Goal: Task Accomplishment & Management: Complete application form

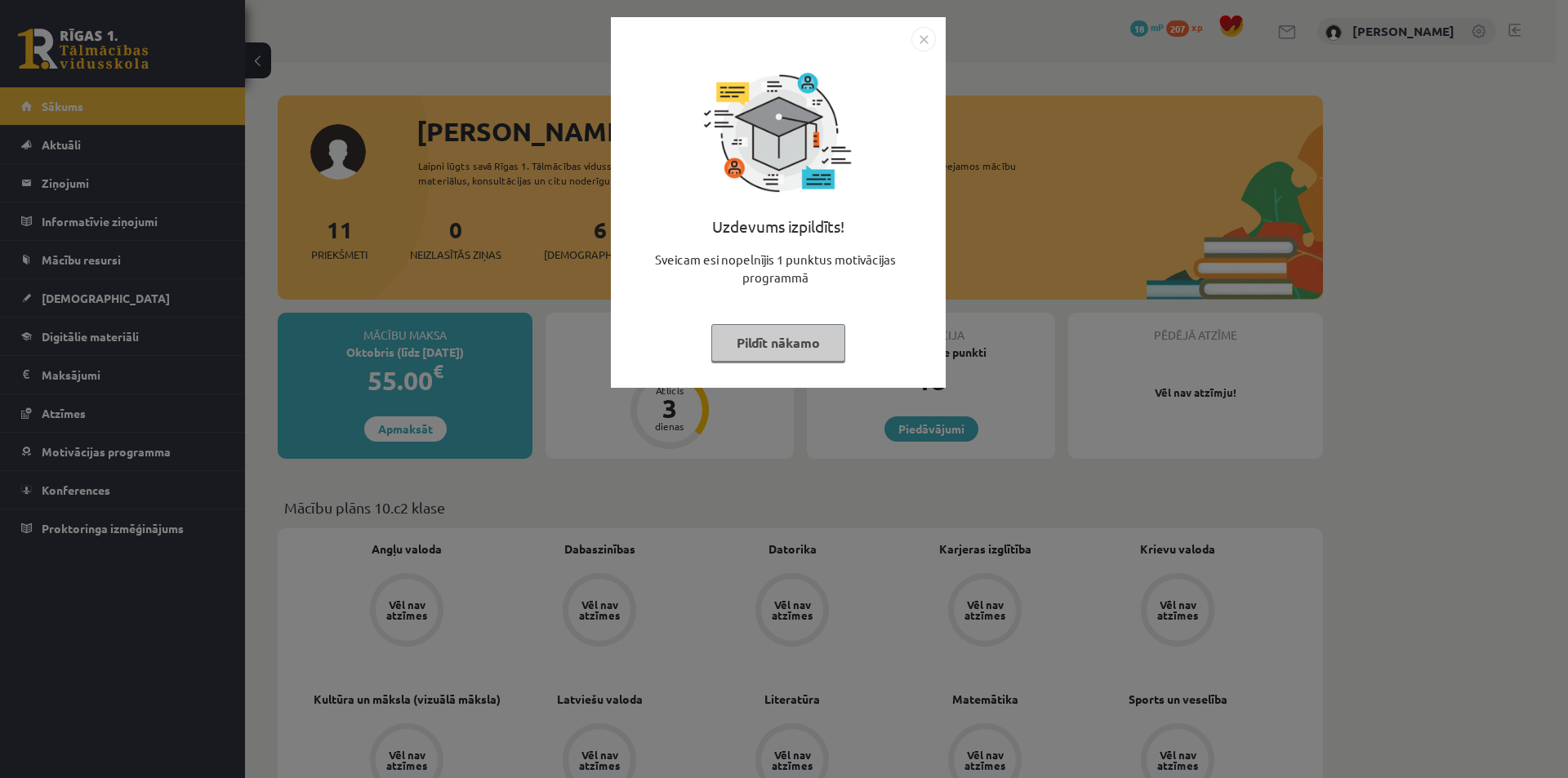
click at [918, 39] on img "Close" at bounding box center [924, 39] width 25 height 25
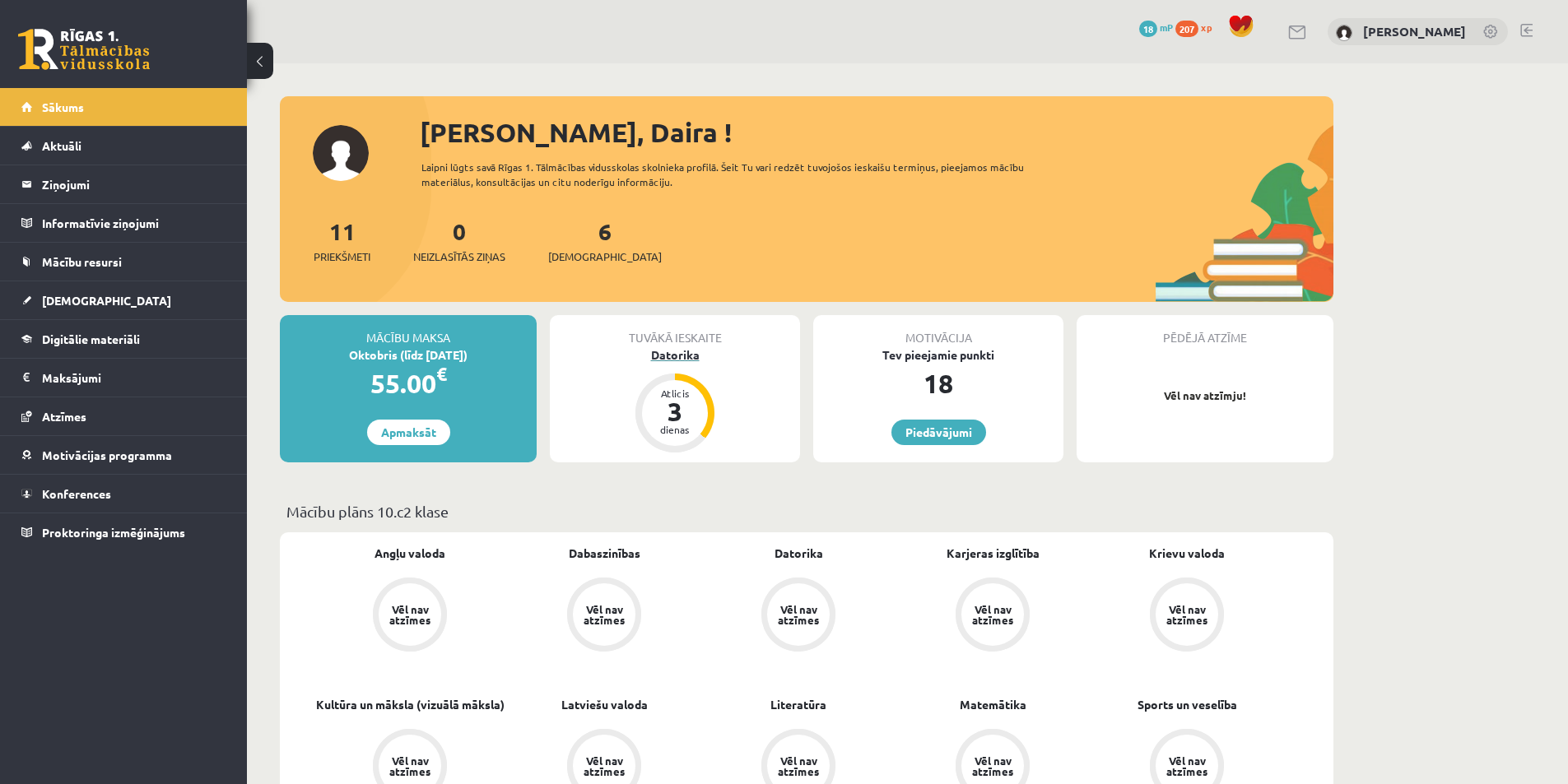
click at [689, 360] on div "Datorika" at bounding box center [675, 355] width 250 height 17
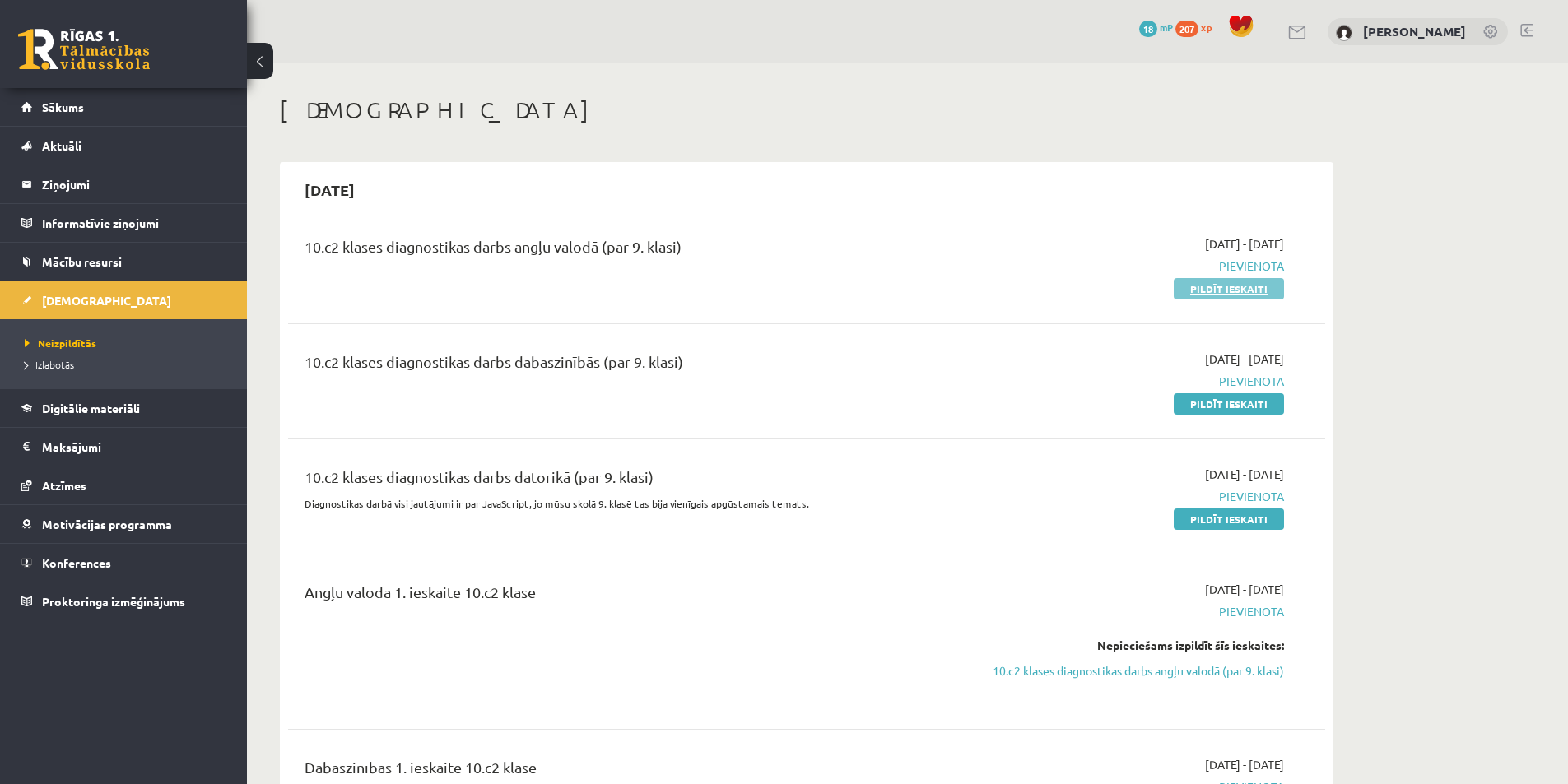
click at [1207, 296] on link "Pildīt ieskaiti" at bounding box center [1229, 288] width 110 height 21
click at [84, 272] on link "Mācību resursi" at bounding box center [124, 261] width 205 height 38
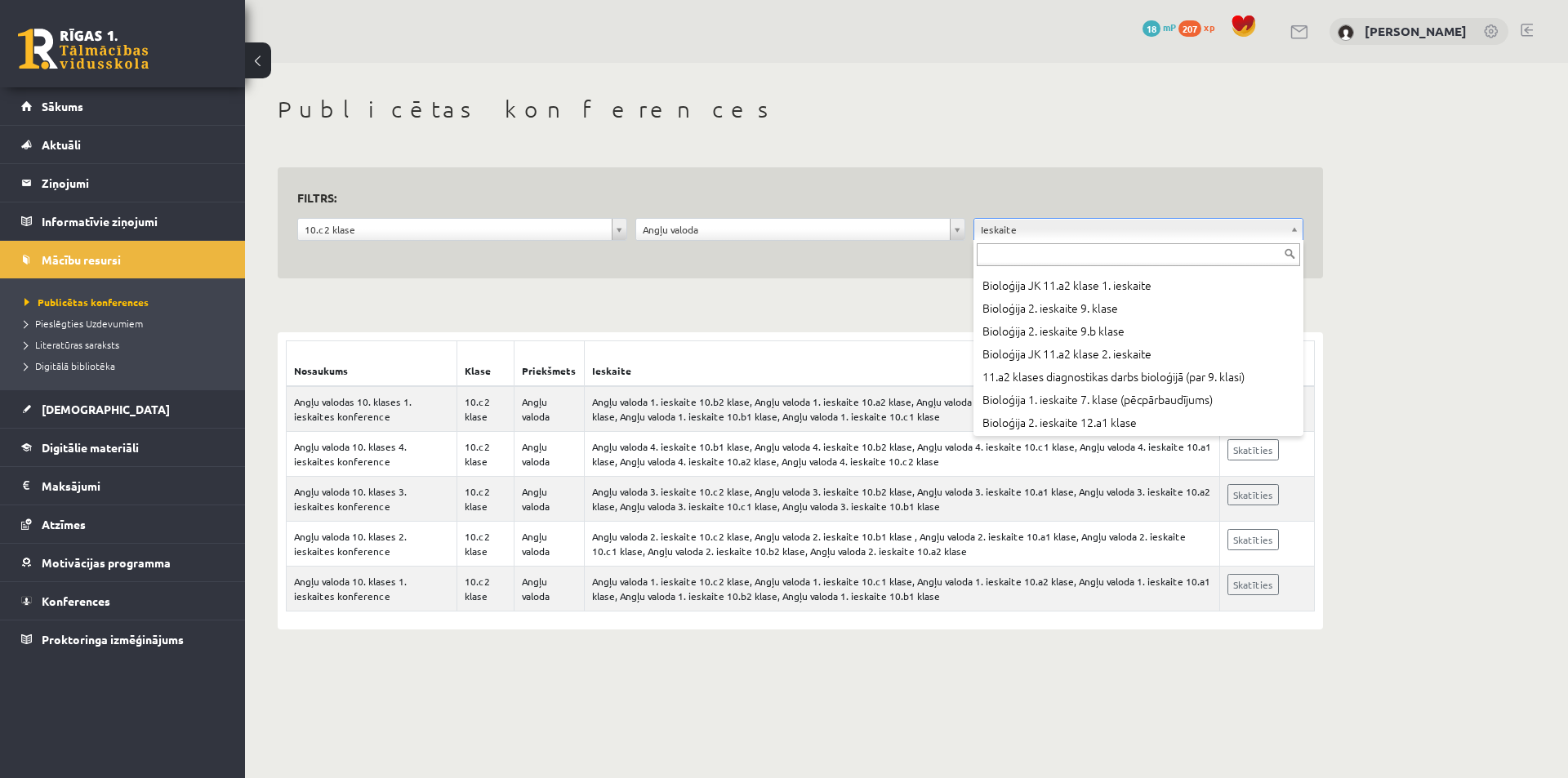
scroll to position [2124, 0]
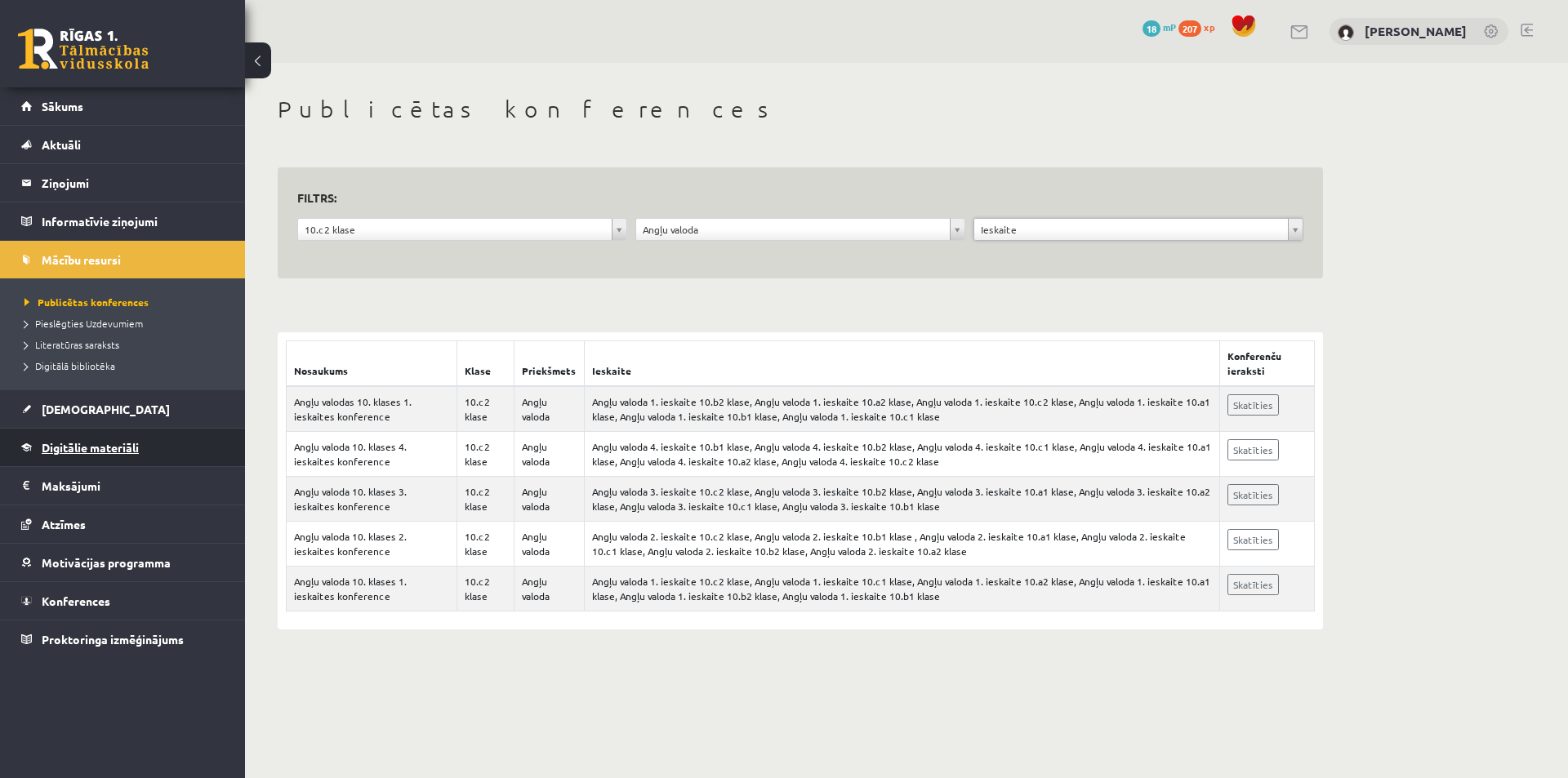
click at [118, 445] on span "Digitālie materiāli" at bounding box center [89, 447] width 97 height 14
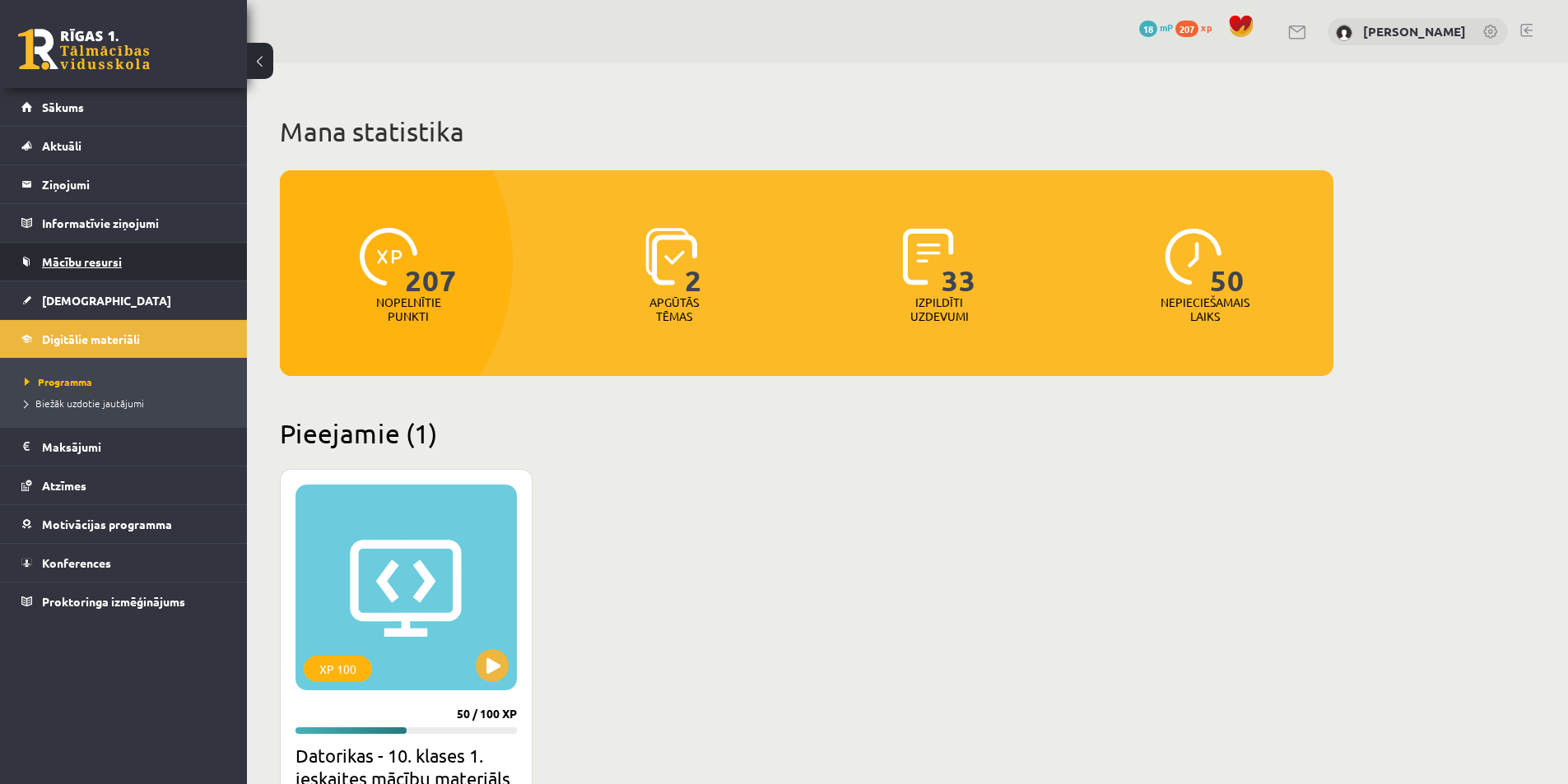
click at [71, 256] on span "Mācību resursi" at bounding box center [81, 261] width 79 height 15
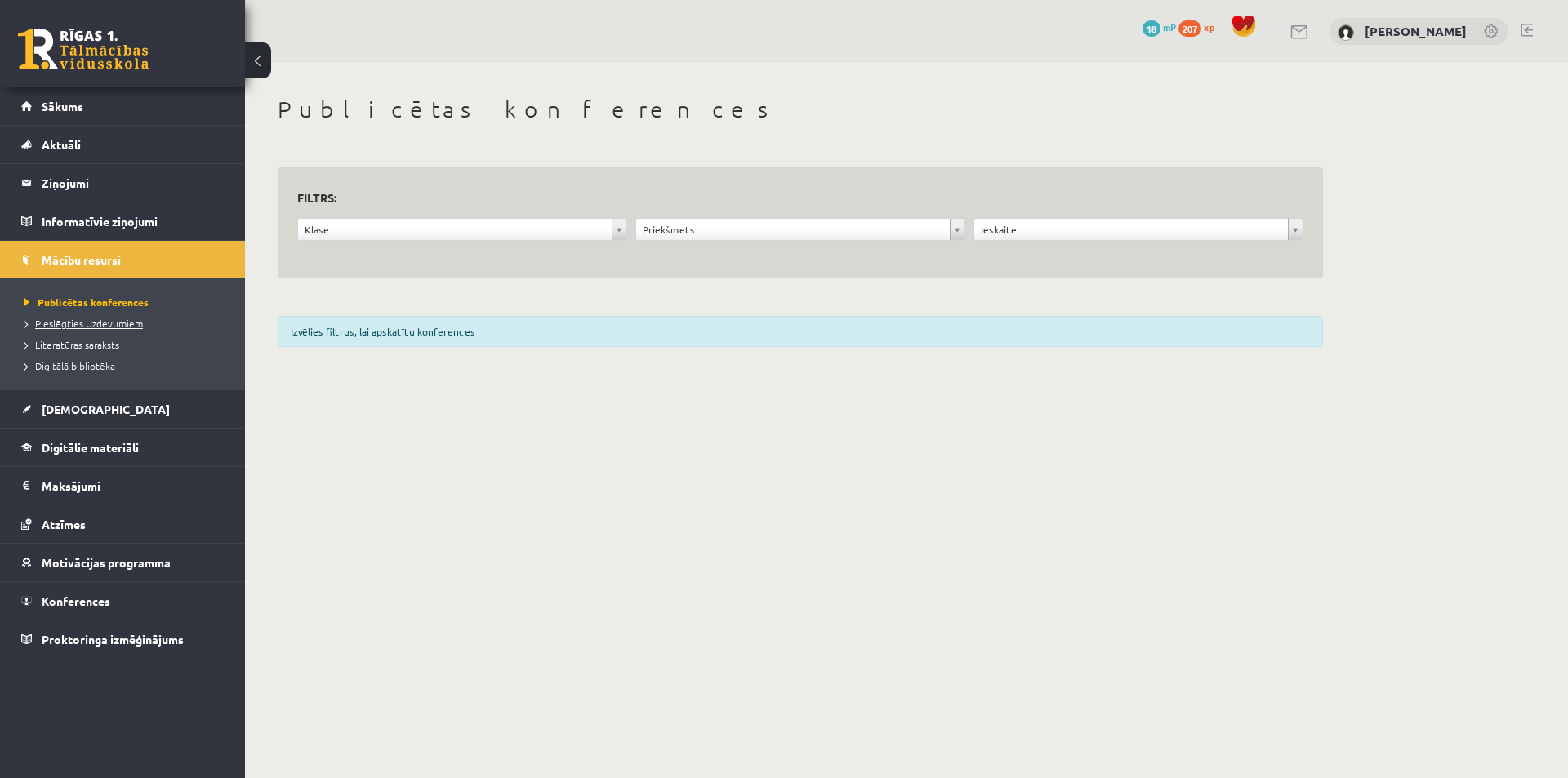
click at [109, 327] on span "Pieslēgties Uzdevumiem" at bounding box center [84, 324] width 118 height 13
click at [78, 101] on span "Sākums" at bounding box center [61, 106] width 41 height 14
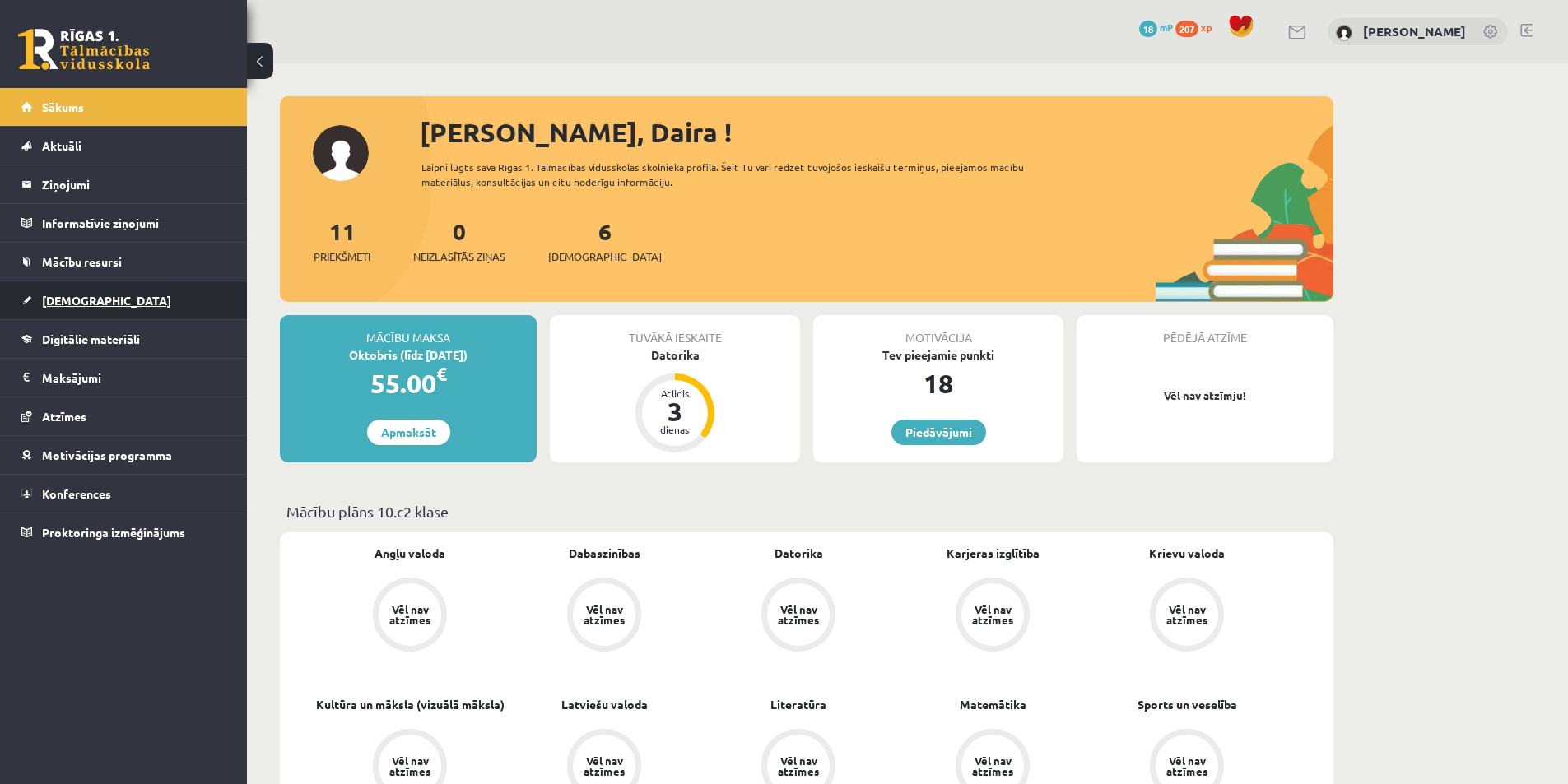
click at [89, 305] on span "[DEMOGRAPHIC_DATA]" at bounding box center [106, 300] width 129 height 15
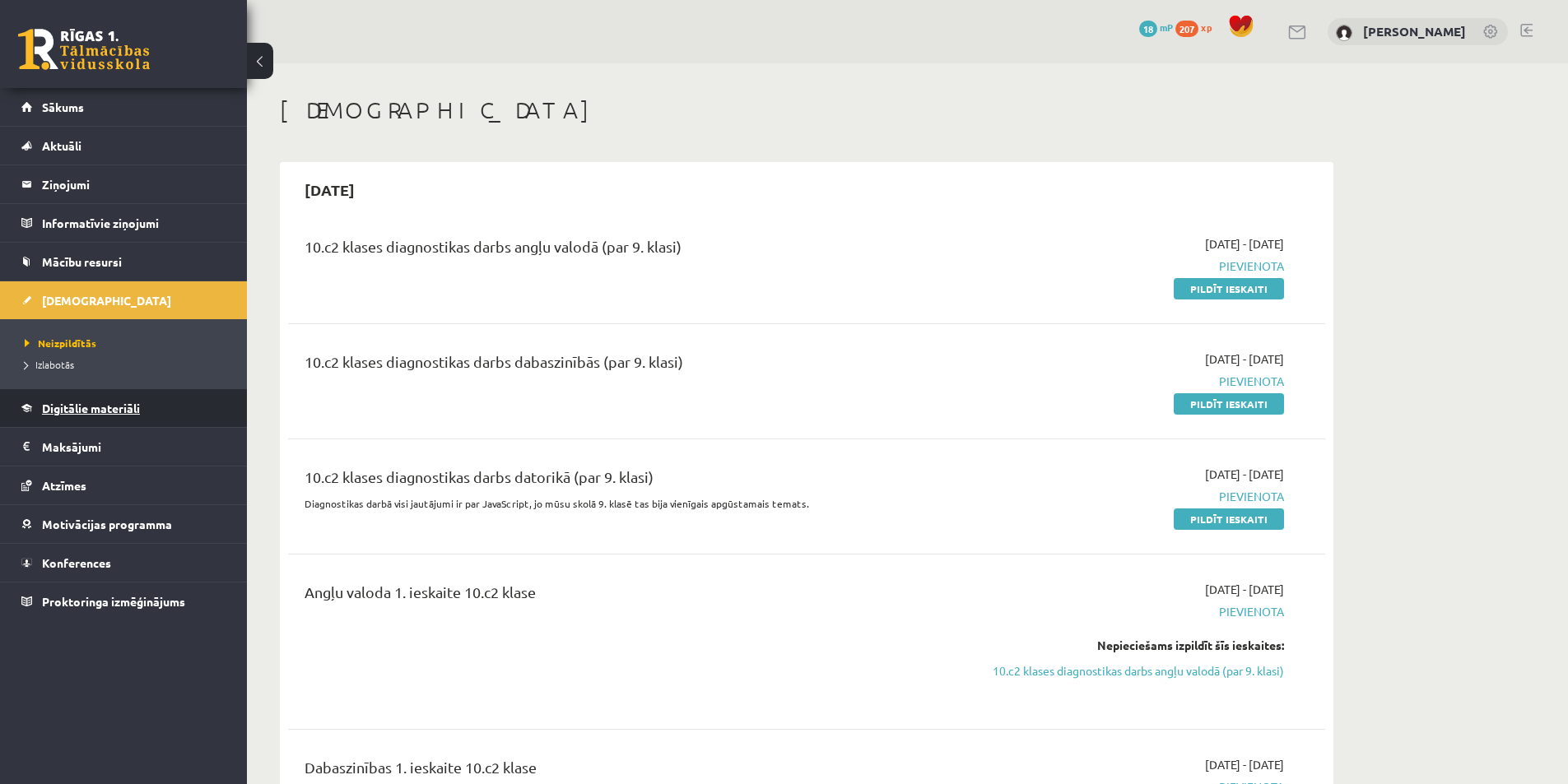
click at [130, 402] on span "Digitālie materiāli" at bounding box center [90, 407] width 98 height 15
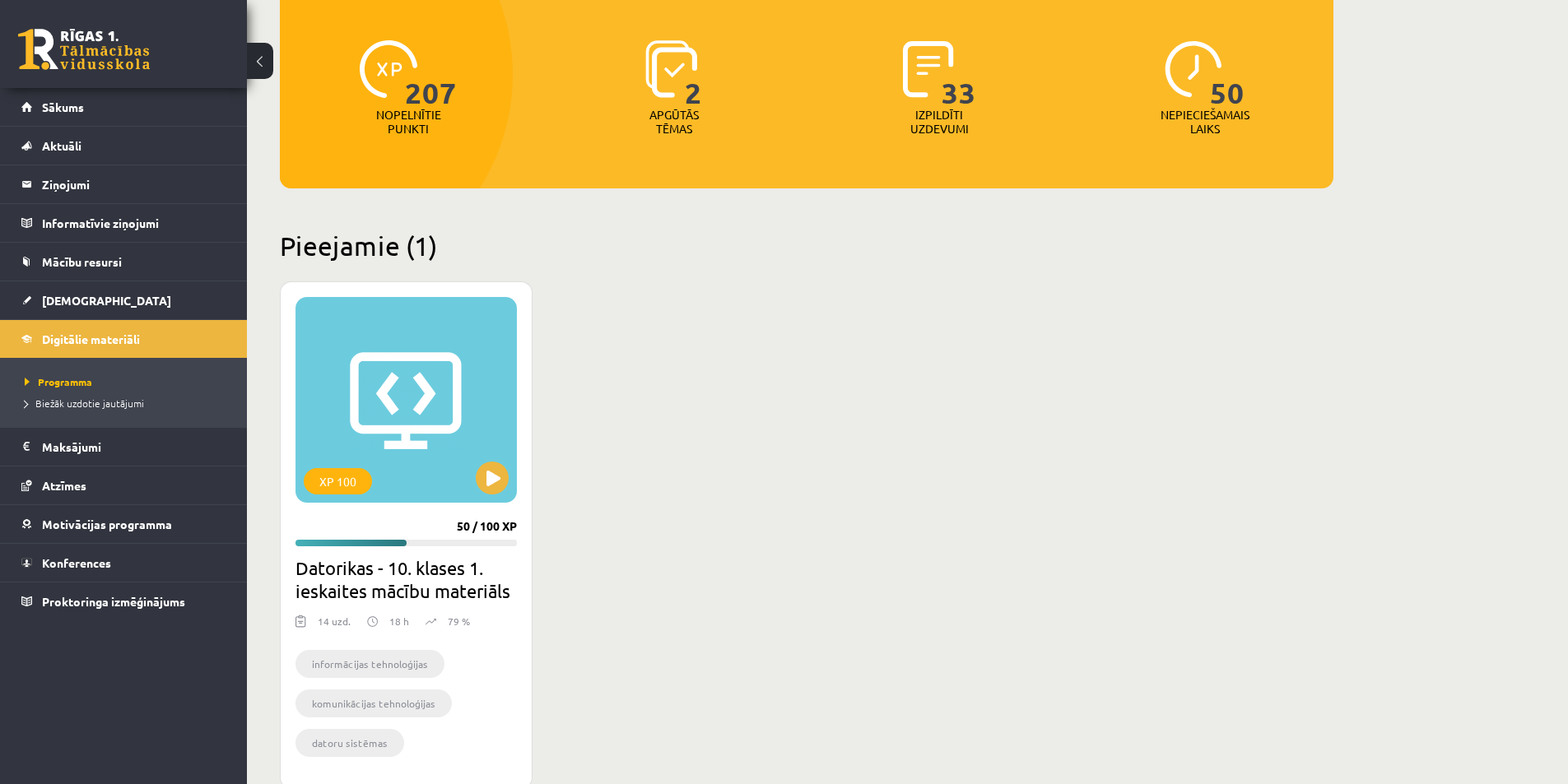
scroll to position [494, 0]
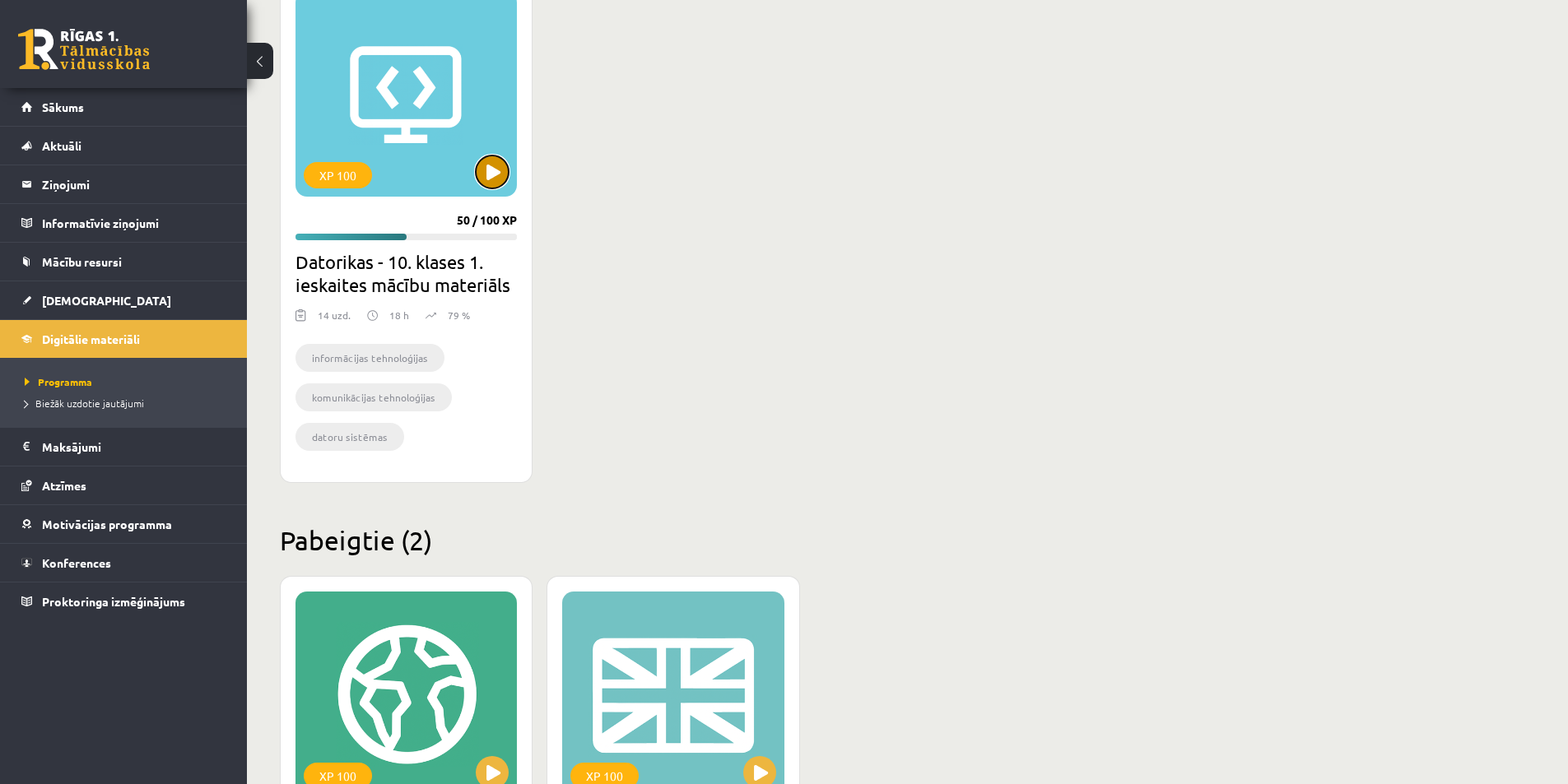
click at [500, 170] on button at bounding box center [492, 172] width 33 height 33
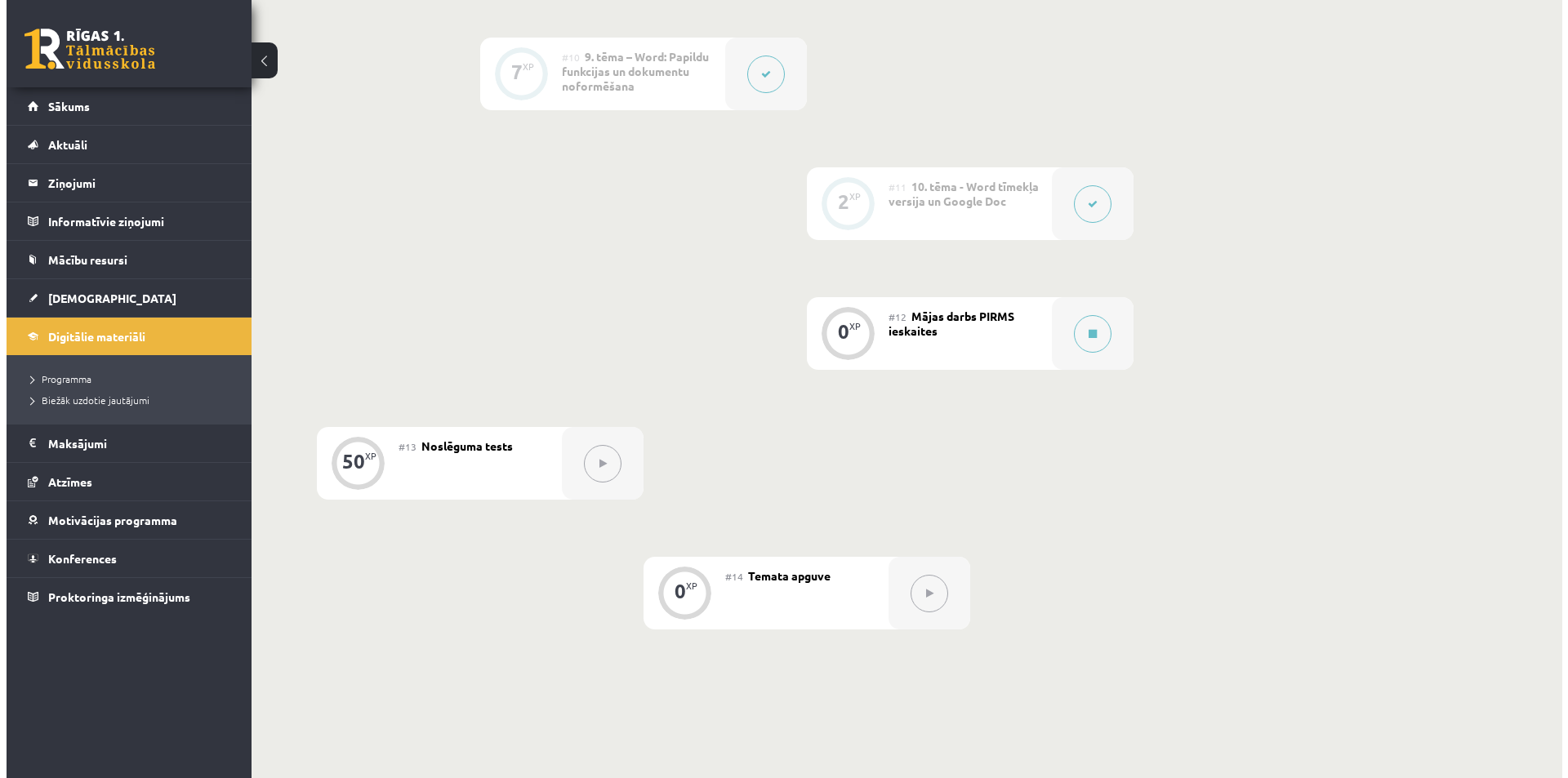
scroll to position [1768, 0]
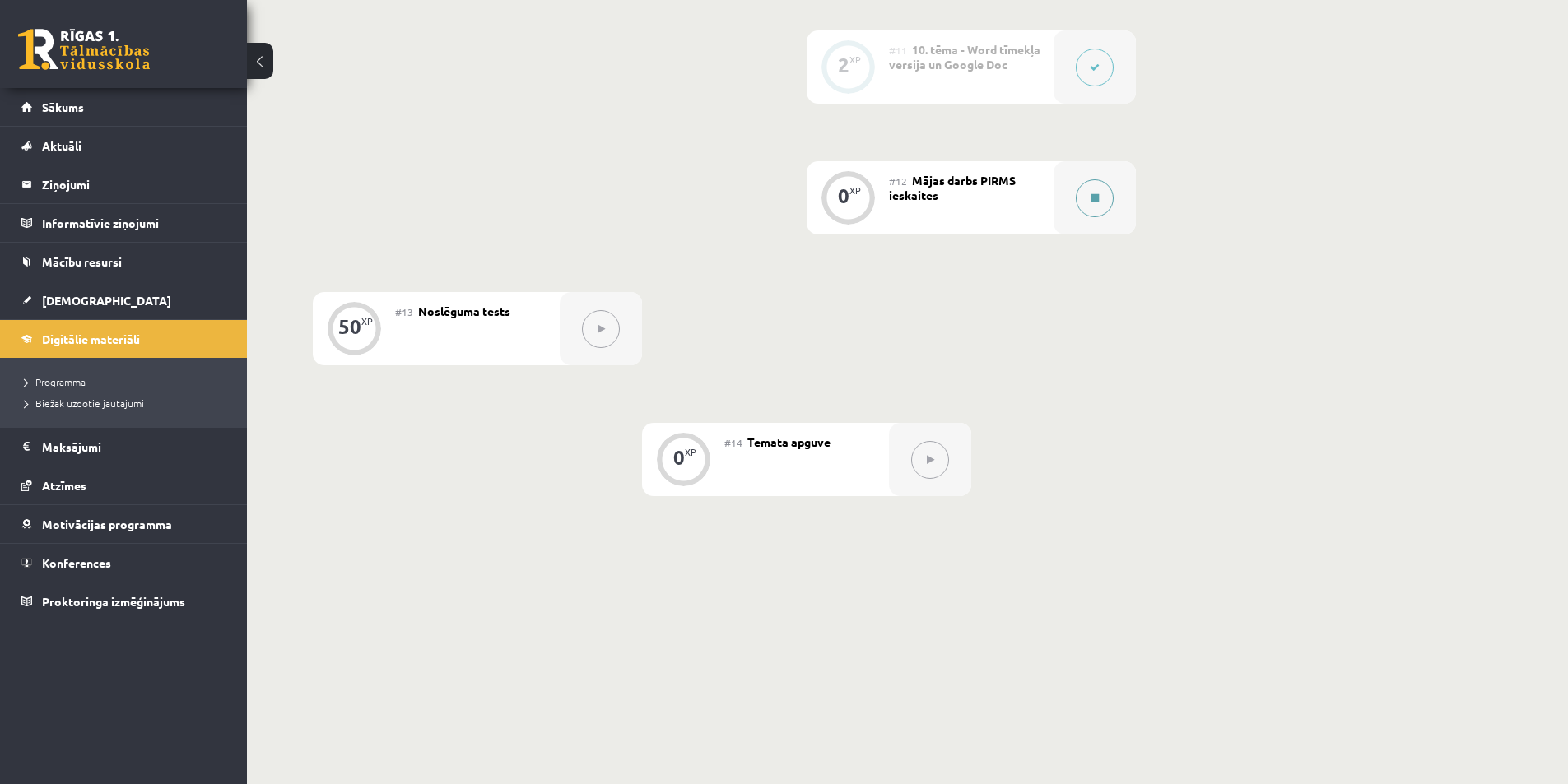
click at [1093, 198] on icon at bounding box center [1095, 198] width 9 height 10
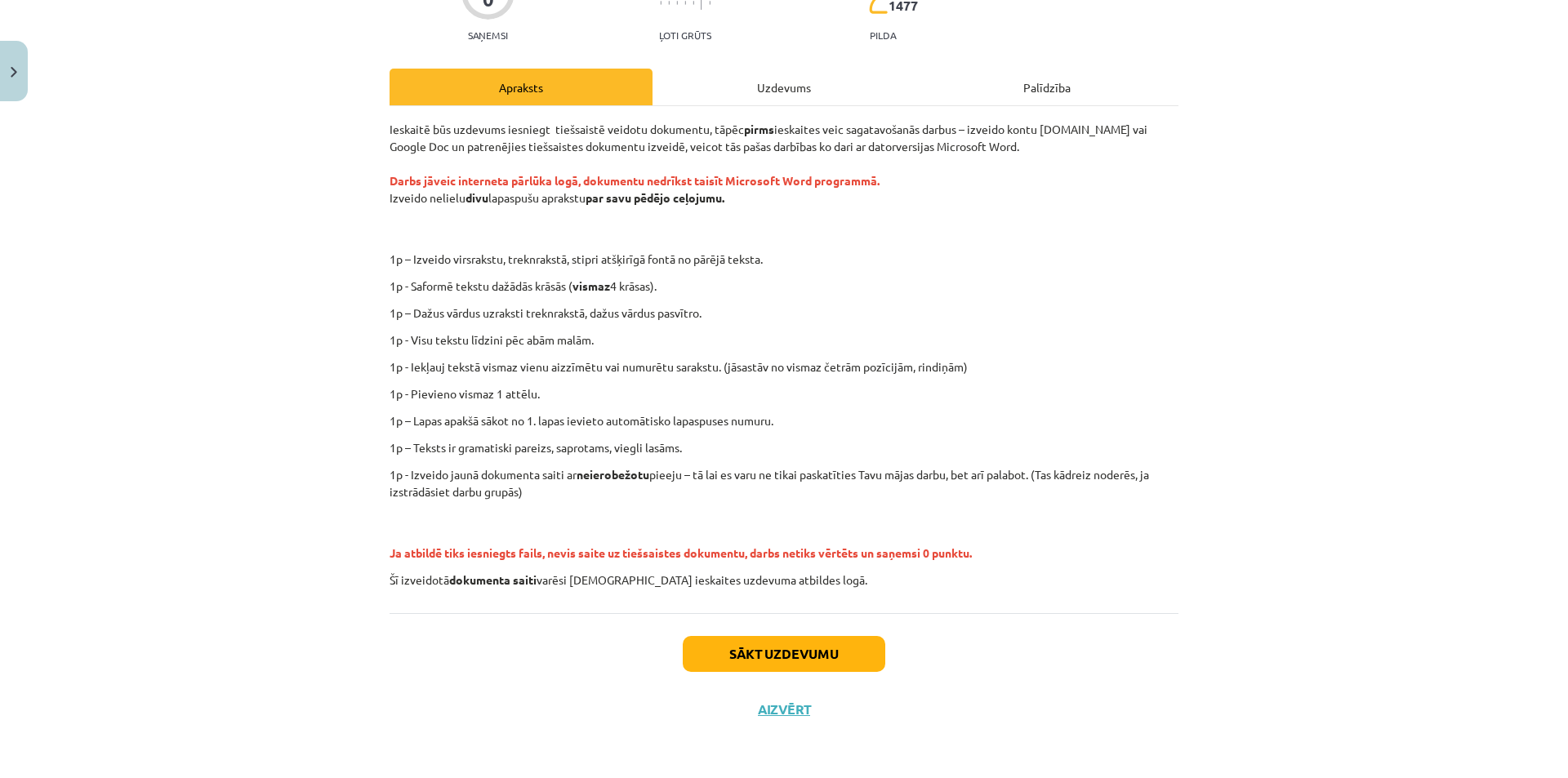
scroll to position [90, 0]
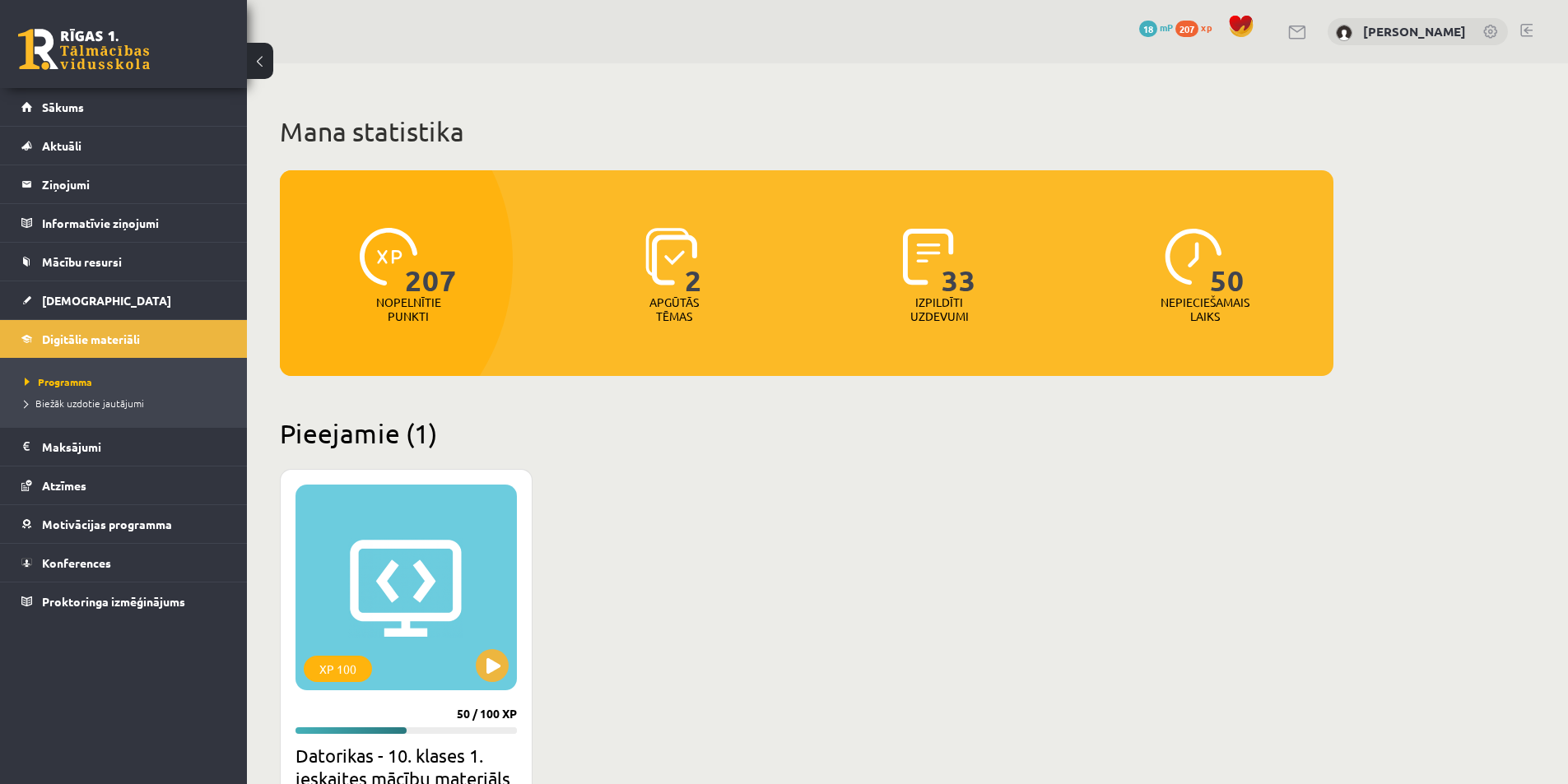
scroll to position [494, 0]
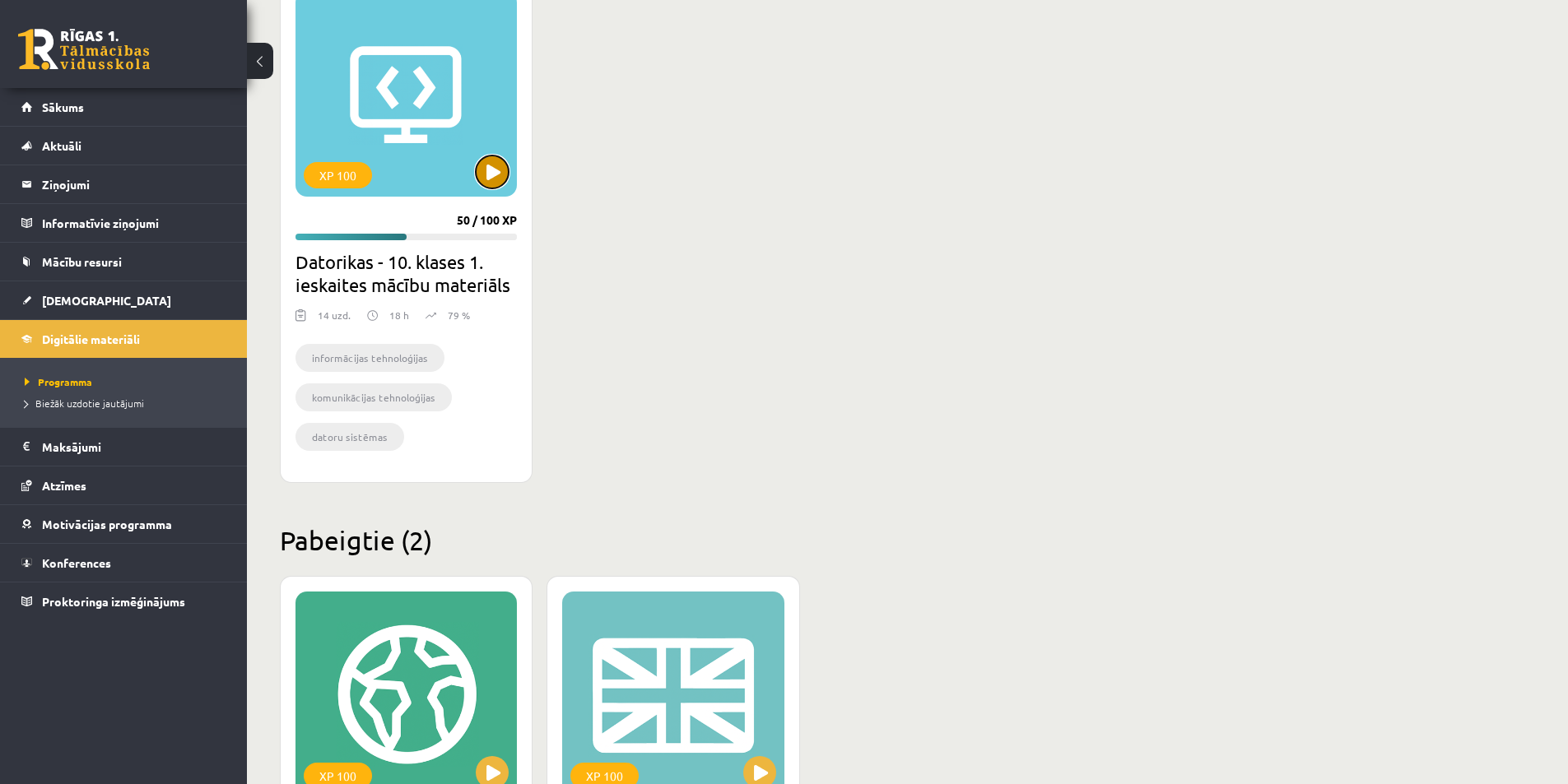
click at [498, 170] on button at bounding box center [492, 172] width 33 height 33
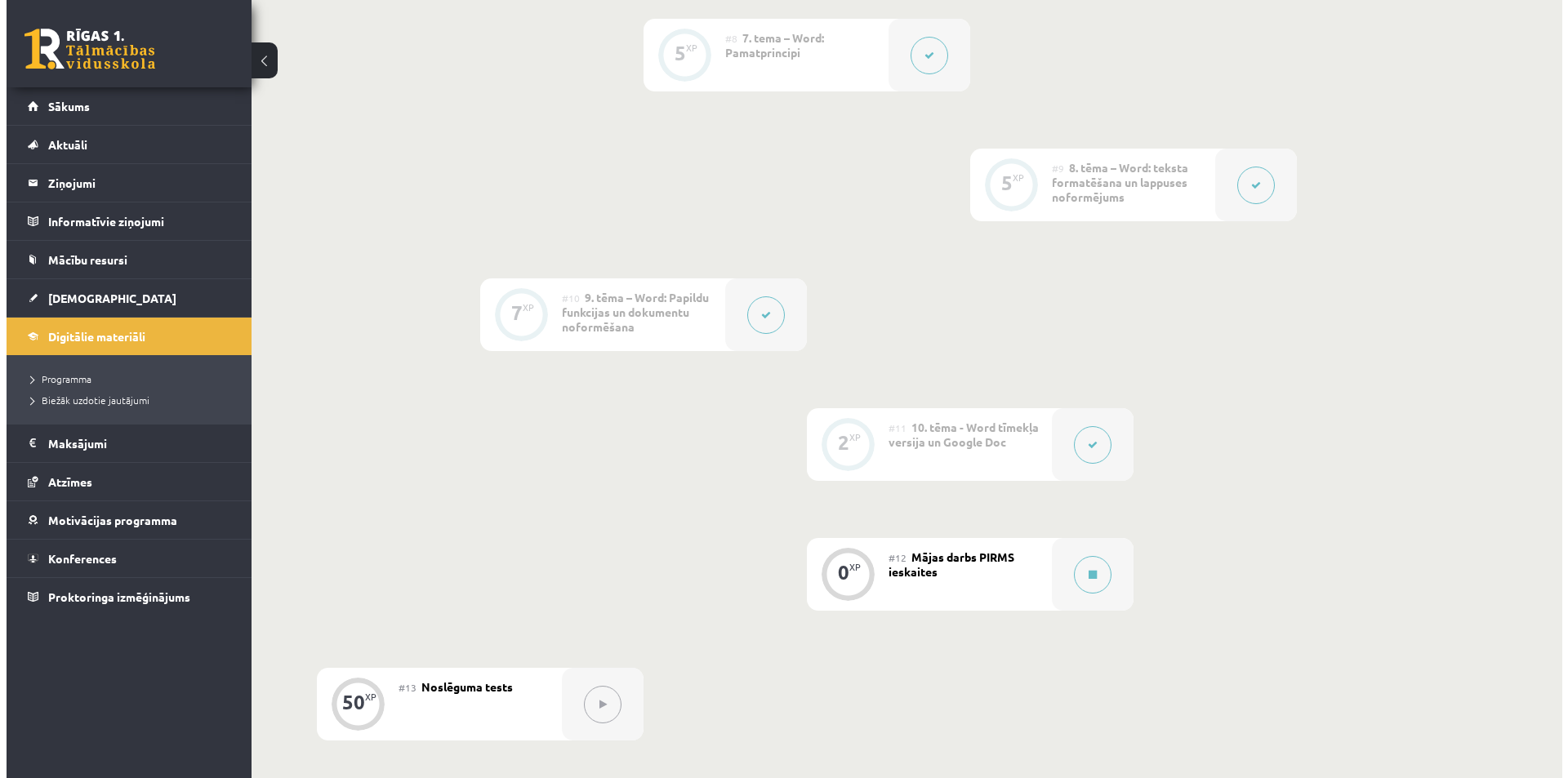
scroll to position [1389, 0]
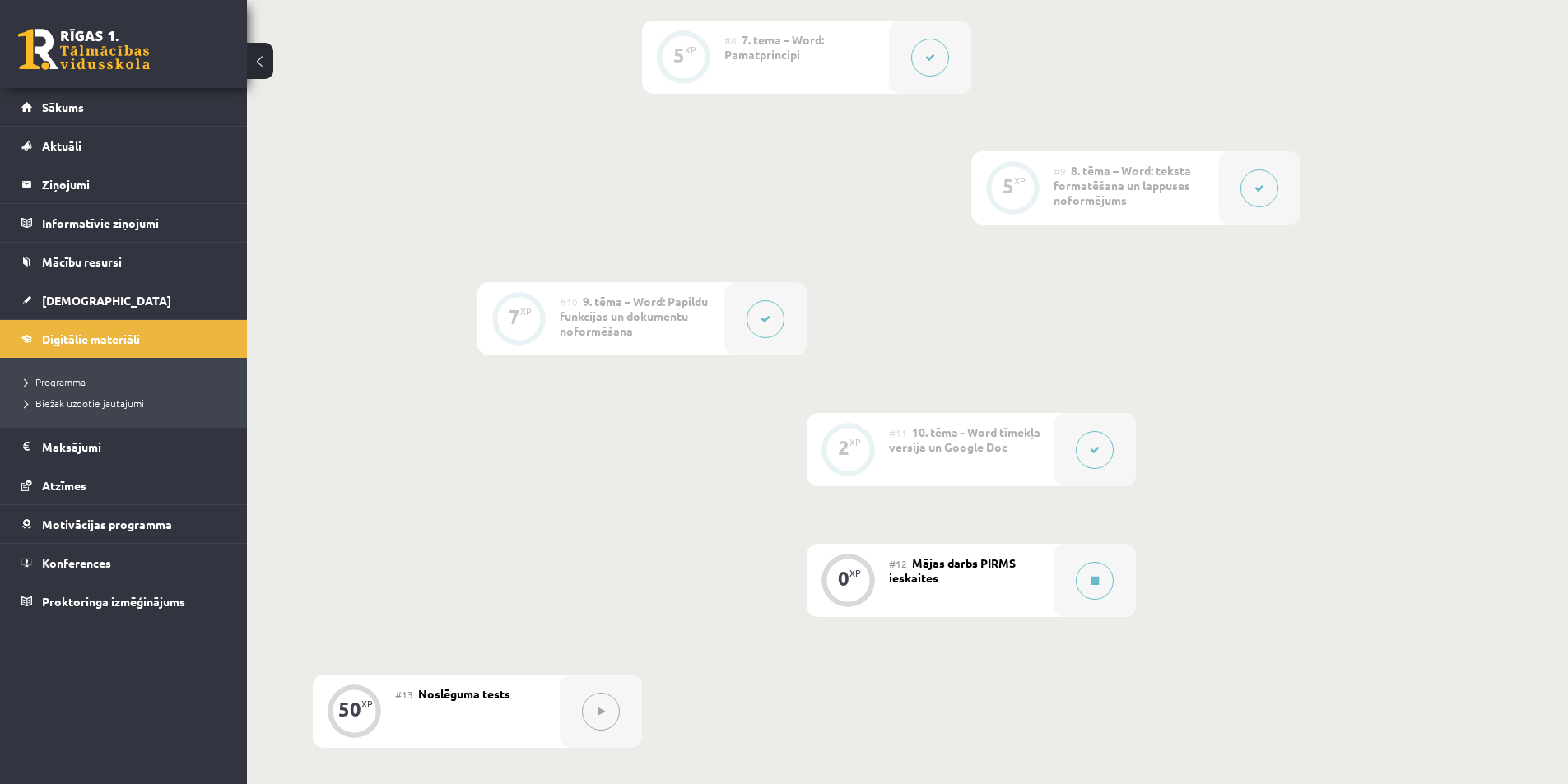
click at [1092, 448] on icon at bounding box center [1095, 450] width 10 height 10
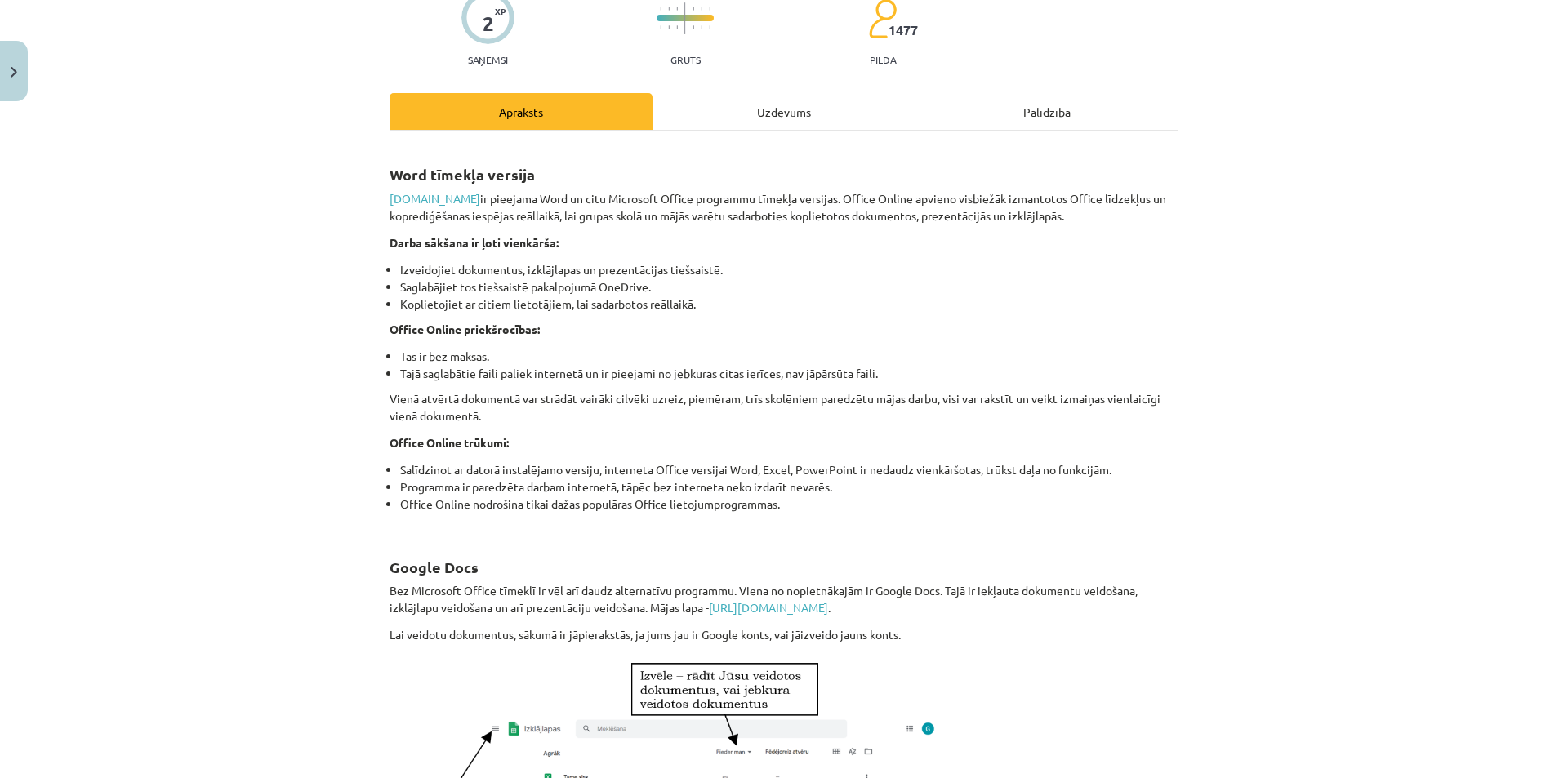
scroll to position [163, 0]
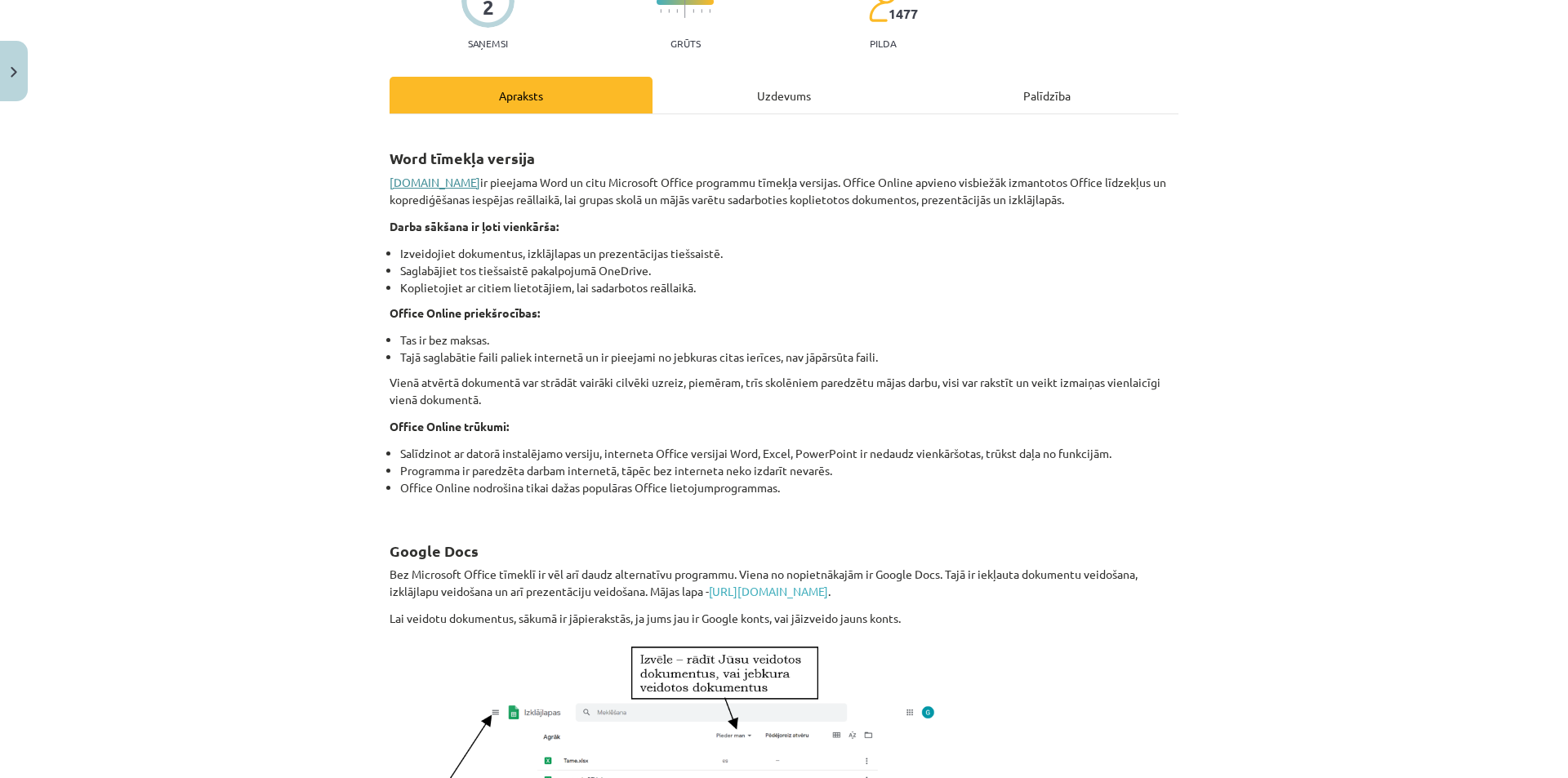
click at [433, 184] on link "www.office.com" at bounding box center [435, 182] width 90 height 14
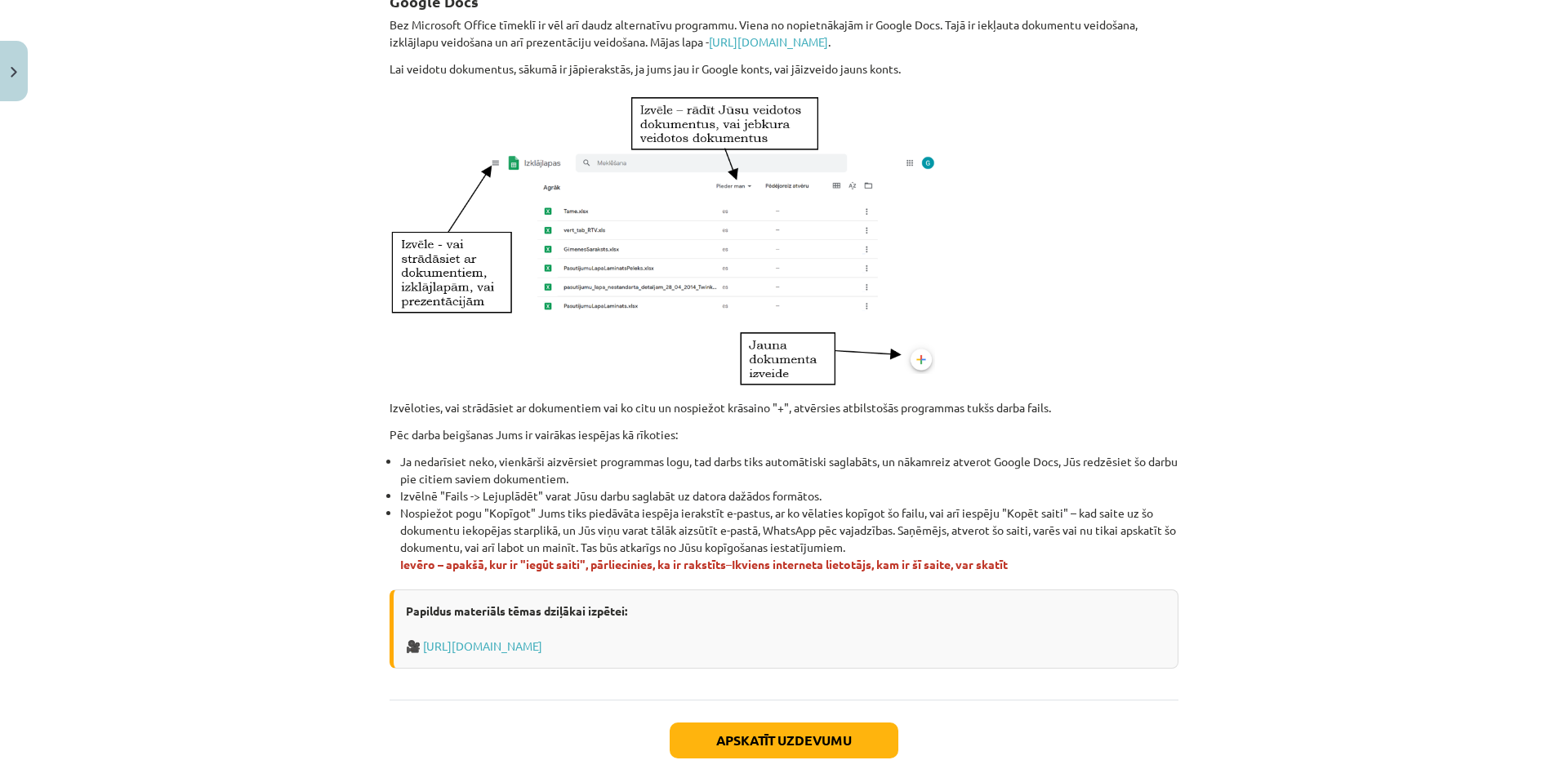
scroll to position [852, 0]
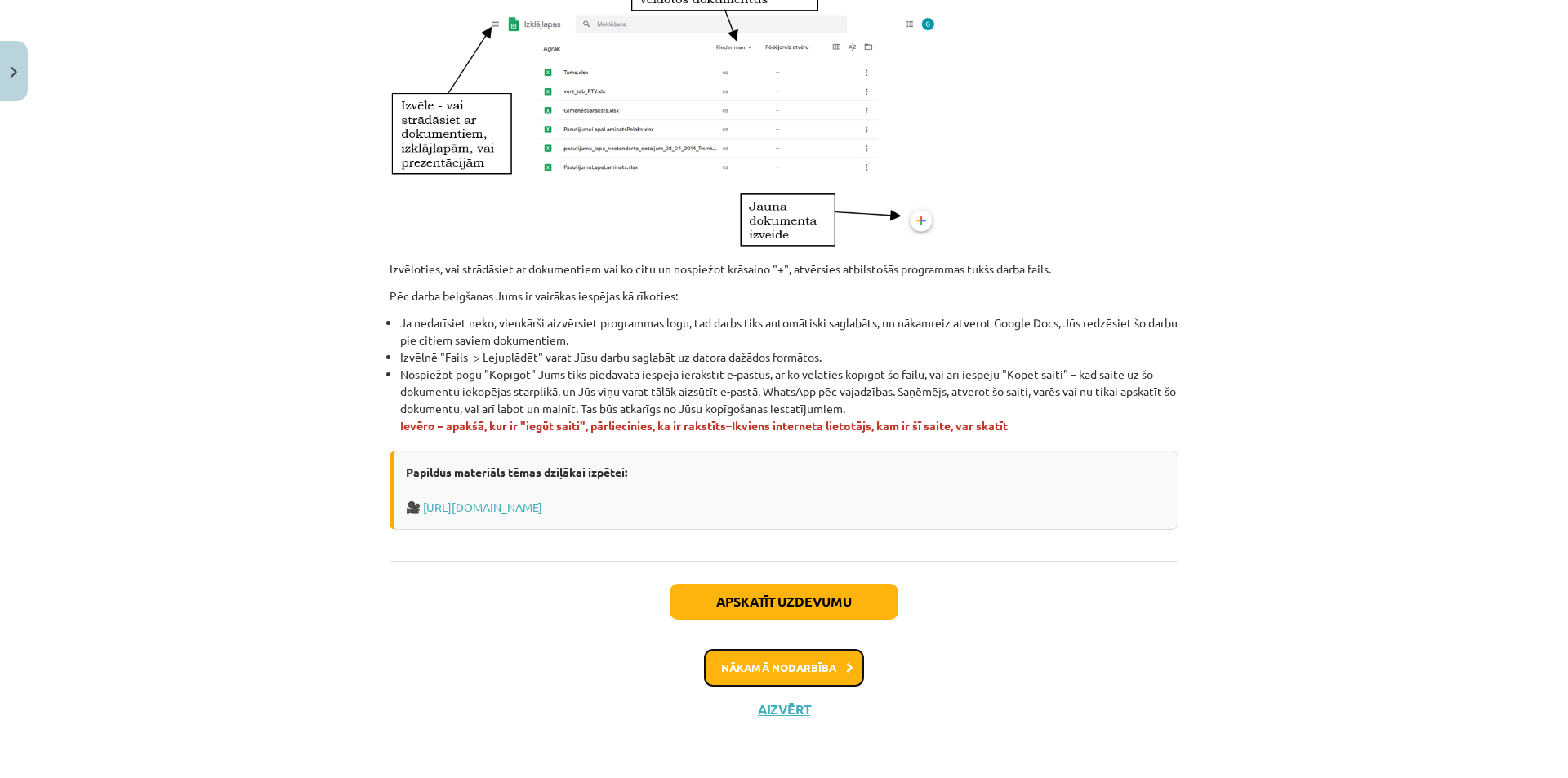
click at [767, 669] on button "Nākamā nodarbība" at bounding box center [784, 668] width 160 height 37
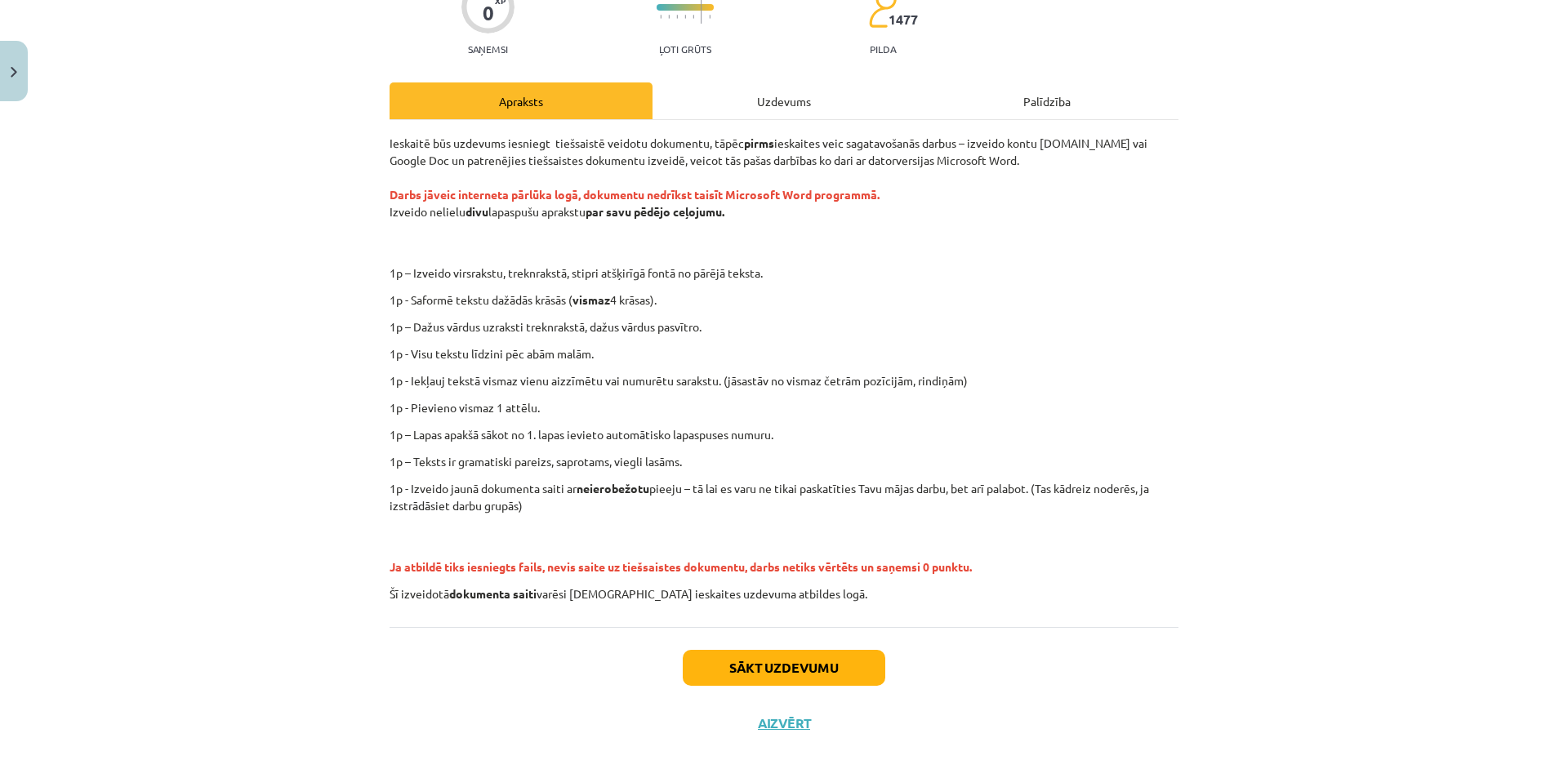
scroll to position [172, 0]
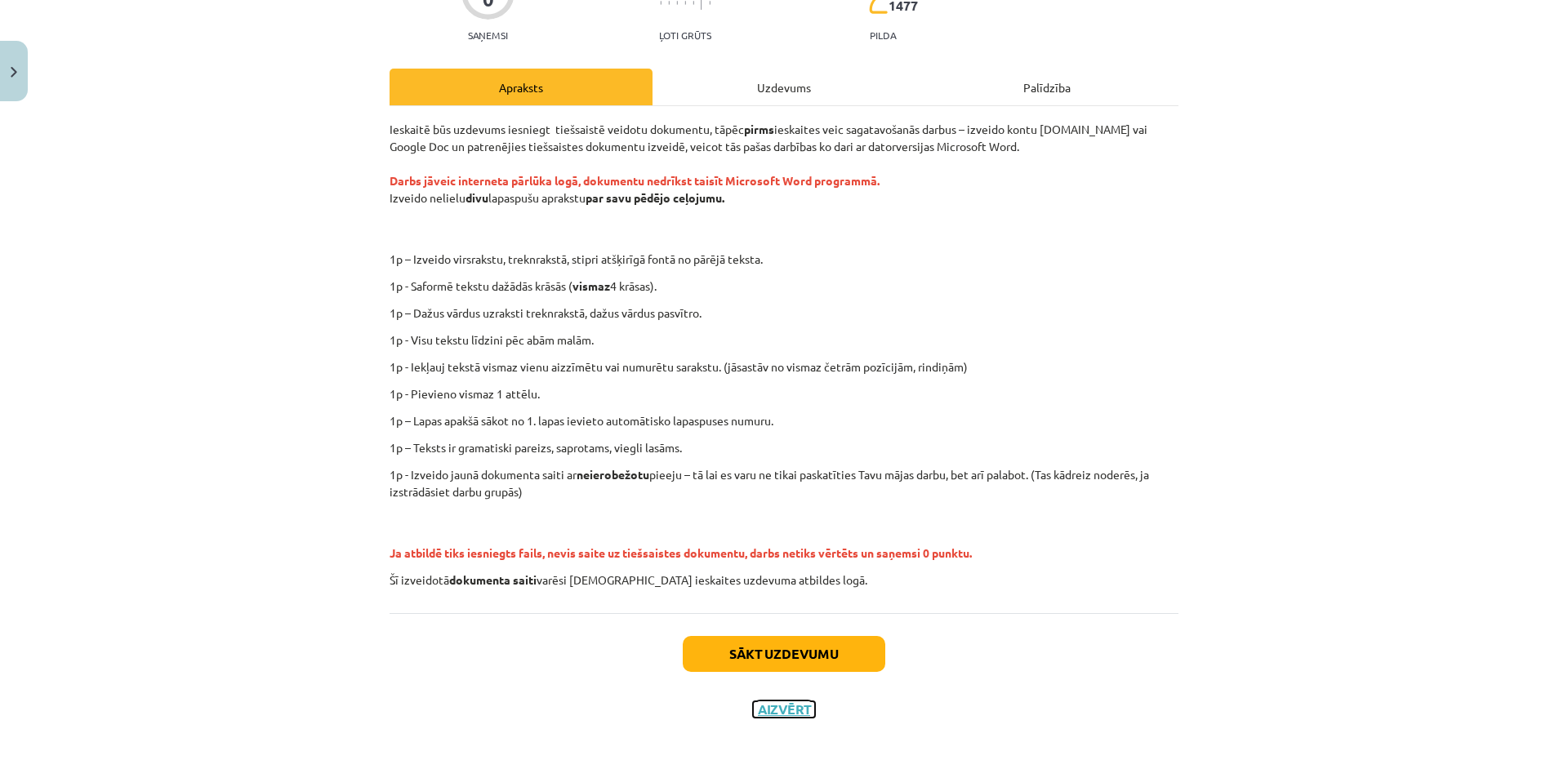
click at [782, 713] on button "Aizvērt" at bounding box center [784, 709] width 62 height 16
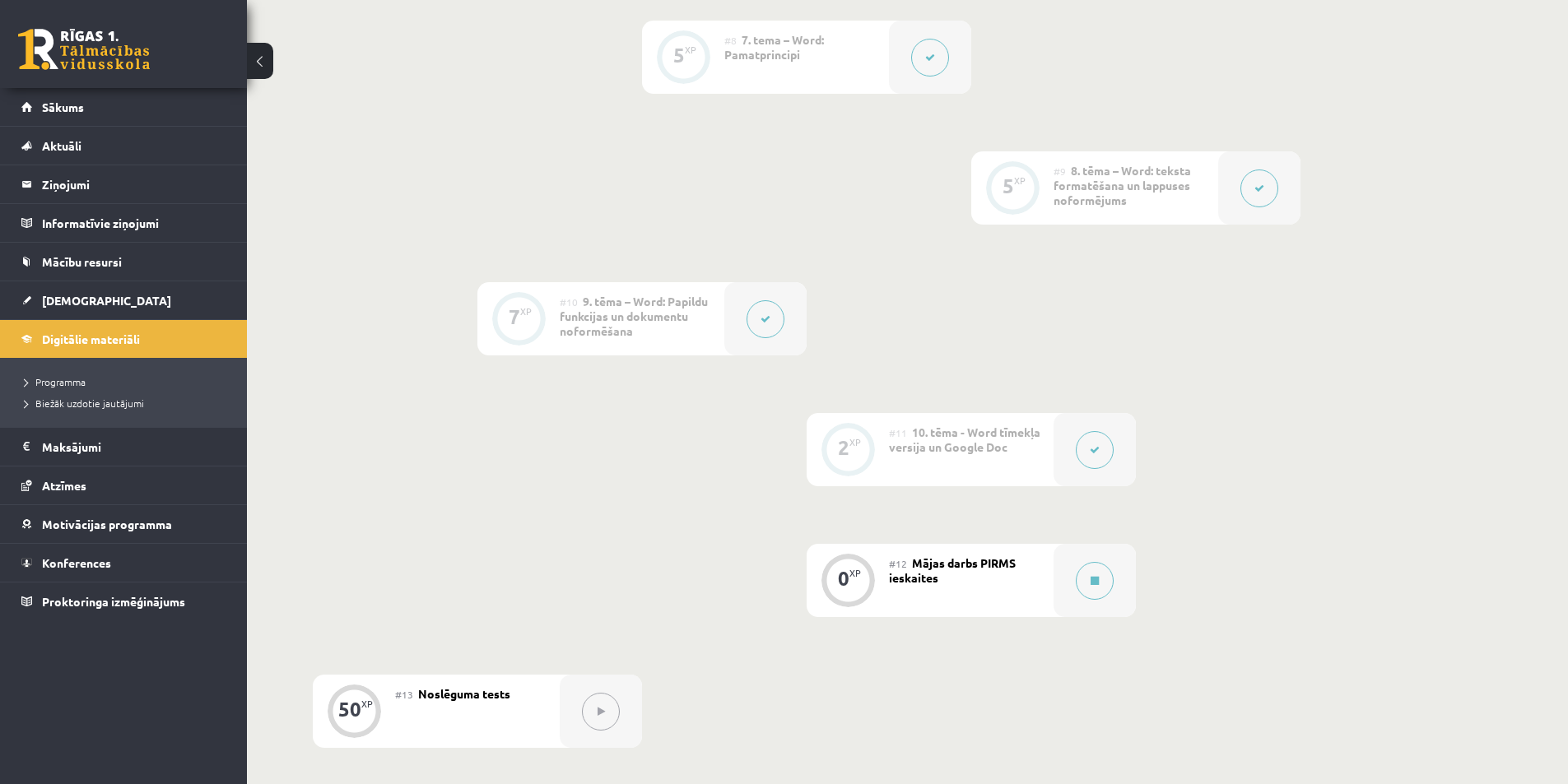
click at [1101, 455] on button at bounding box center [1094, 450] width 38 height 38
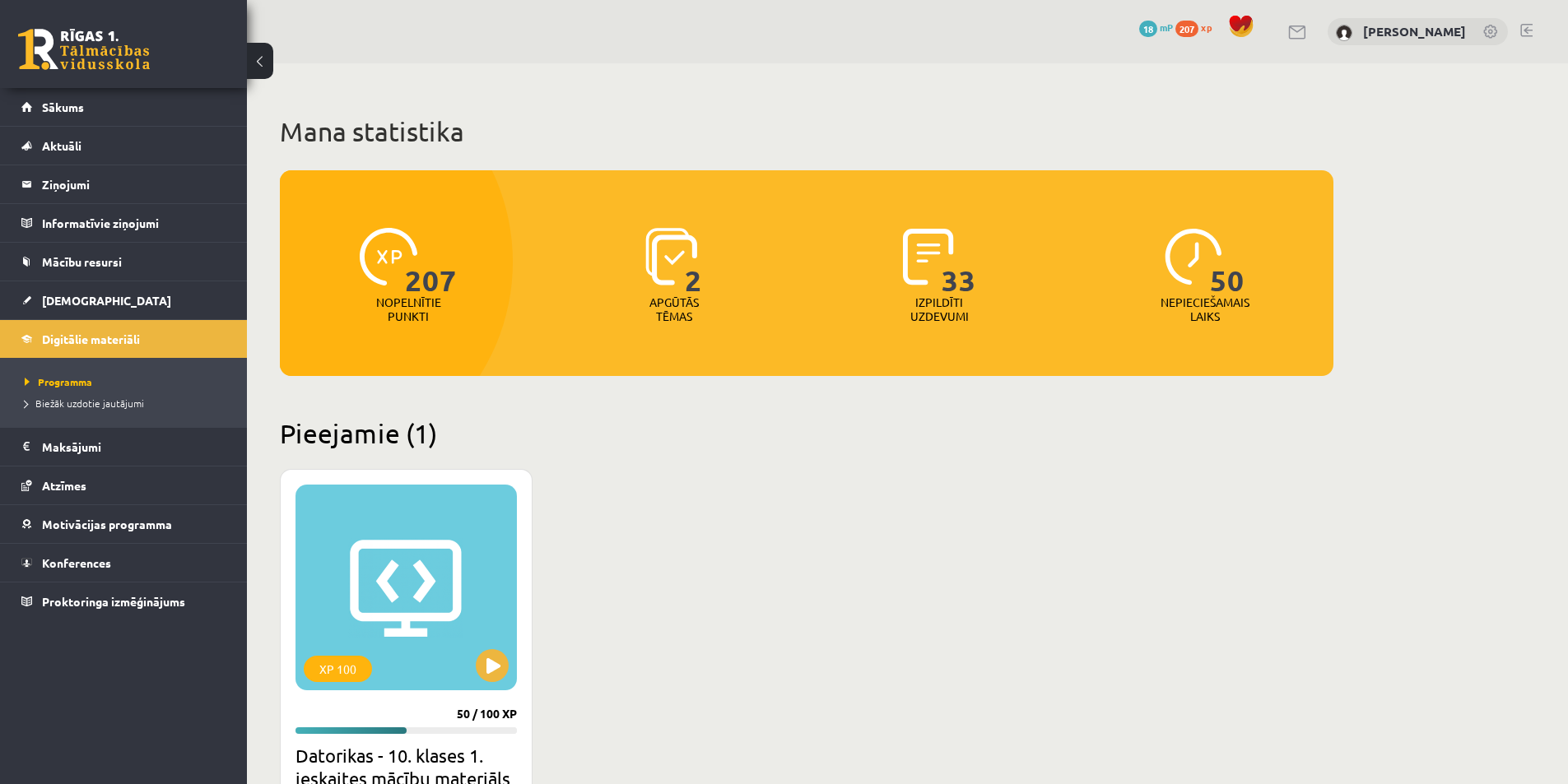
scroll to position [494, 0]
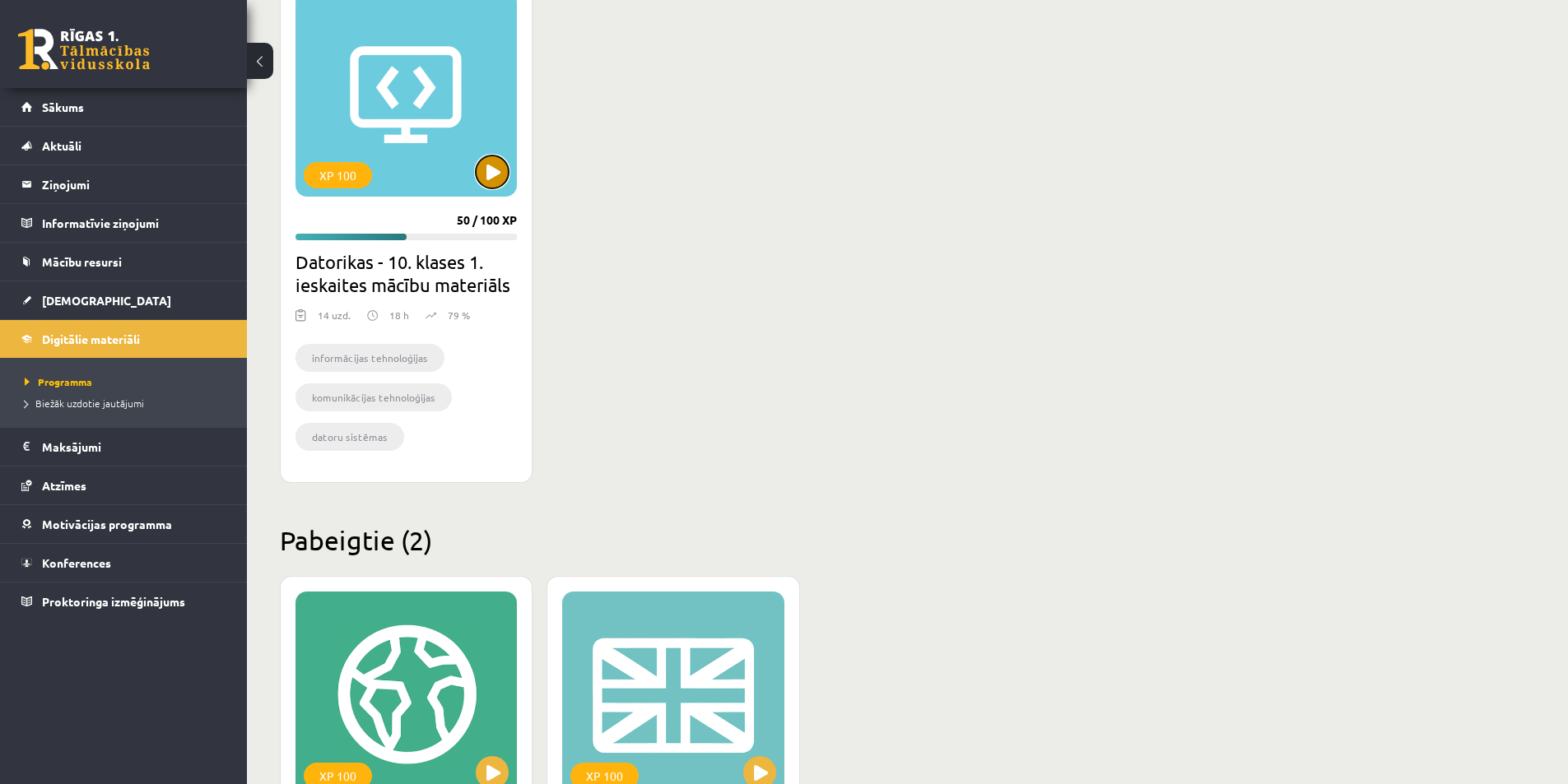
click at [489, 176] on button at bounding box center [492, 172] width 33 height 33
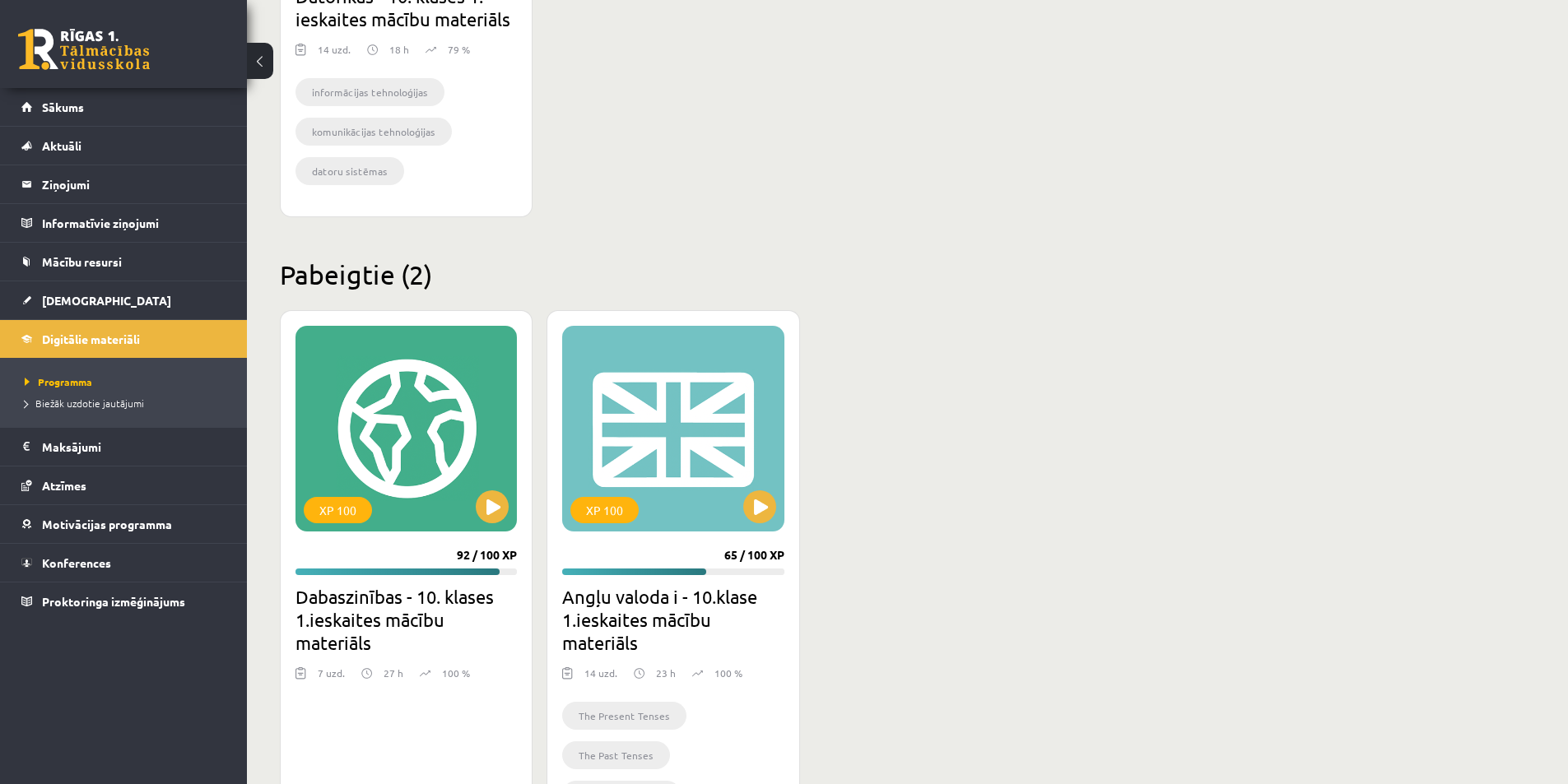
scroll to position [823, 0]
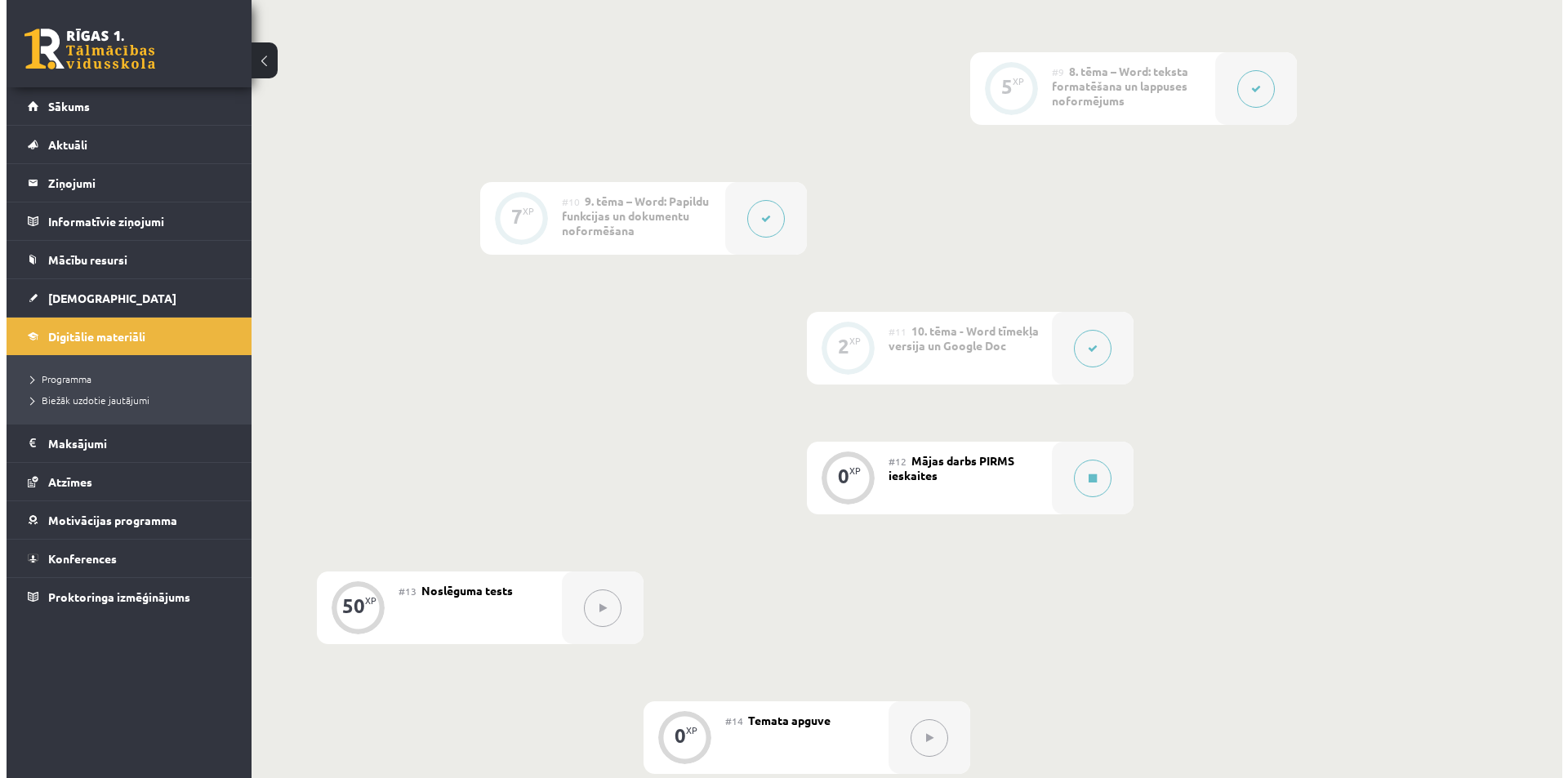
scroll to position [1471, 0]
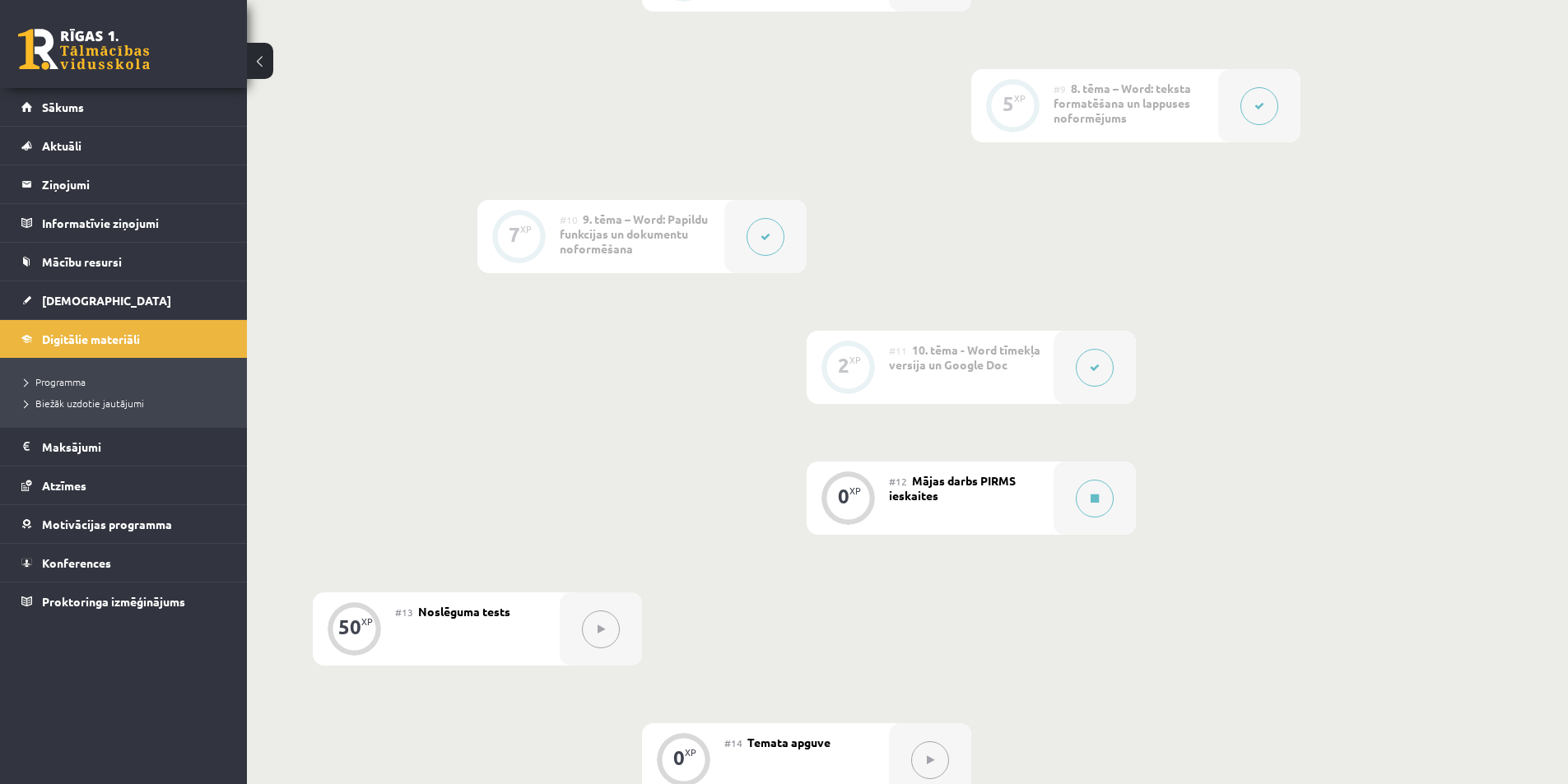
click at [754, 239] on button at bounding box center [765, 236] width 38 height 38
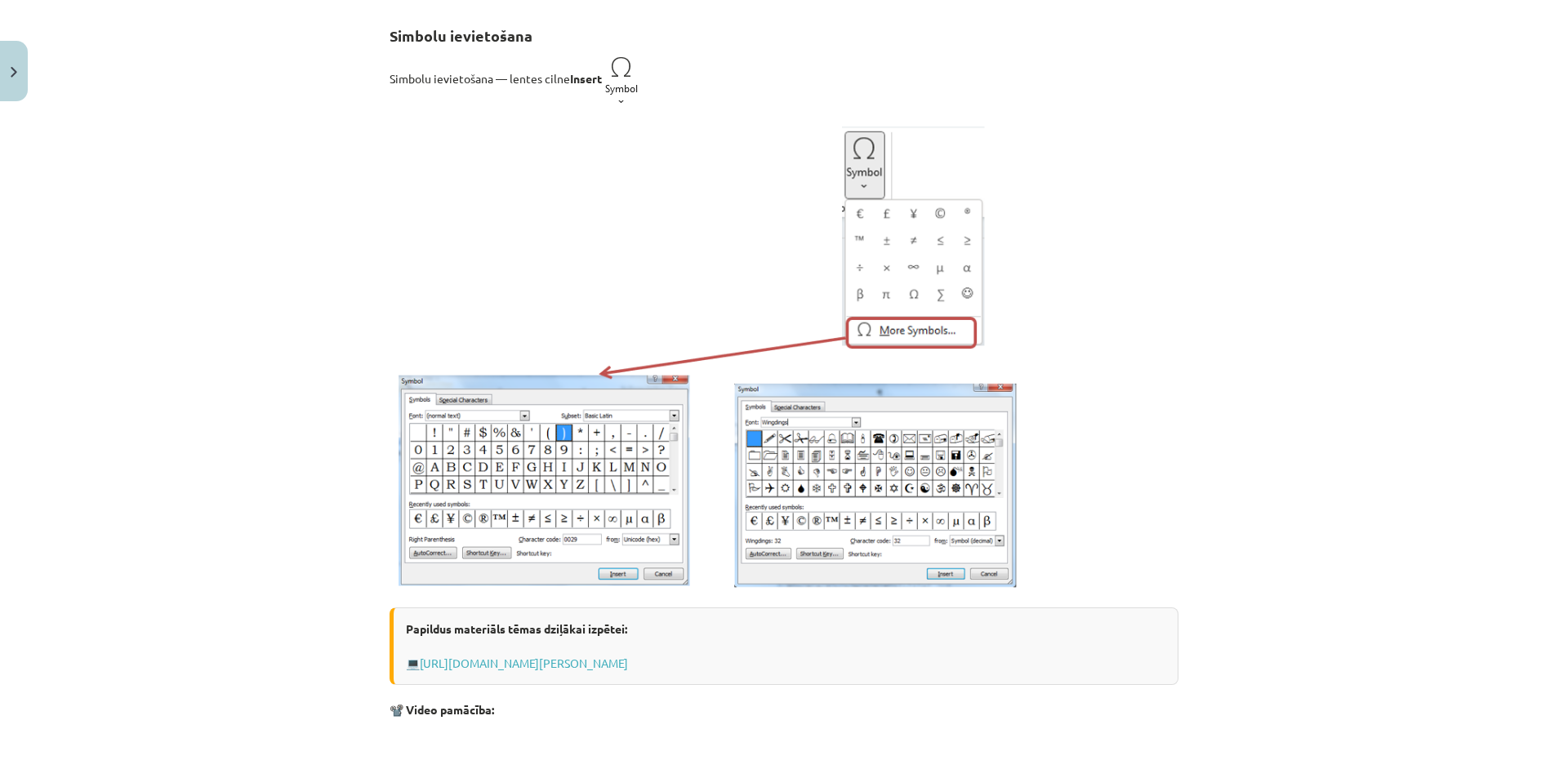
scroll to position [571, 0]
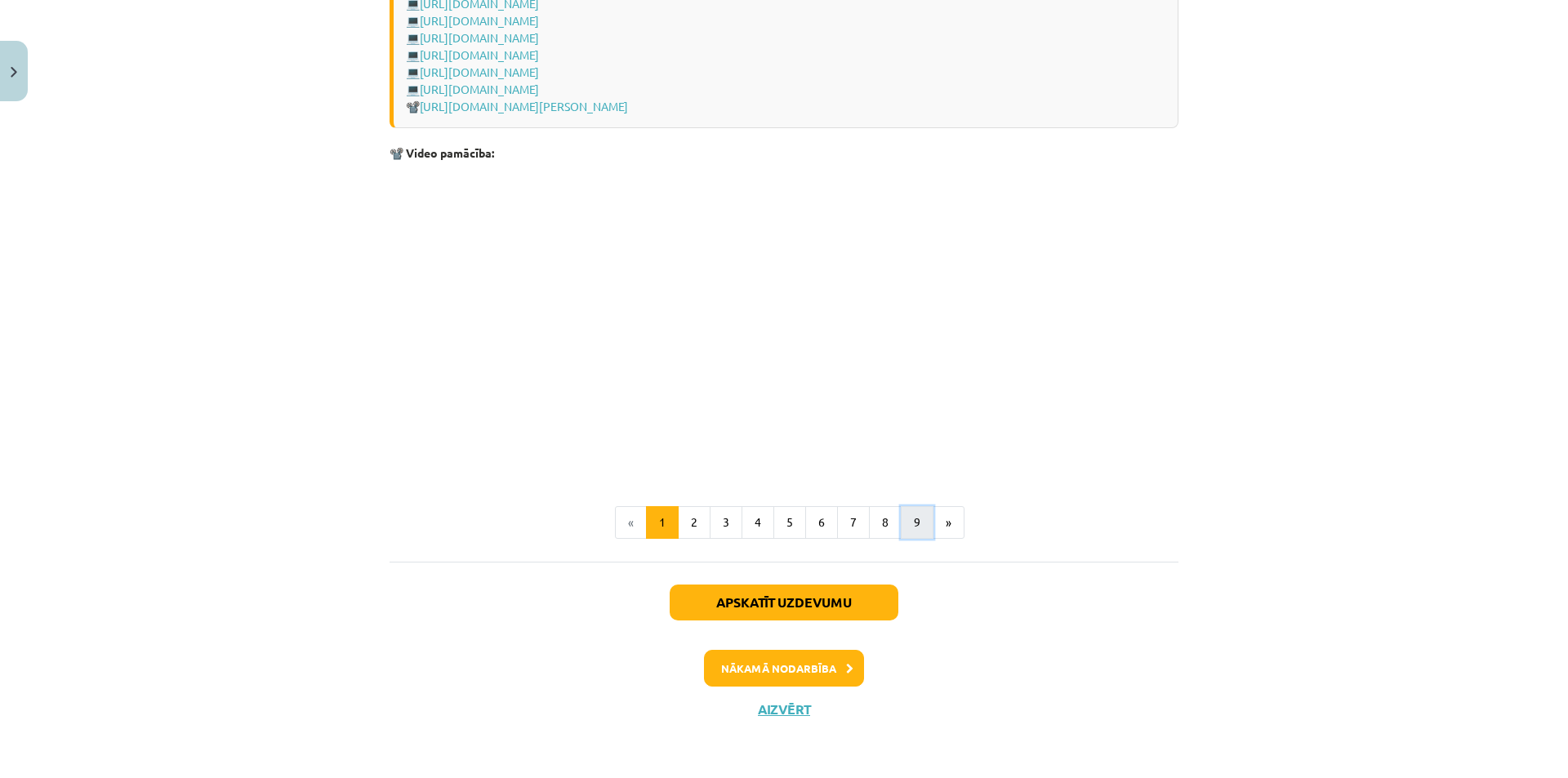
click at [905, 521] on button "9" at bounding box center [917, 523] width 33 height 33
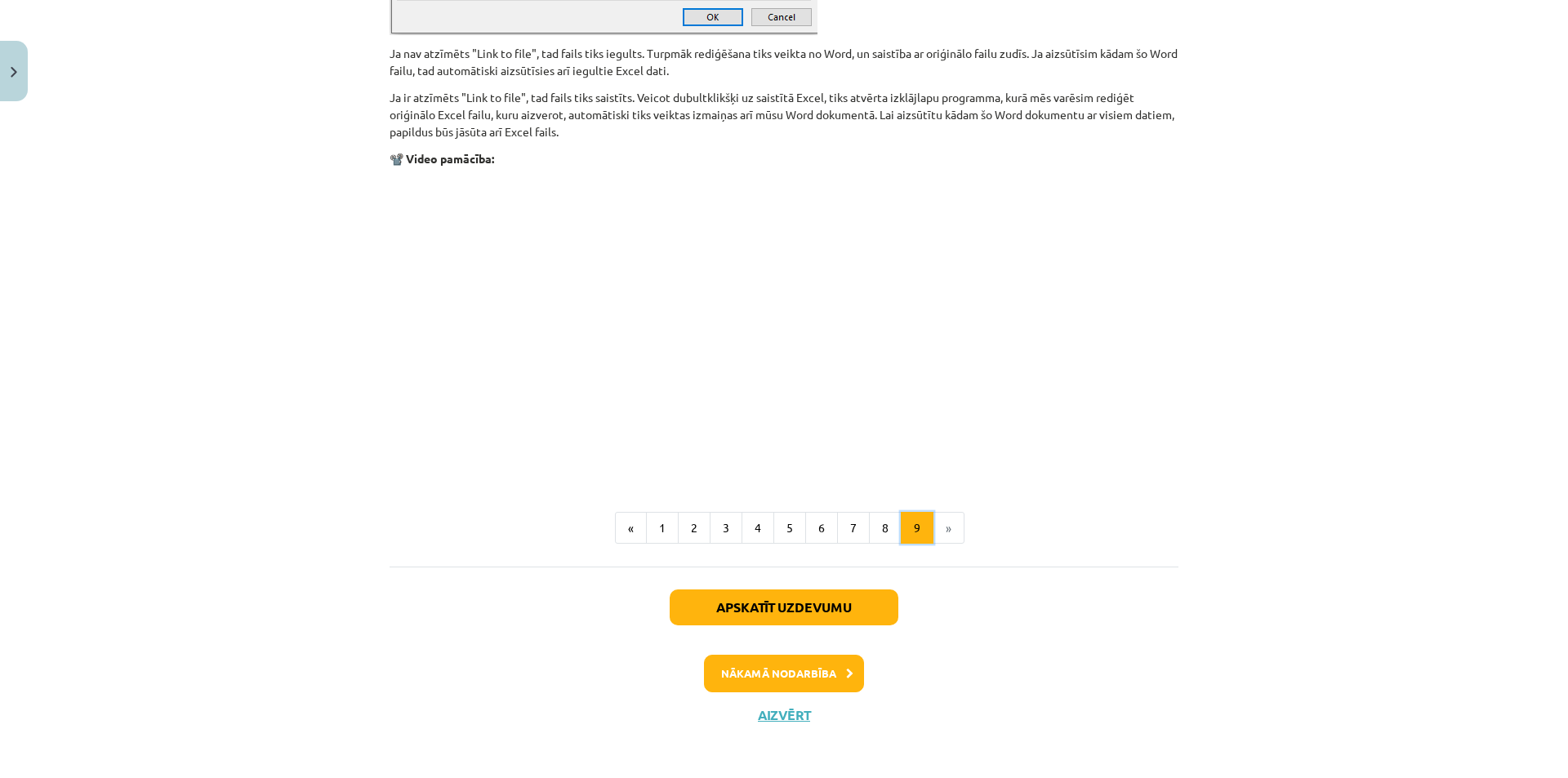
scroll to position [1907, 0]
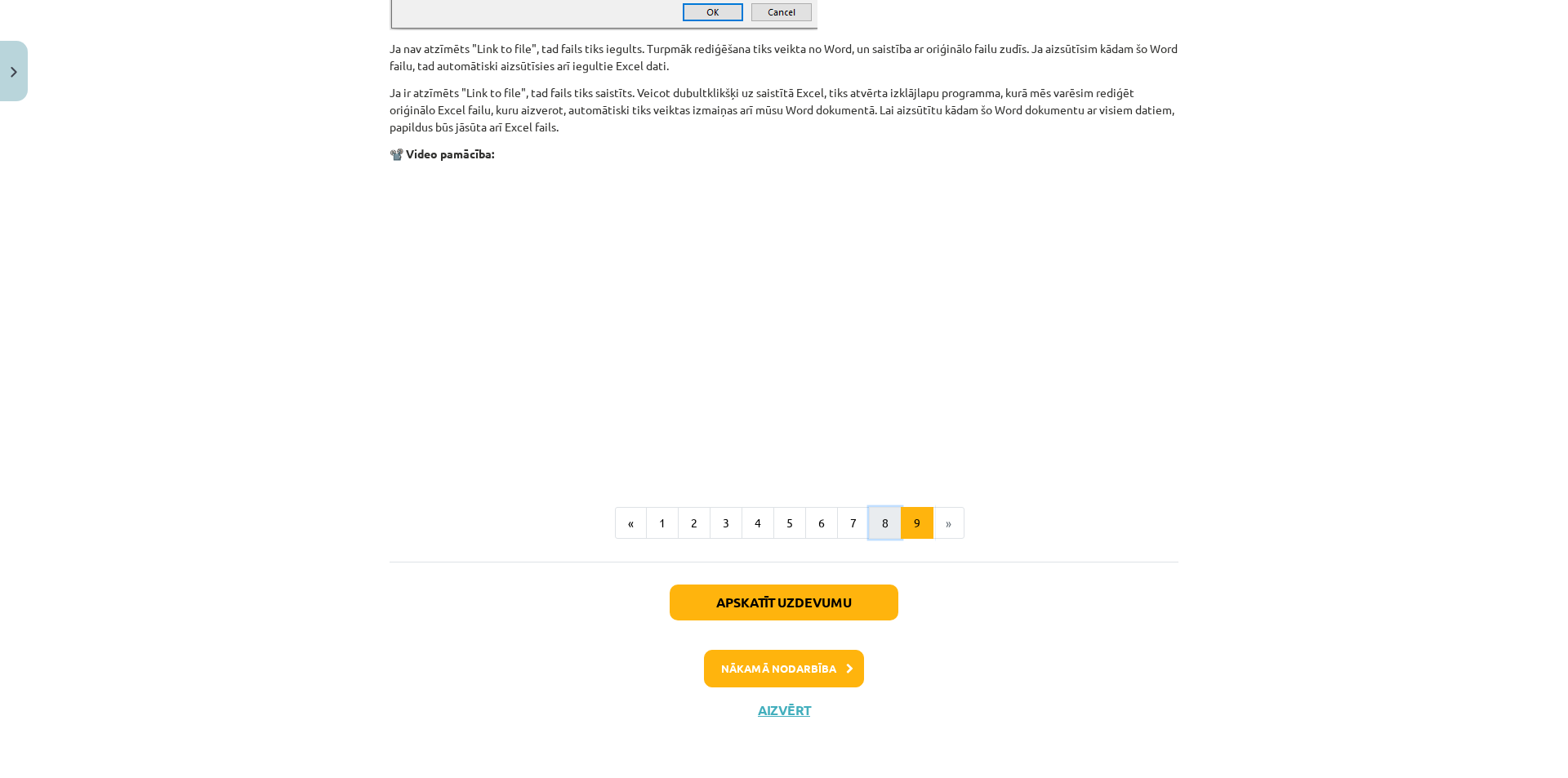
click at [883, 523] on button "8" at bounding box center [885, 523] width 33 height 33
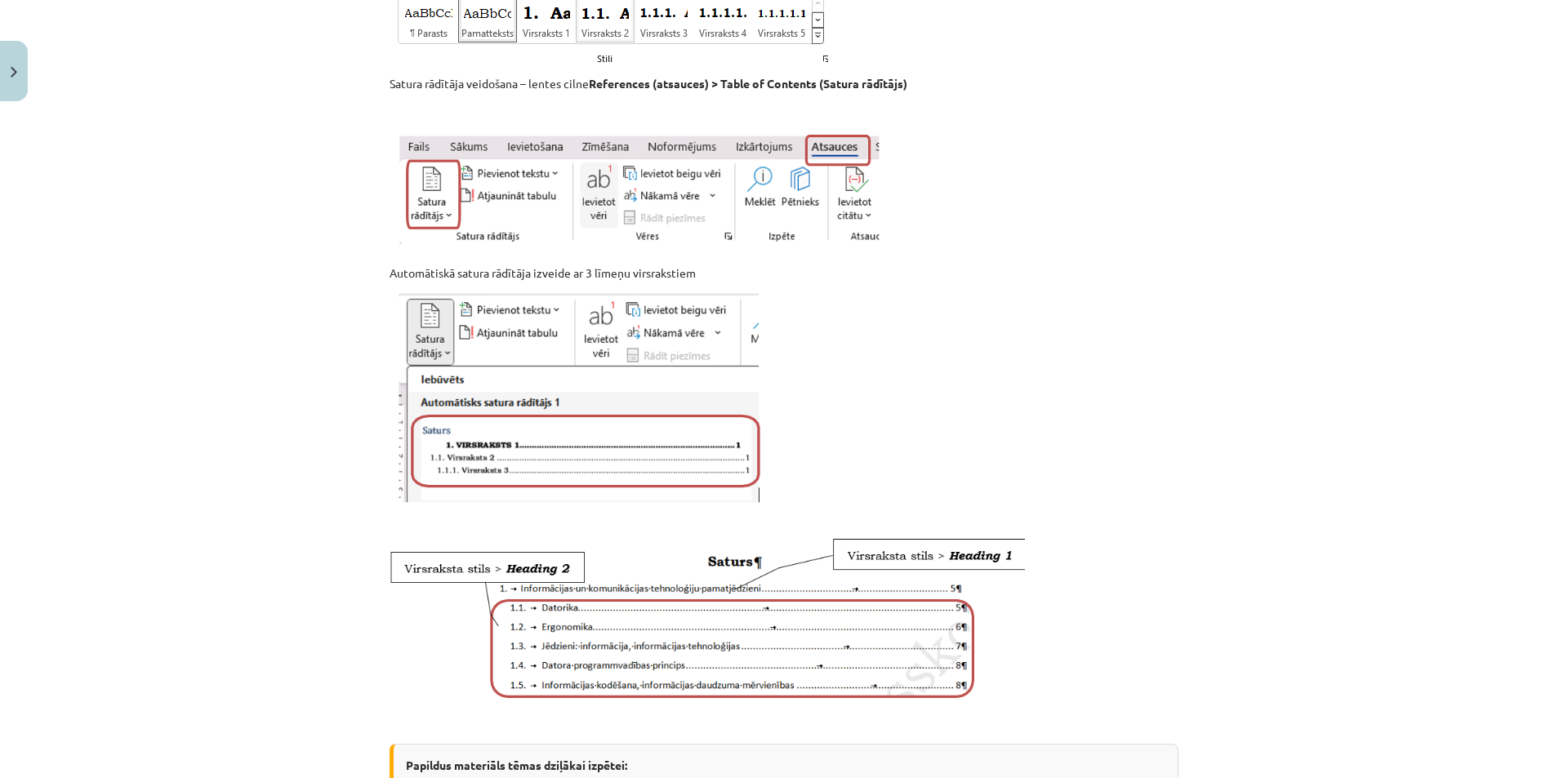
scroll to position [0, 0]
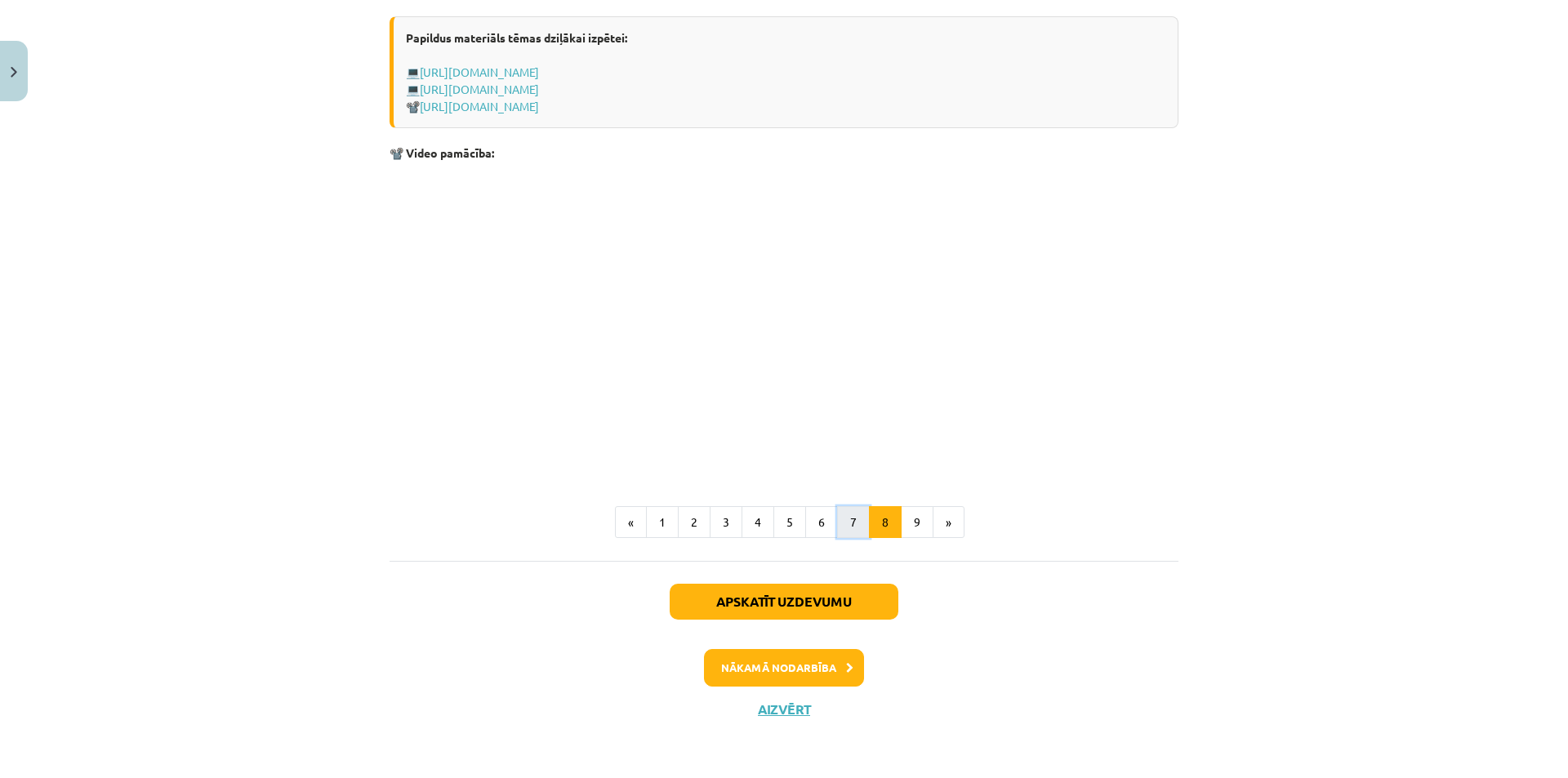
click at [847, 519] on button "7" at bounding box center [854, 523] width 33 height 33
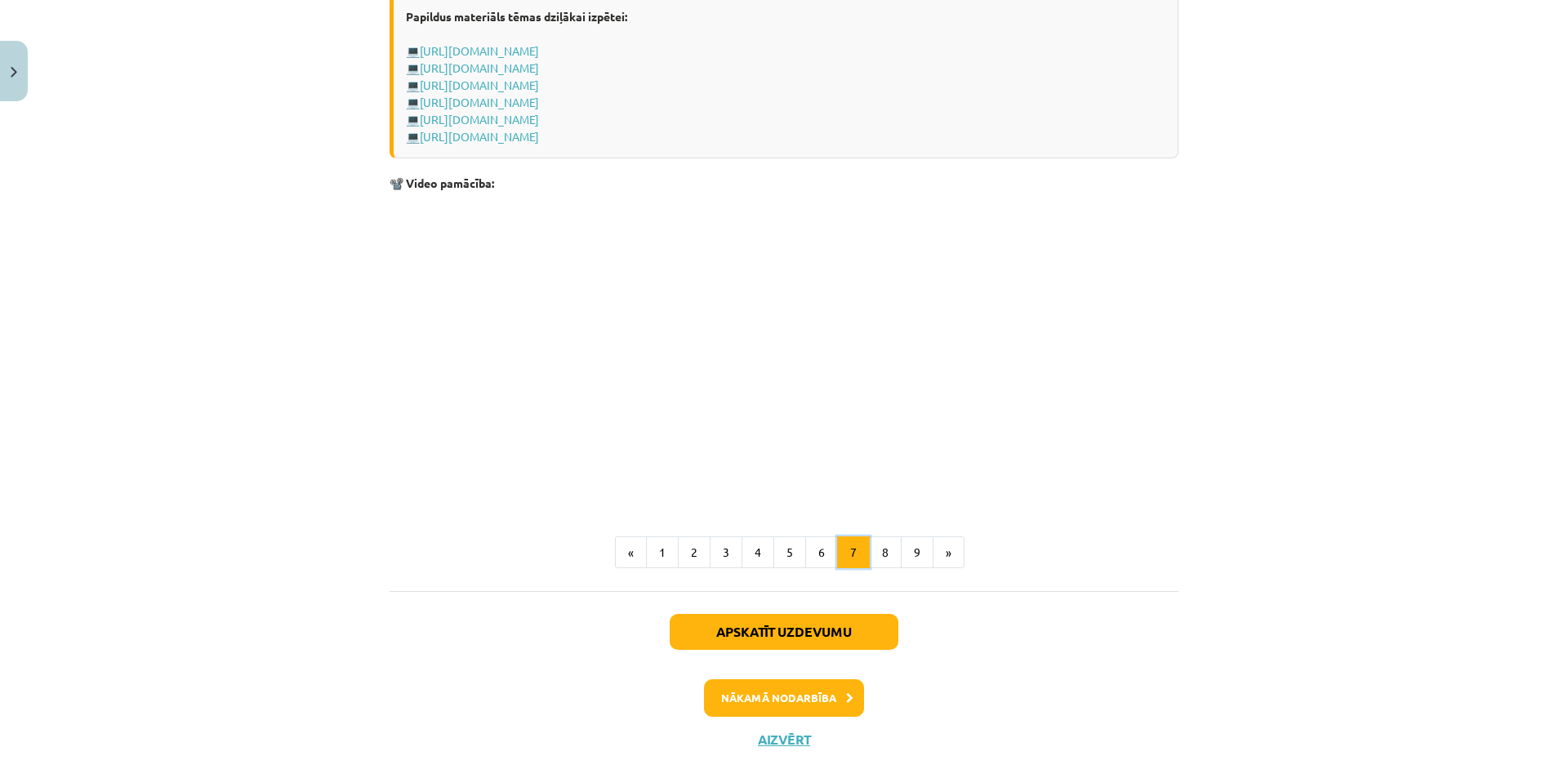
scroll to position [1279, 0]
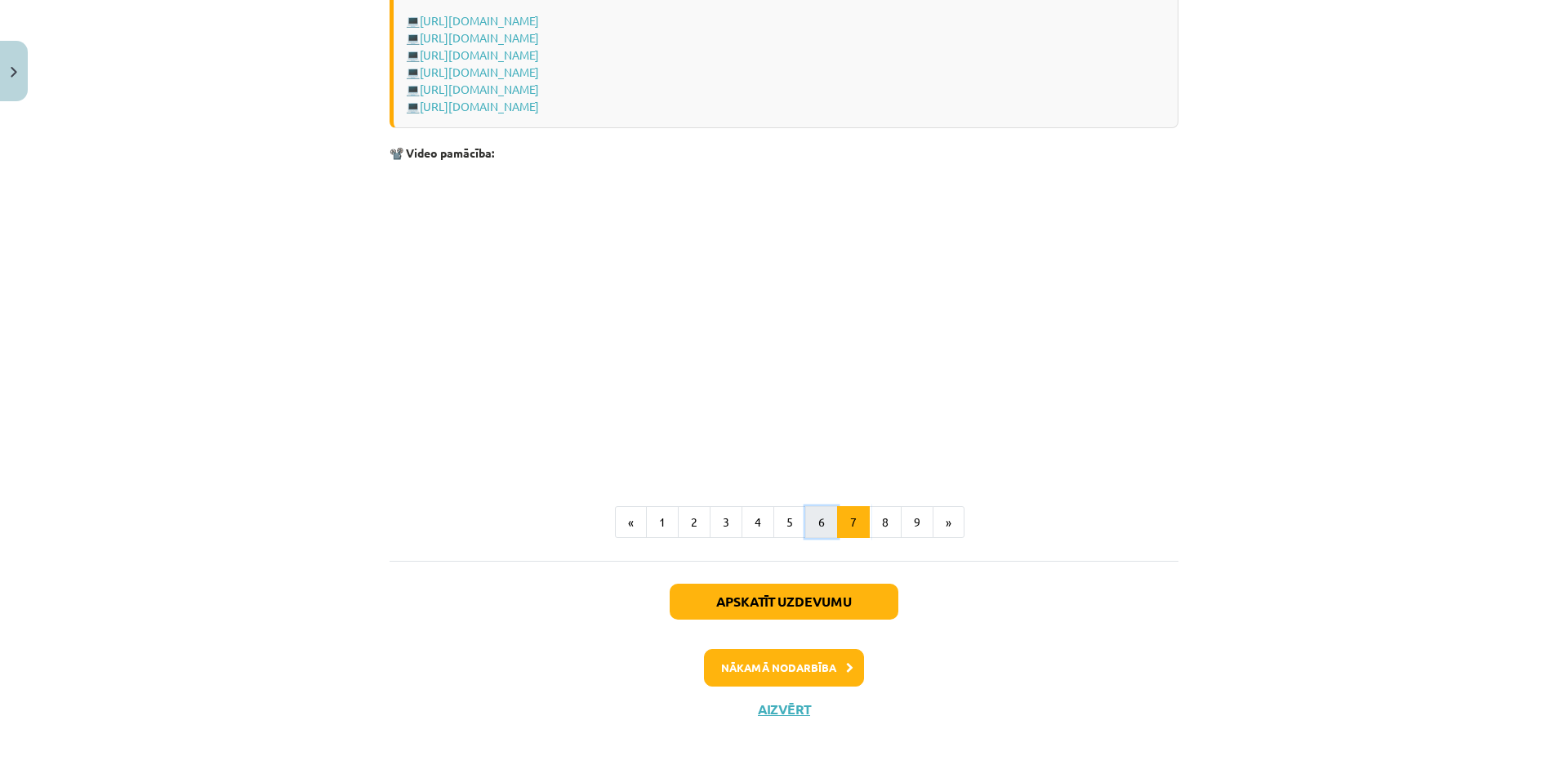
click at [815, 514] on button "6" at bounding box center [821, 523] width 33 height 33
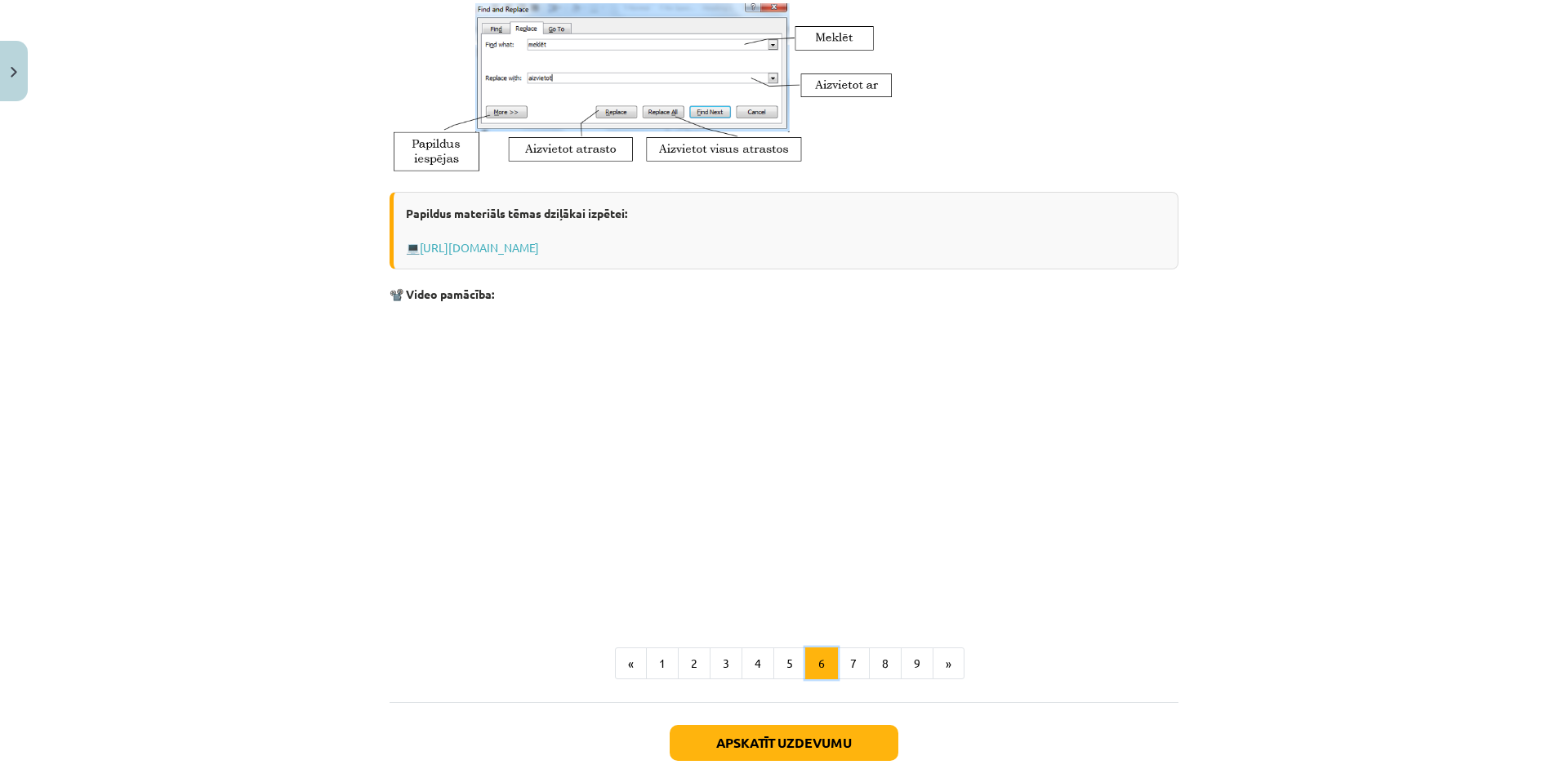
scroll to position [772, 0]
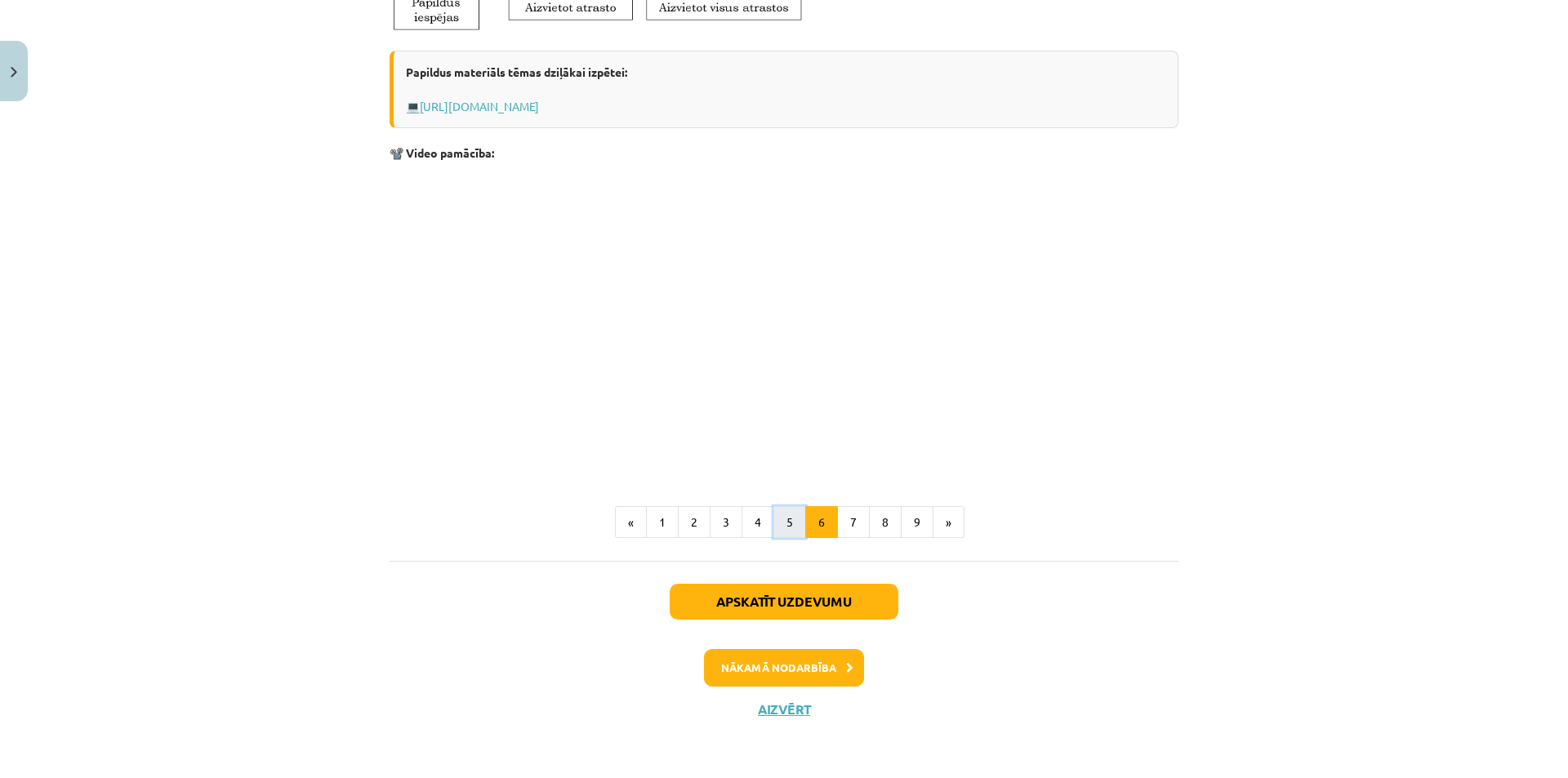
click at [787, 524] on button "5" at bounding box center [789, 523] width 33 height 33
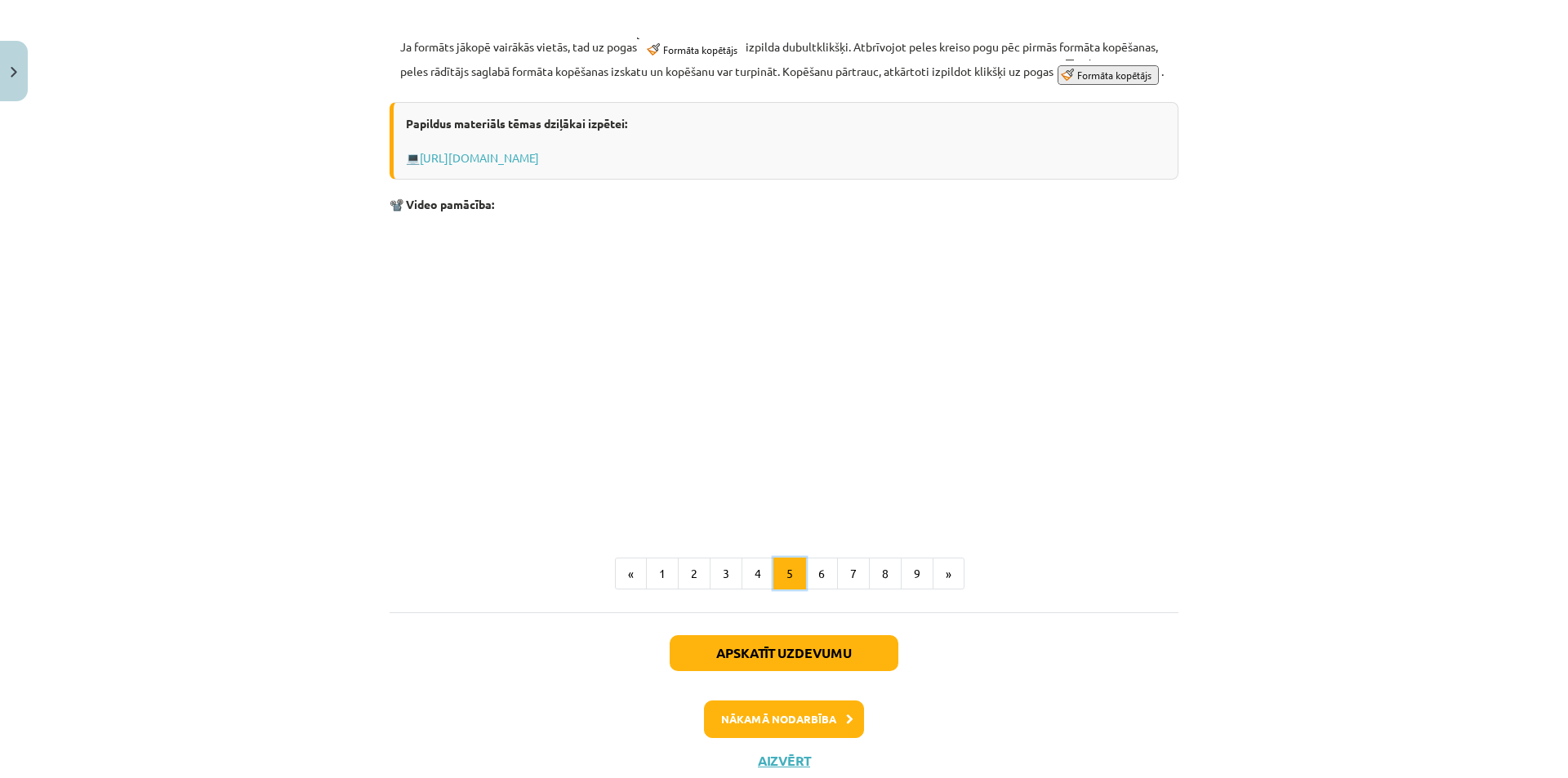
scroll to position [892, 0]
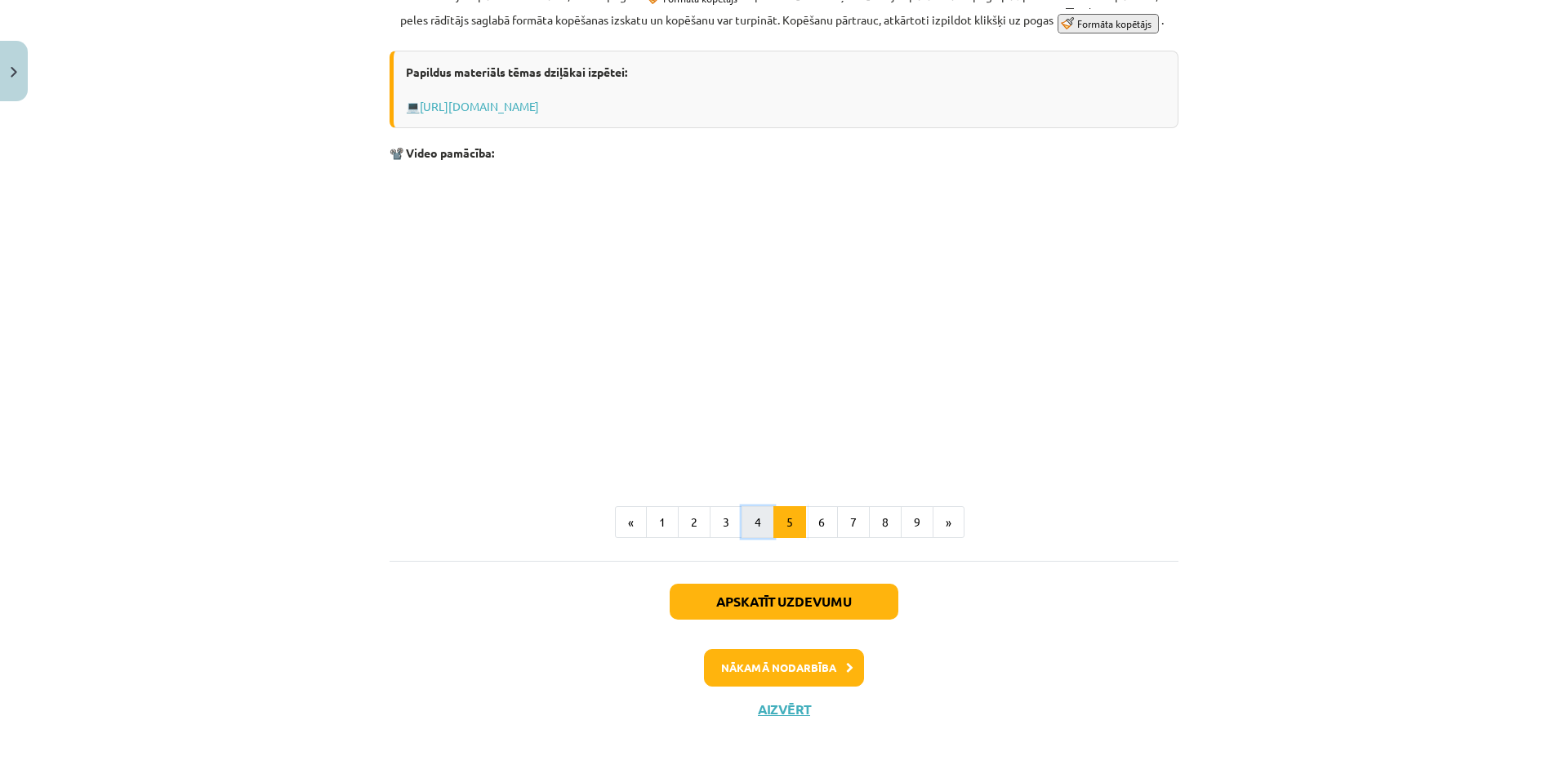
click at [757, 520] on button "4" at bounding box center [758, 523] width 33 height 33
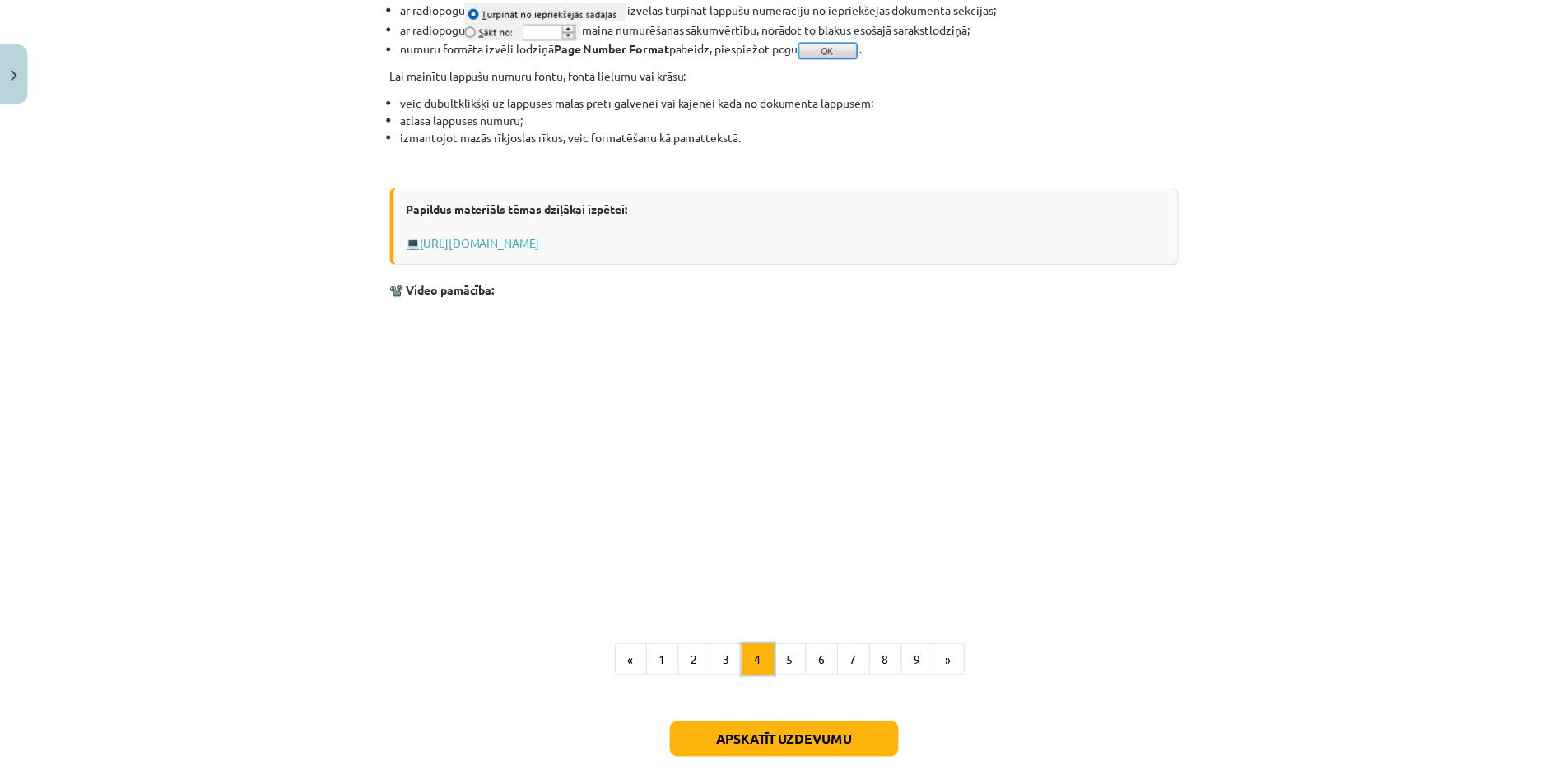
scroll to position [1415, 0]
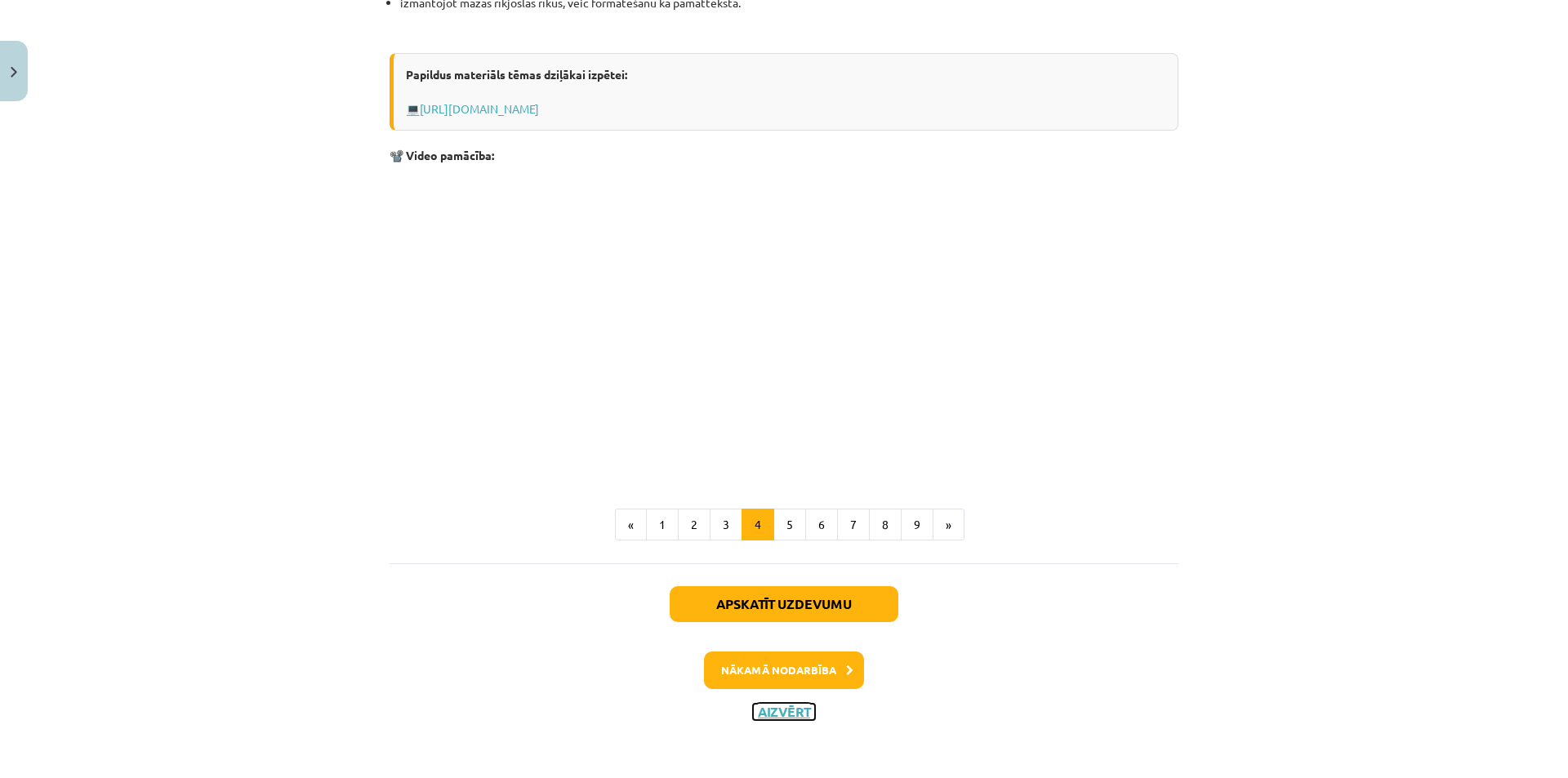
click at [756, 712] on button "Aizvērt" at bounding box center [784, 712] width 62 height 16
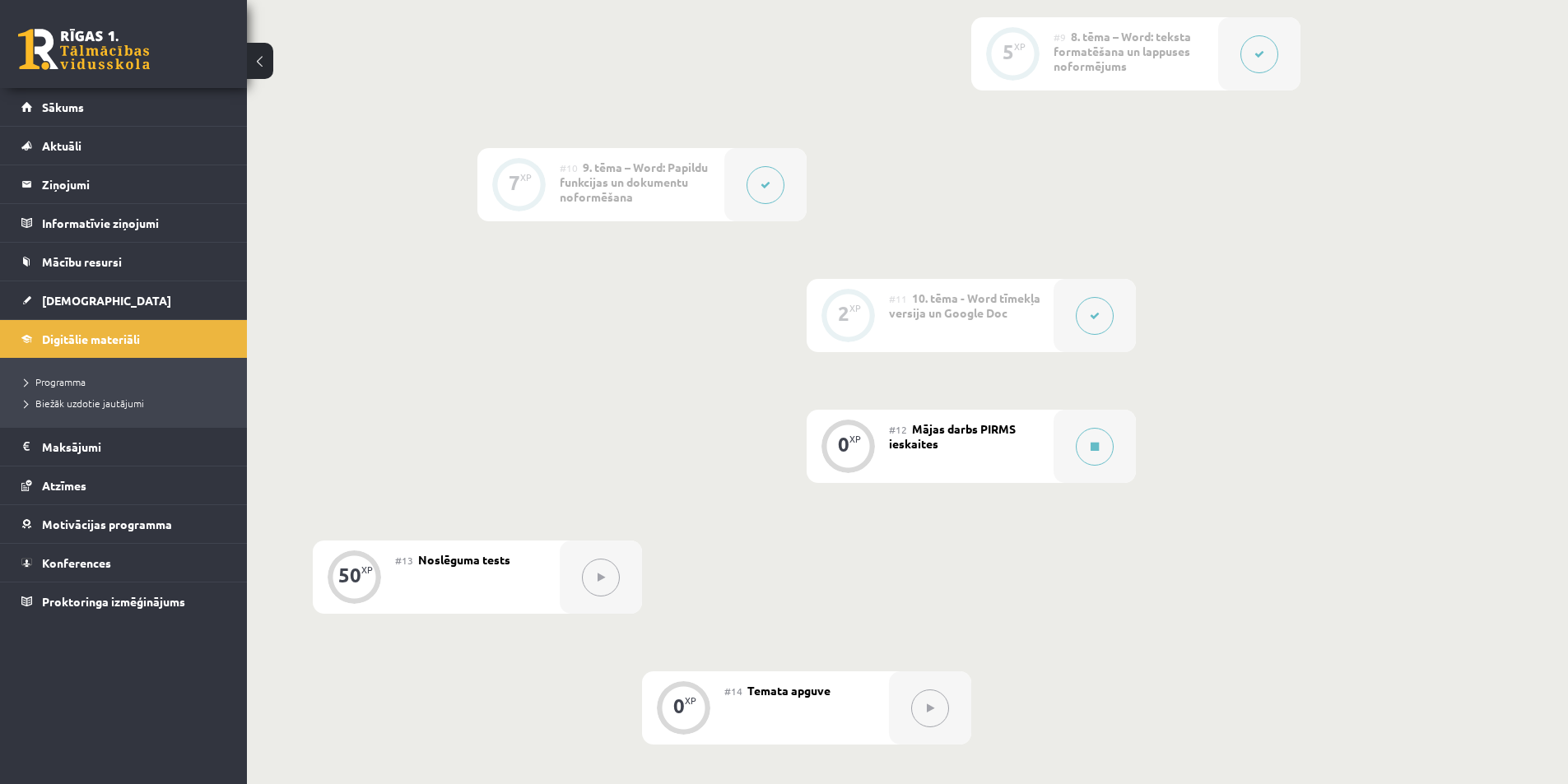
scroll to position [1564, 0]
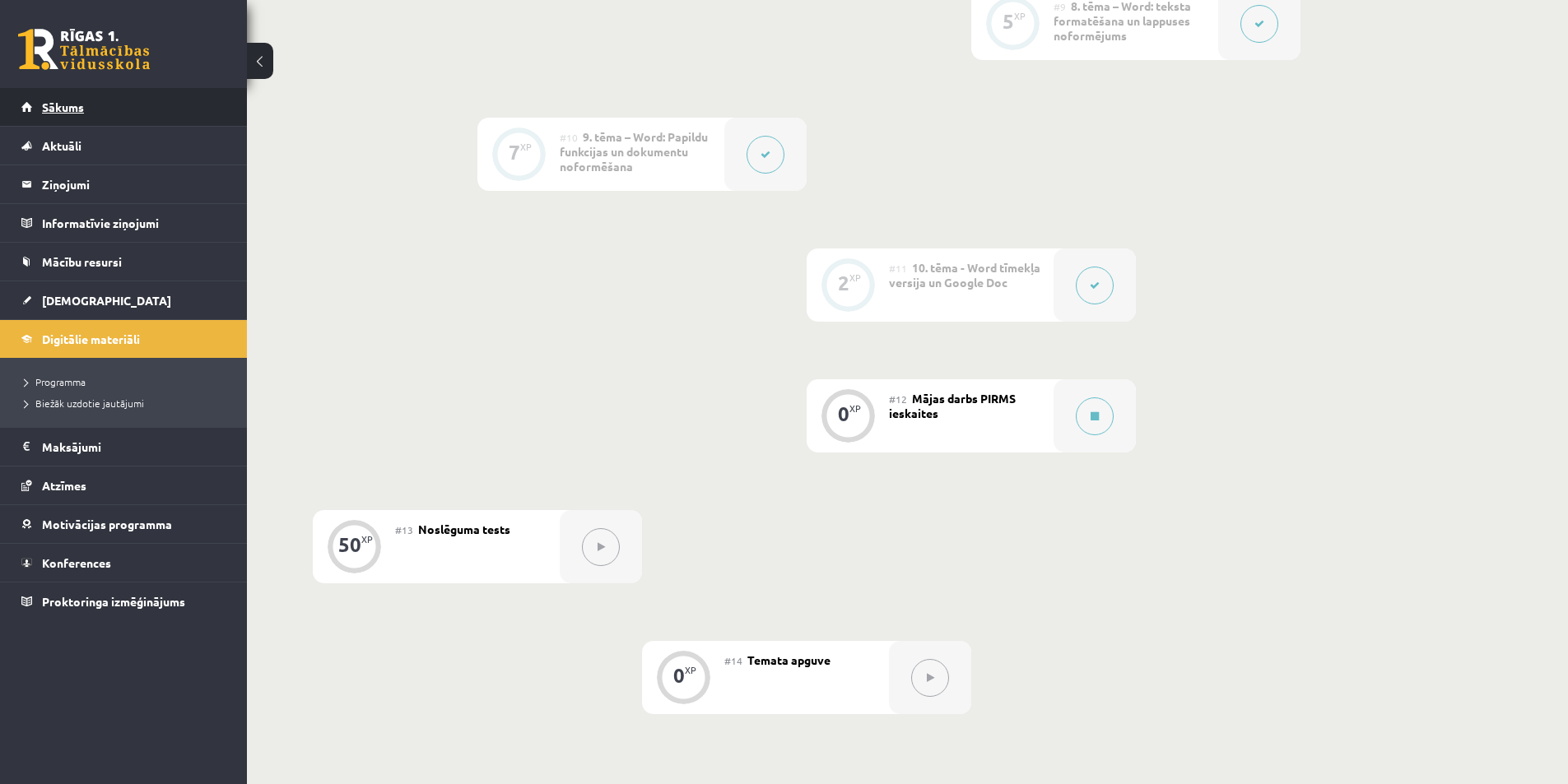
click at [63, 110] on span "Sākums" at bounding box center [62, 106] width 42 height 15
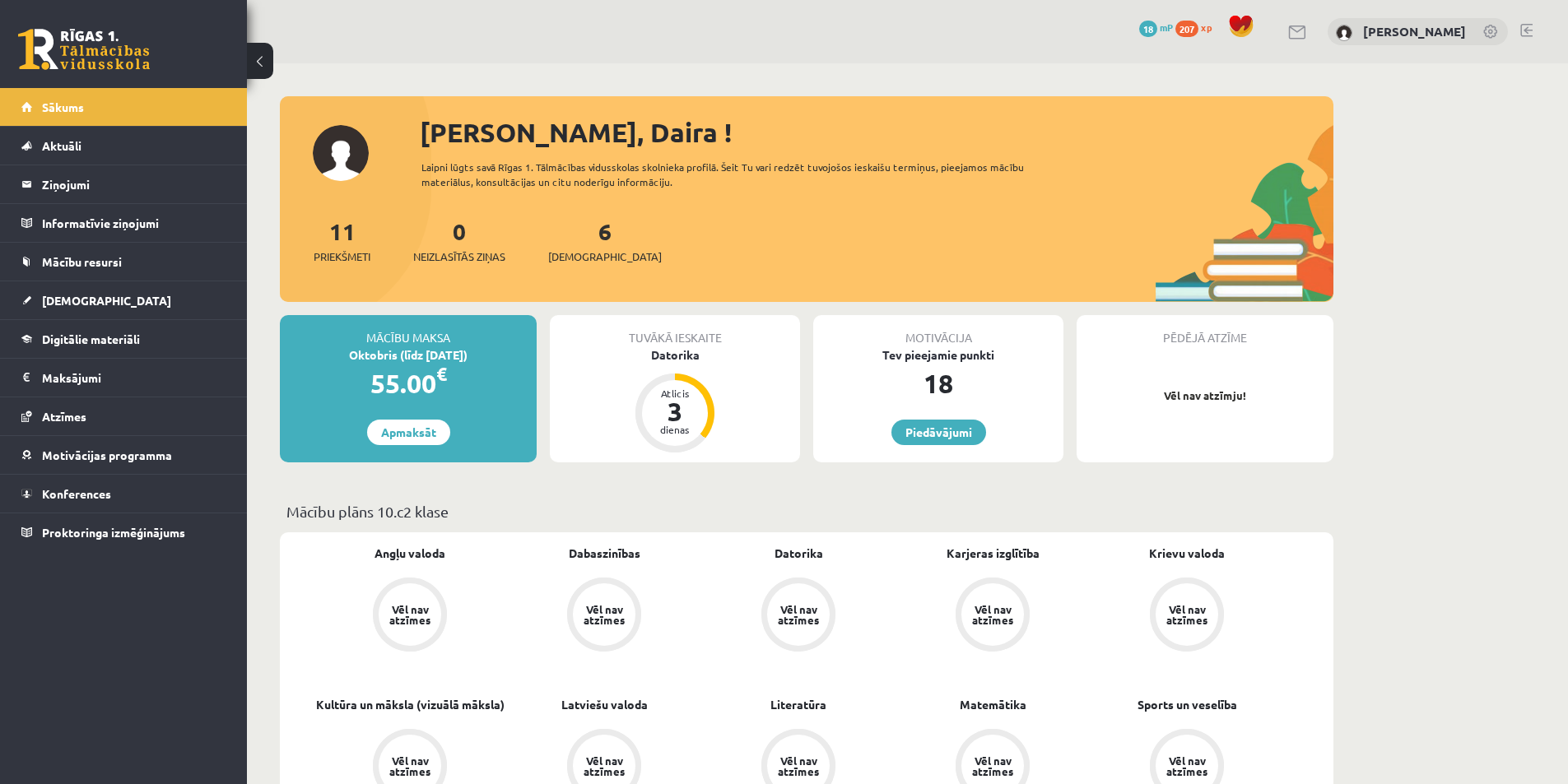
click at [1523, 33] on link at bounding box center [1526, 31] width 13 height 14
click at [670, 352] on div "Datorika" at bounding box center [675, 355] width 250 height 17
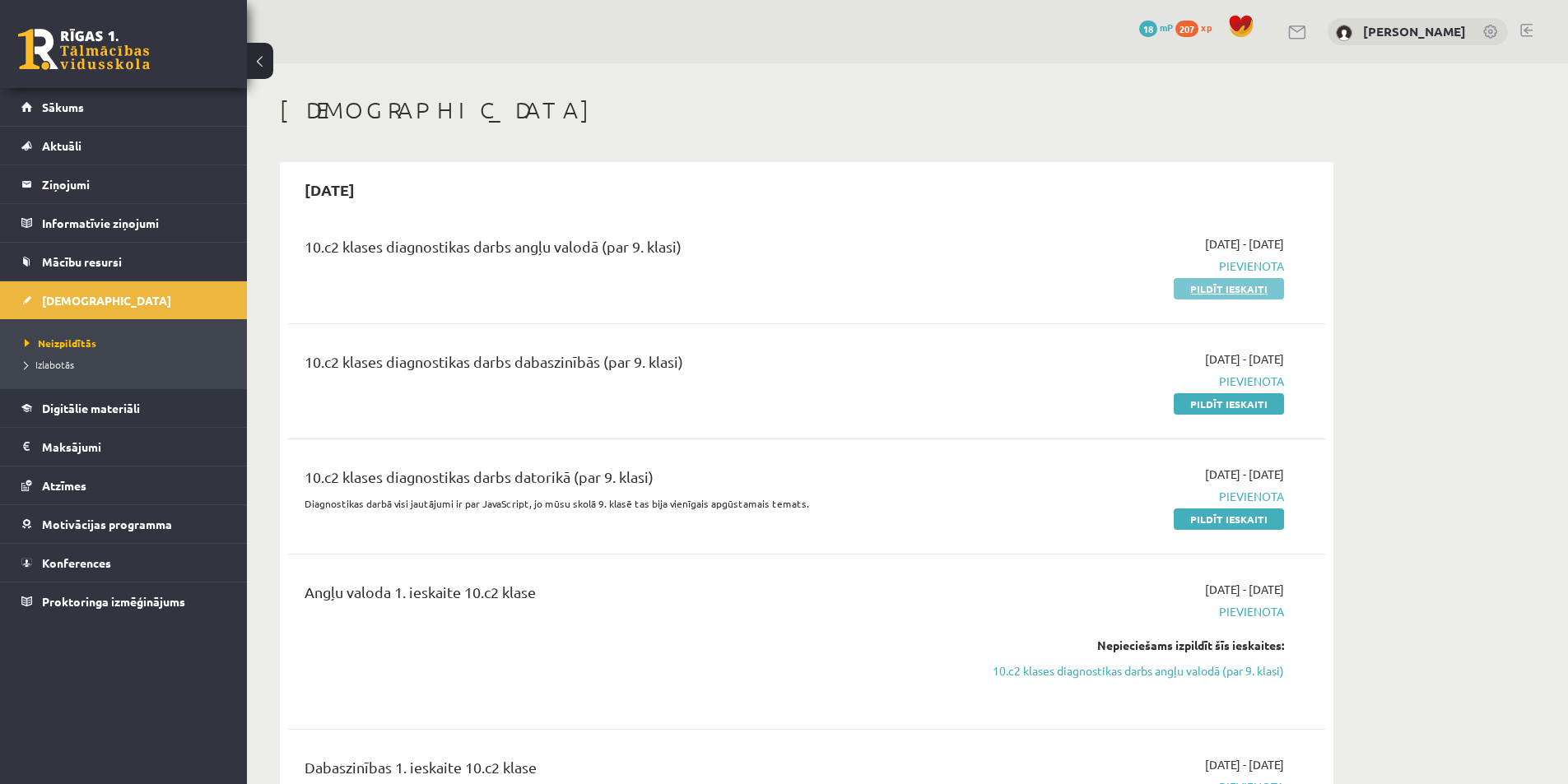
click at [1198, 293] on link "Pildīt ieskaiti" at bounding box center [1229, 288] width 110 height 21
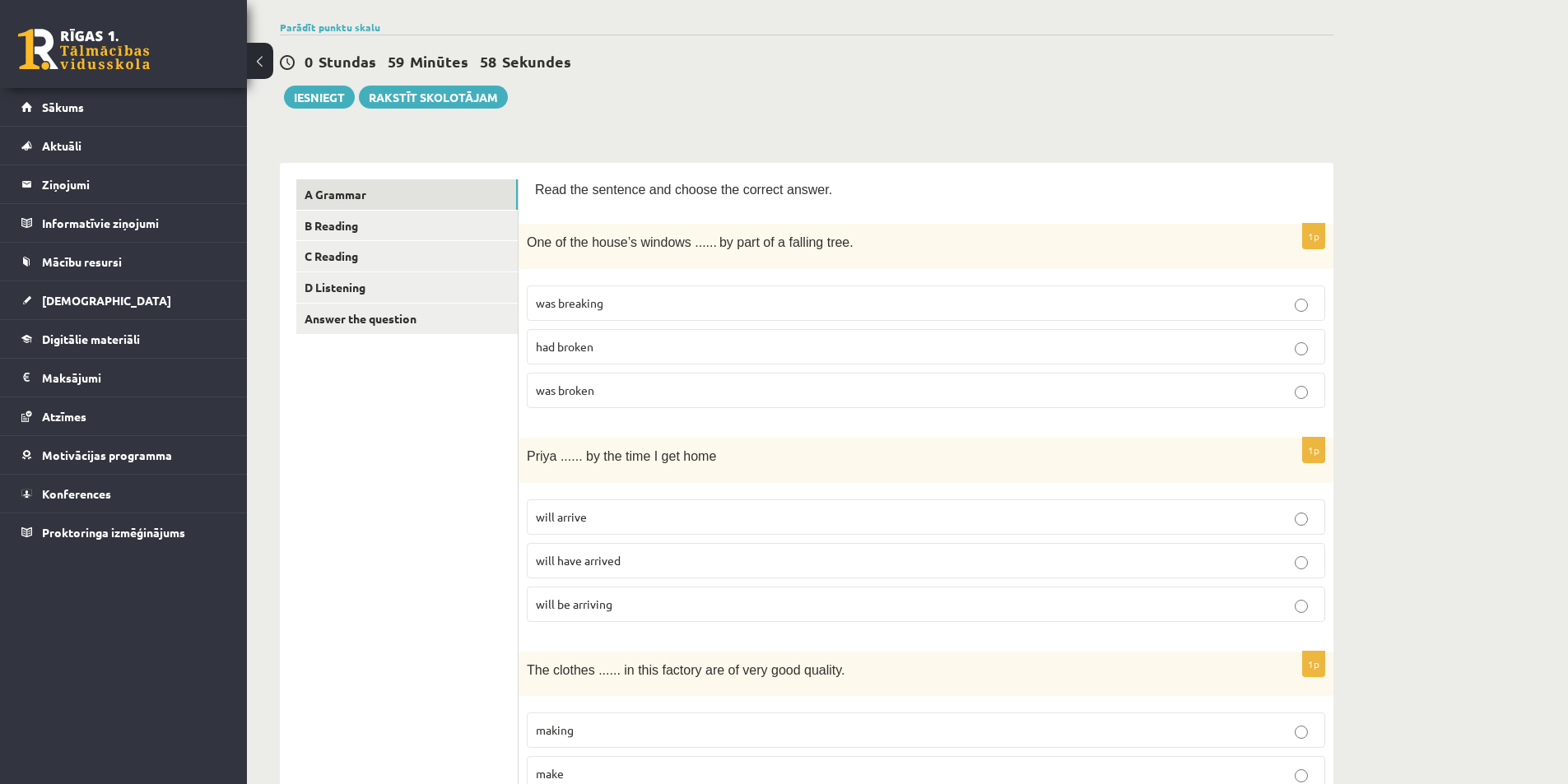
scroll to position [165, 0]
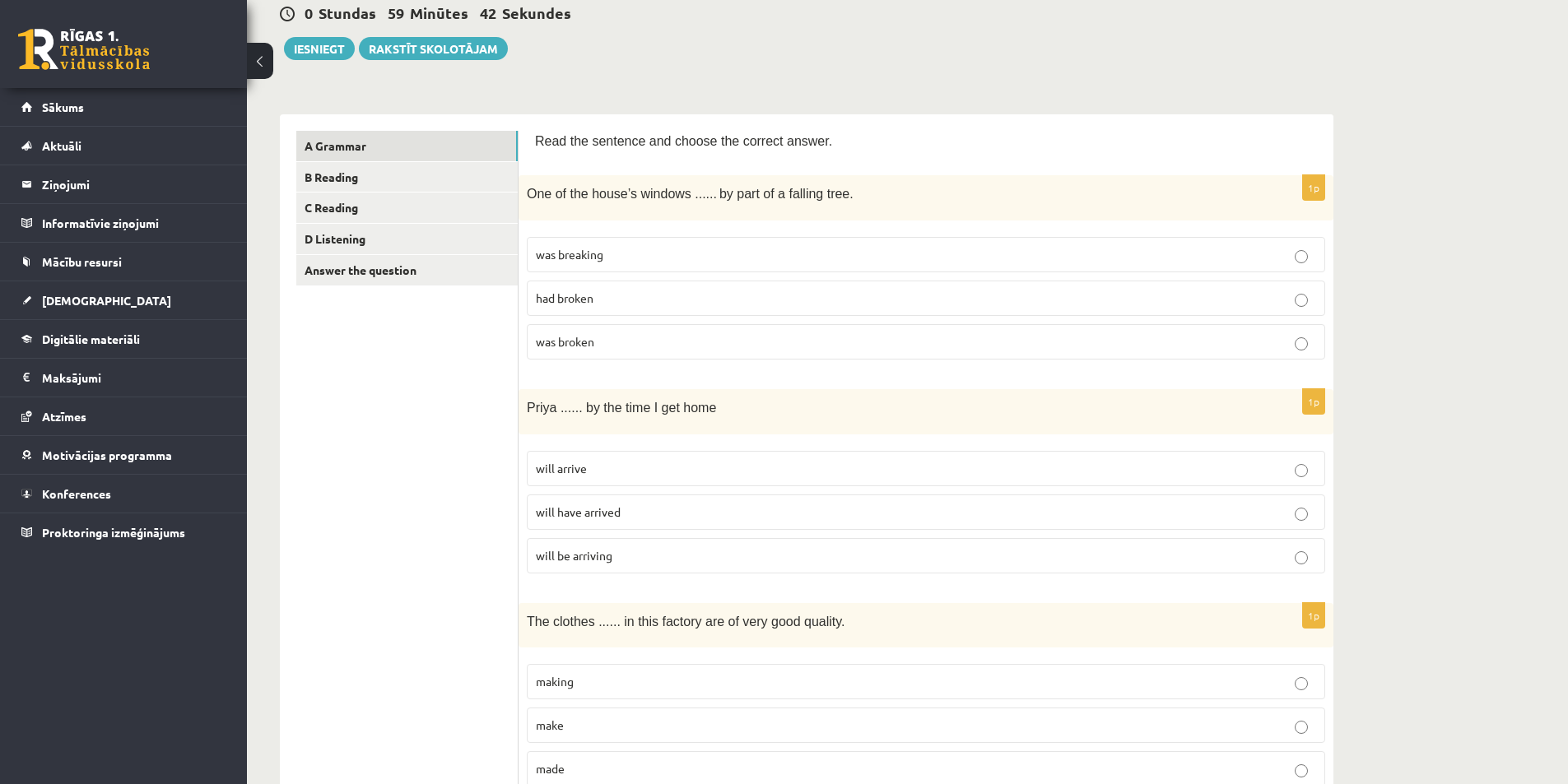
click at [653, 348] on p "was broken" at bounding box center [926, 342] width 780 height 17
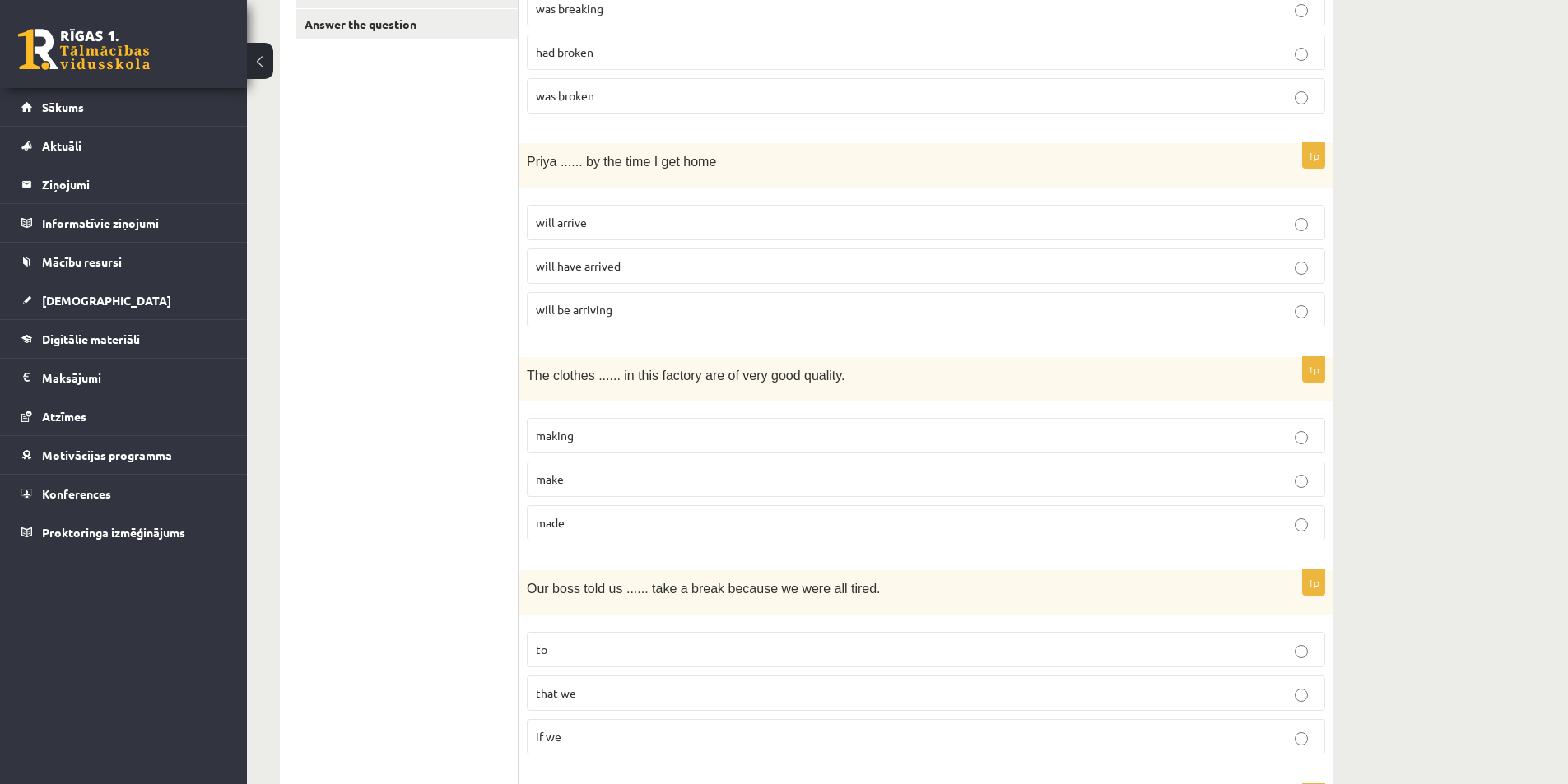
scroll to position [411, 0]
click at [682, 526] on p "made" at bounding box center [926, 523] width 780 height 17
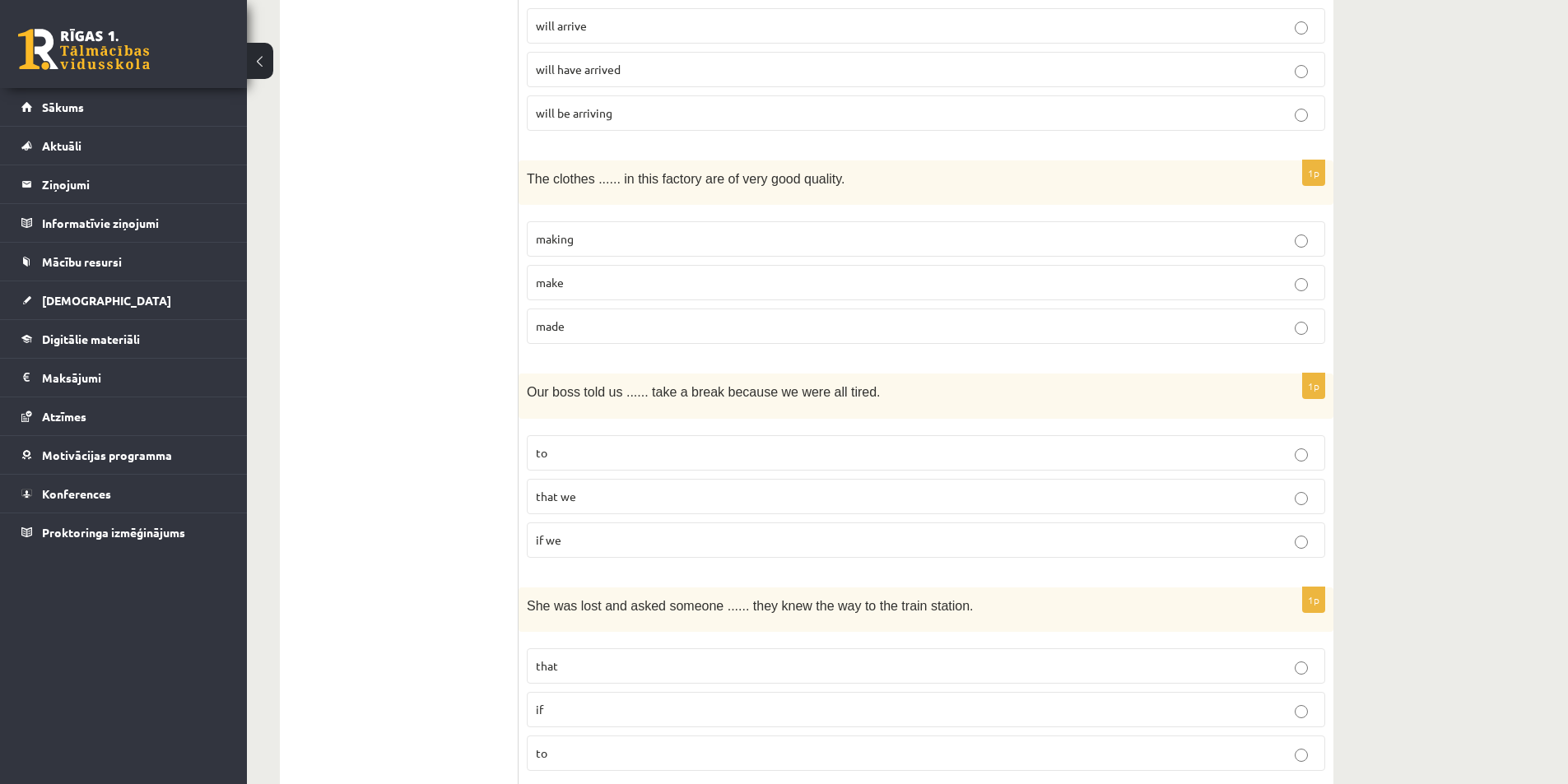
scroll to position [658, 0]
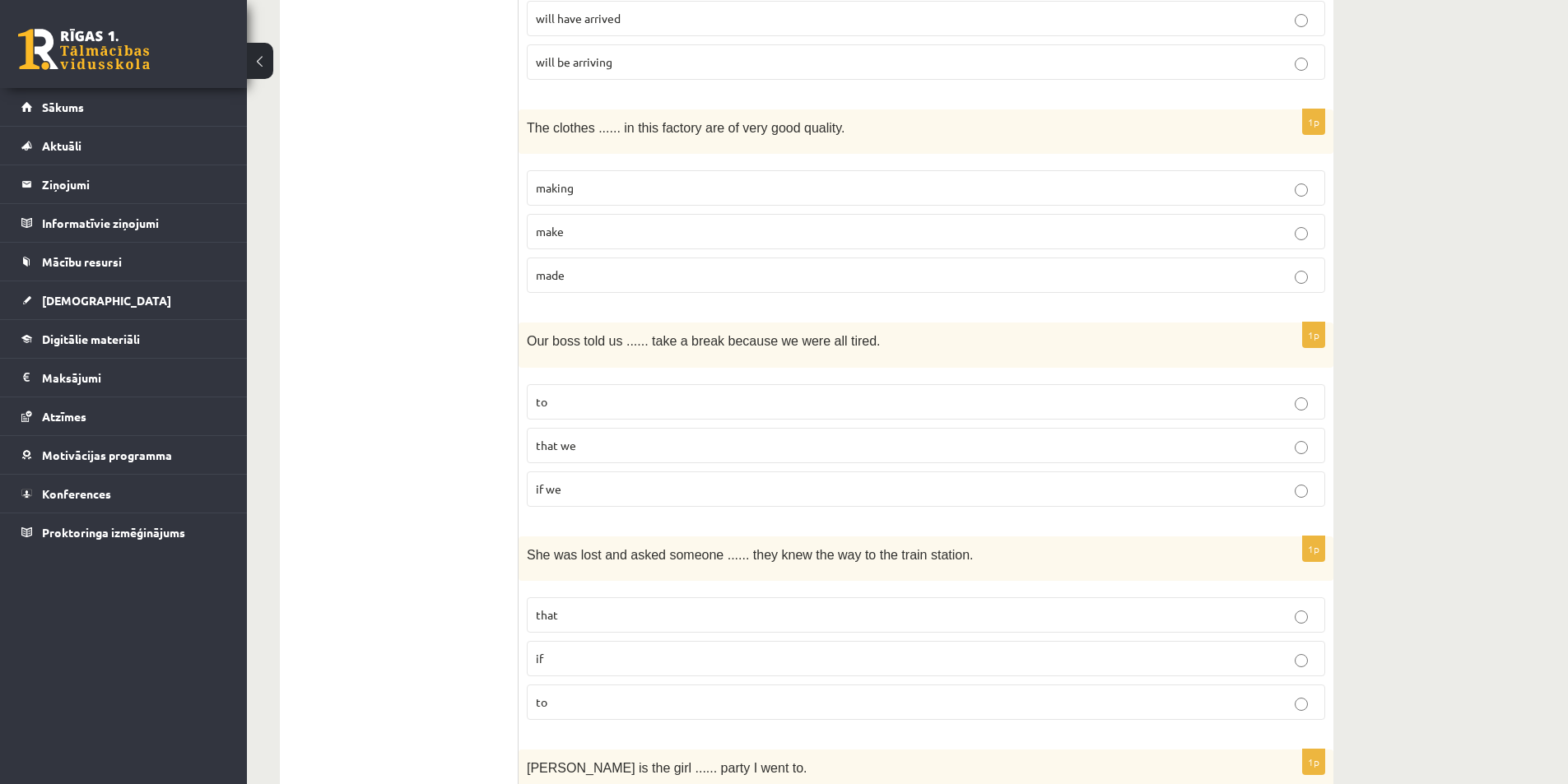
drag, startPoint x: 693, startPoint y: 409, endPoint x: 693, endPoint y: 434, distance: 25.0
click at [693, 409] on p "to" at bounding box center [926, 402] width 780 height 17
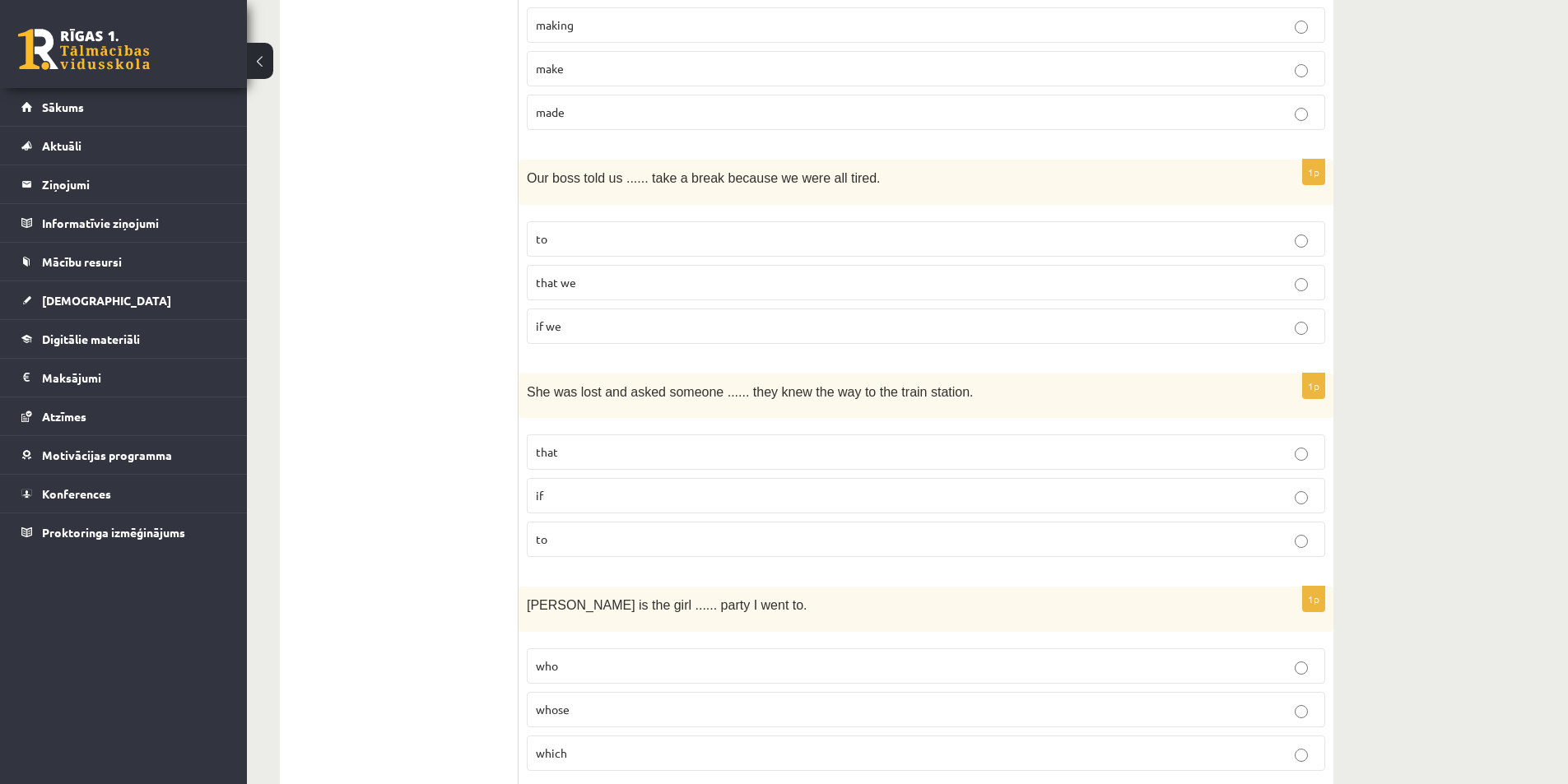
scroll to position [823, 0]
click at [602, 455] on p "that" at bounding box center [926, 451] width 780 height 17
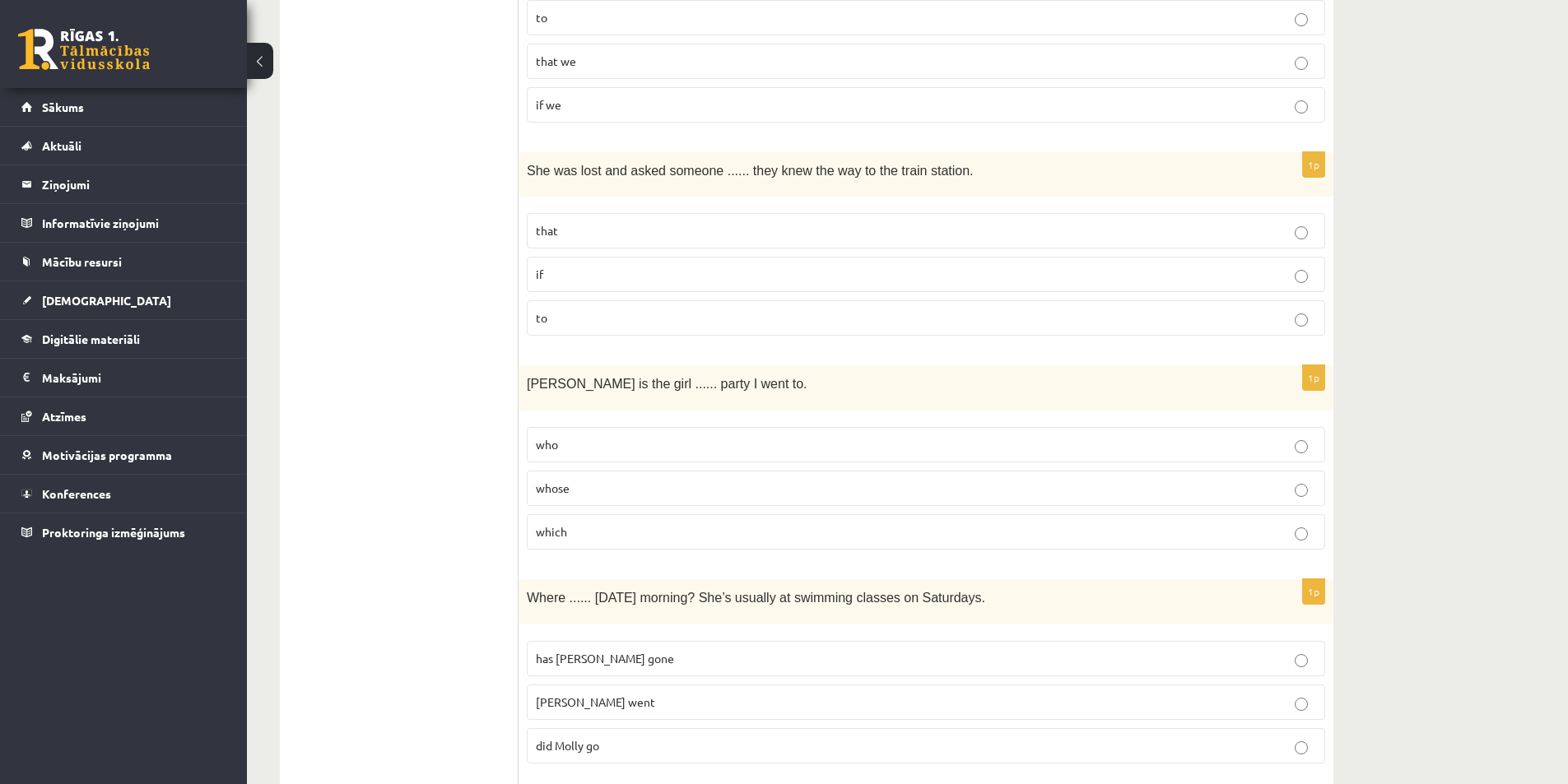
scroll to position [1070, 0]
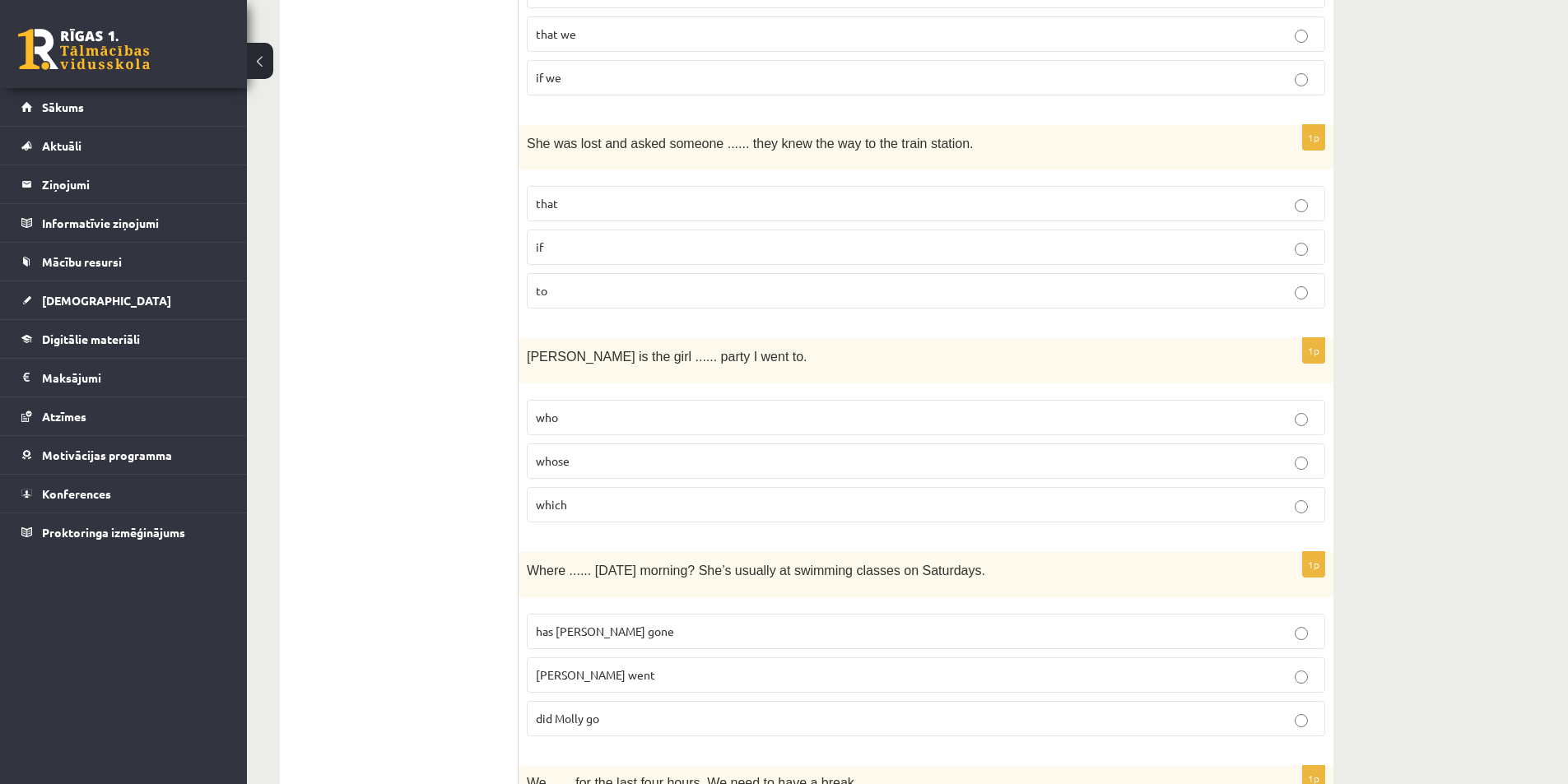
click at [668, 461] on p "whose" at bounding box center [926, 462] width 780 height 17
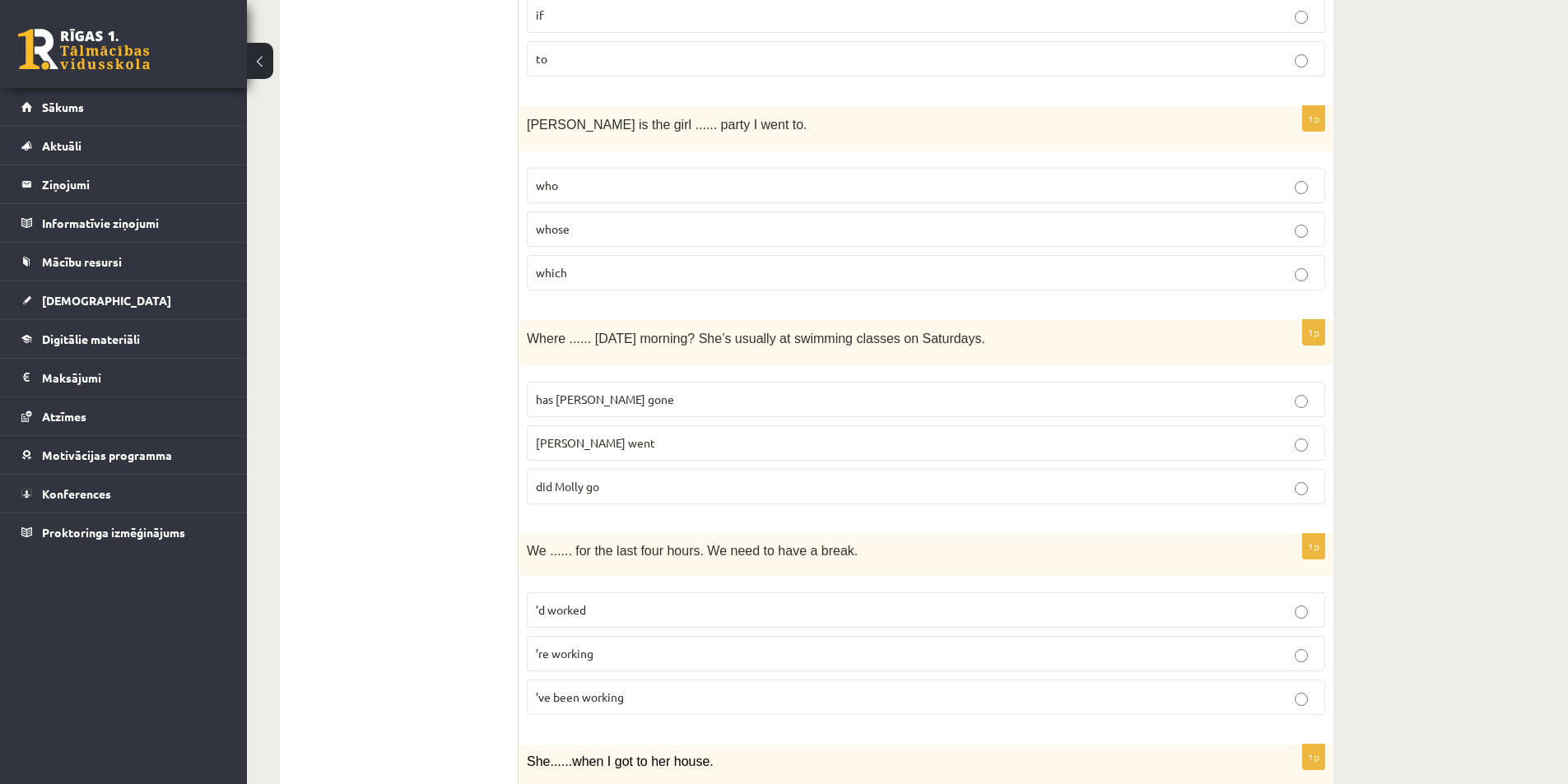
scroll to position [1316, 0]
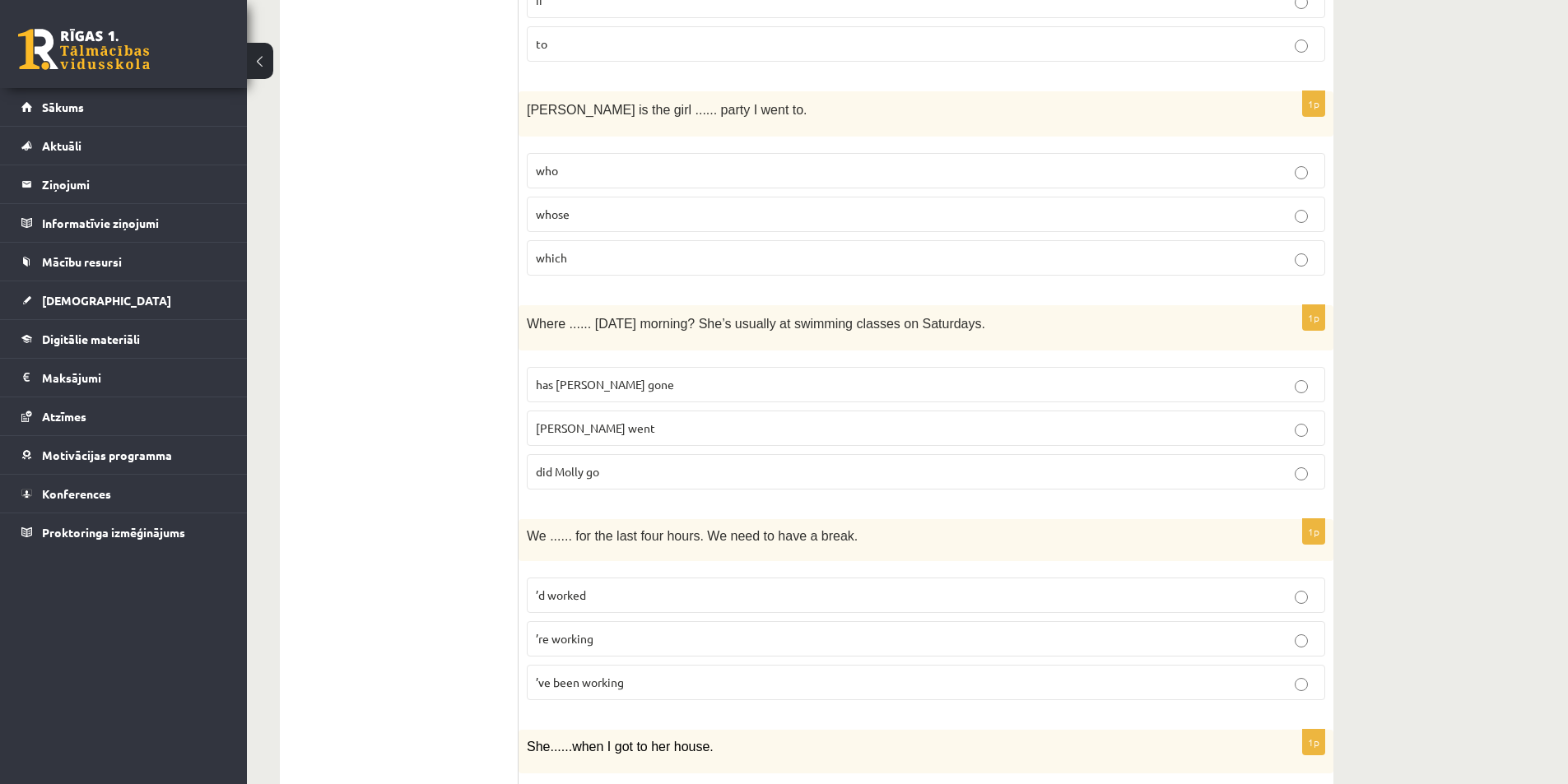
click at [675, 382] on p "has Molly gone" at bounding box center [926, 385] width 780 height 17
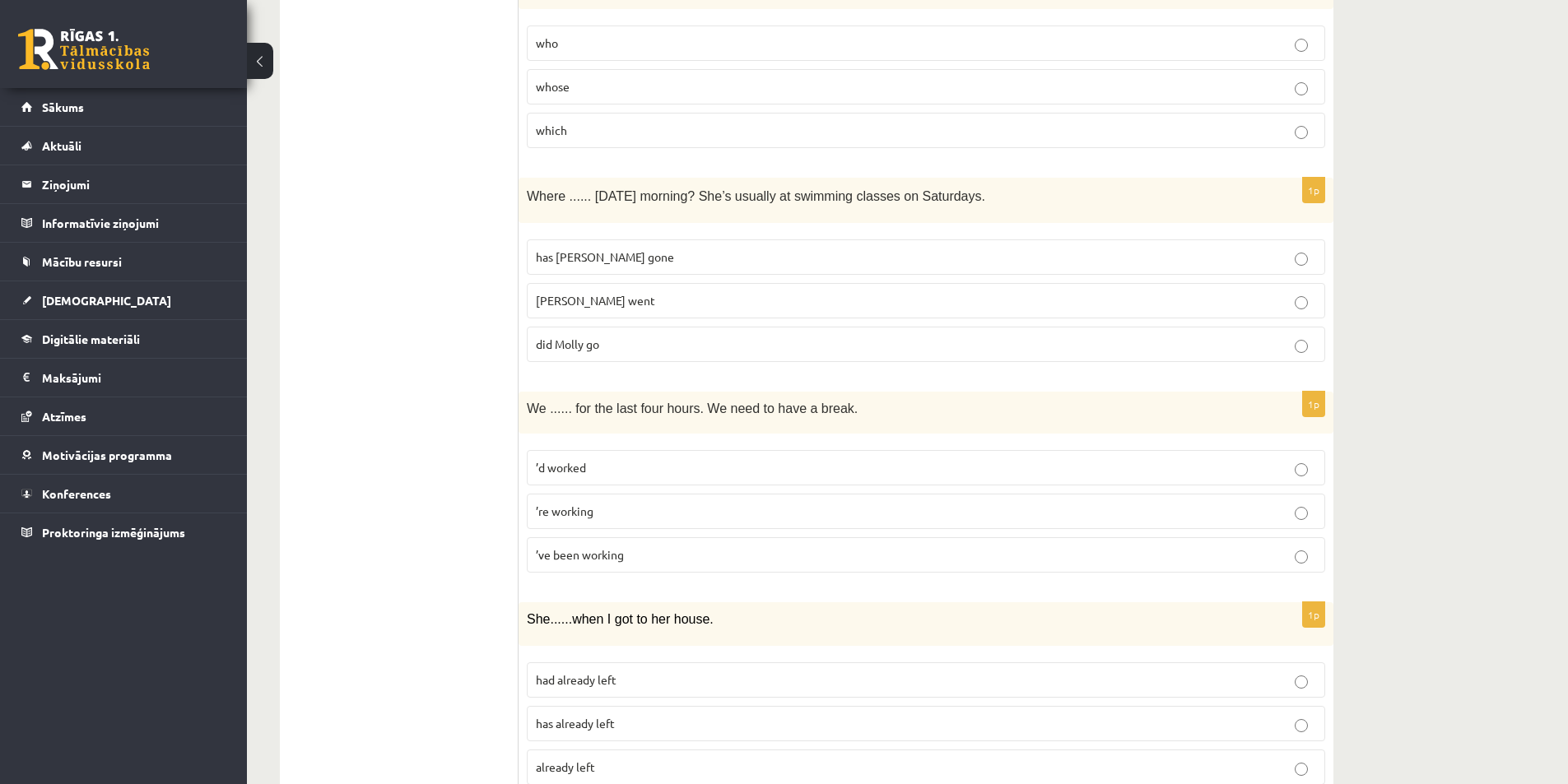
scroll to position [1482, 0]
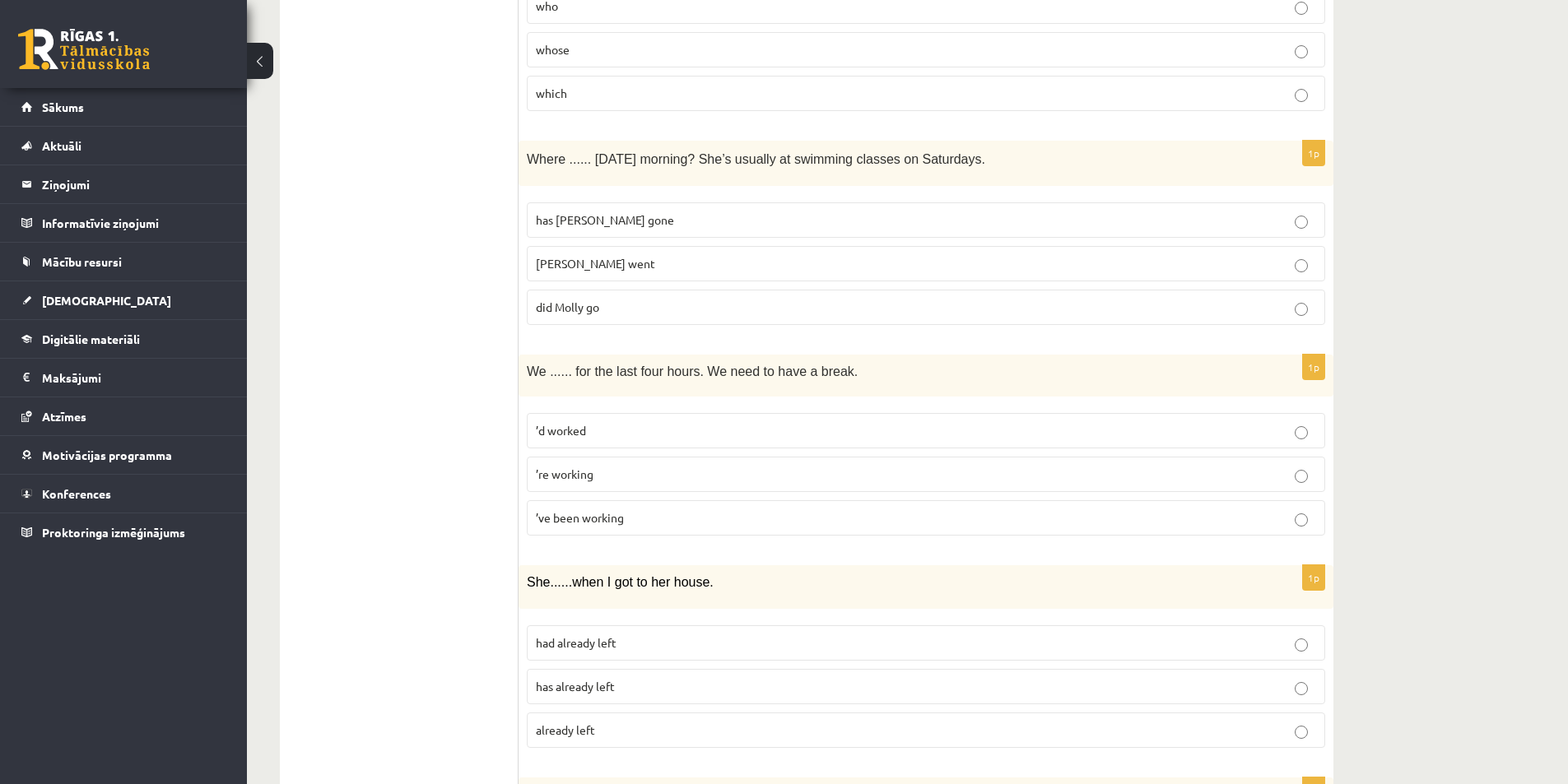
click at [667, 522] on p "’ve been working" at bounding box center [926, 518] width 780 height 17
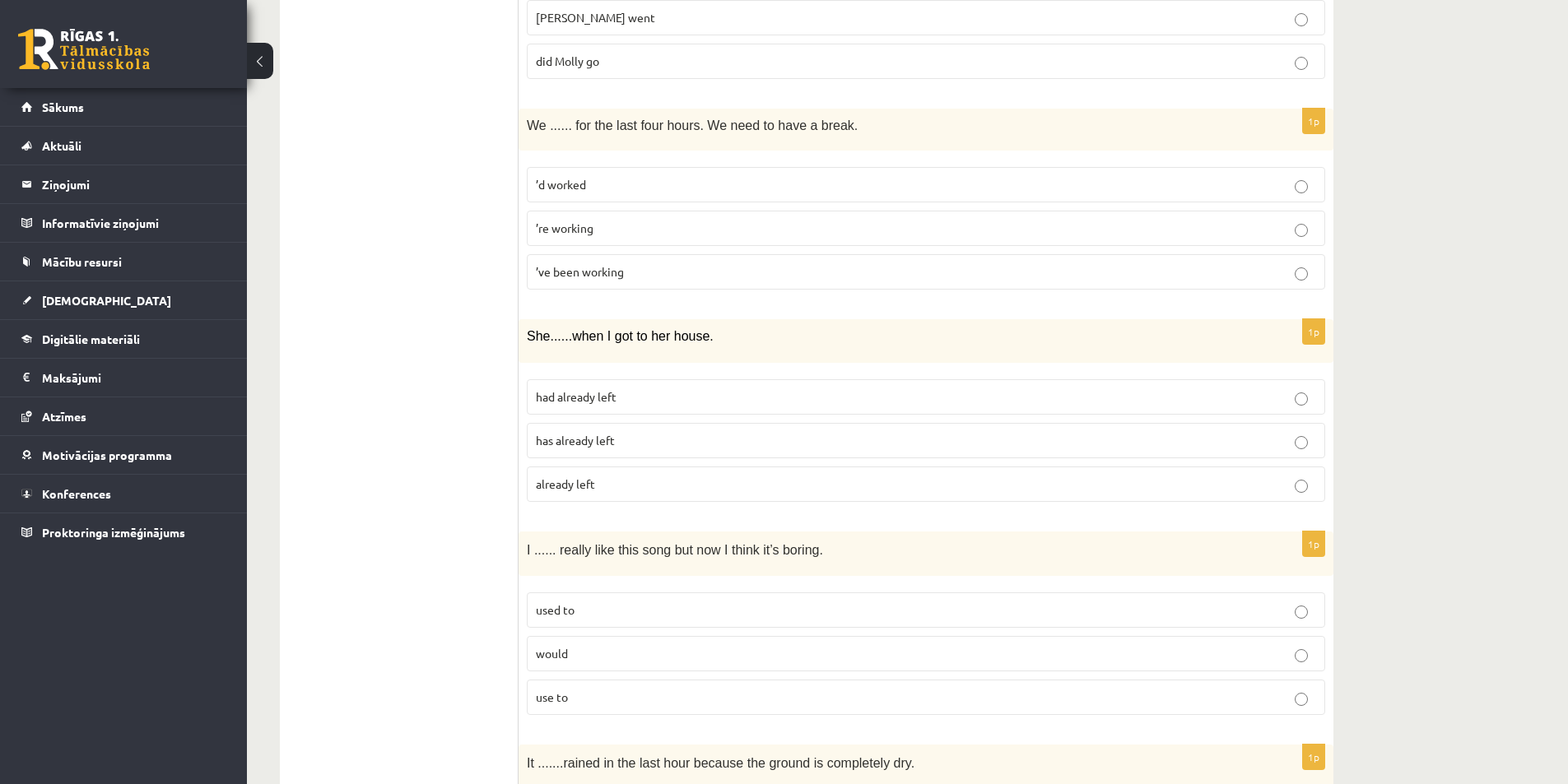
scroll to position [1729, 0]
click at [674, 399] on p "had already left" at bounding box center [926, 396] width 780 height 17
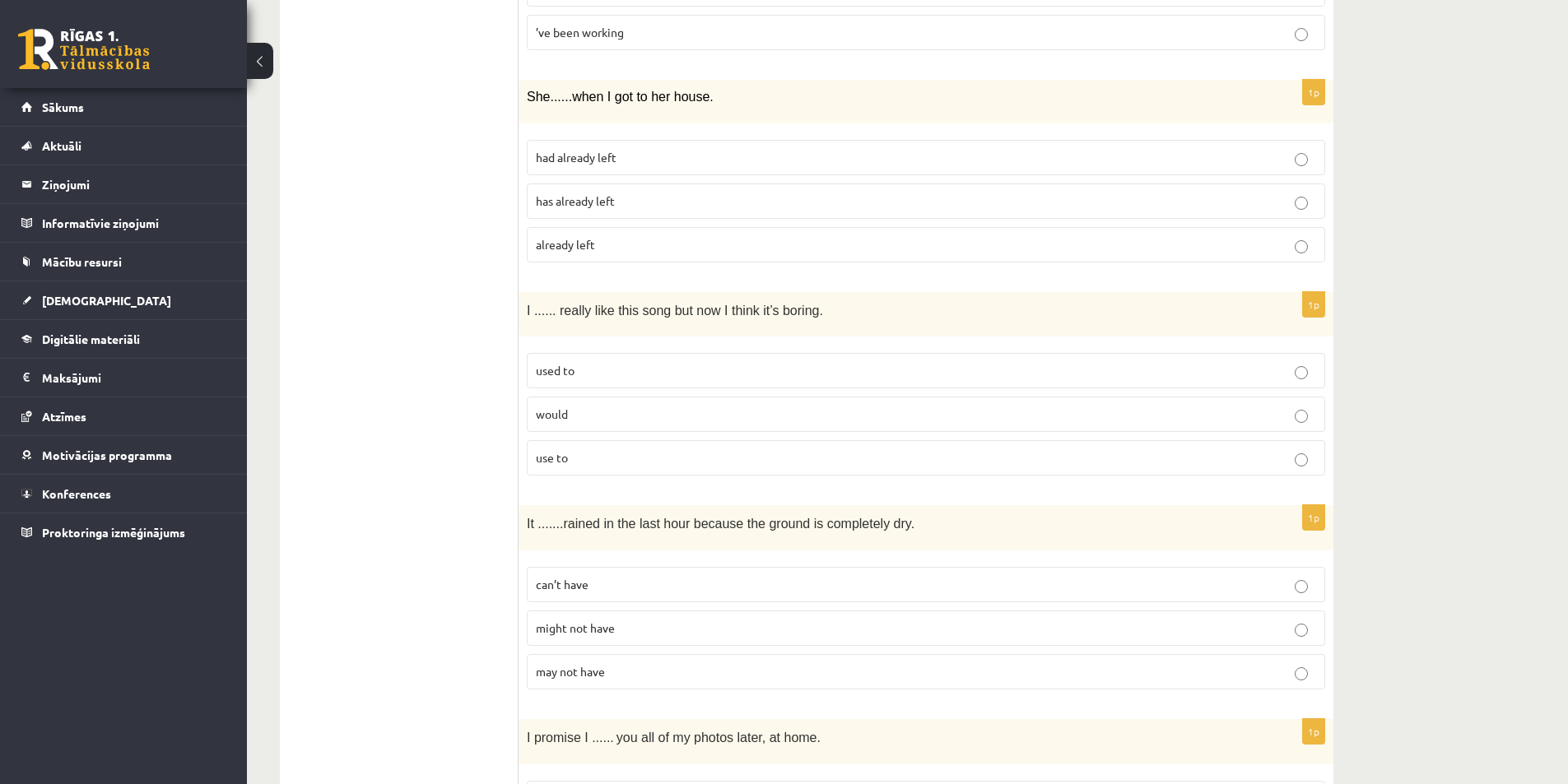
scroll to position [1975, 0]
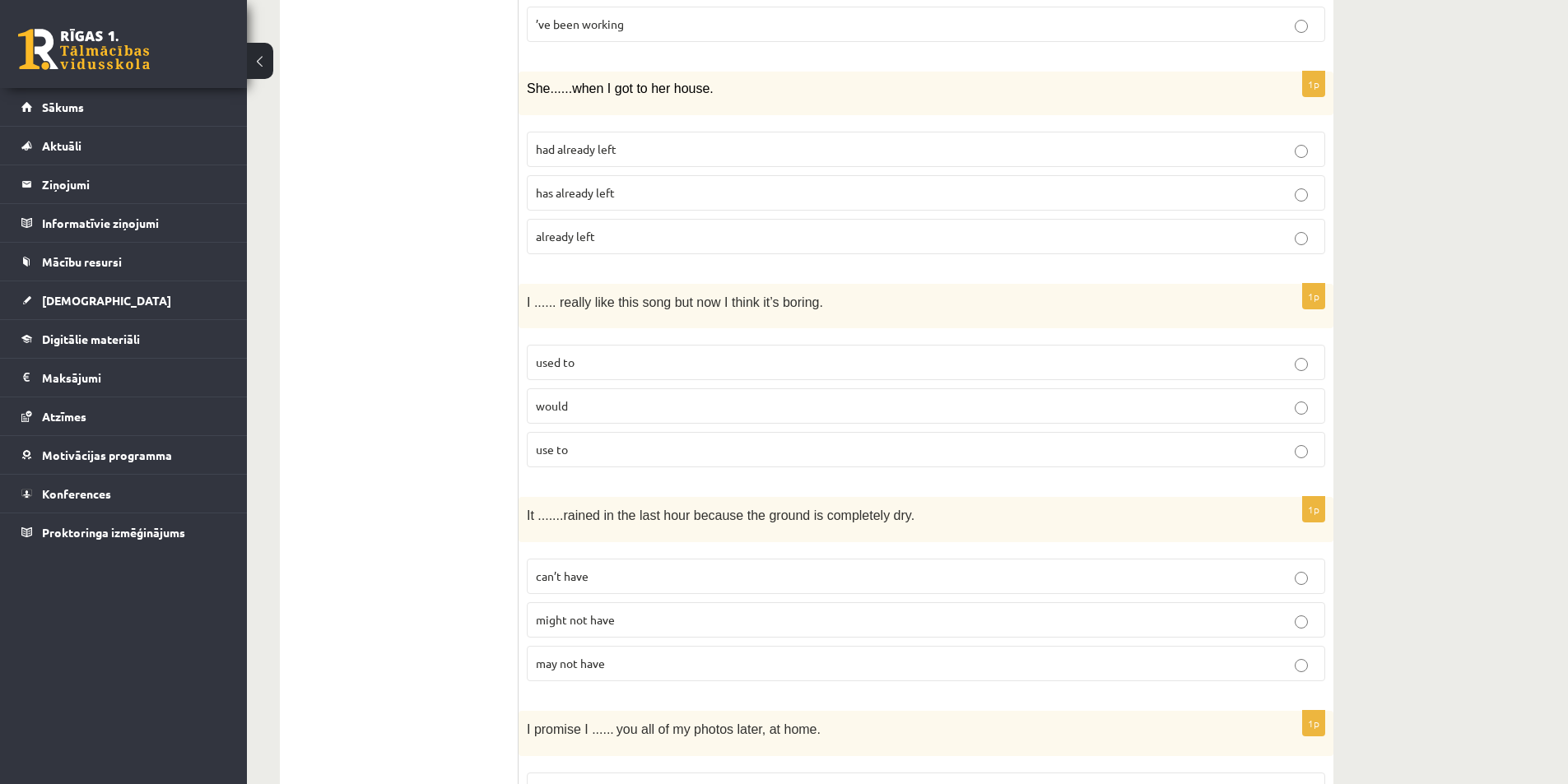
click at [645, 369] on p "used to" at bounding box center [926, 363] width 780 height 17
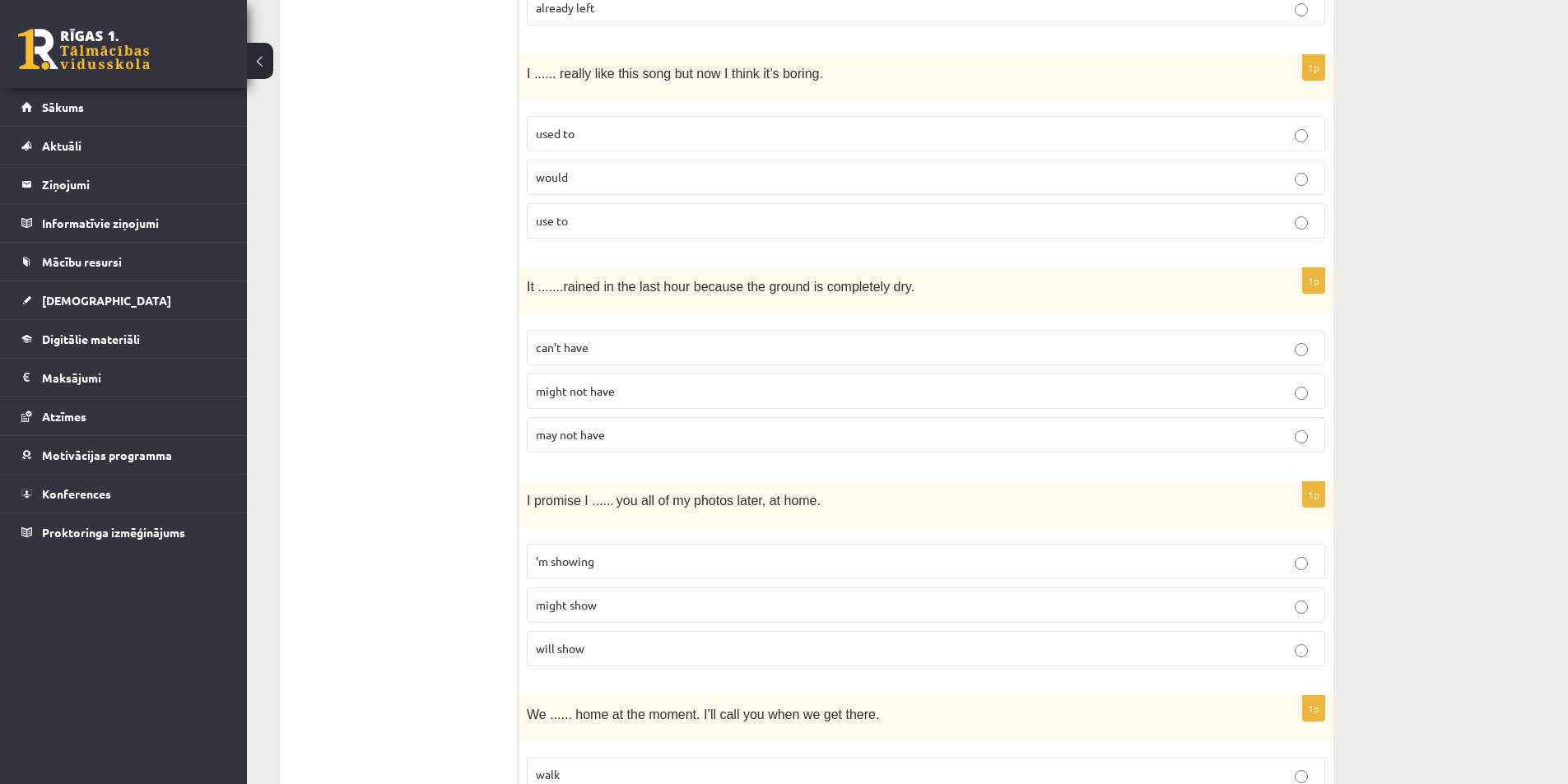
scroll to position [2222, 0]
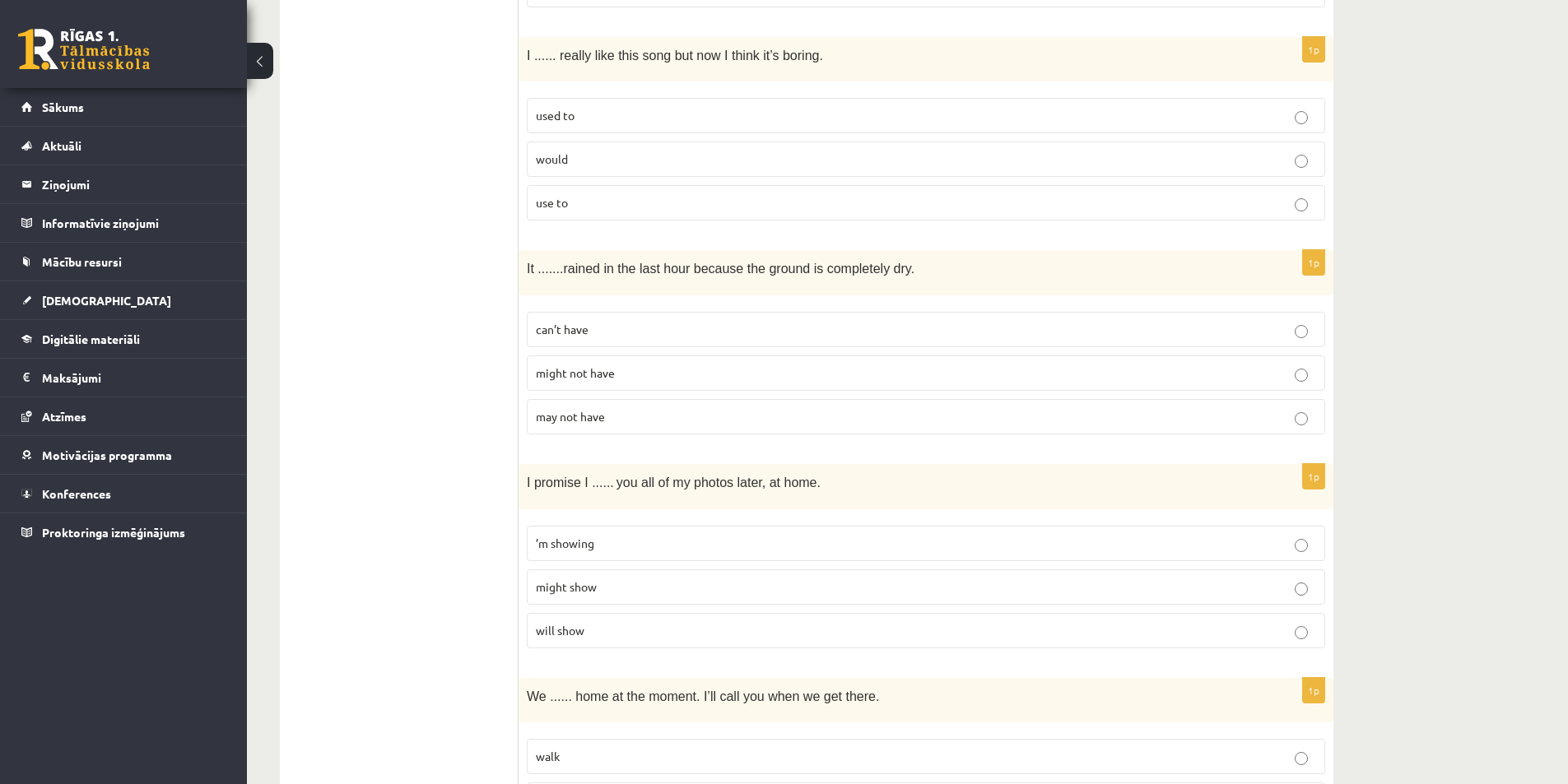
click at [677, 377] on p "might not have" at bounding box center [926, 374] width 780 height 17
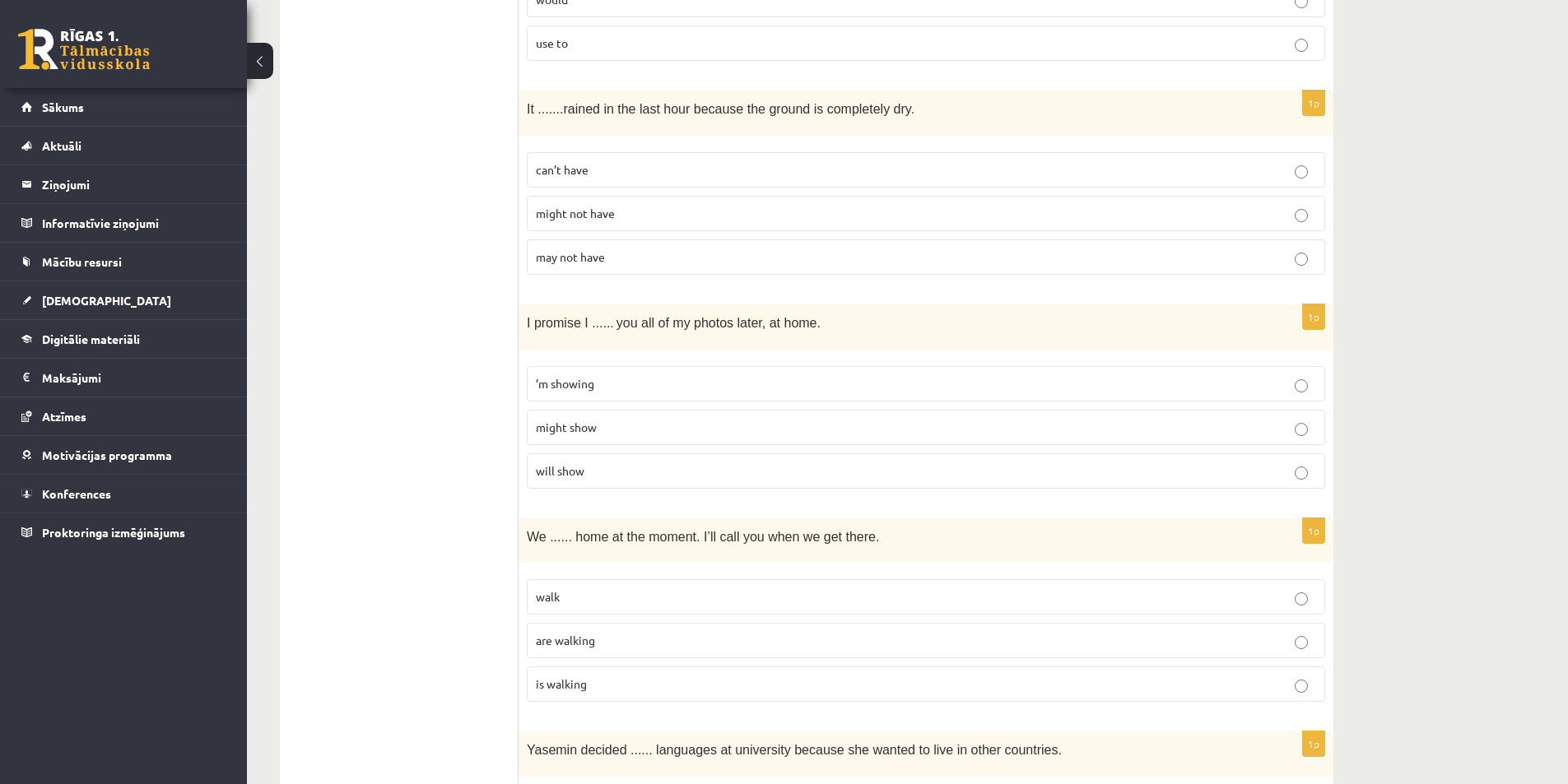
scroll to position [2387, 0]
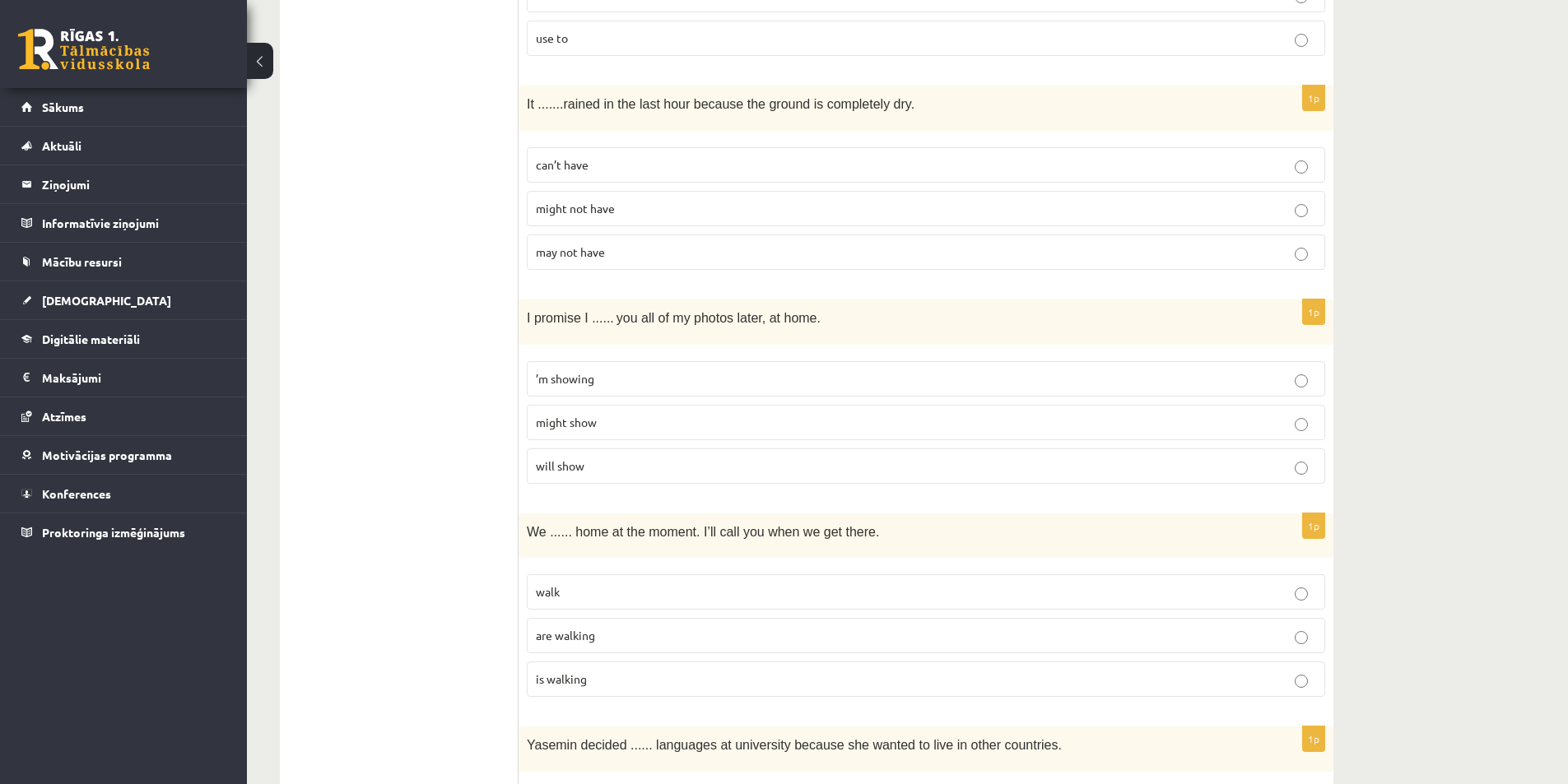
click at [636, 467] on p "will show" at bounding box center [926, 467] width 780 height 17
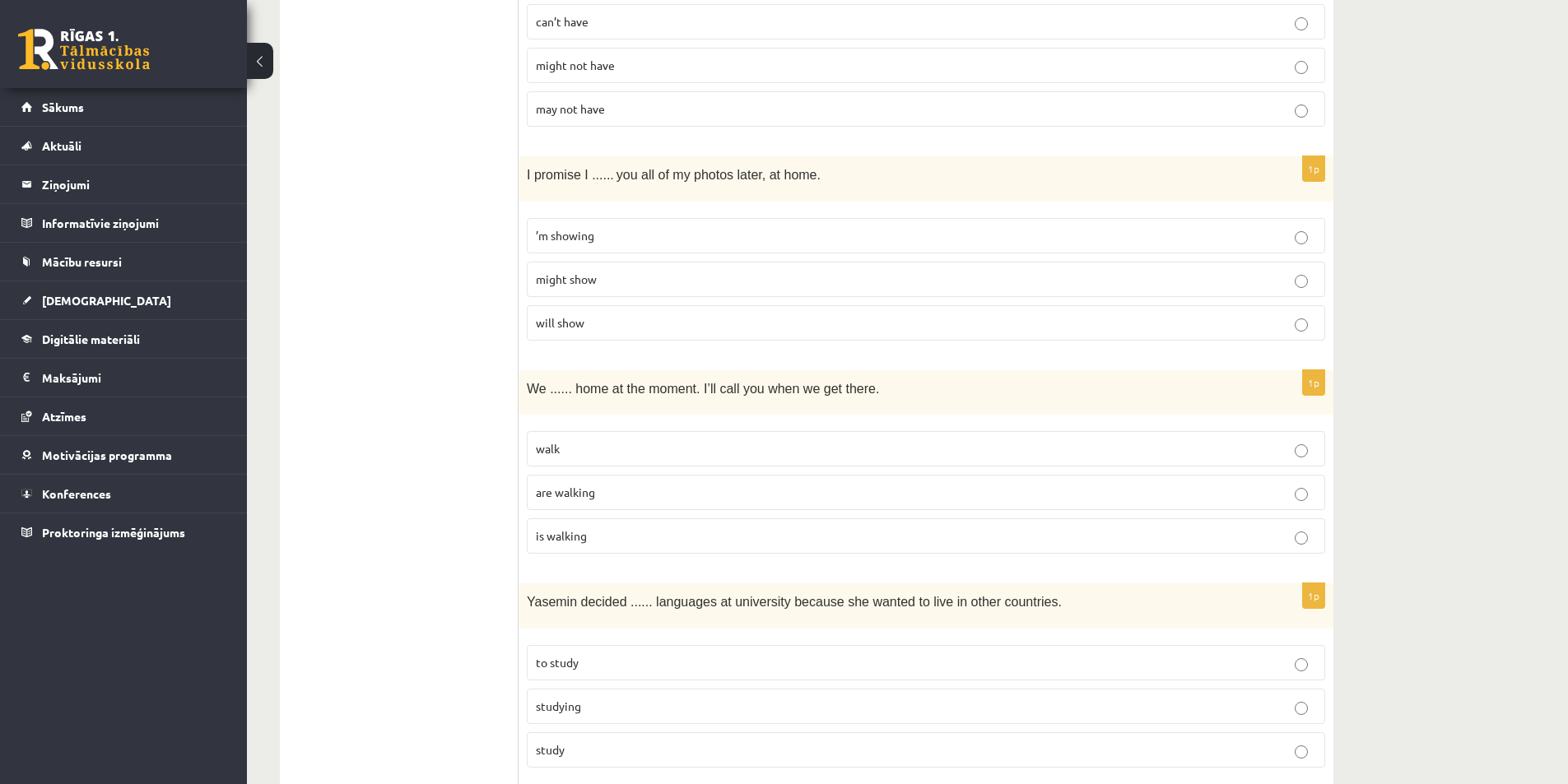
scroll to position [2551, 0]
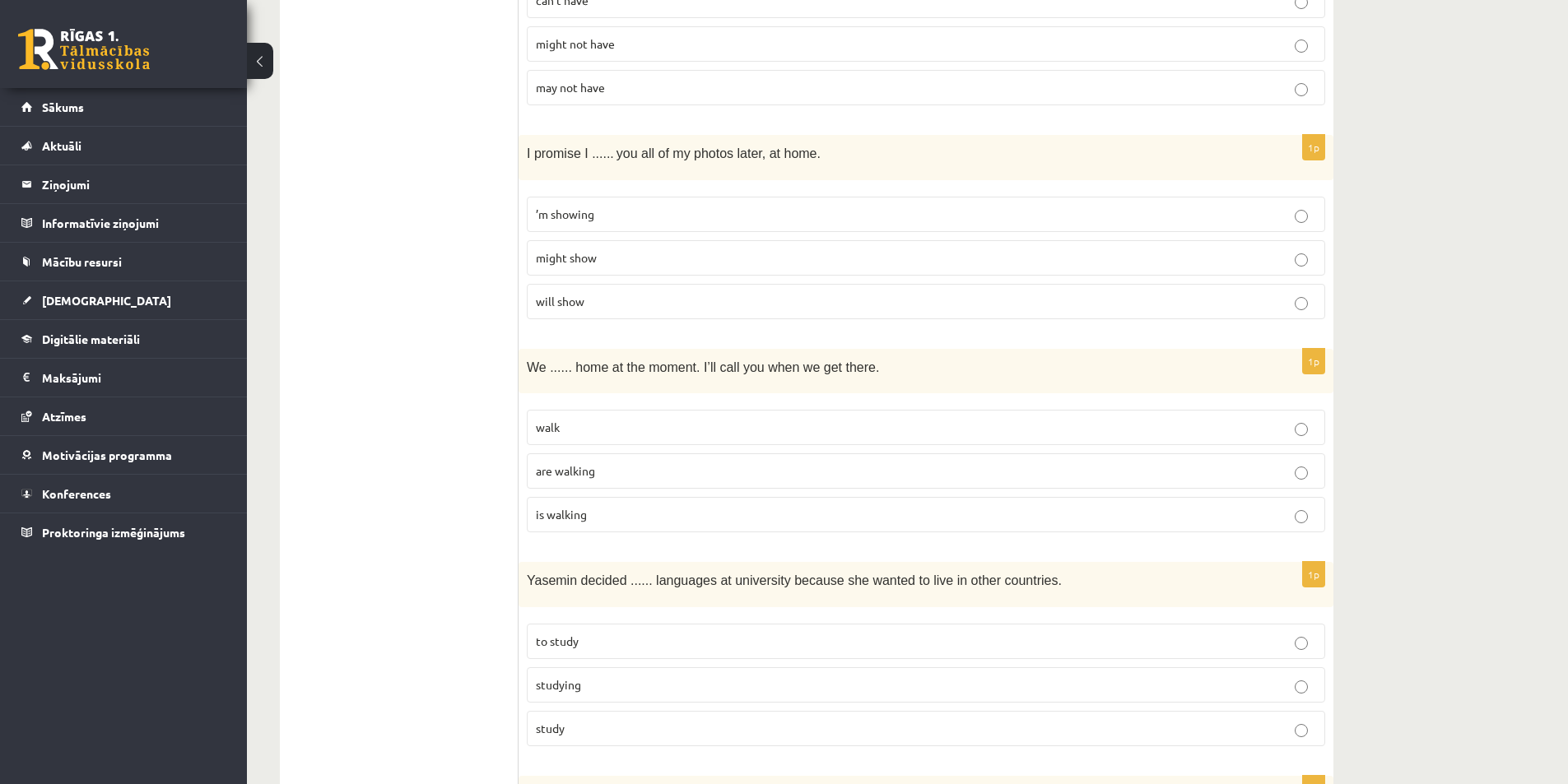
click at [666, 469] on p "are walking" at bounding box center [926, 471] width 780 height 17
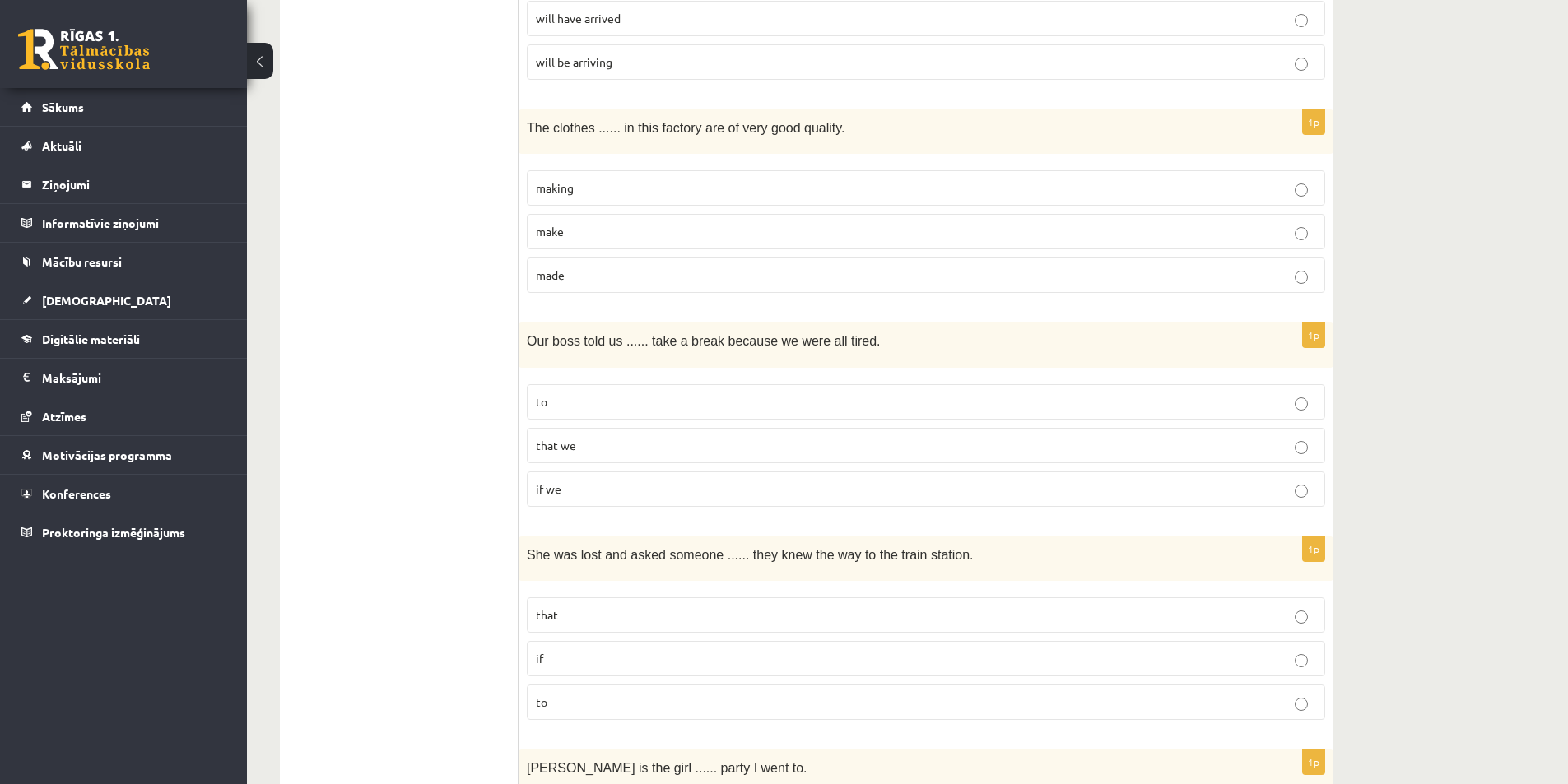
scroll to position [411, 0]
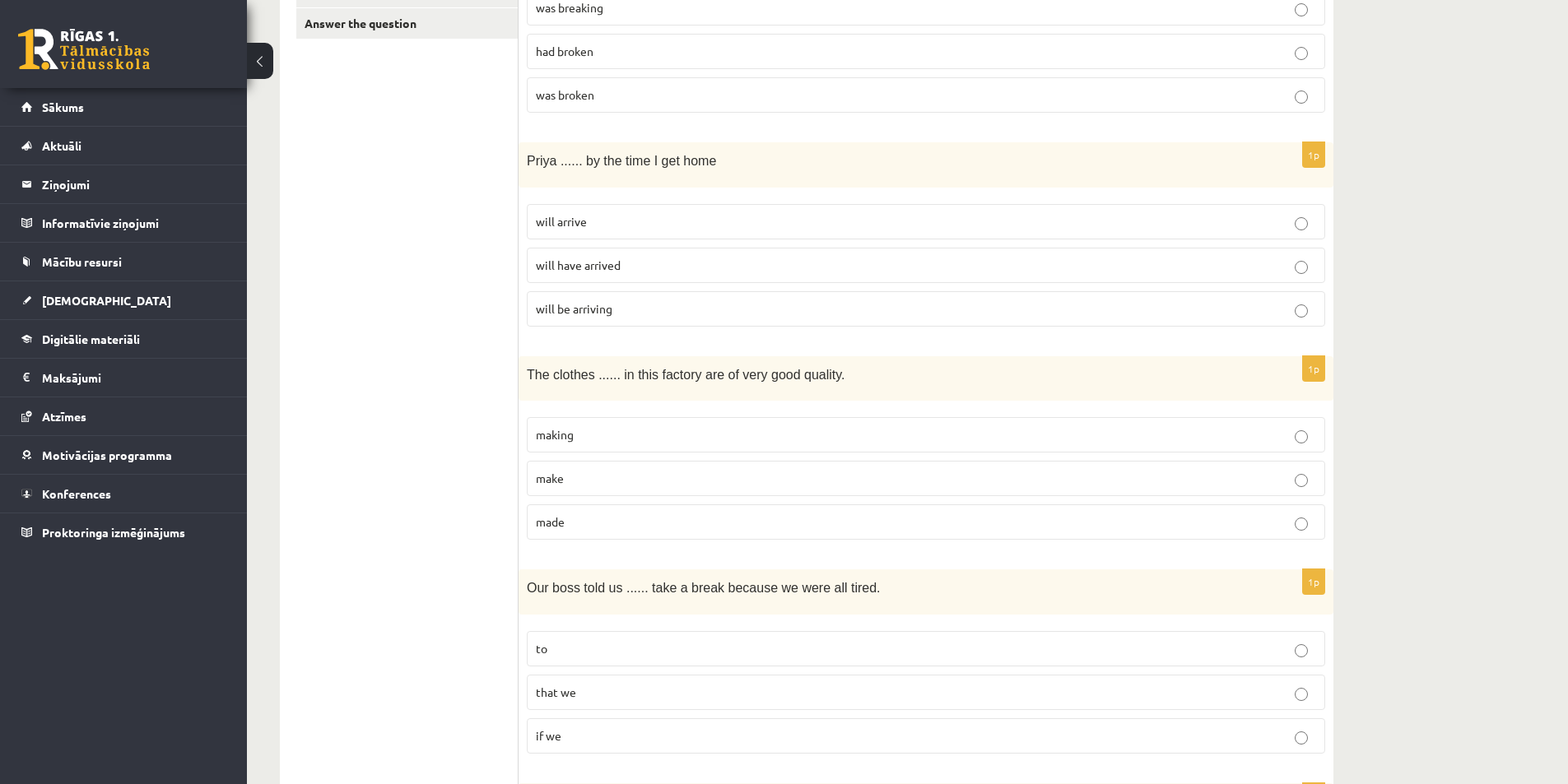
click at [638, 317] on p "will be arriving" at bounding box center [926, 309] width 780 height 17
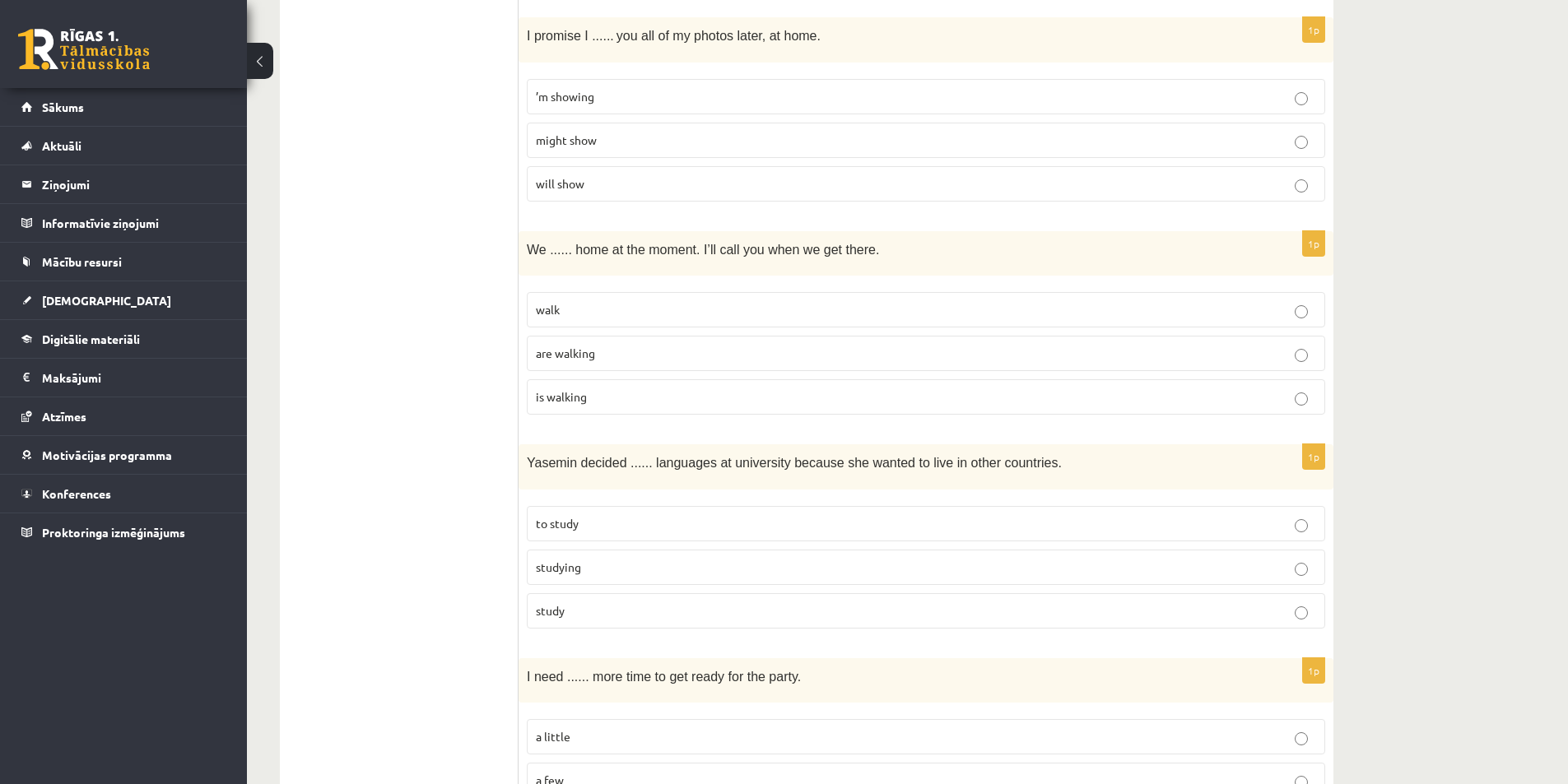
scroll to position [2798, 0]
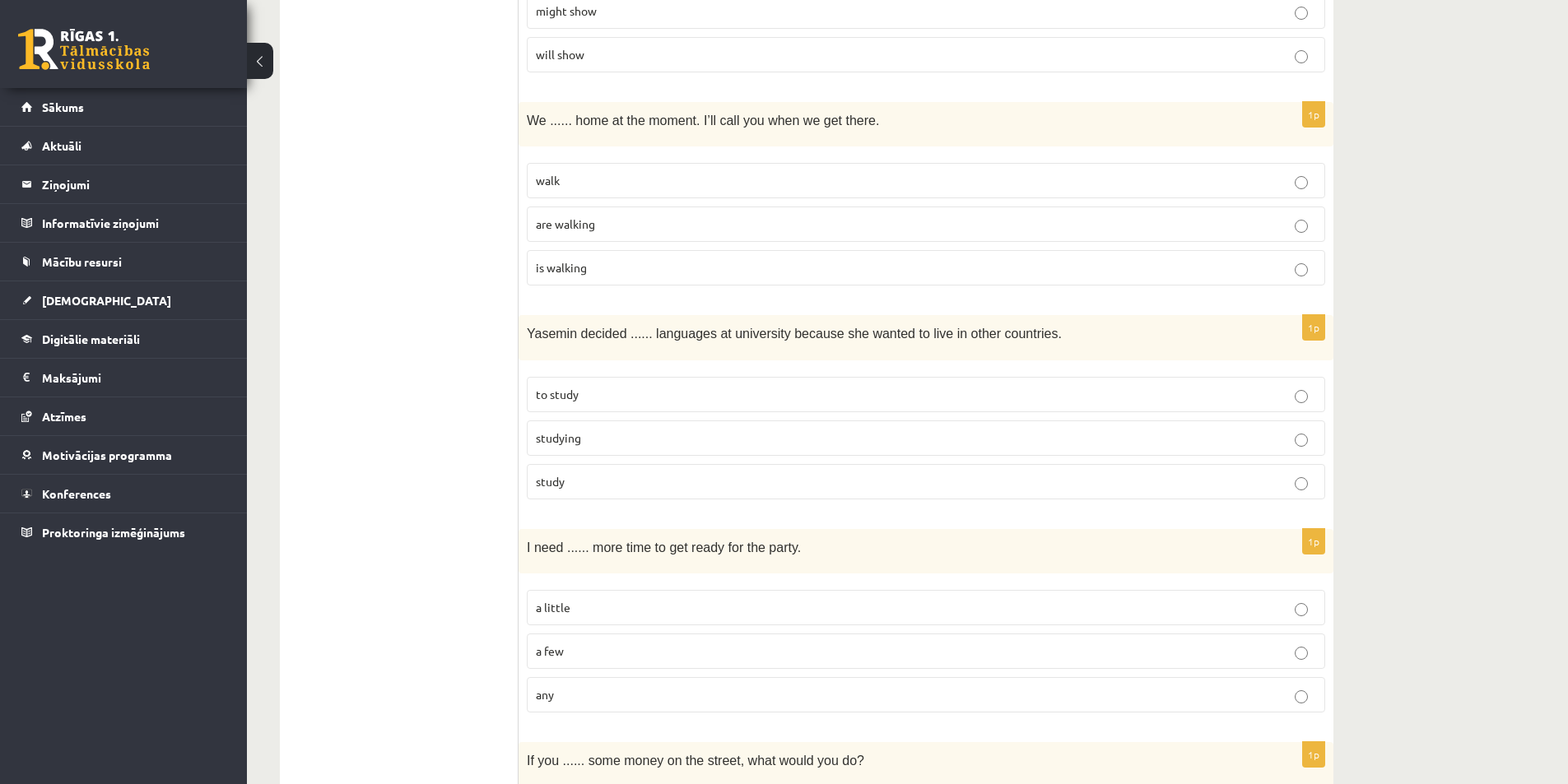
click at [735, 439] on p "studying" at bounding box center [926, 438] width 780 height 17
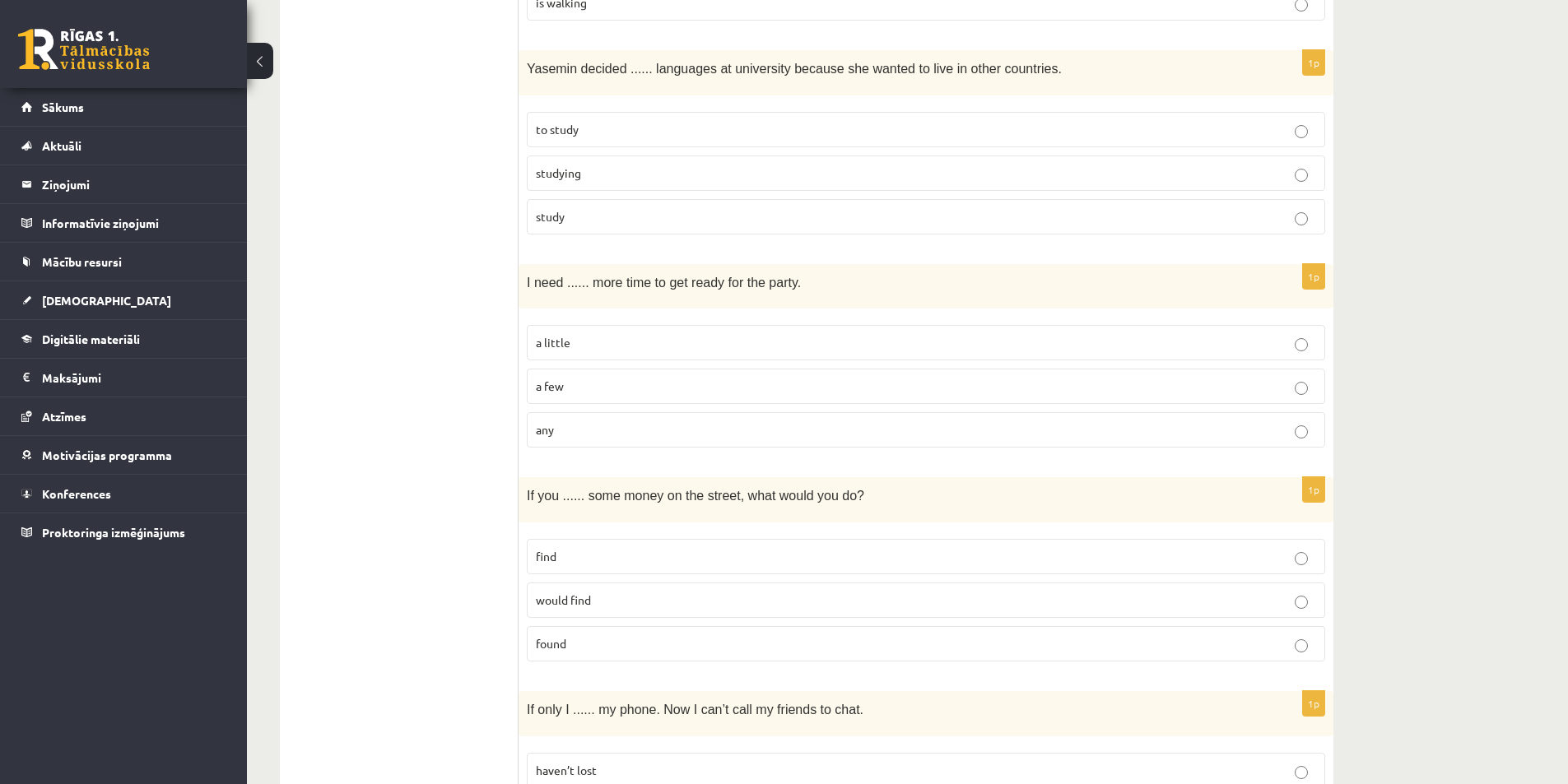
scroll to position [3127, 0]
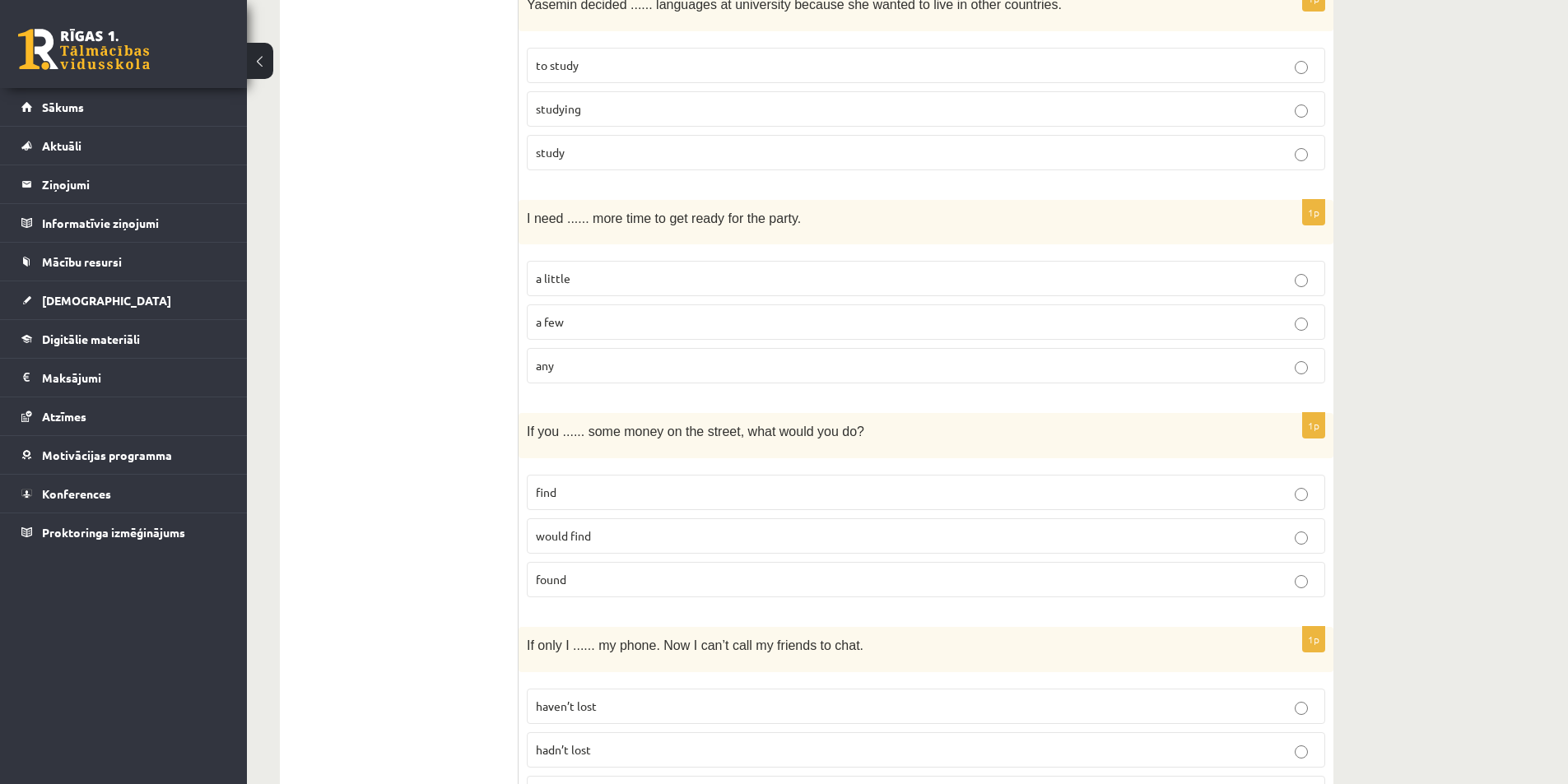
click at [708, 283] on p "a little" at bounding box center [926, 279] width 780 height 17
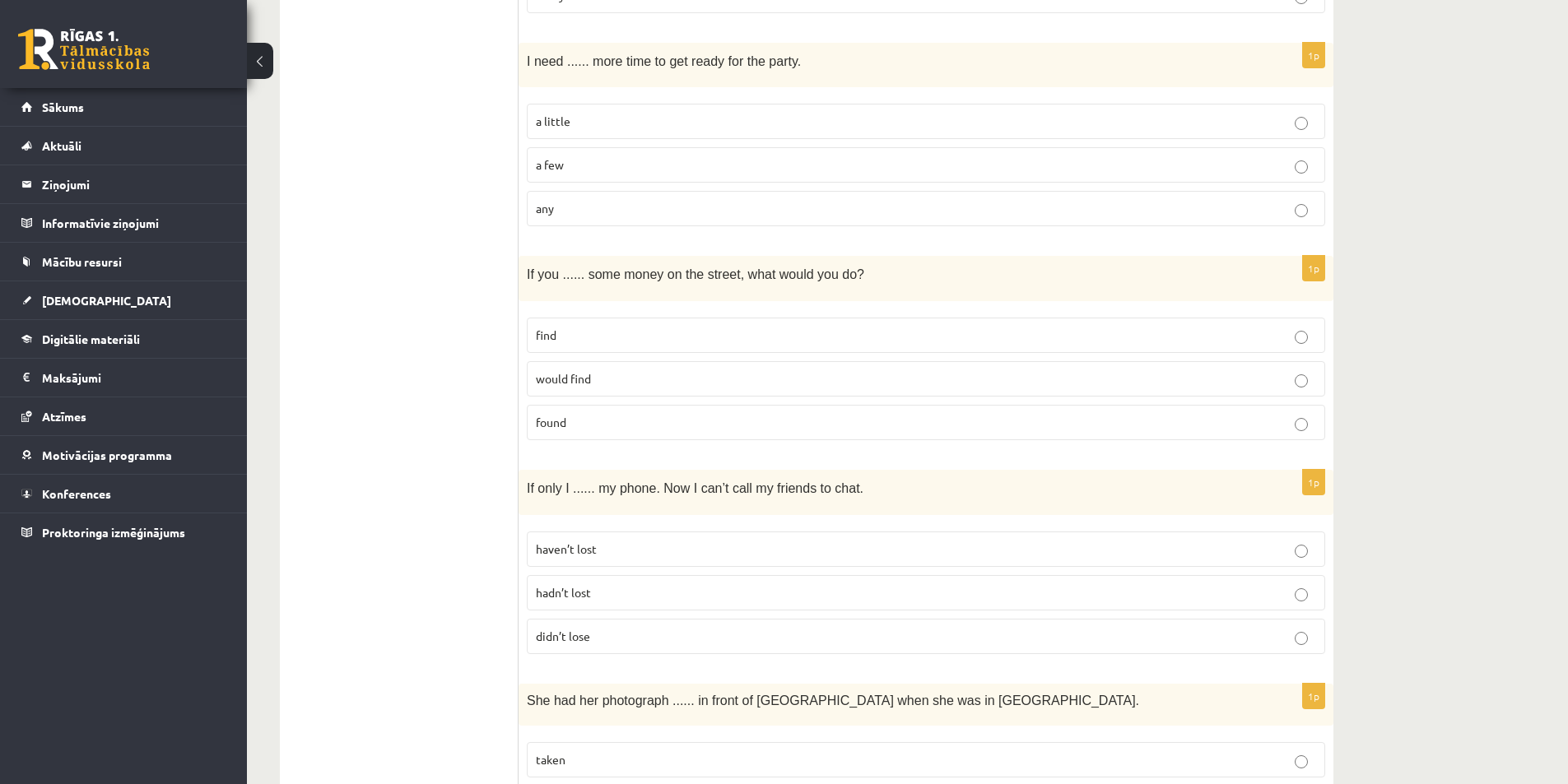
scroll to position [3292, 0]
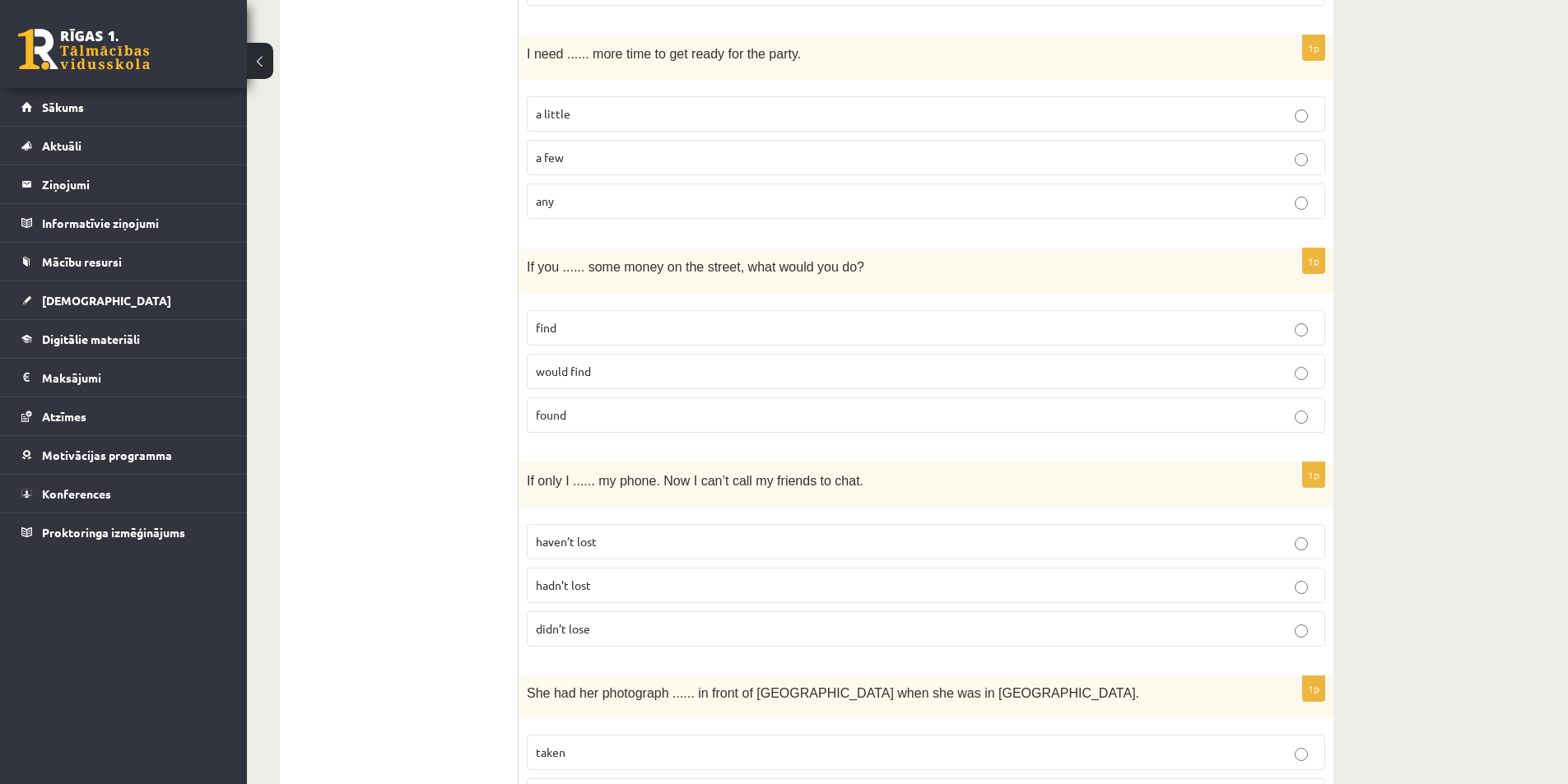
click at [597, 418] on p "found" at bounding box center [926, 415] width 780 height 17
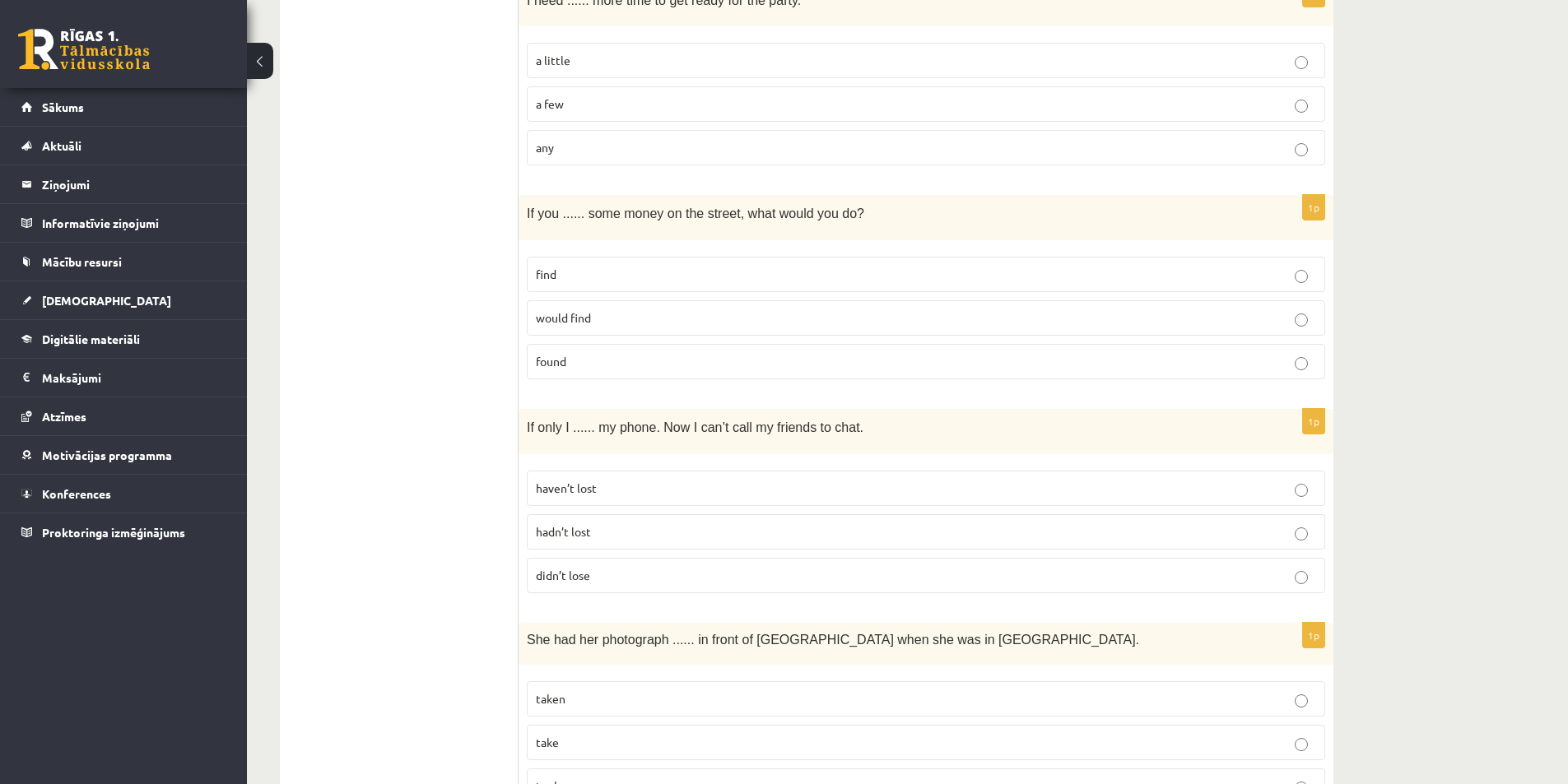
scroll to position [3374, 0]
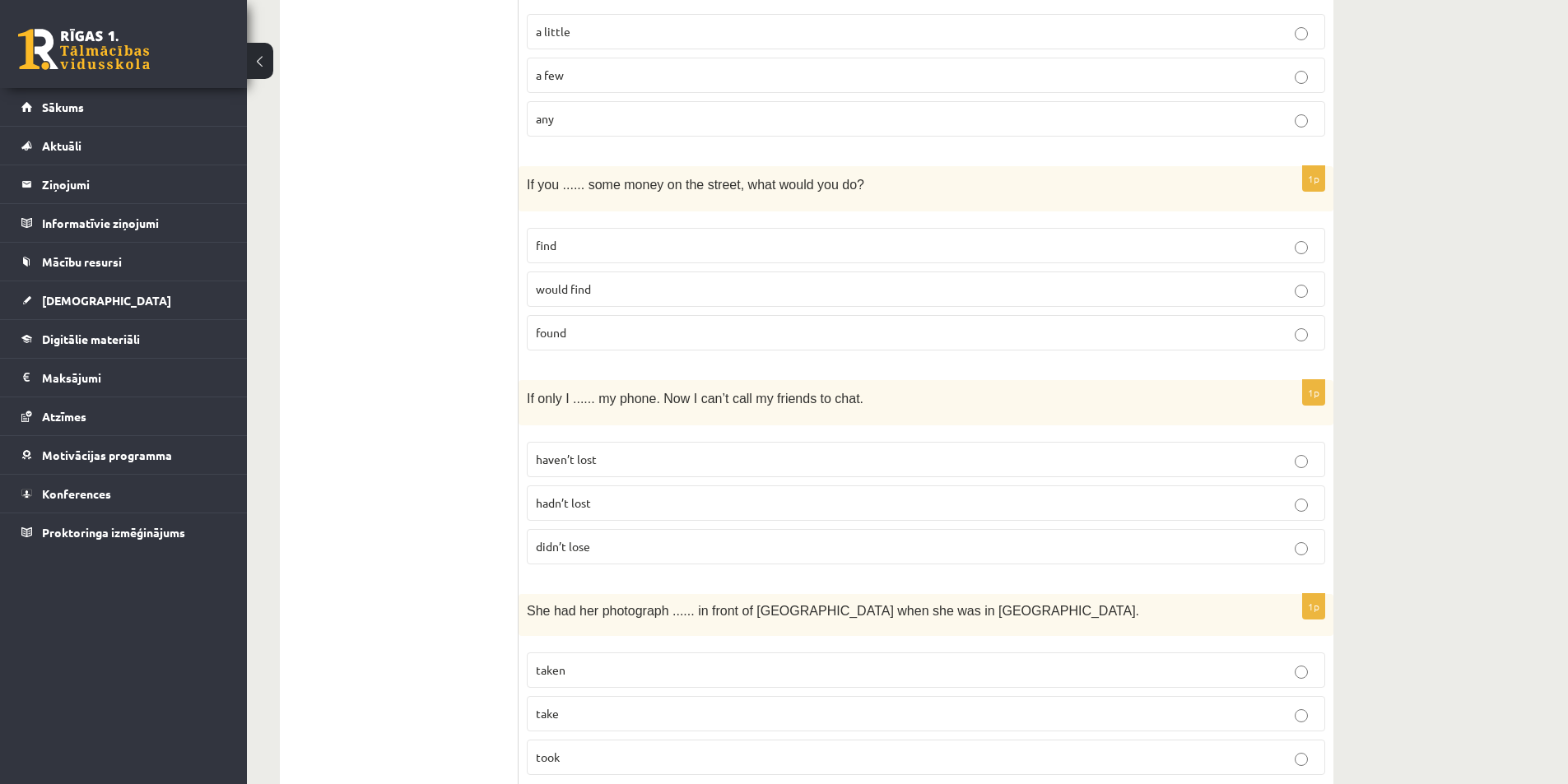
click at [613, 548] on p "didn’t lose" at bounding box center [926, 547] width 780 height 17
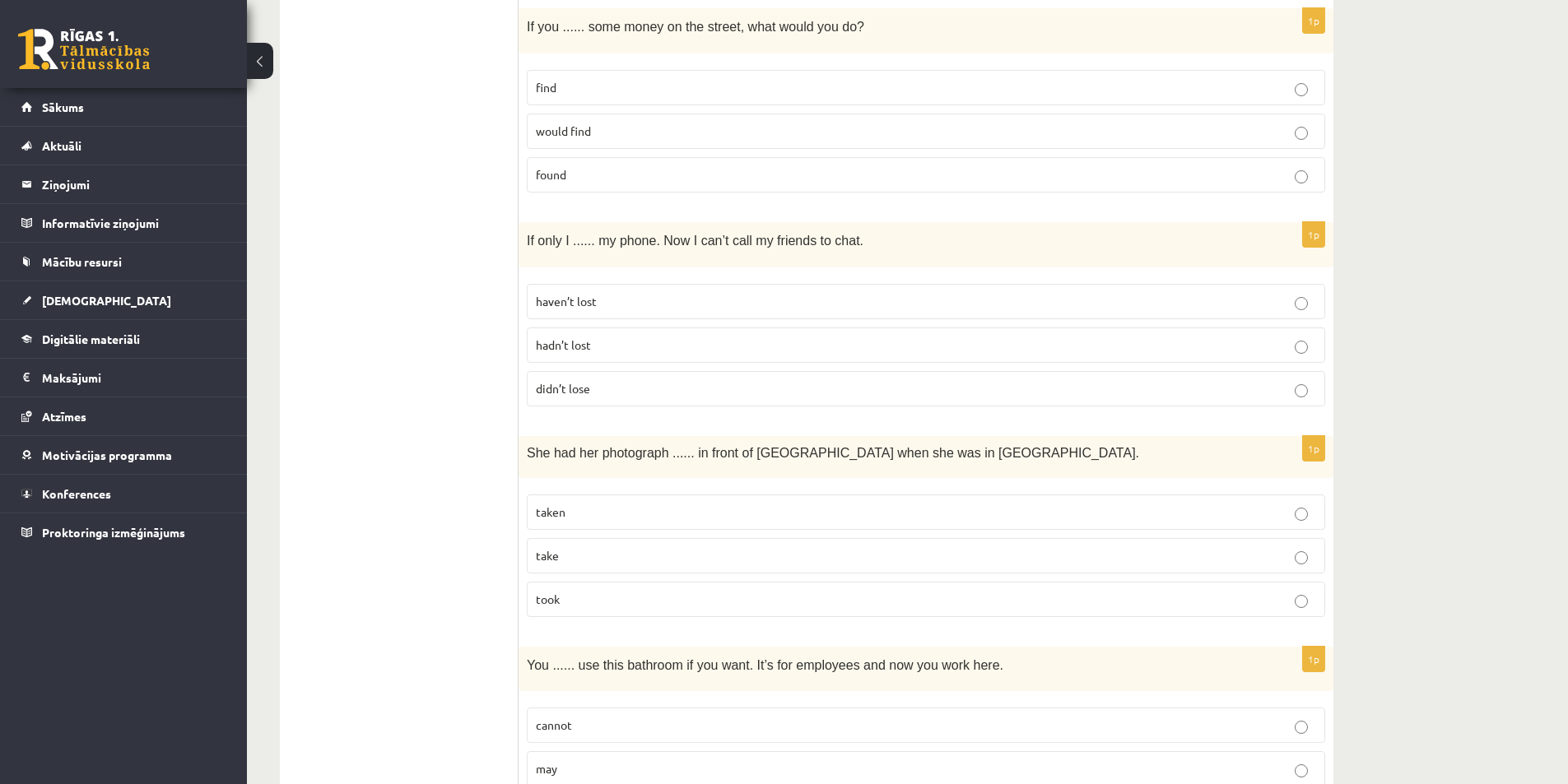
scroll to position [3621, 0]
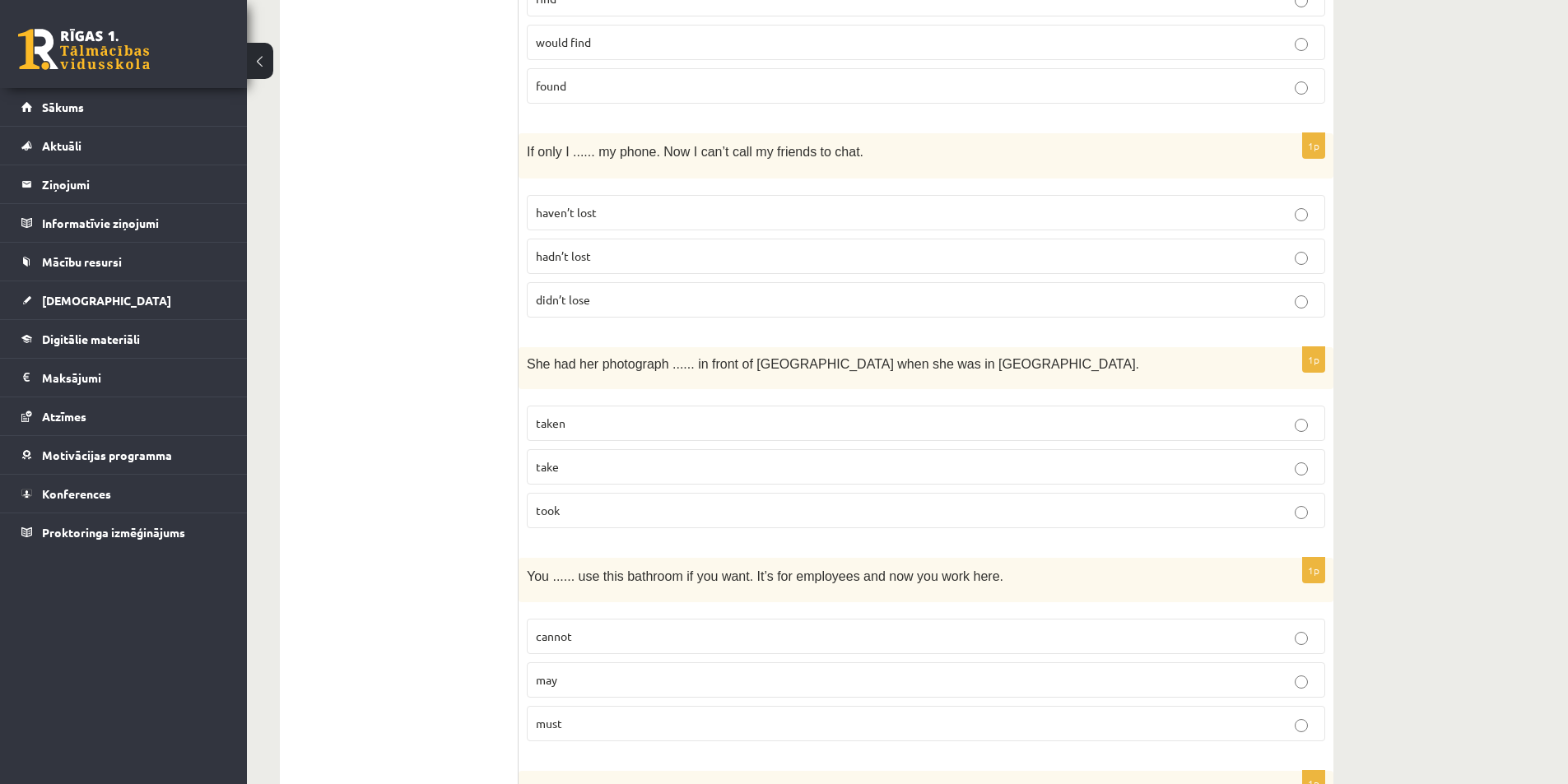
click at [636, 423] on p "taken" at bounding box center [926, 424] width 780 height 17
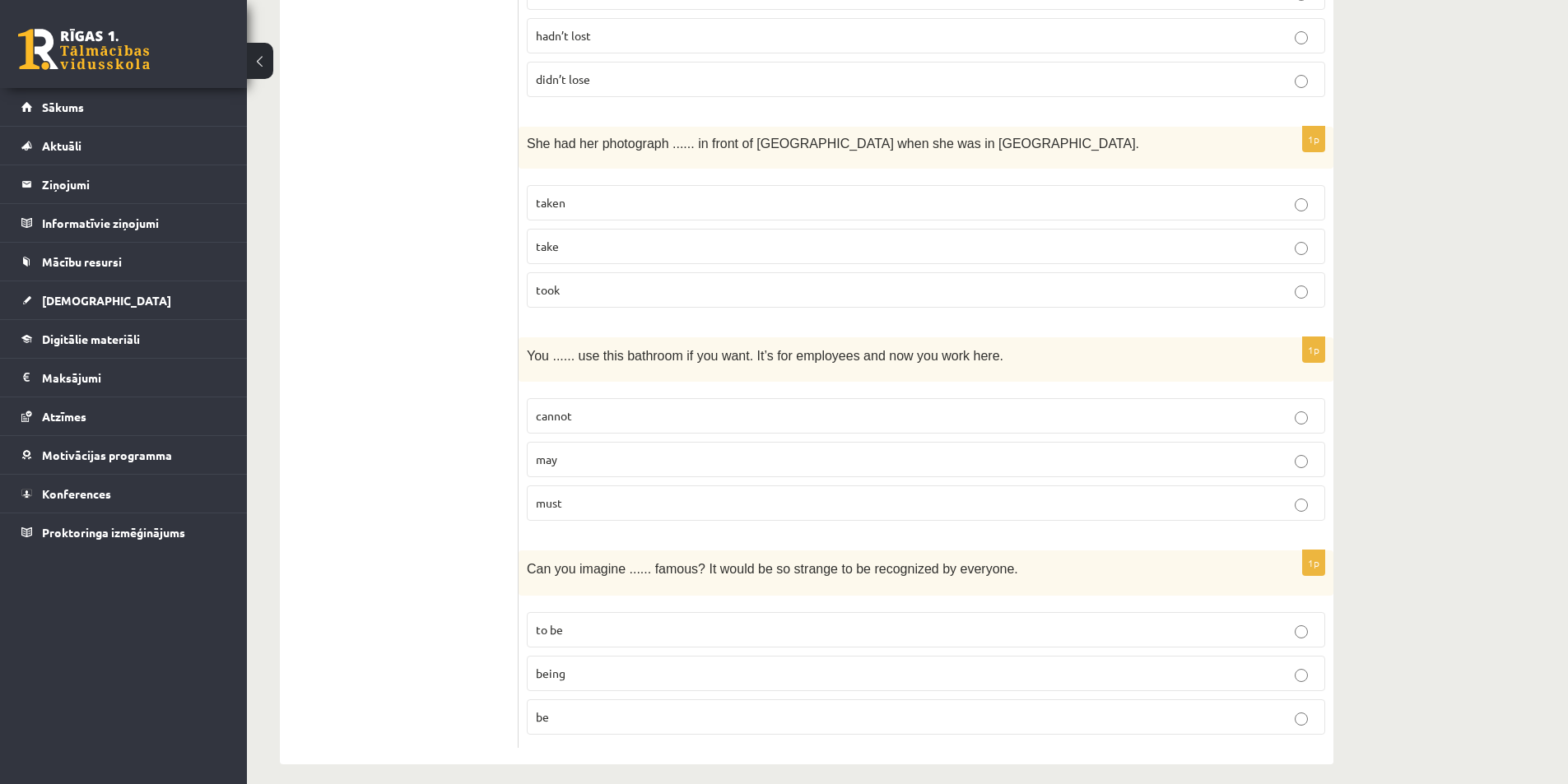
scroll to position [3856, 0]
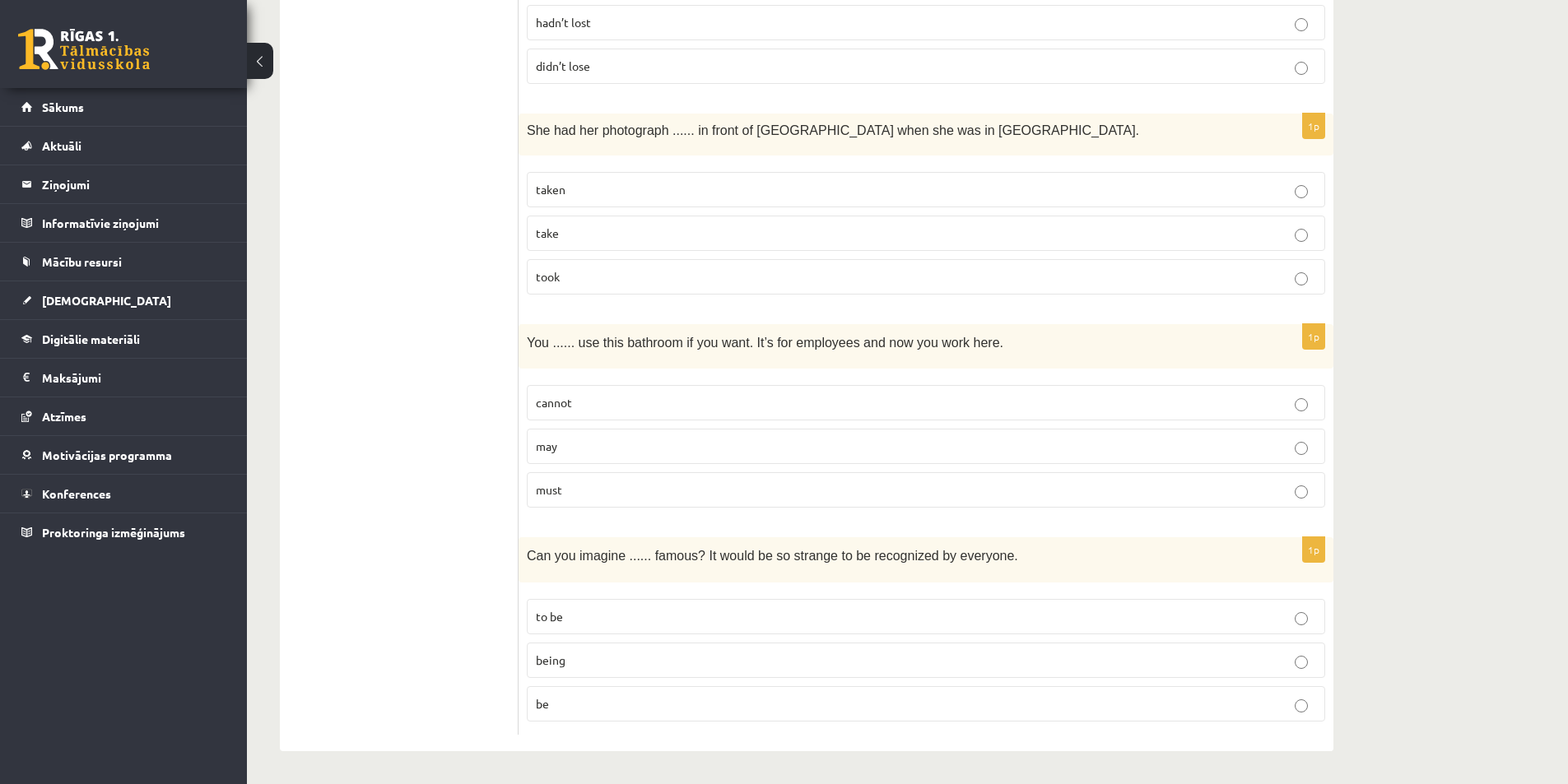
click at [618, 454] on p "may" at bounding box center [926, 446] width 780 height 17
click at [674, 618] on p "to be" at bounding box center [926, 617] width 780 height 17
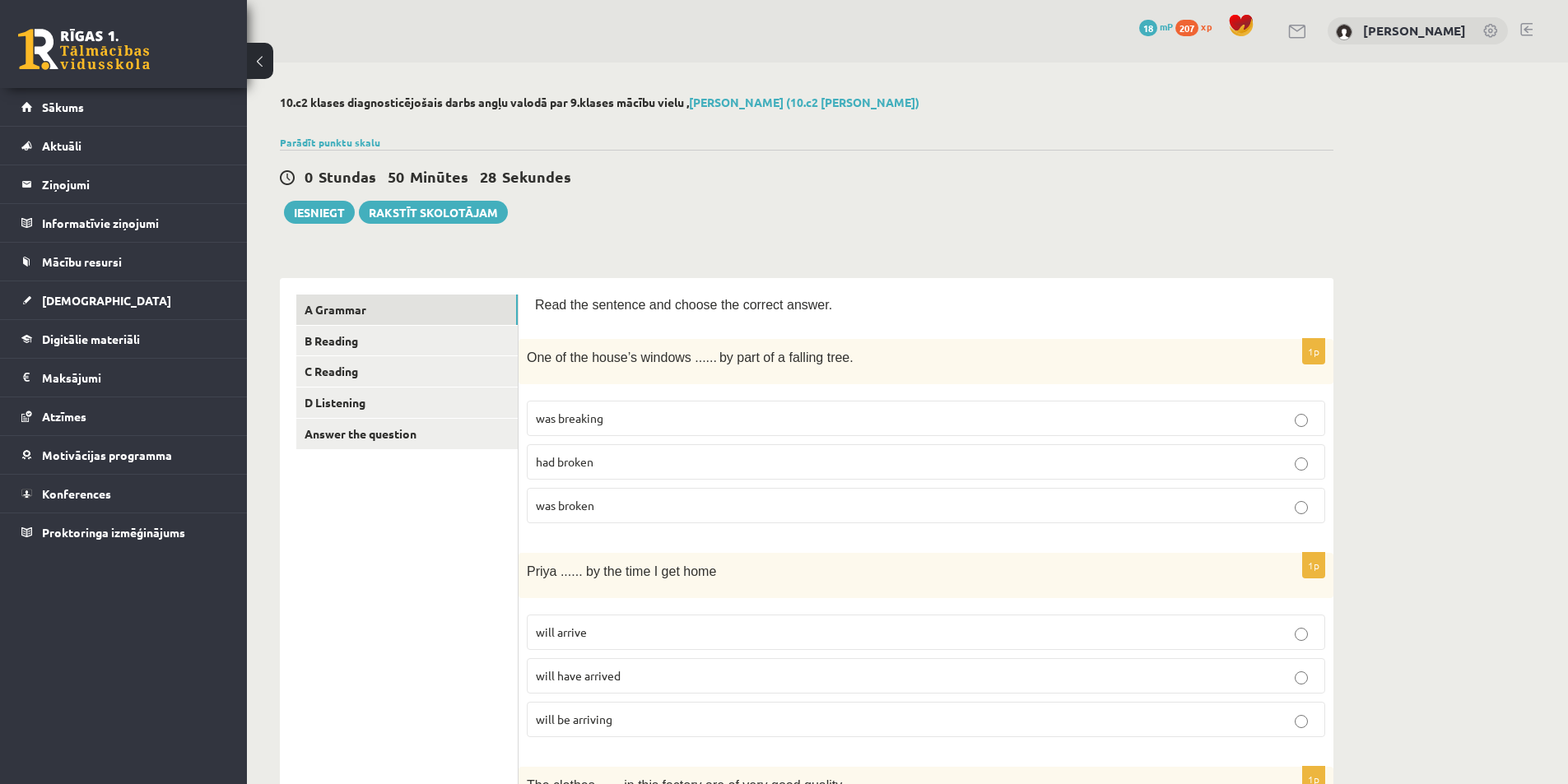
scroll to position [0, 0]
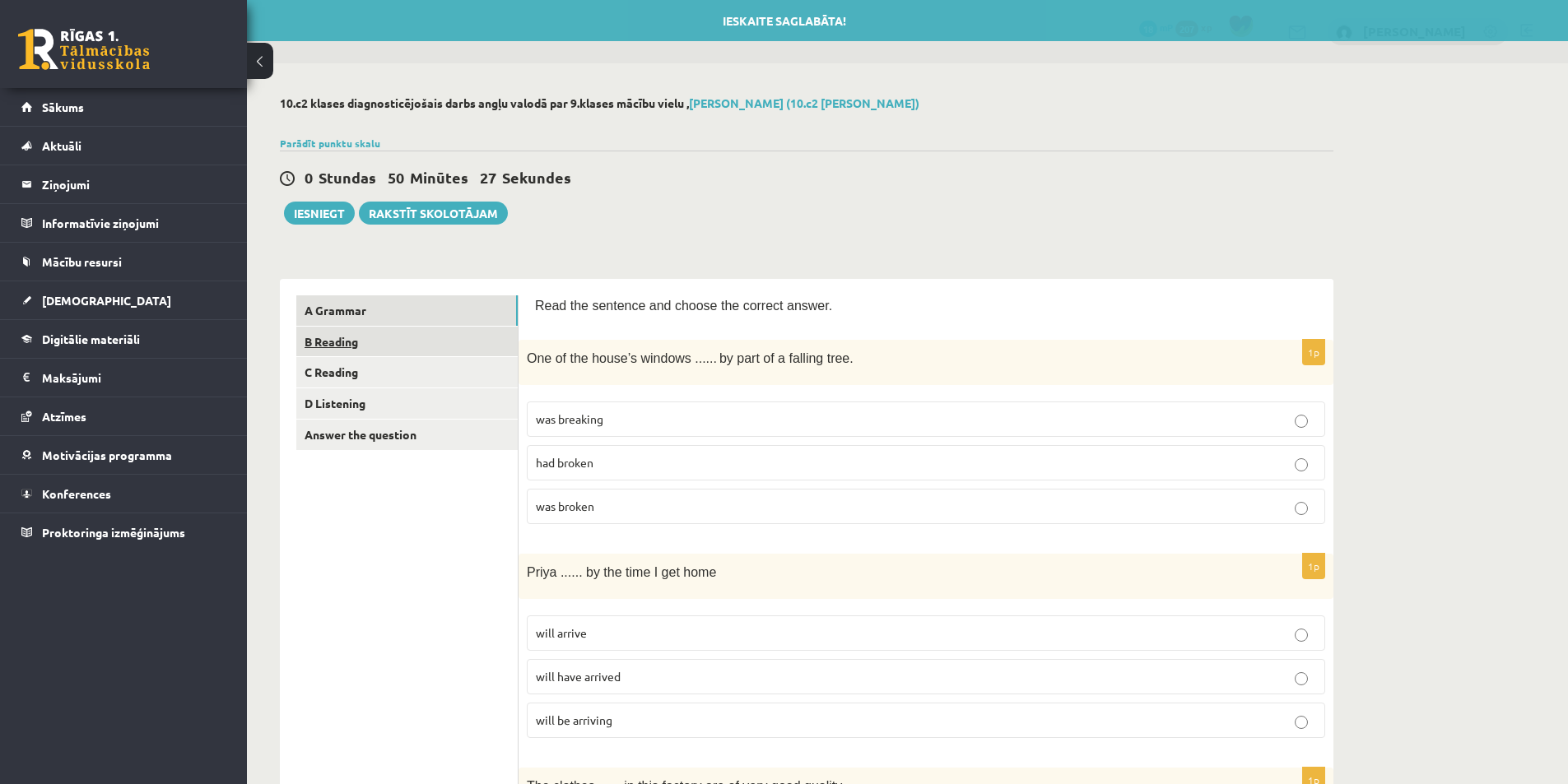
click at [341, 345] on link "B Reading" at bounding box center [407, 342] width 222 height 30
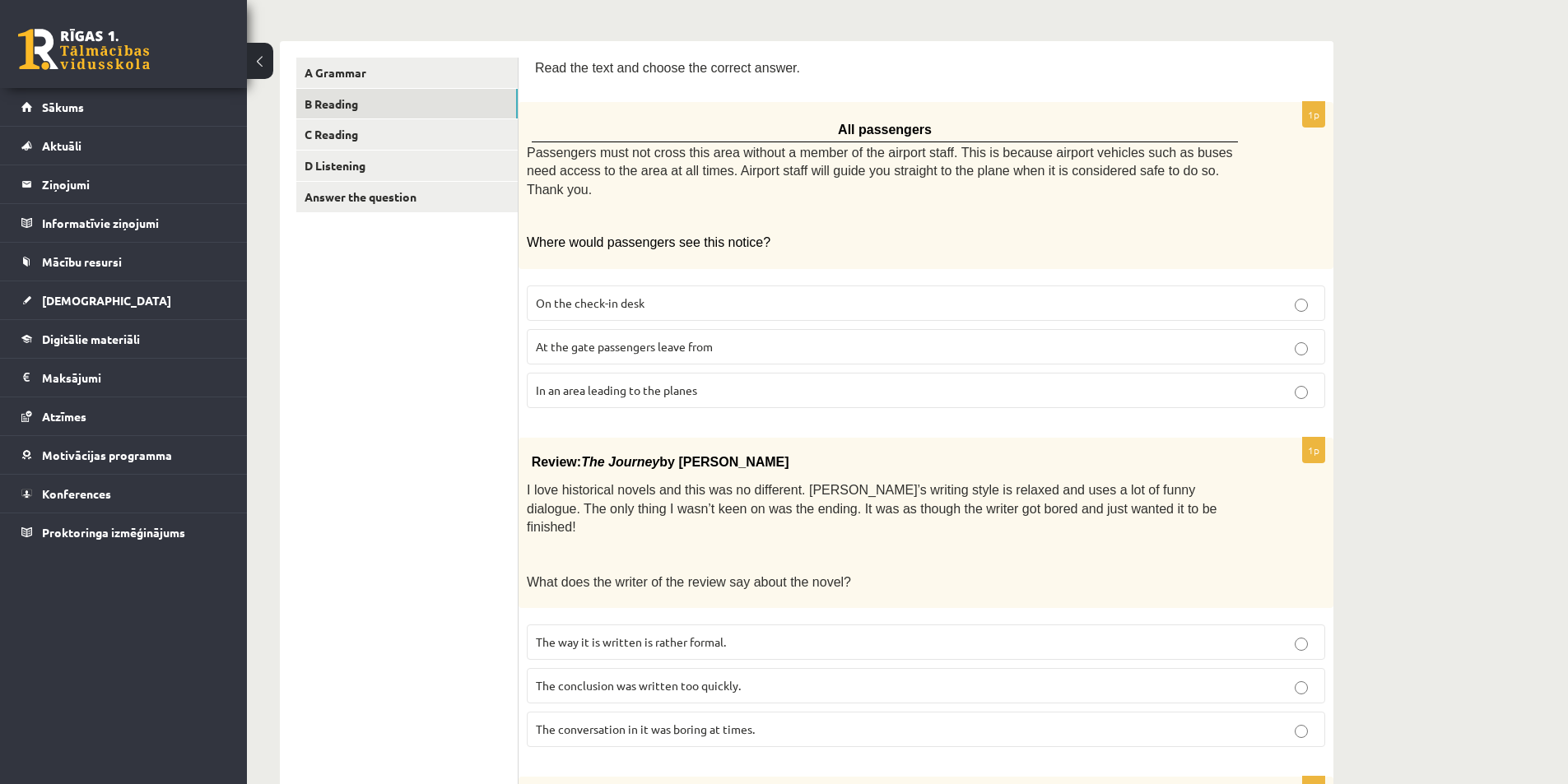
scroll to position [165, 0]
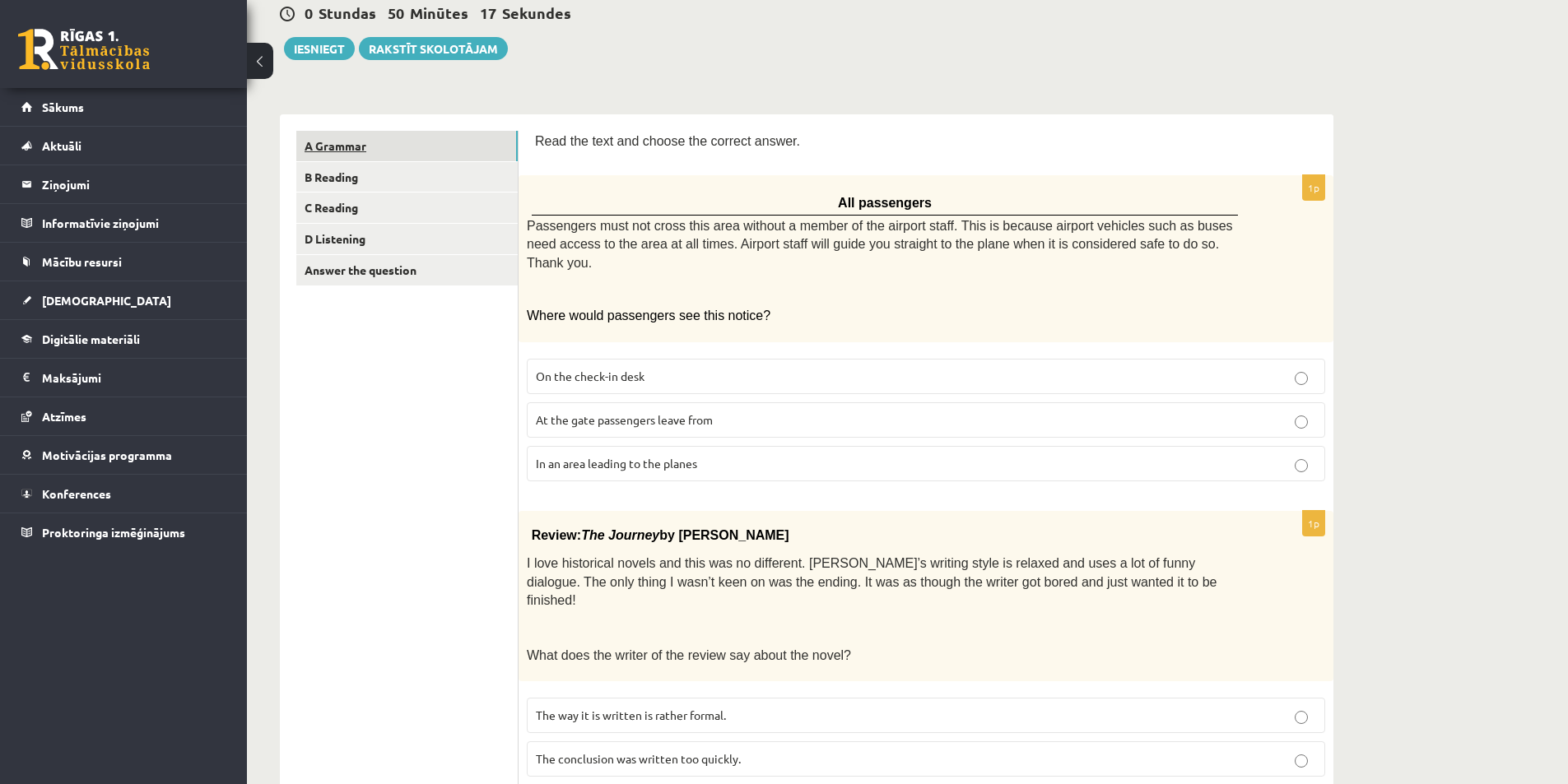
click at [414, 158] on link "A Grammar" at bounding box center [407, 145] width 222 height 30
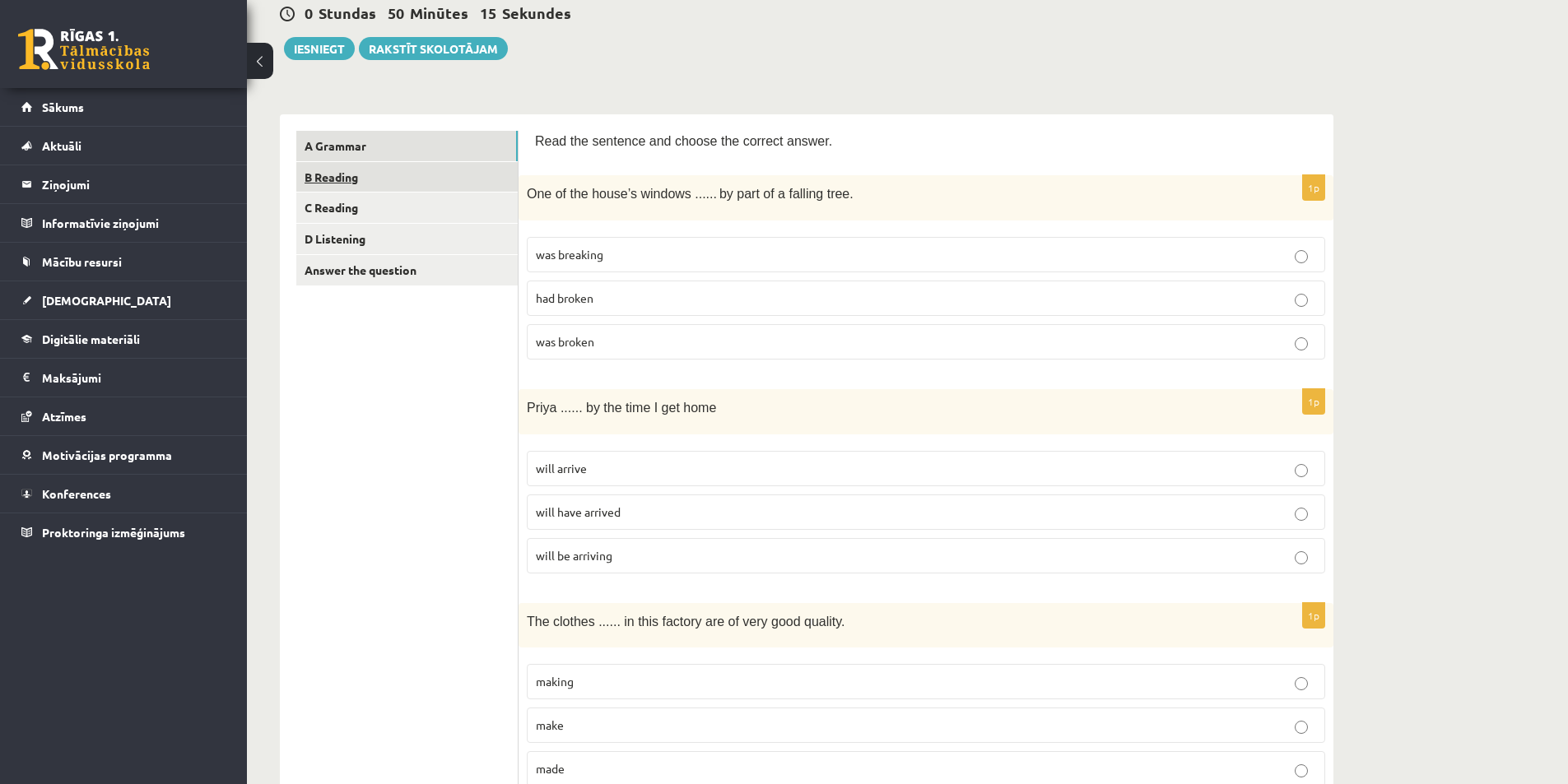
click at [410, 176] on link "B Reading" at bounding box center [407, 177] width 222 height 30
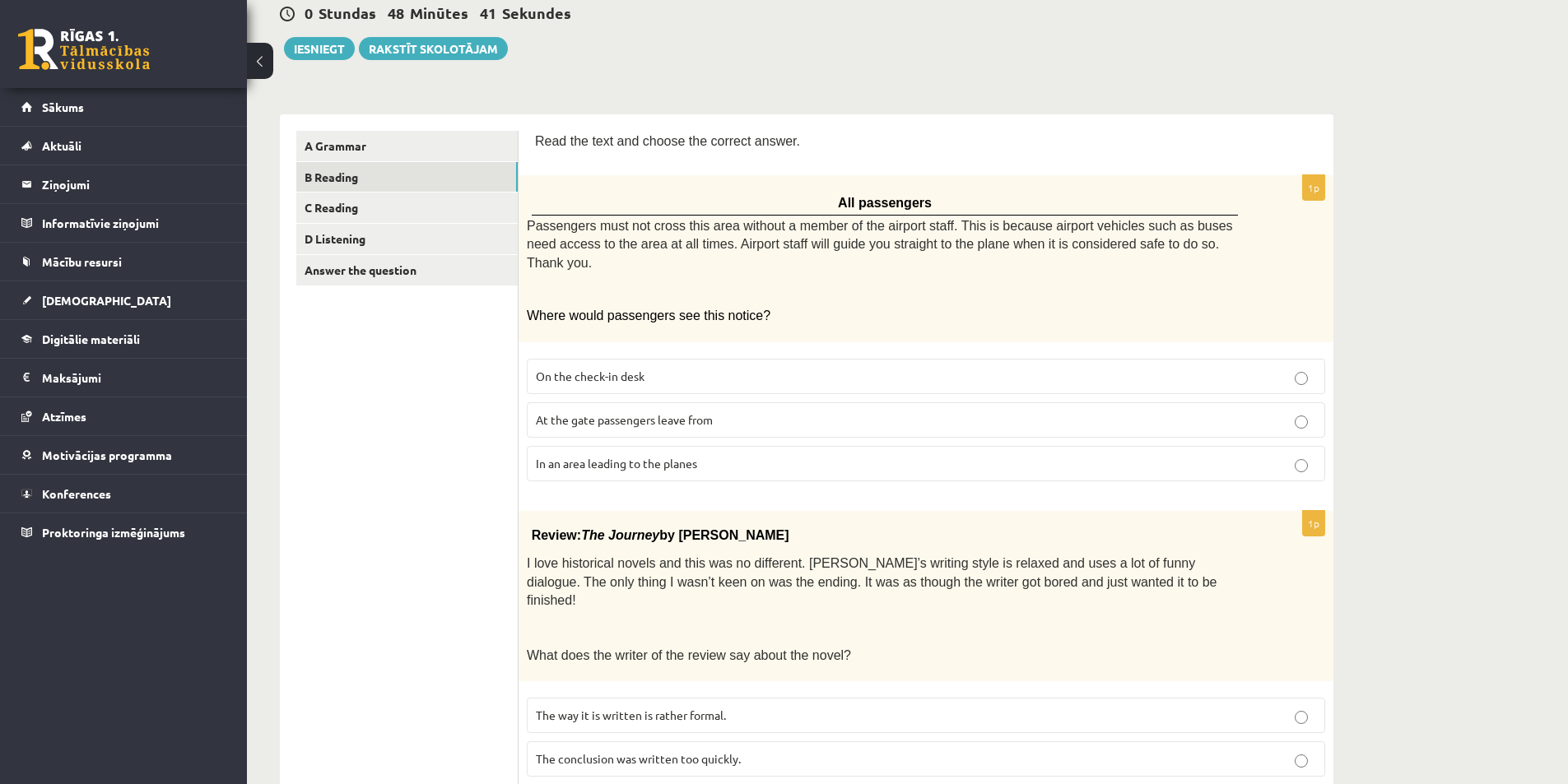
click at [747, 411] on p "At the gate passengers leave from" at bounding box center [926, 420] width 780 height 17
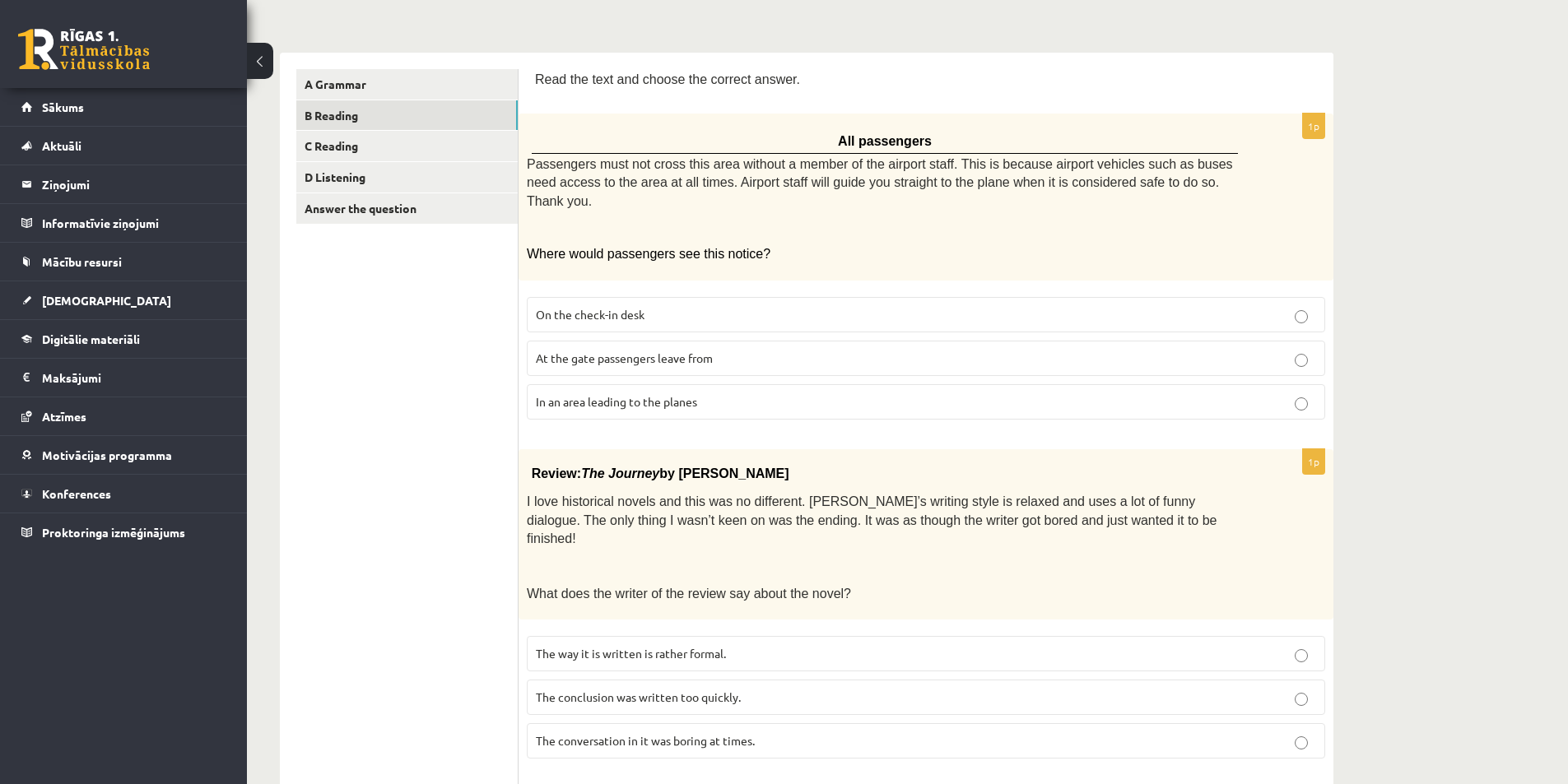
scroll to position [411, 0]
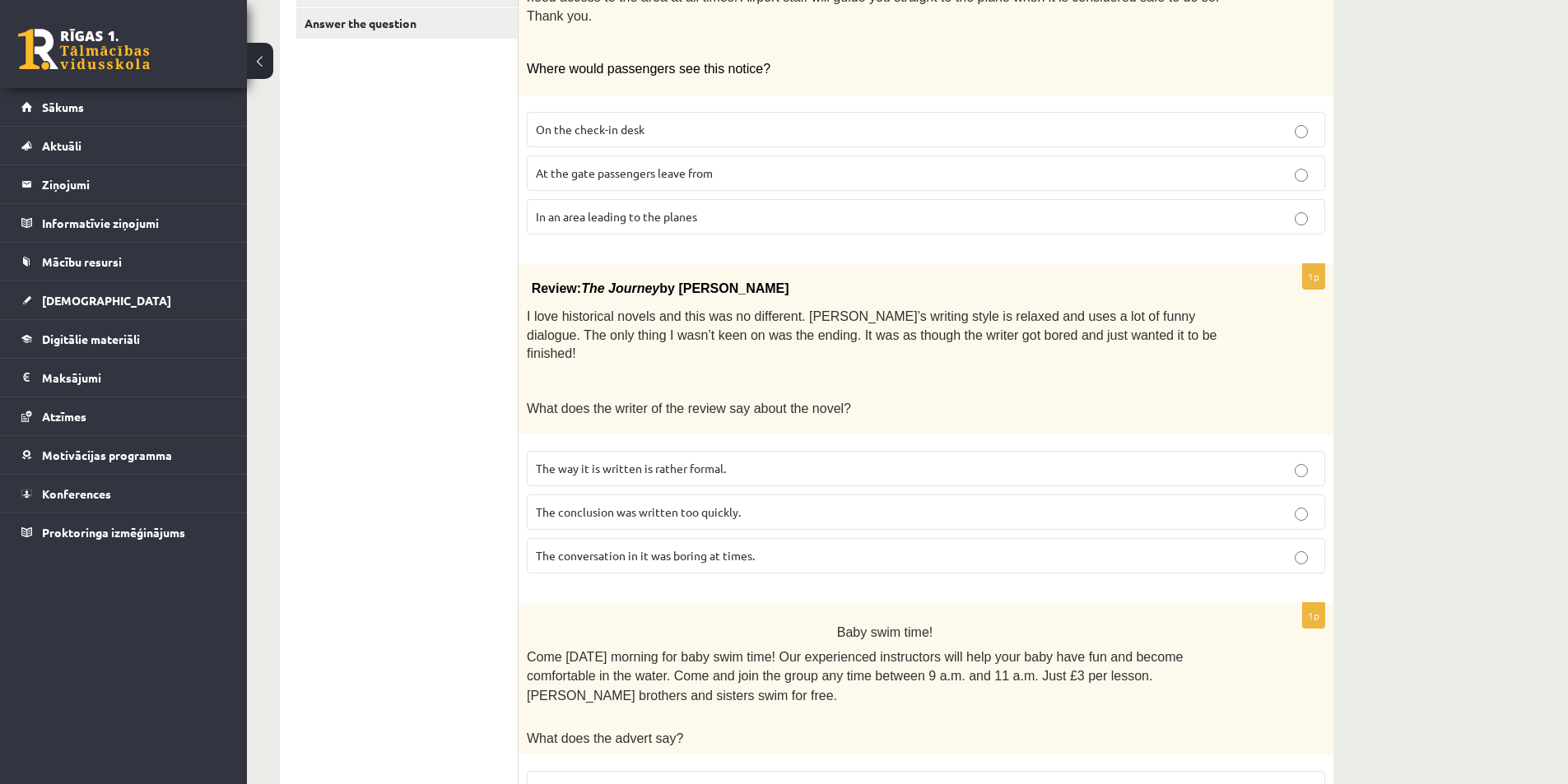
click at [675, 504] on span "The conclusion was written too quickly." at bounding box center [639, 511] width 205 height 15
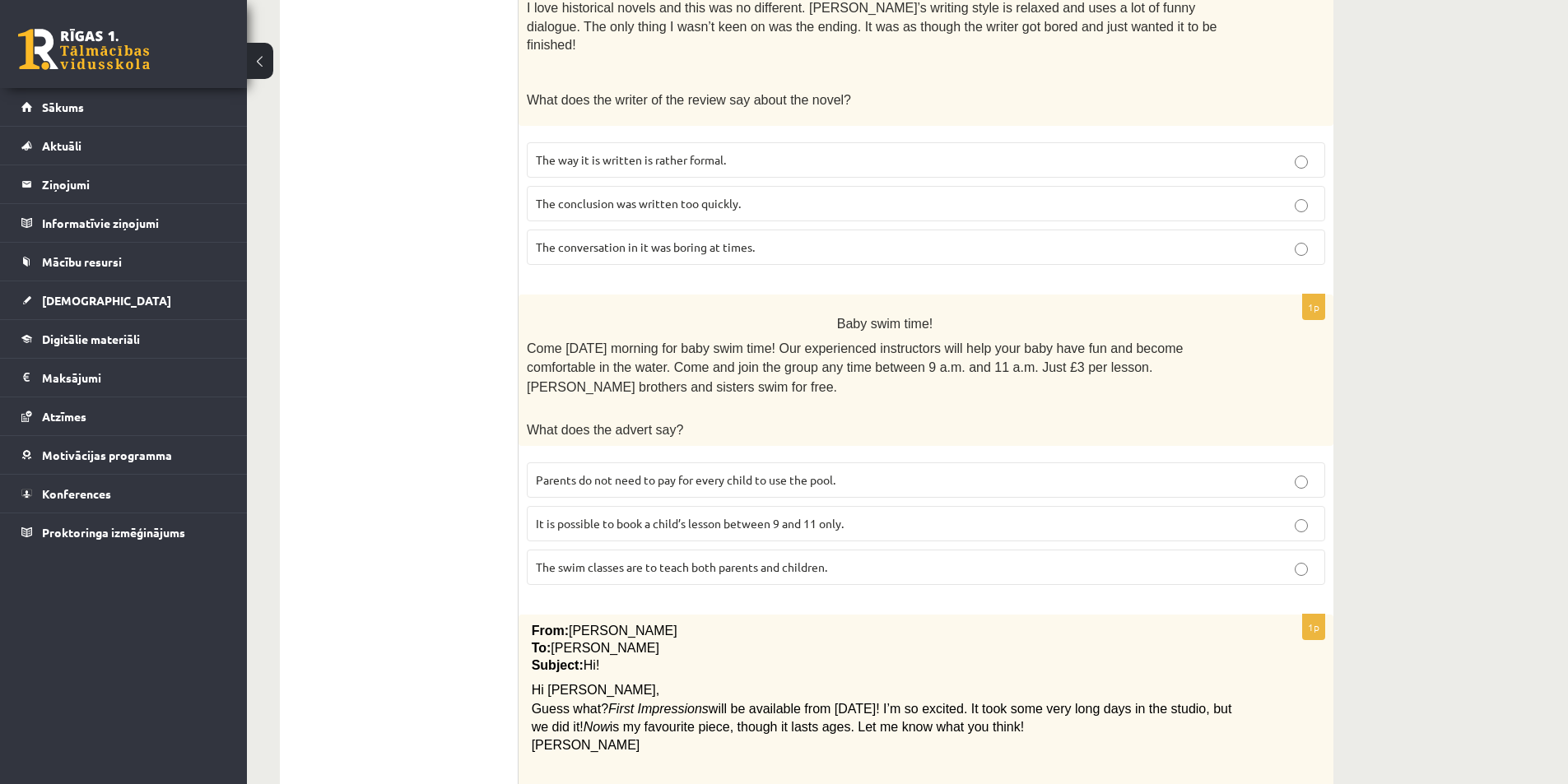
scroll to position [740, 0]
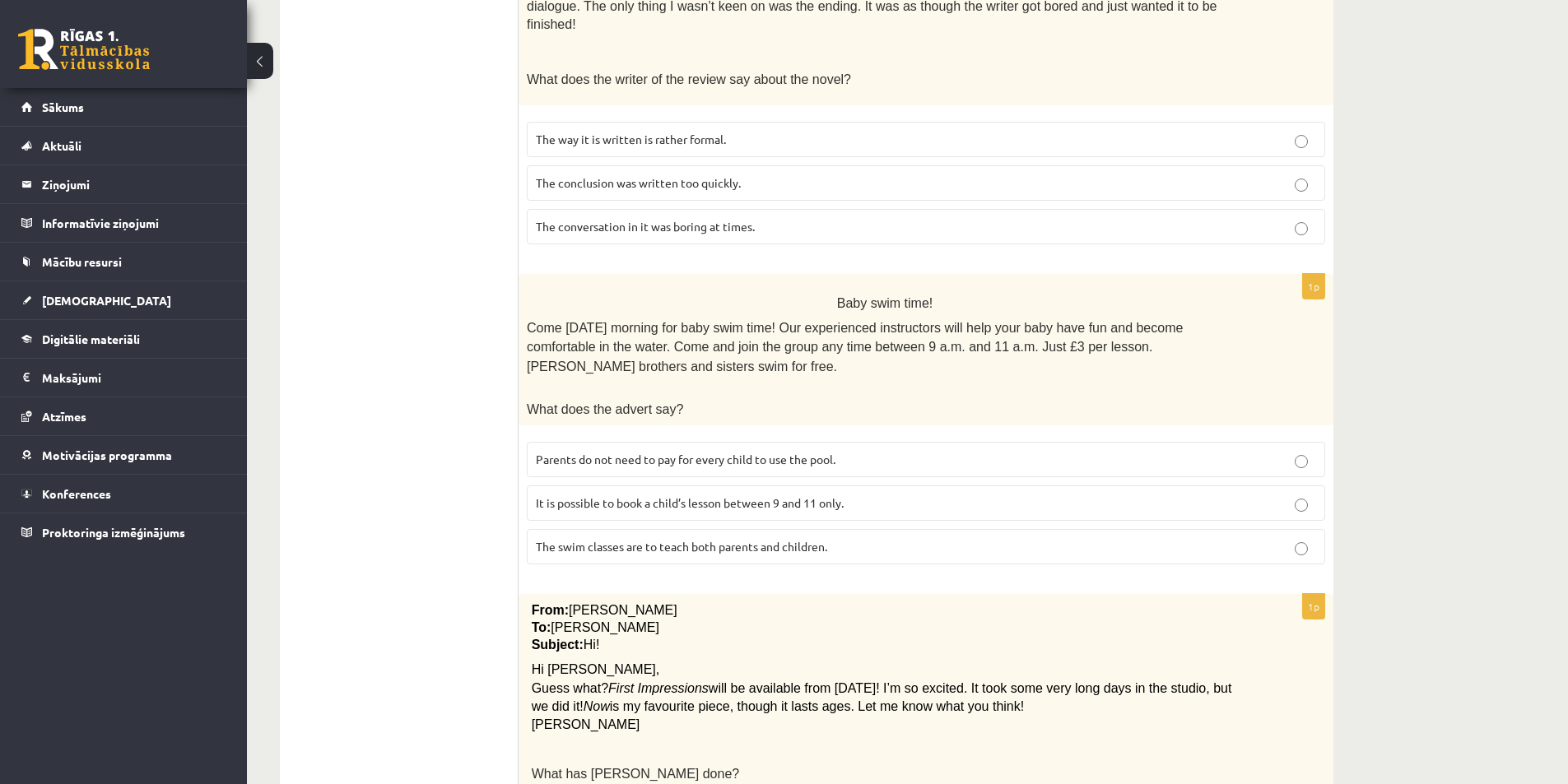
click at [863, 451] on p "Parents do not need to pay for every child to use the pool." at bounding box center [926, 460] width 780 height 17
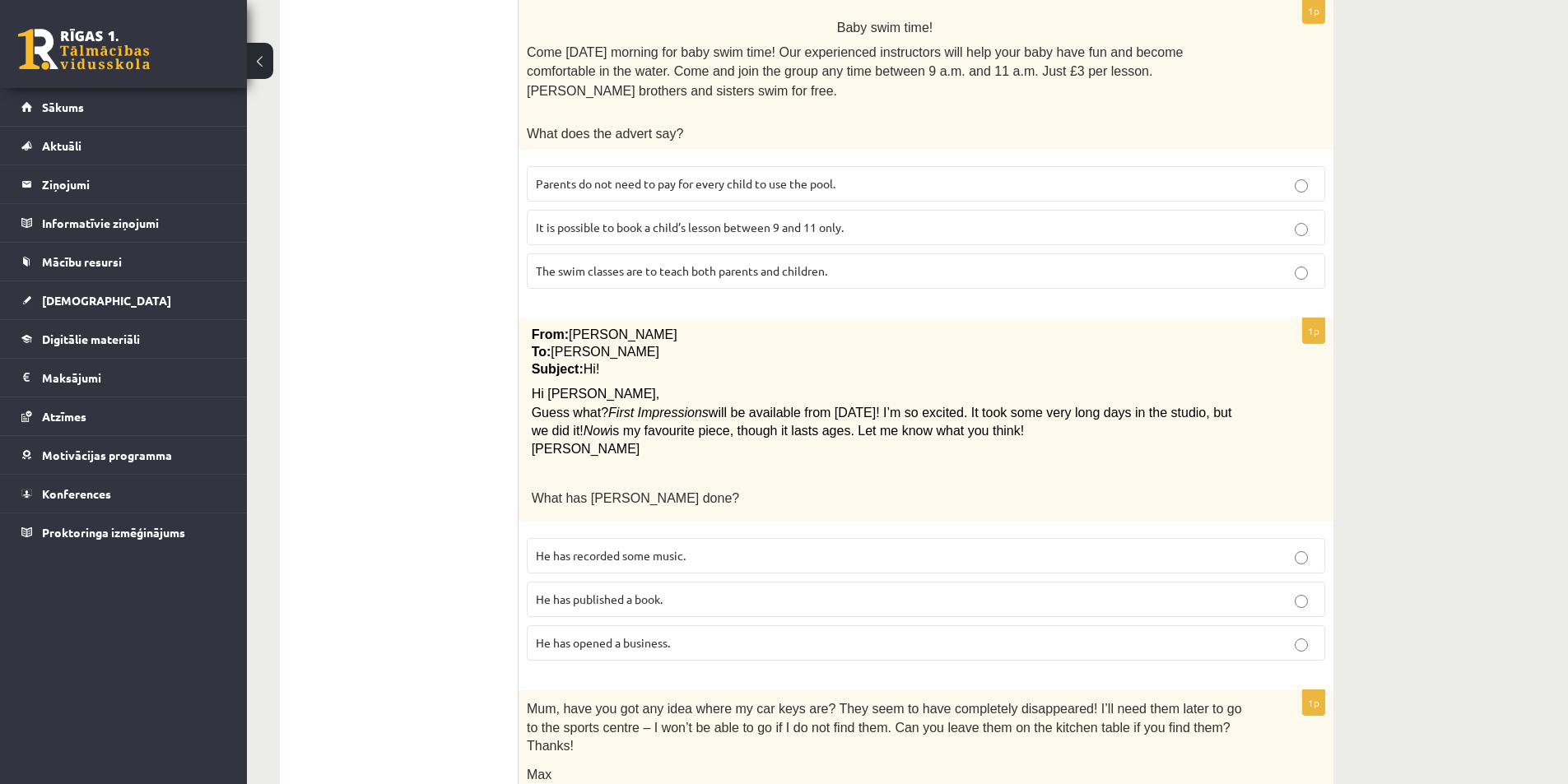
scroll to position [987, 0]
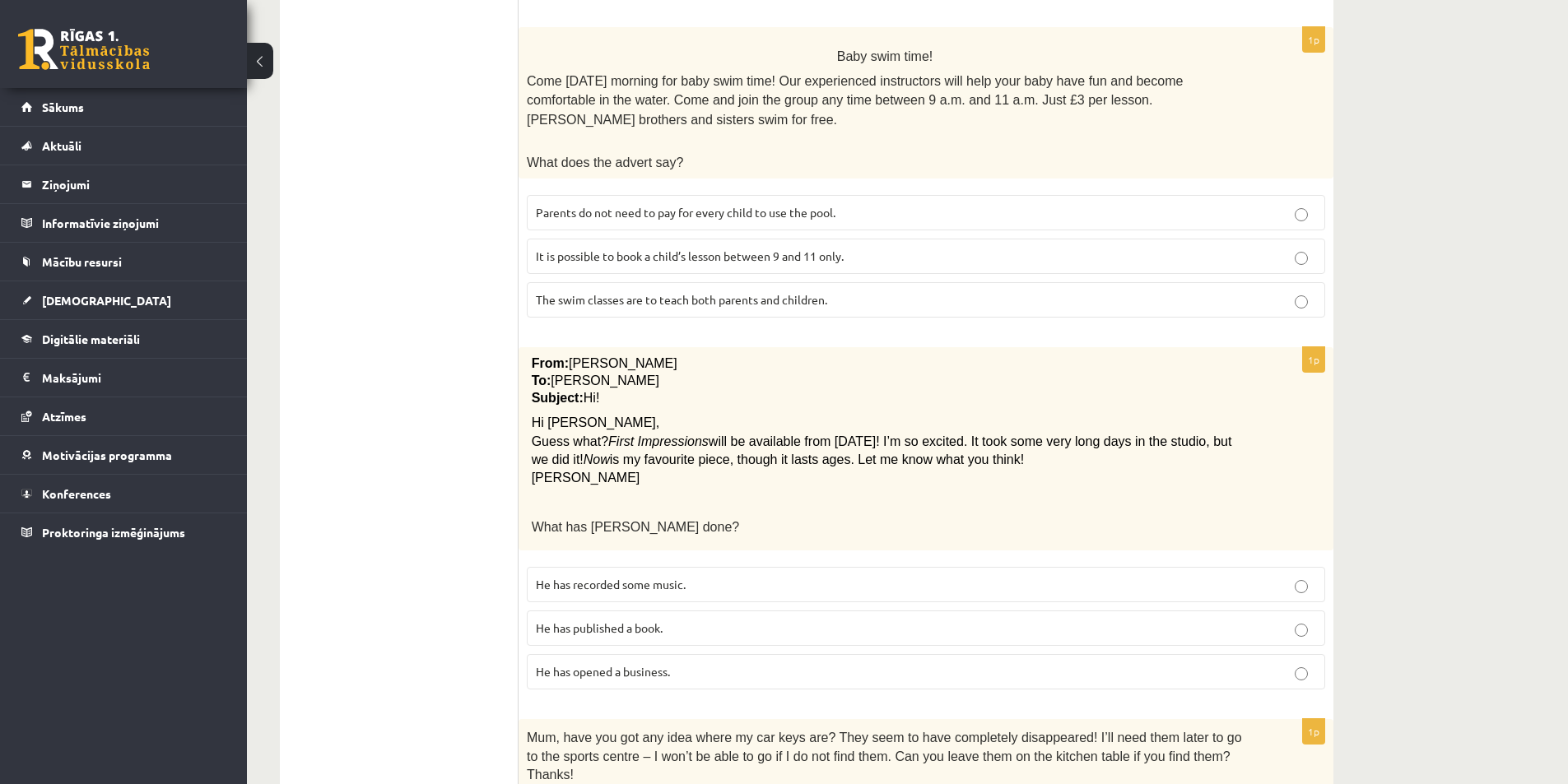
click at [685, 577] on span "He has recorded some music." at bounding box center [611, 584] width 150 height 15
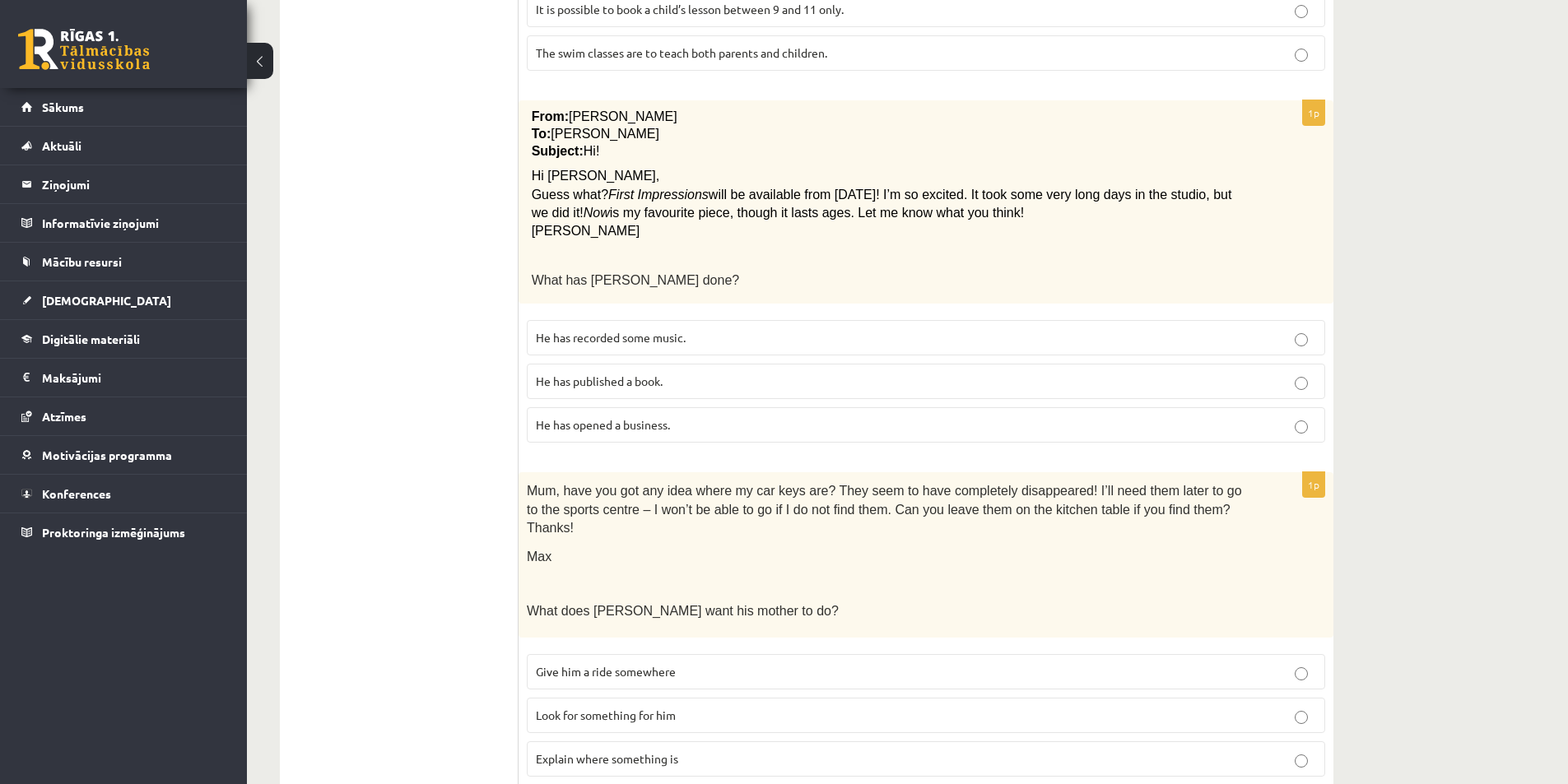
scroll to position [1316, 0]
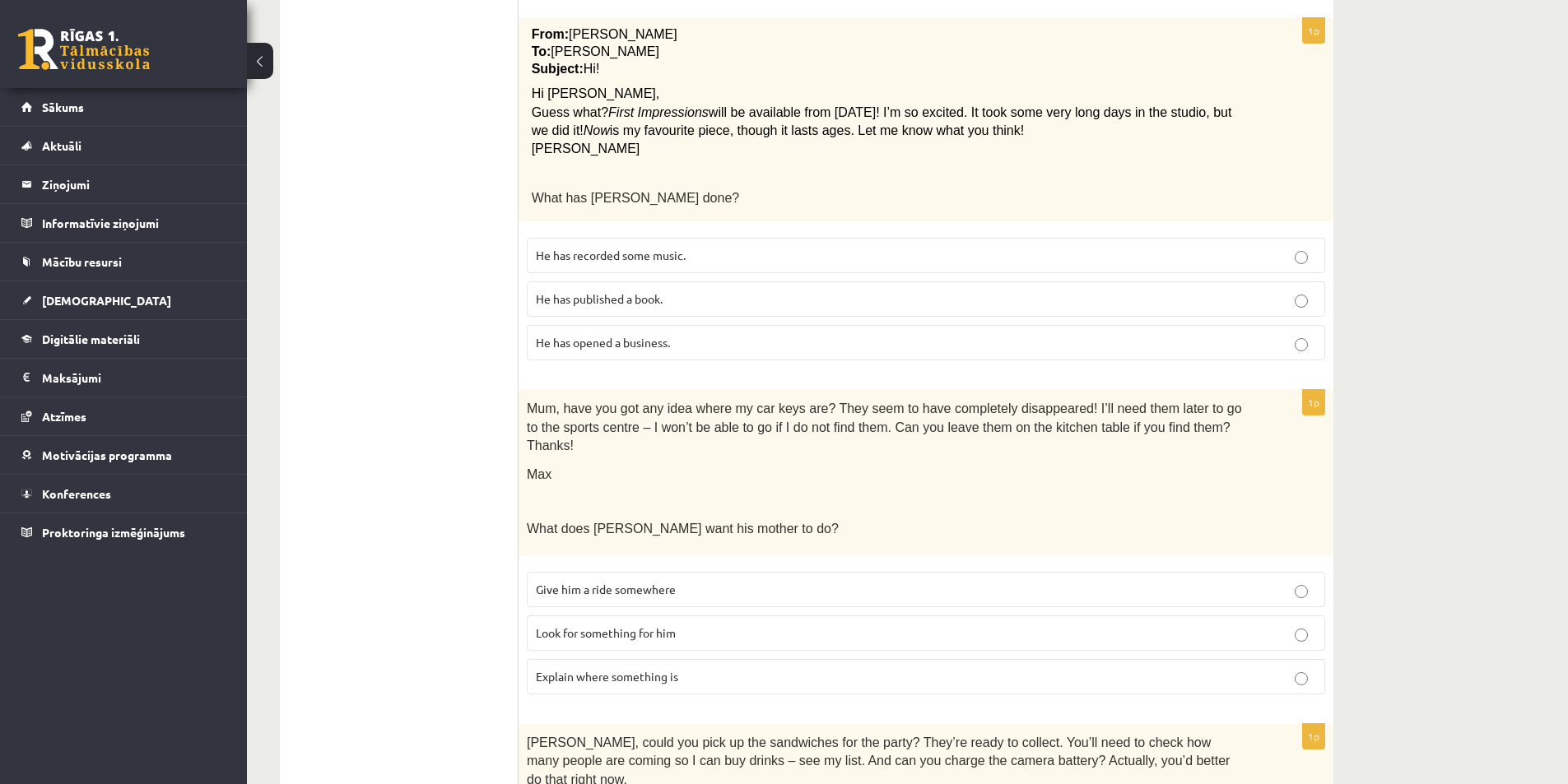
click at [585, 625] on span "Look for something for him" at bounding box center [606, 632] width 140 height 15
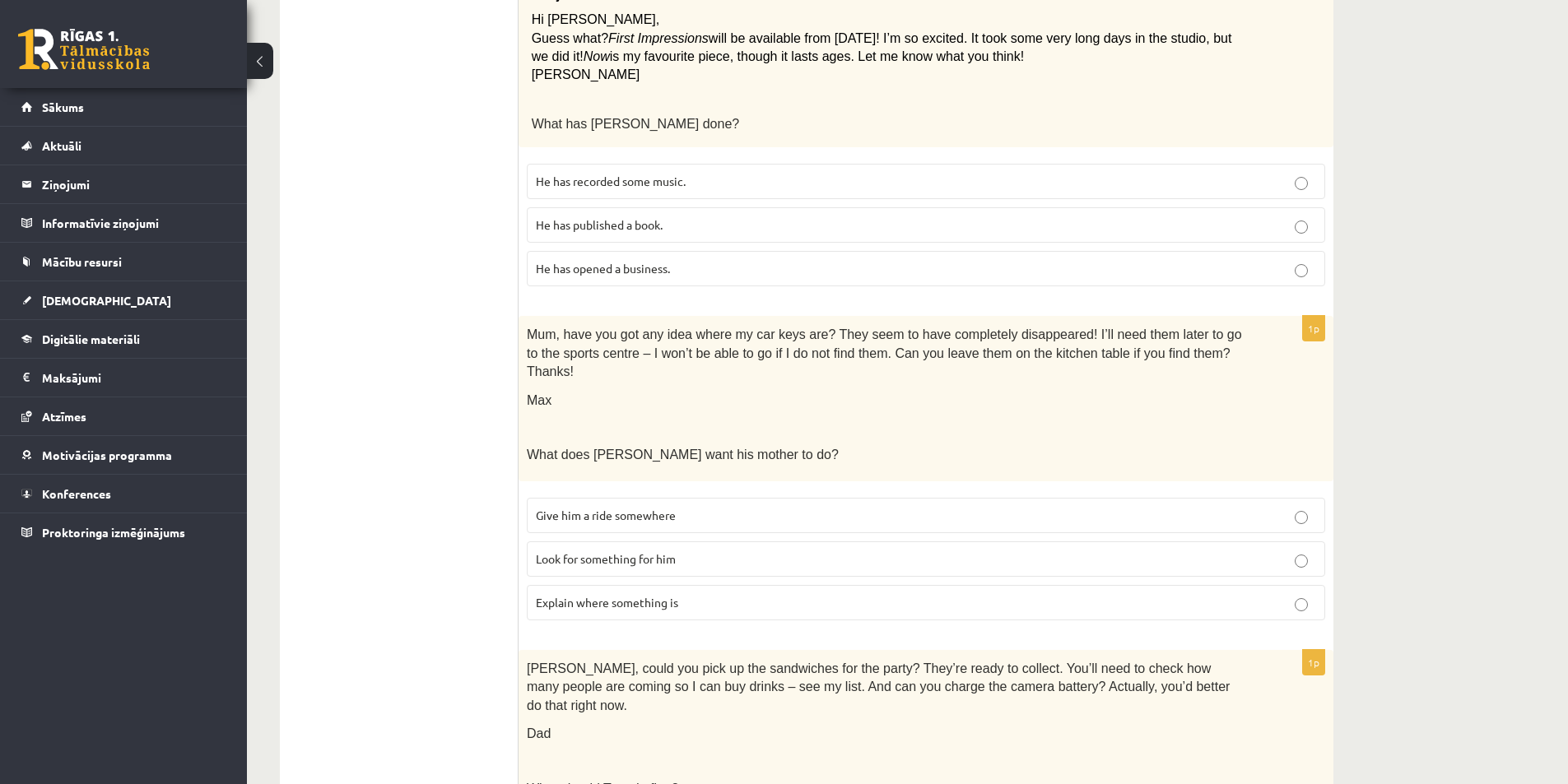
scroll to position [1524, 0]
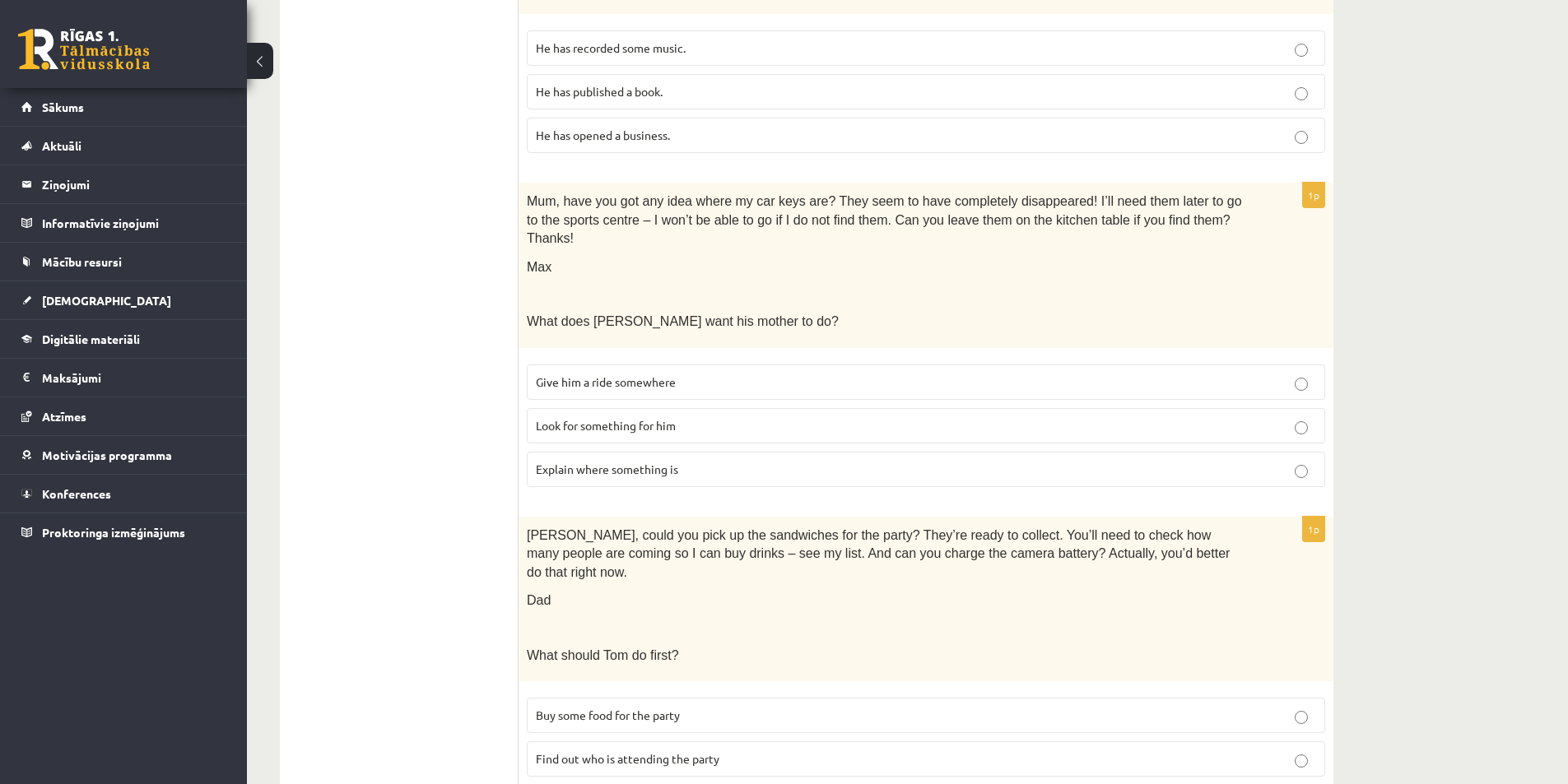
click at [762, 750] on p "Find out who is attending the party" at bounding box center [926, 759] width 780 height 17
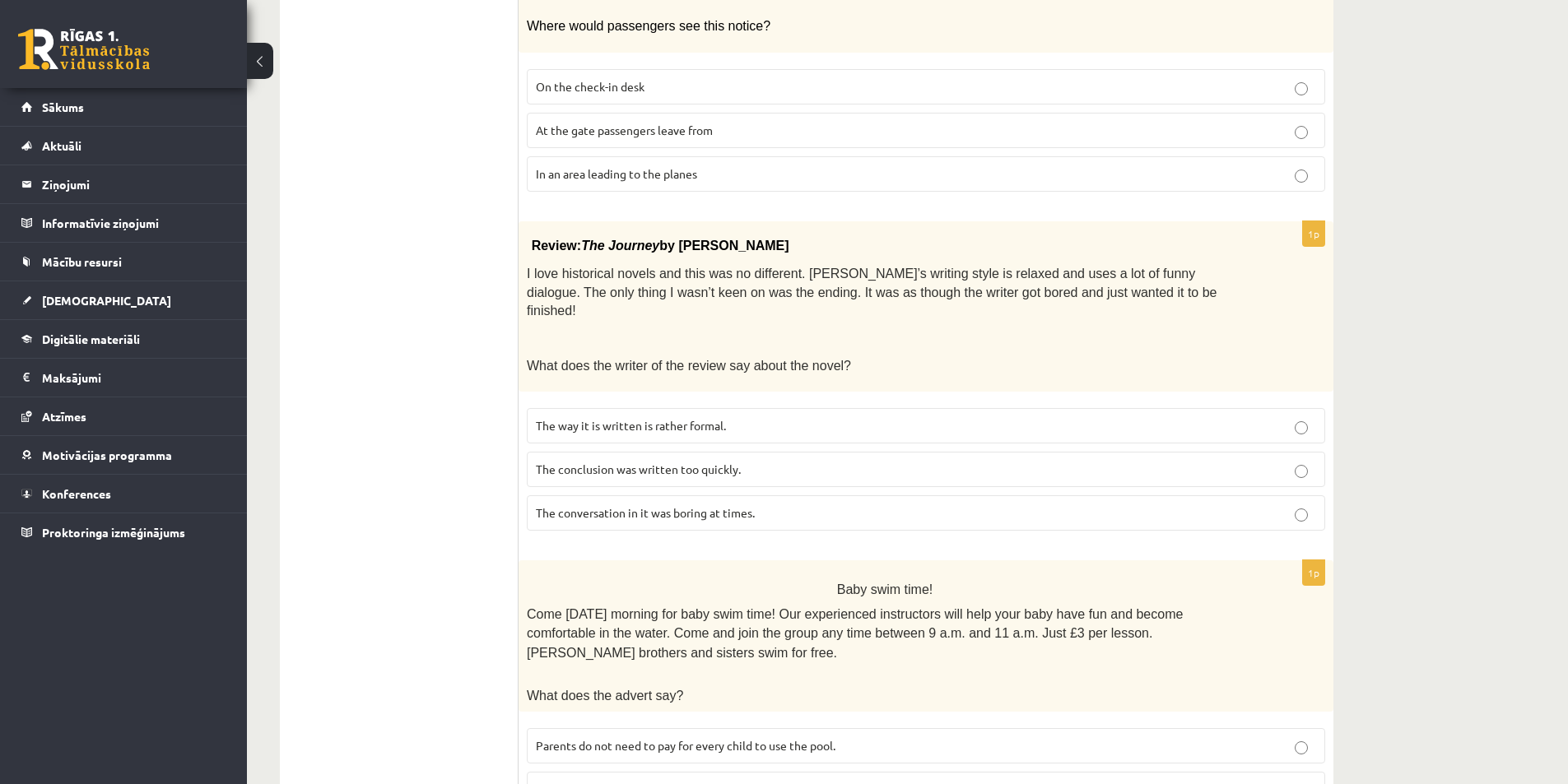
scroll to position [0, 0]
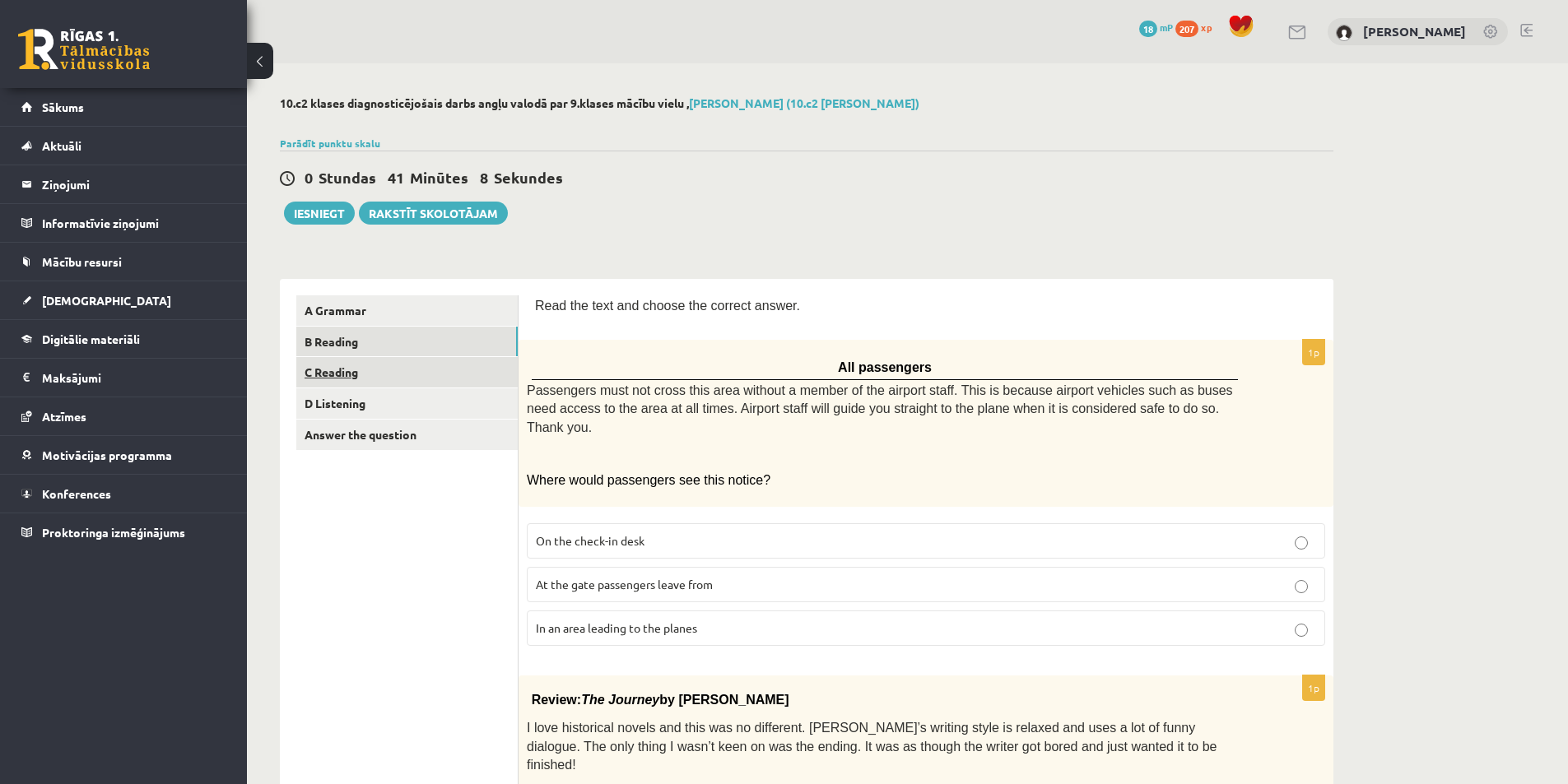
click at [347, 378] on link "C Reading" at bounding box center [407, 372] width 222 height 30
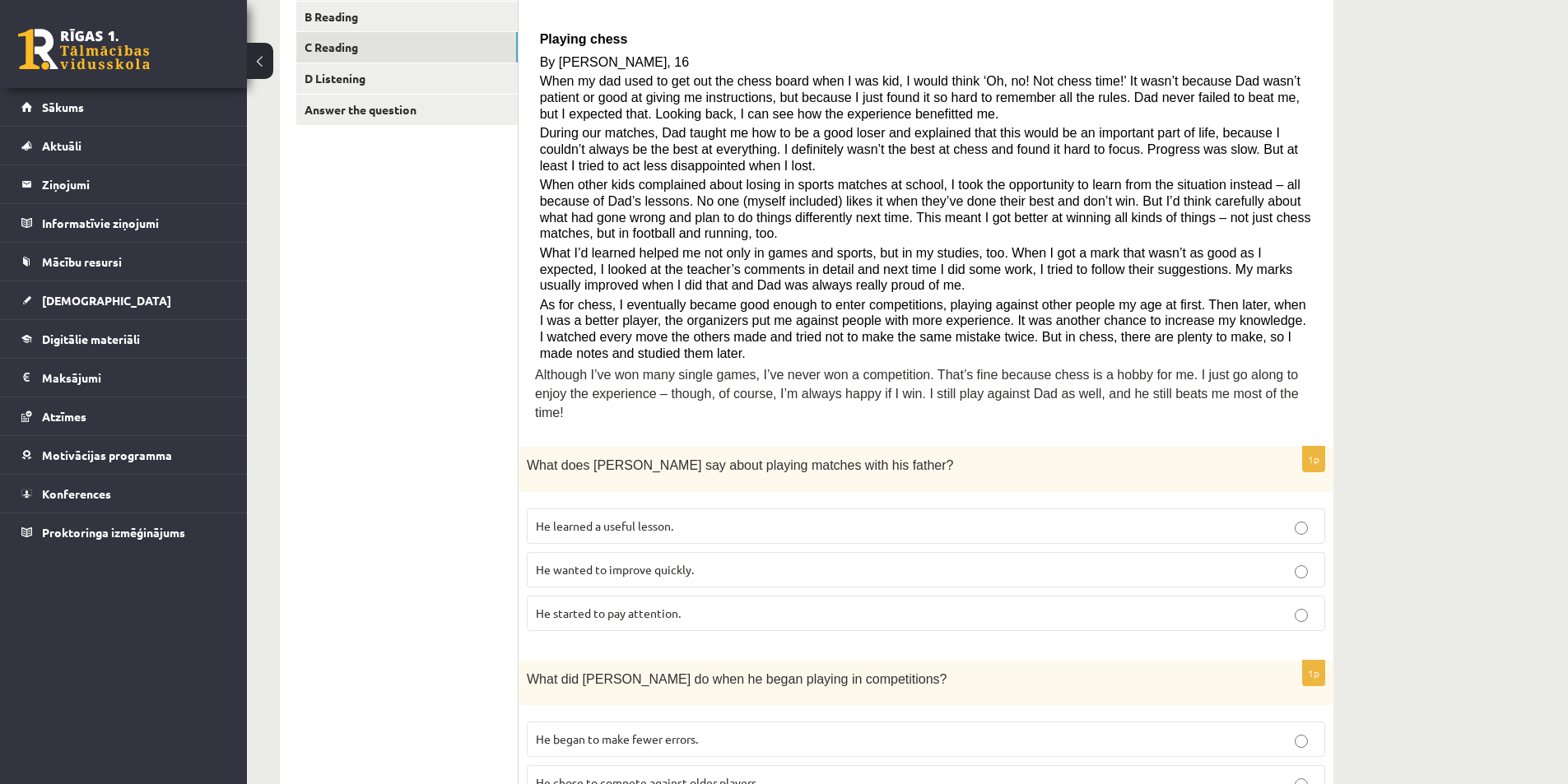
scroll to position [329, 0]
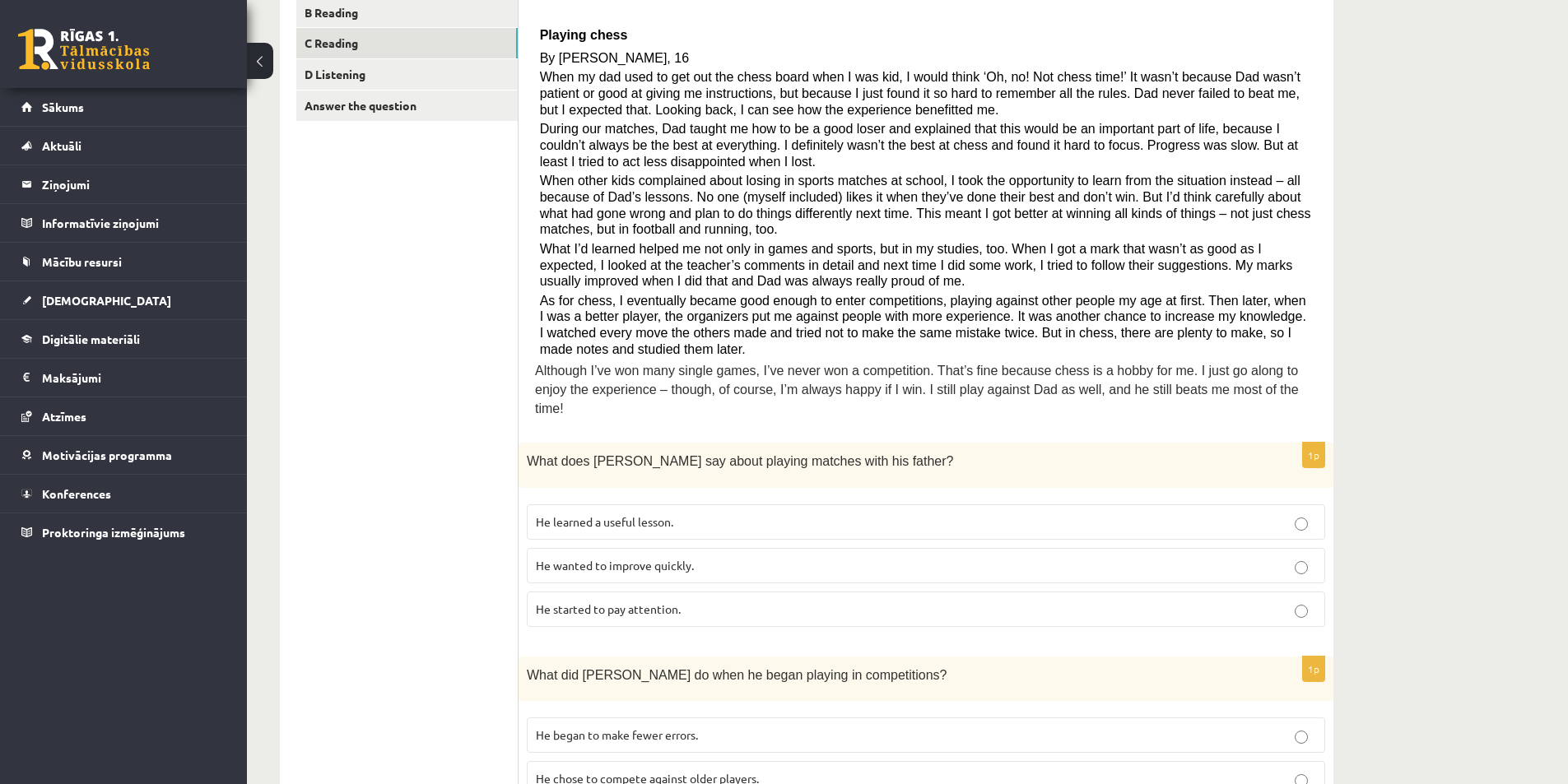
click at [763, 514] on p "He learned a useful lesson." at bounding box center [926, 523] width 780 height 17
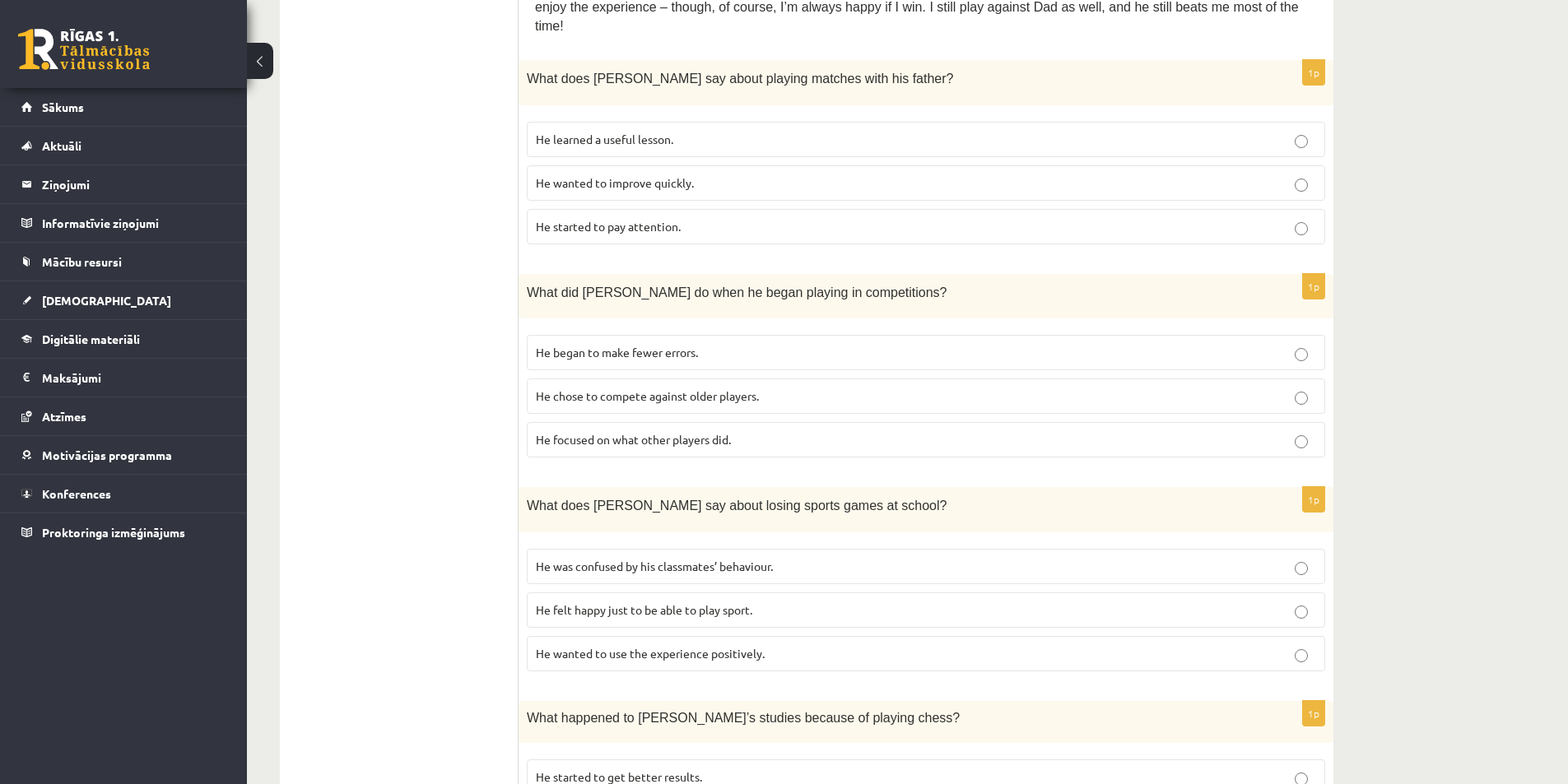
scroll to position [740, 0]
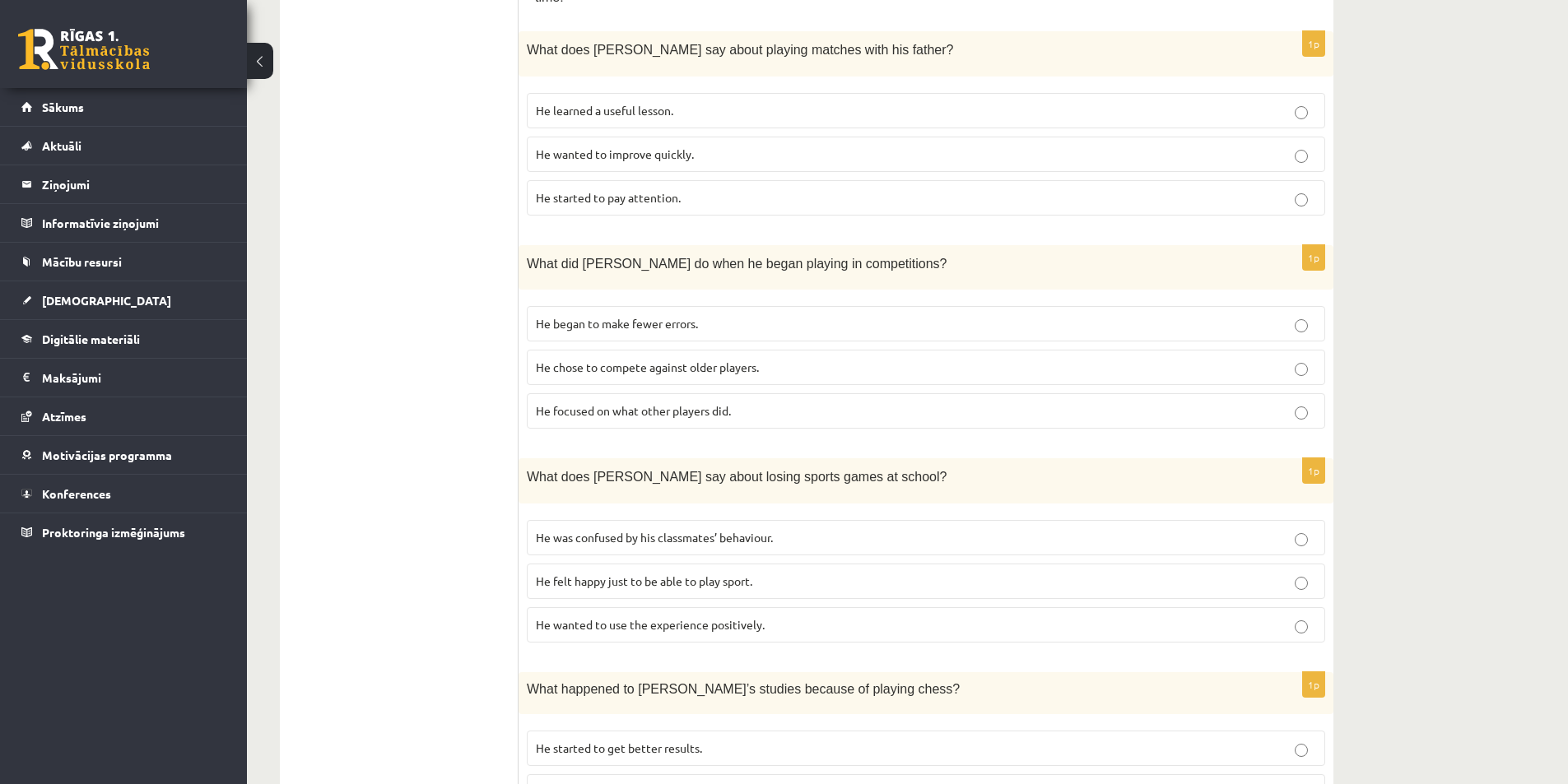
click at [829, 617] on p "He wanted to use the experience positively." at bounding box center [926, 625] width 780 height 17
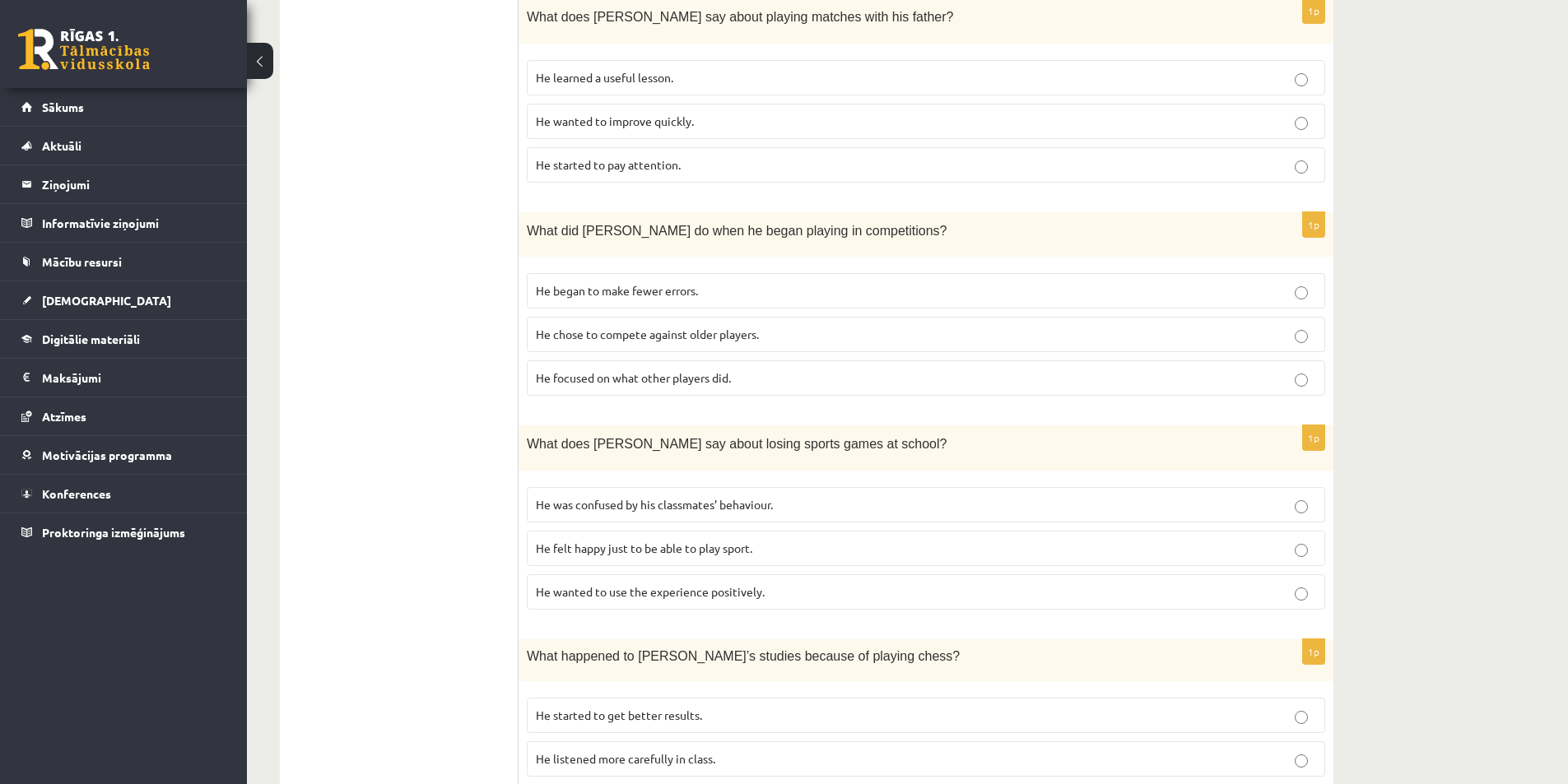
scroll to position [823, 0]
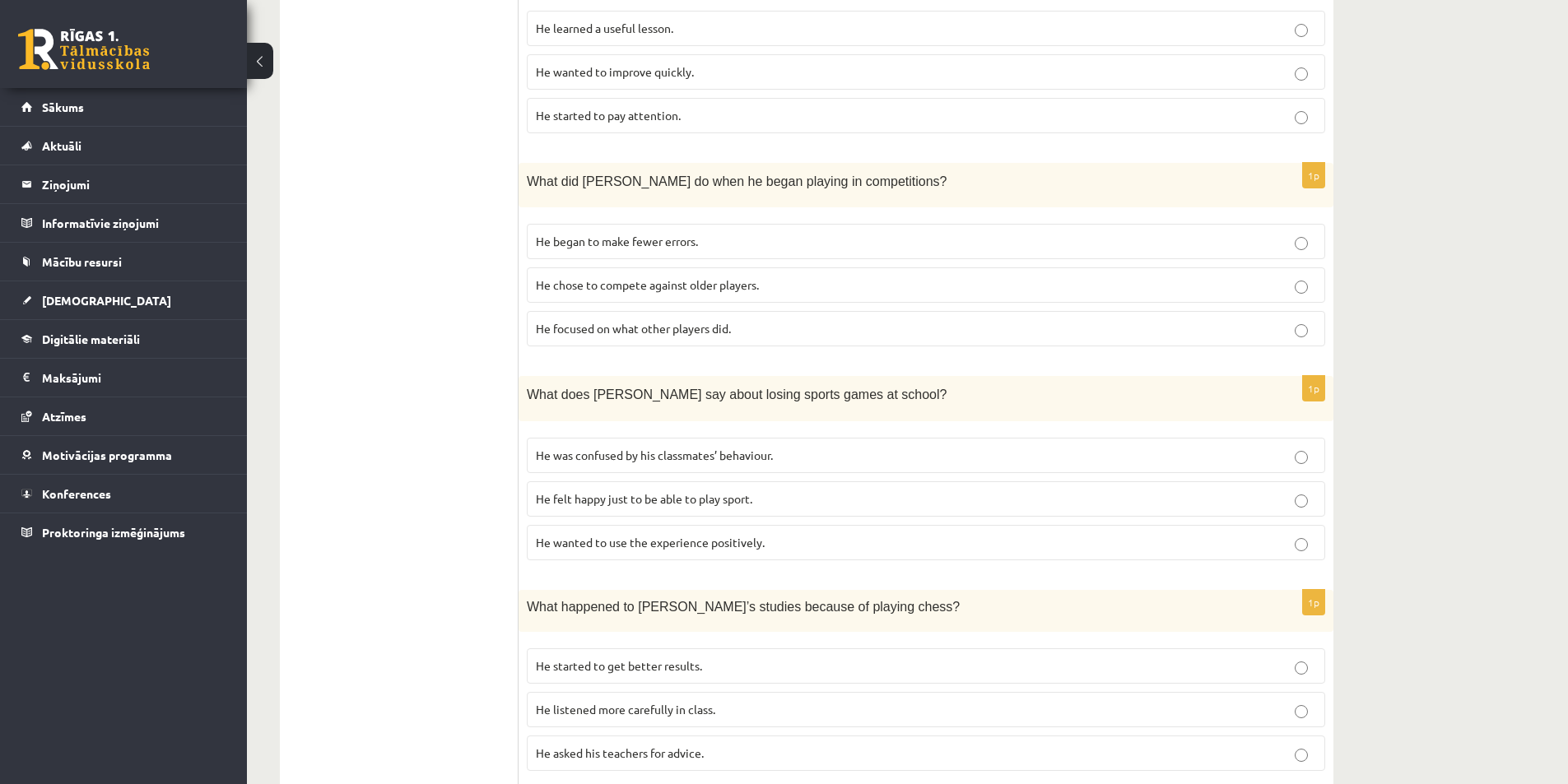
click at [761, 701] on p "He listened more carefully in class." at bounding box center [926, 709] width 780 height 17
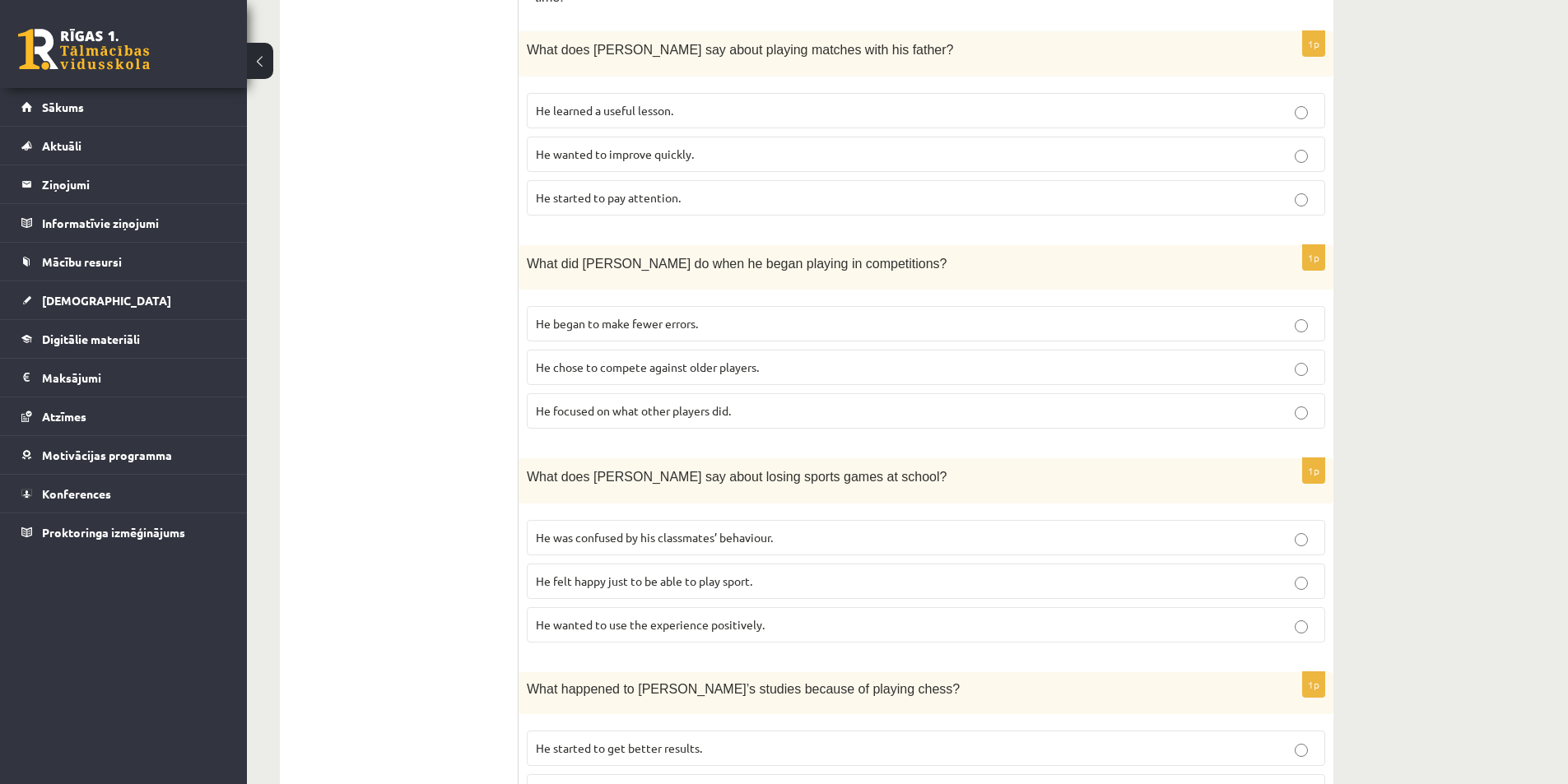
click at [776, 359] on p "He chose to compete against older players." at bounding box center [926, 368] width 780 height 17
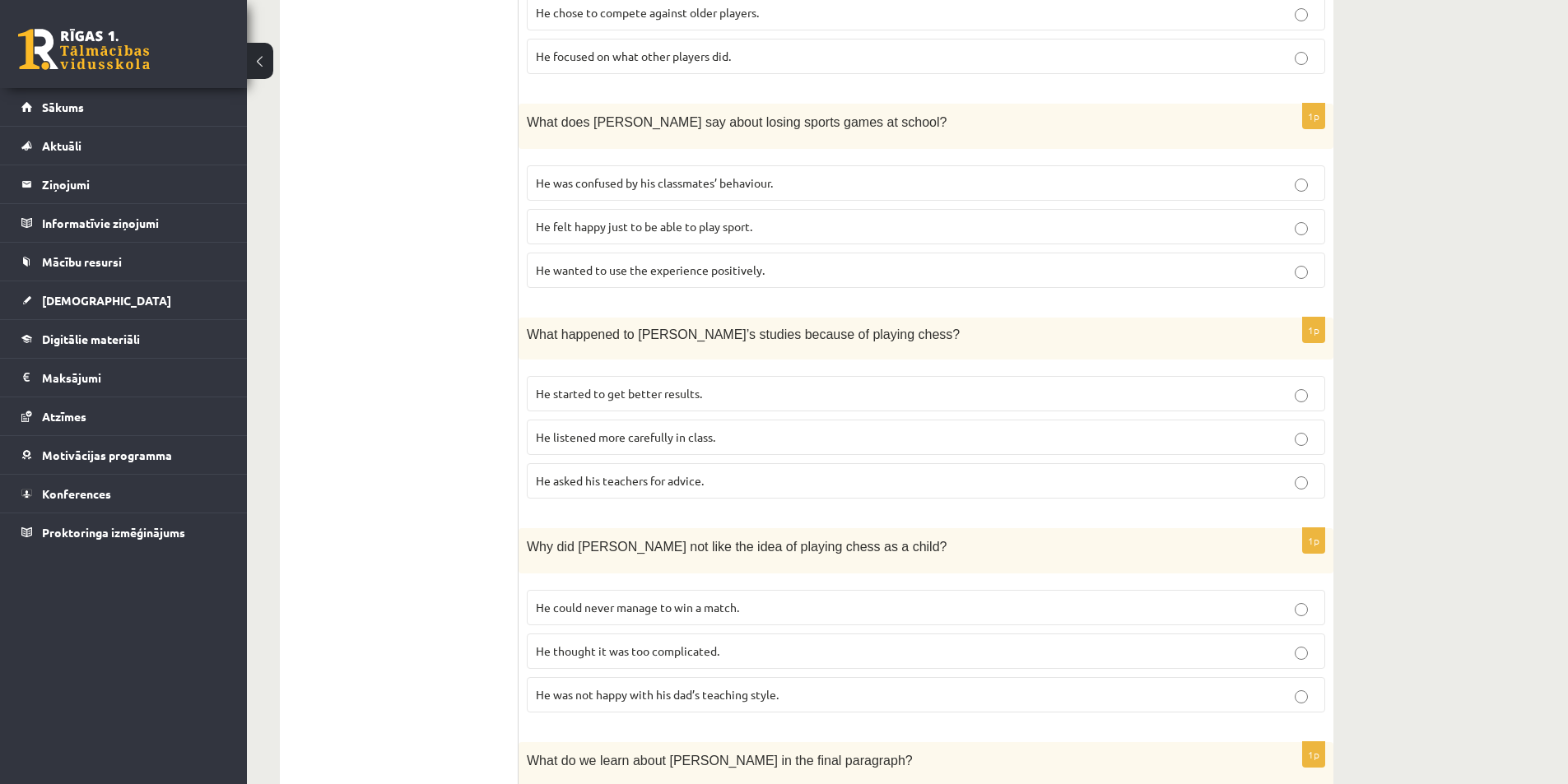
scroll to position [1152, 0]
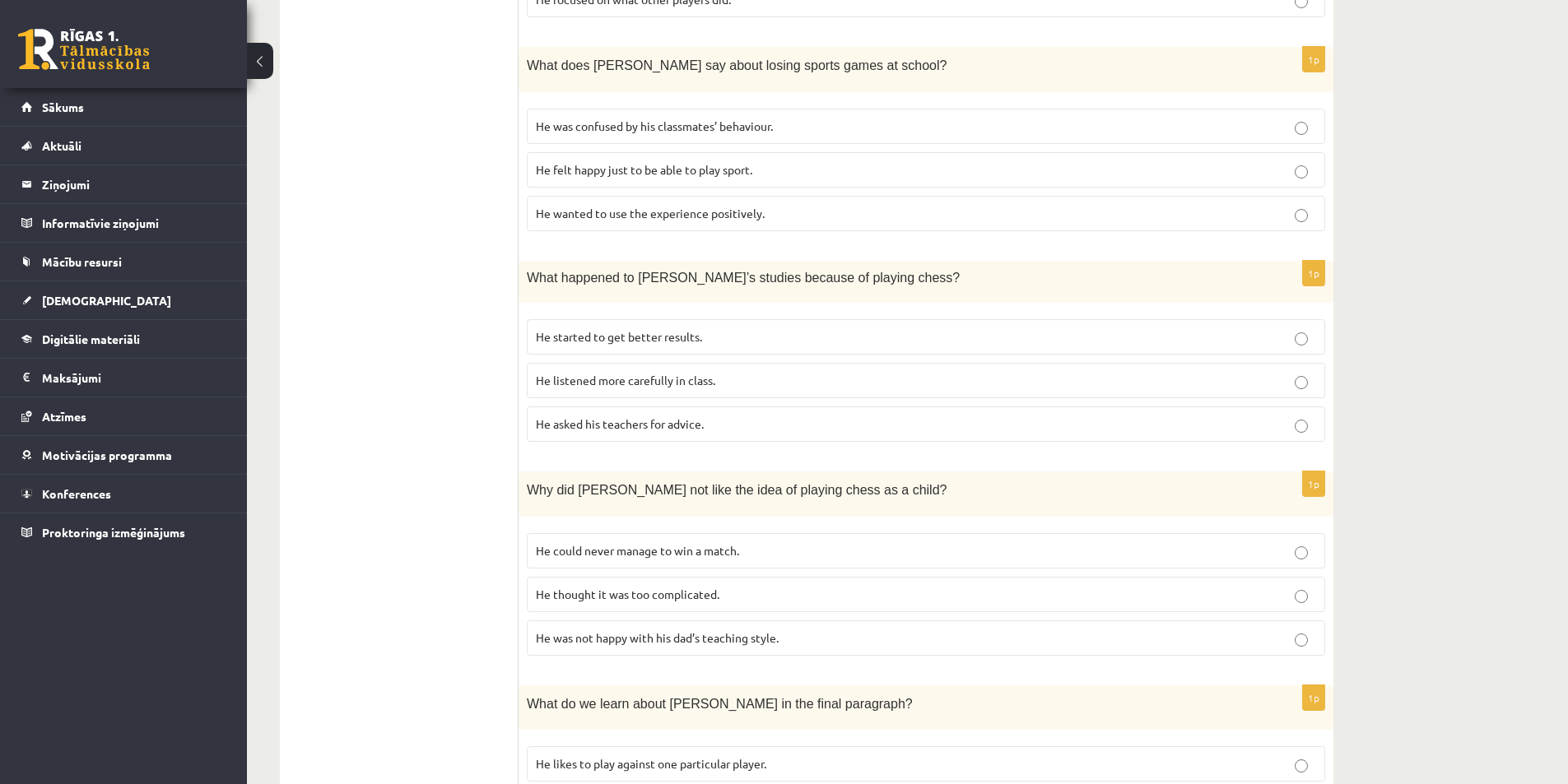
click at [828, 629] on p "He was not happy with his dad’s teaching style." at bounding box center [926, 638] width 780 height 17
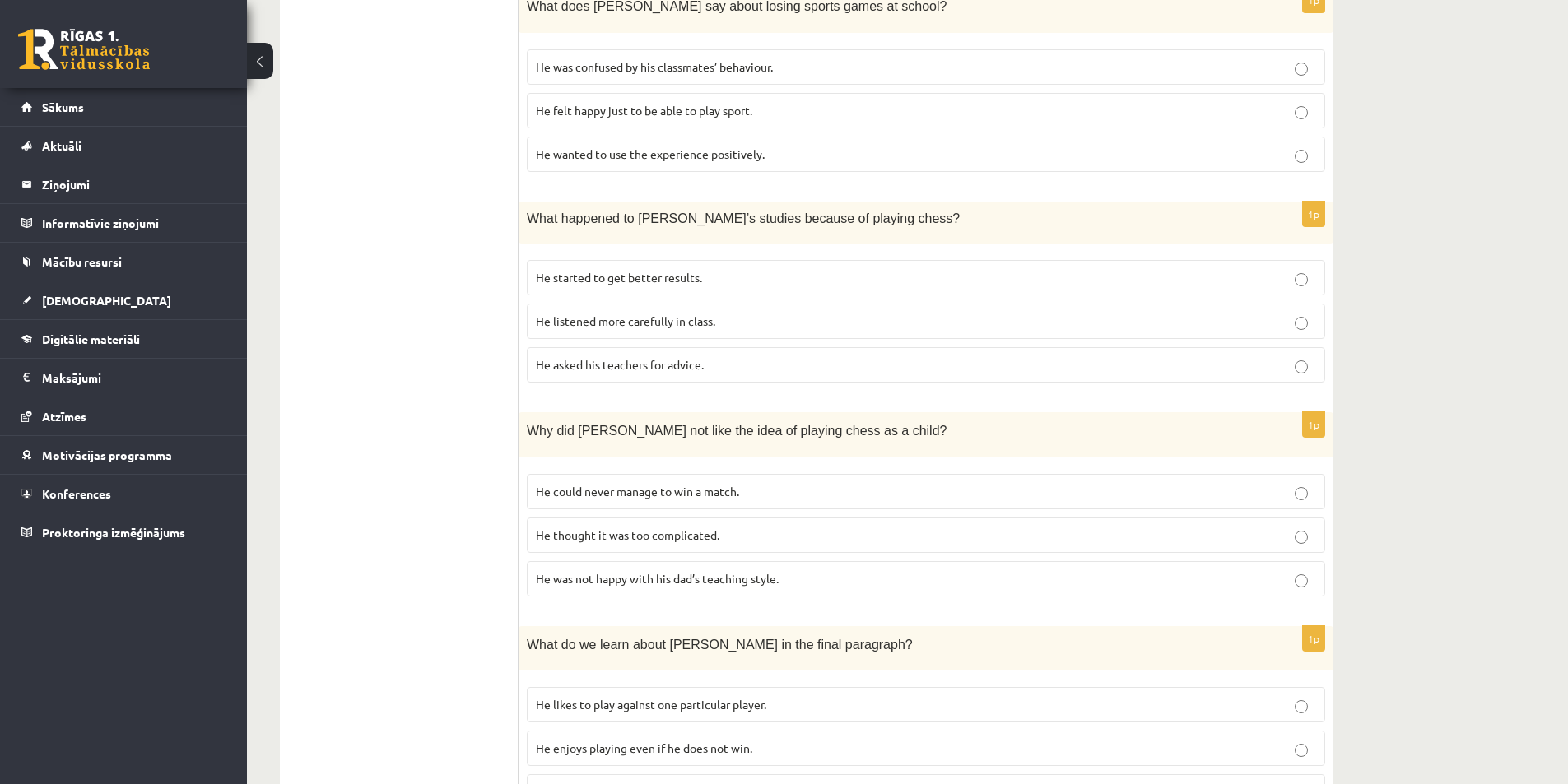
scroll to position [1282, 0]
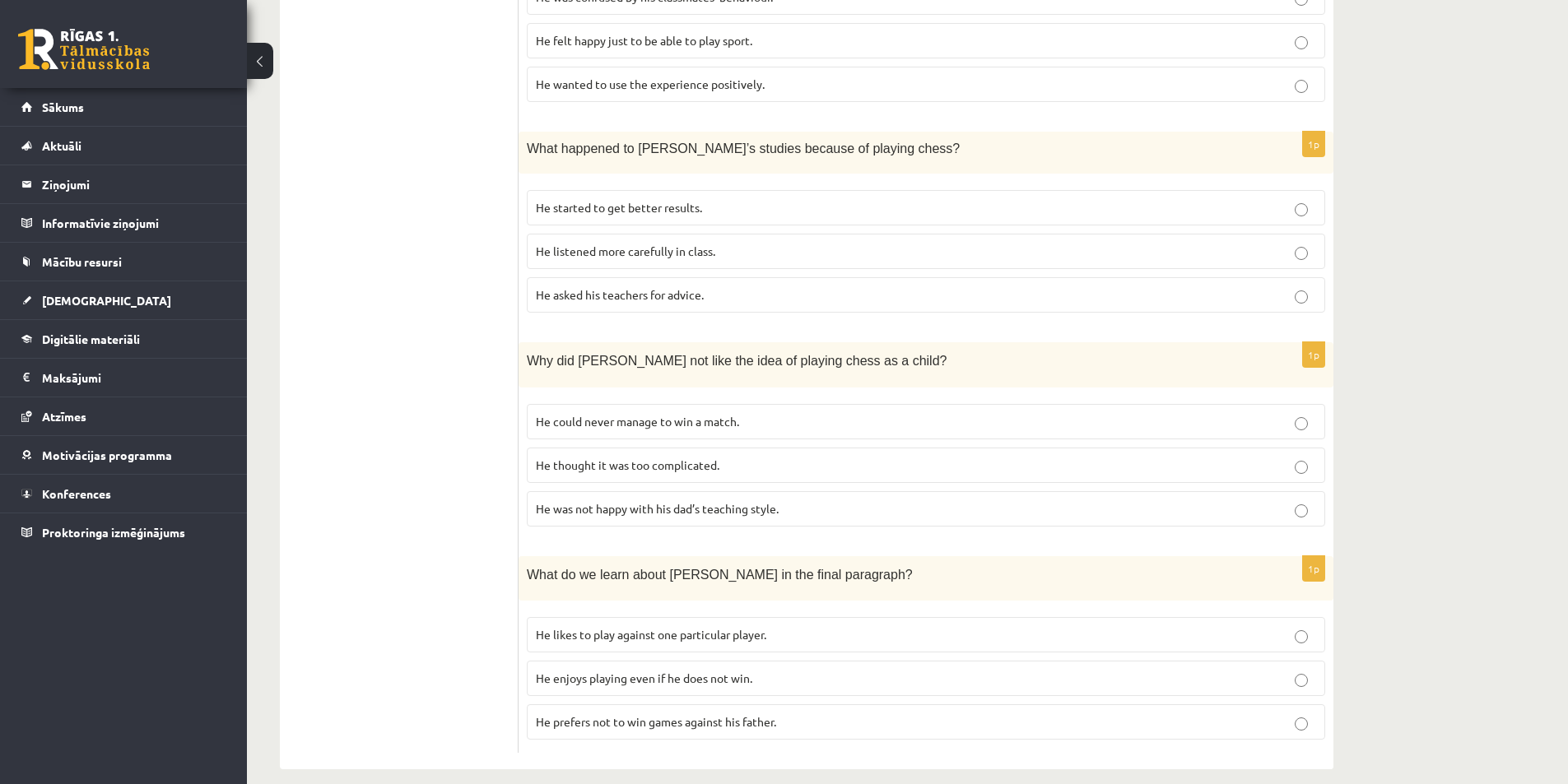
click at [816, 412] on label "He could never manage to win a match." at bounding box center [925, 422] width 799 height 36
click at [629, 671] on span "He enjoys playing even if he does not win." at bounding box center [645, 678] width 217 height 15
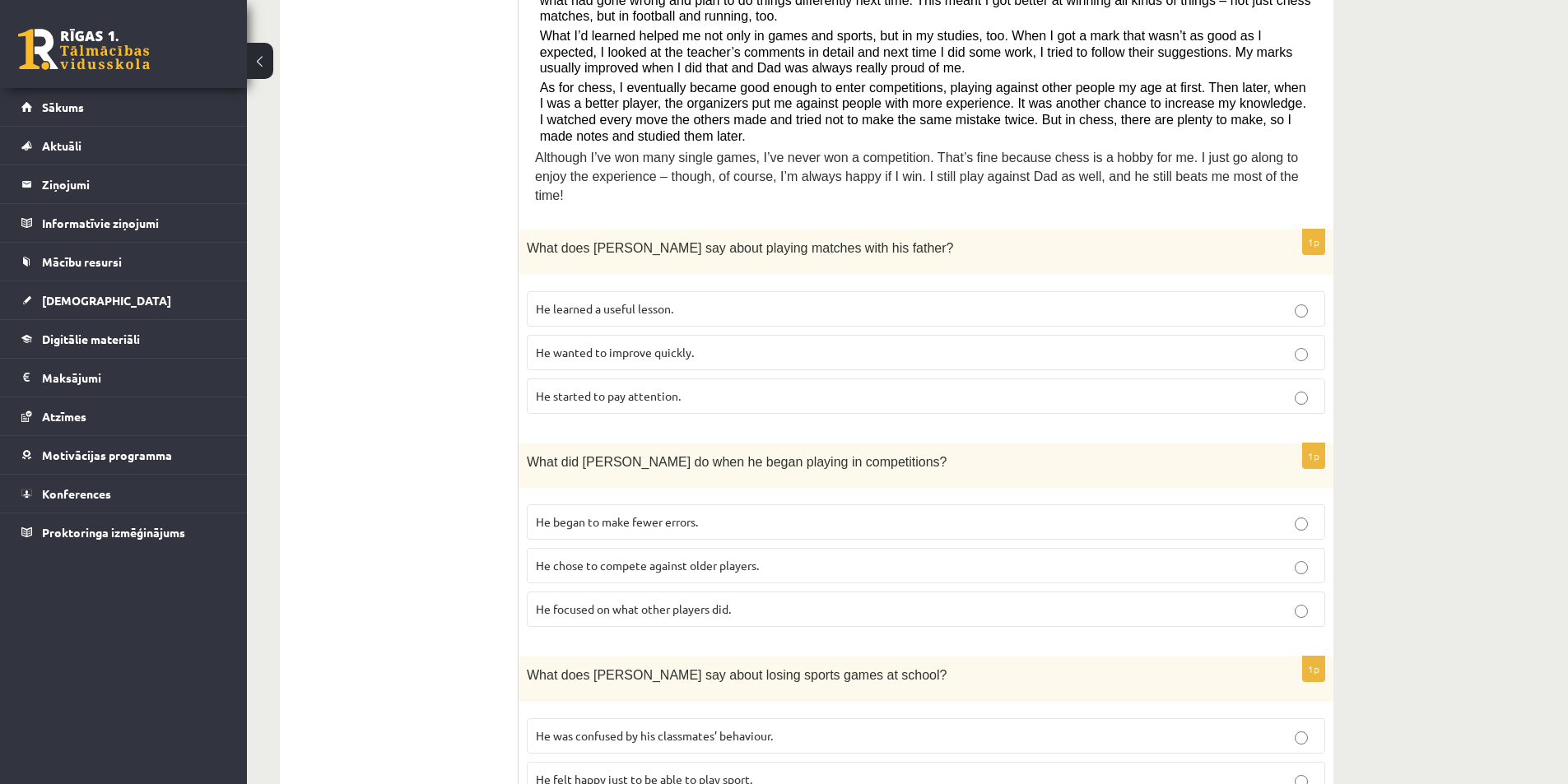
scroll to position [212, 0]
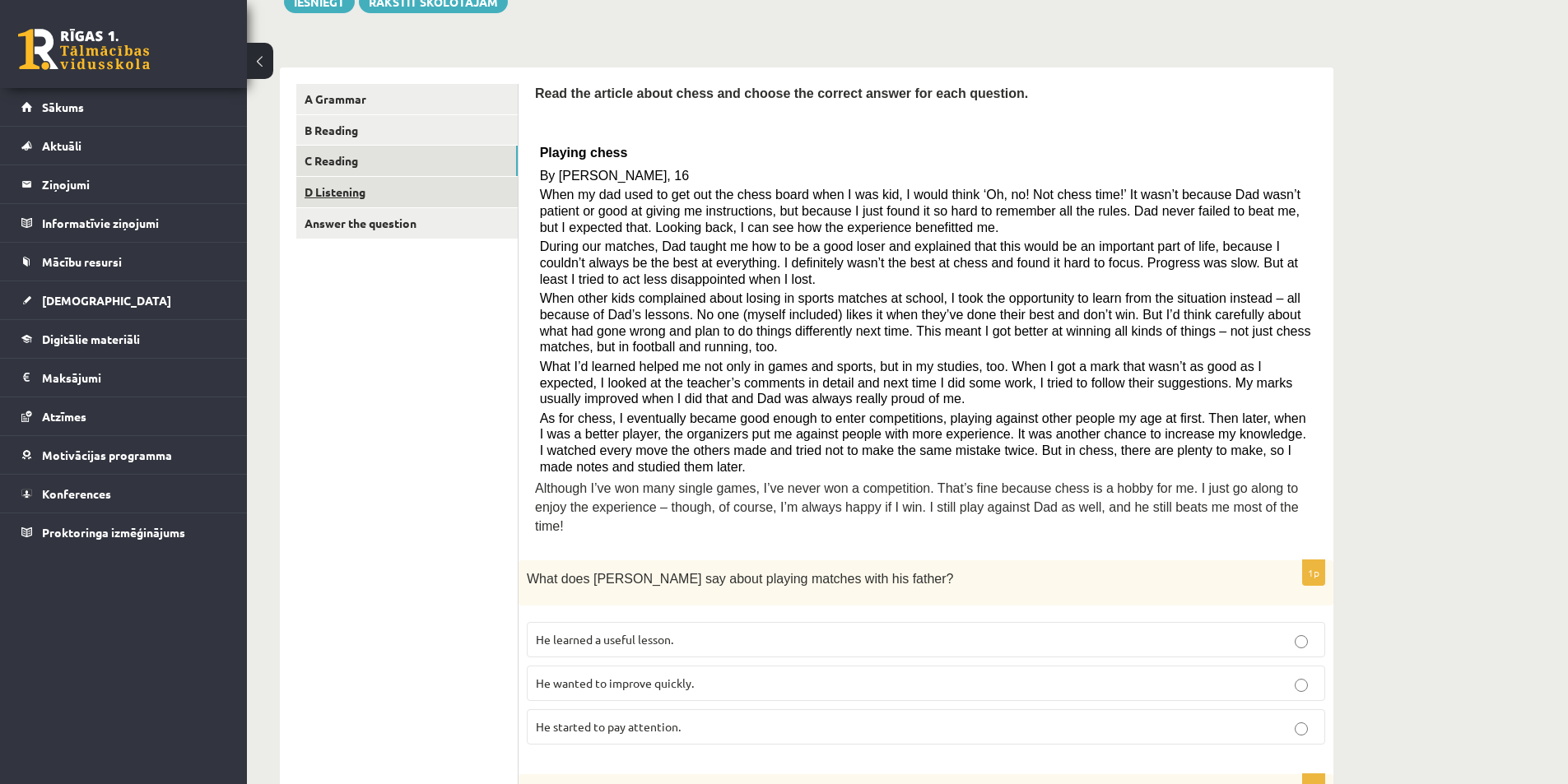
click at [333, 194] on link "D Listening" at bounding box center [407, 192] width 222 height 30
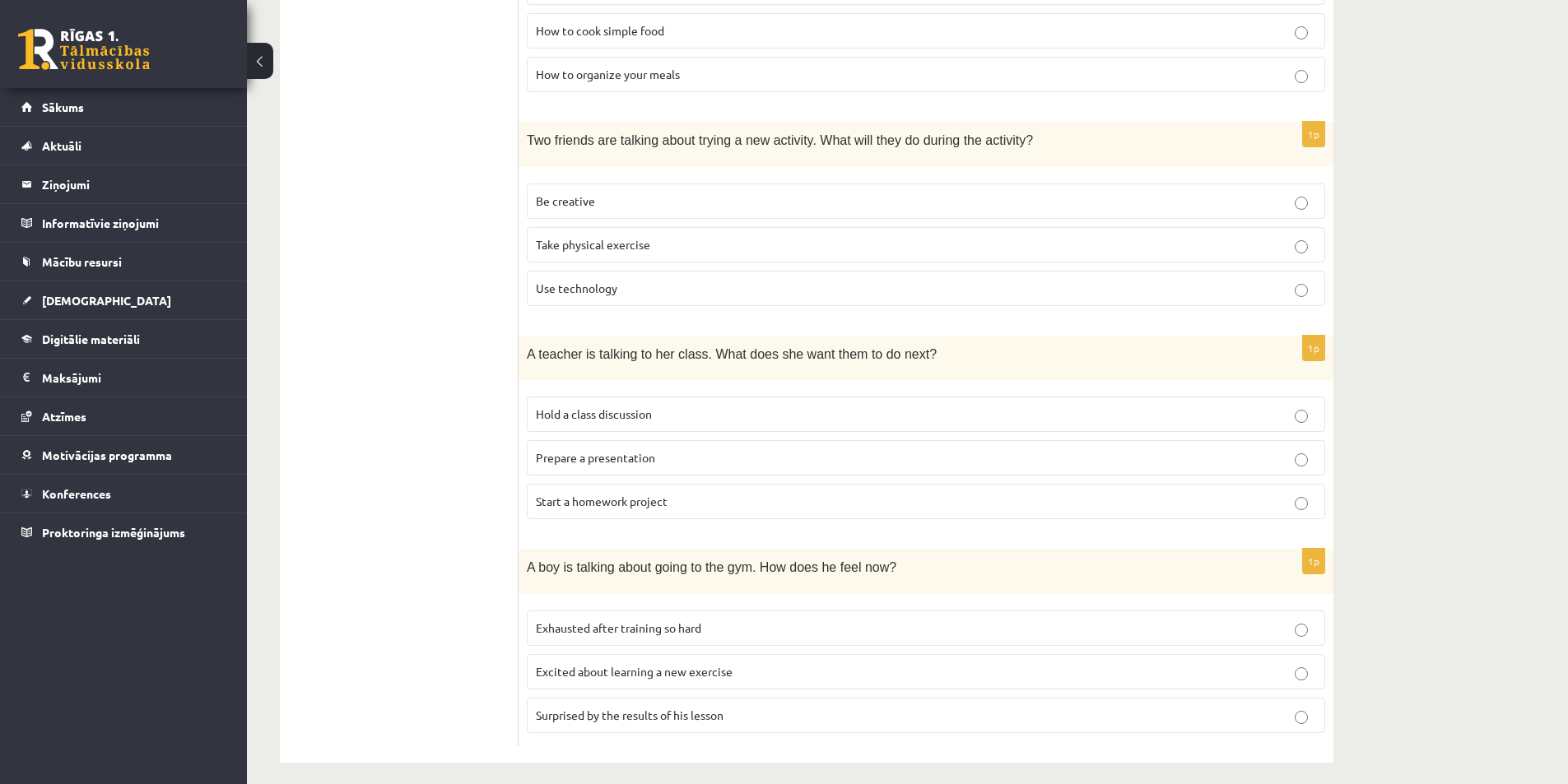
scroll to position [937, 0]
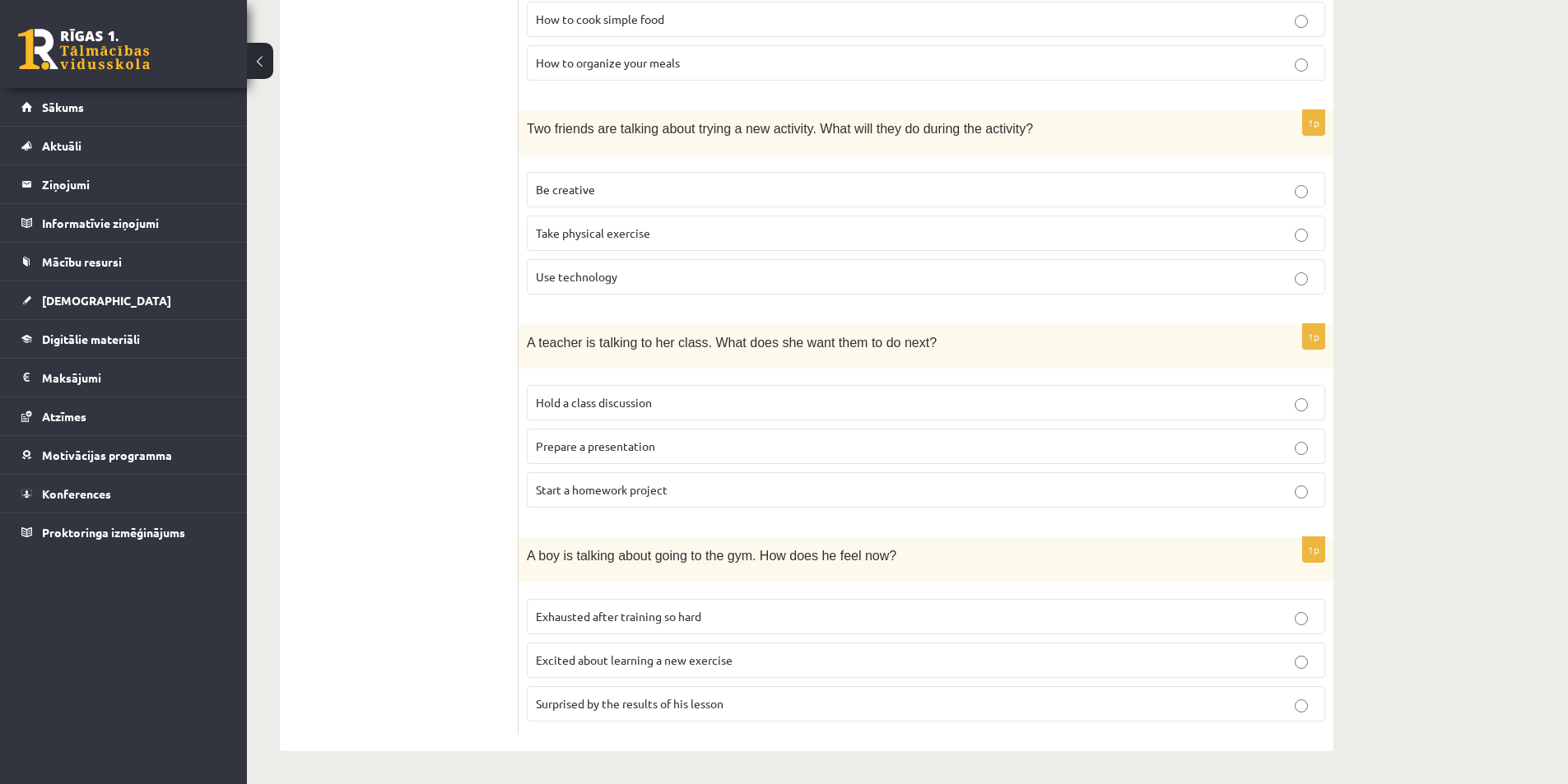
click at [860, 623] on p "Exhausted after training so hard" at bounding box center [926, 617] width 780 height 17
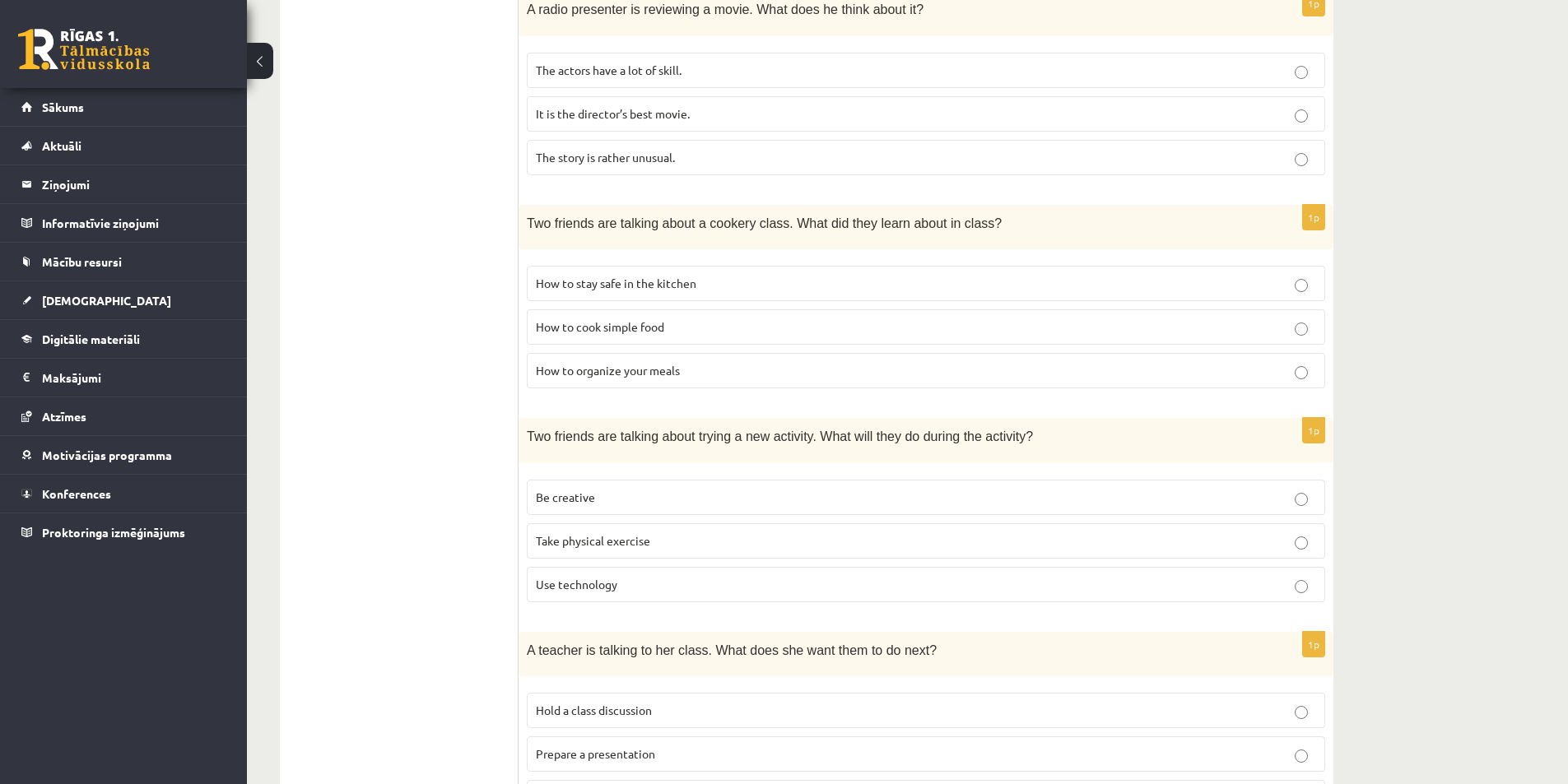
scroll to position [525, 0]
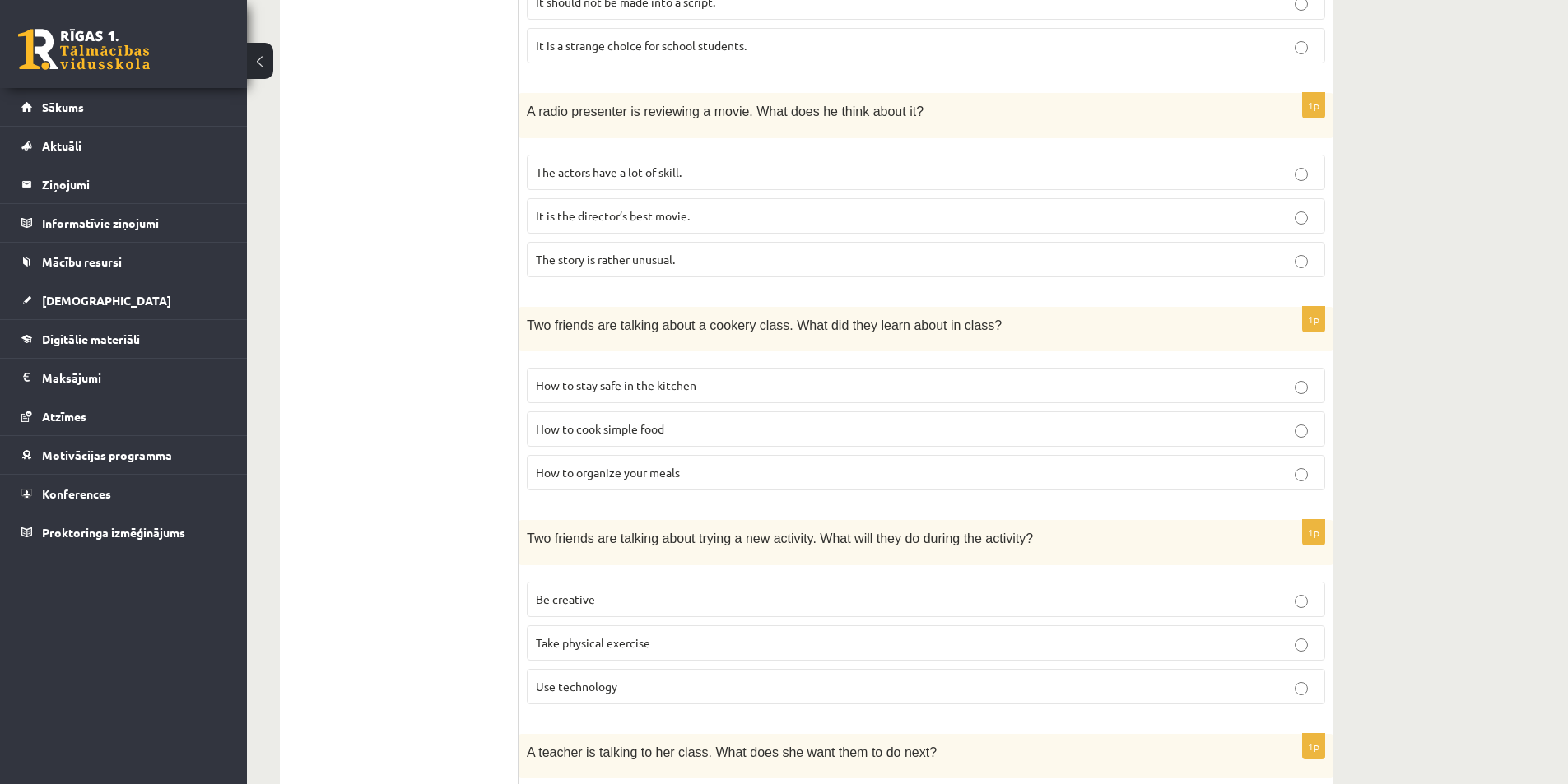
click at [762, 220] on p "It is the director’s best movie." at bounding box center [926, 216] width 780 height 17
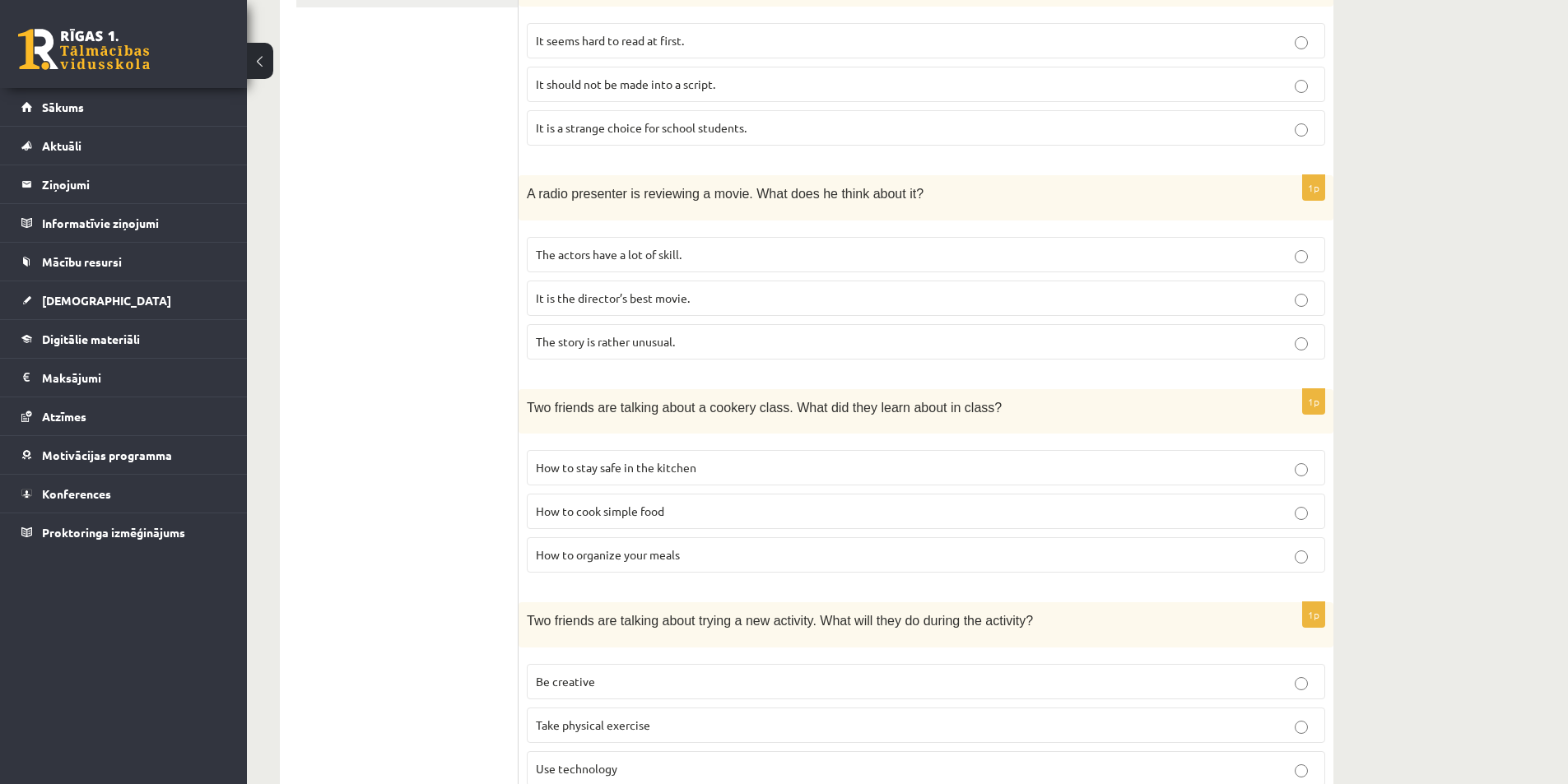
scroll to position [278, 0]
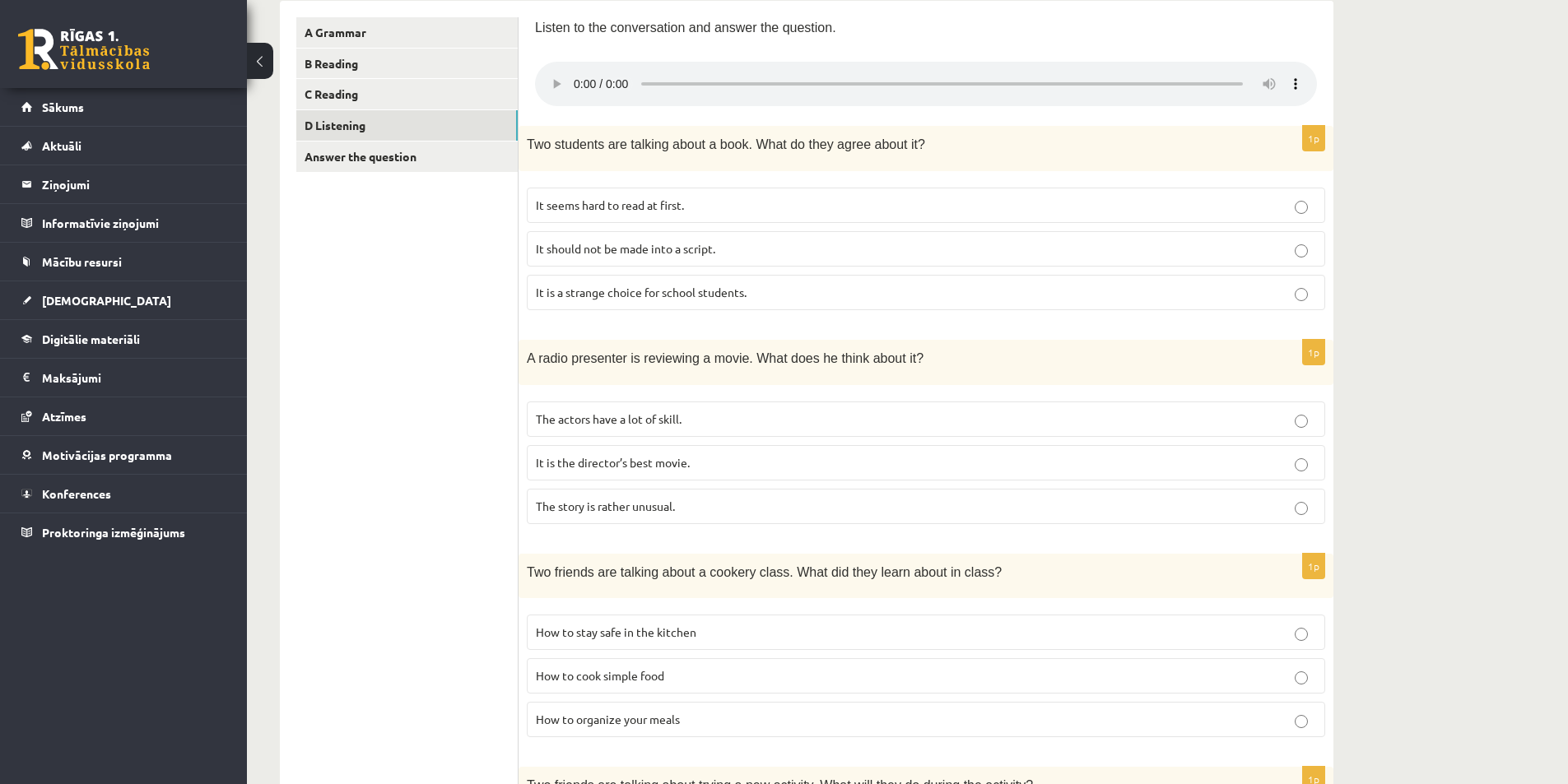
click at [711, 674] on p "How to cook simple food" at bounding box center [926, 677] width 780 height 17
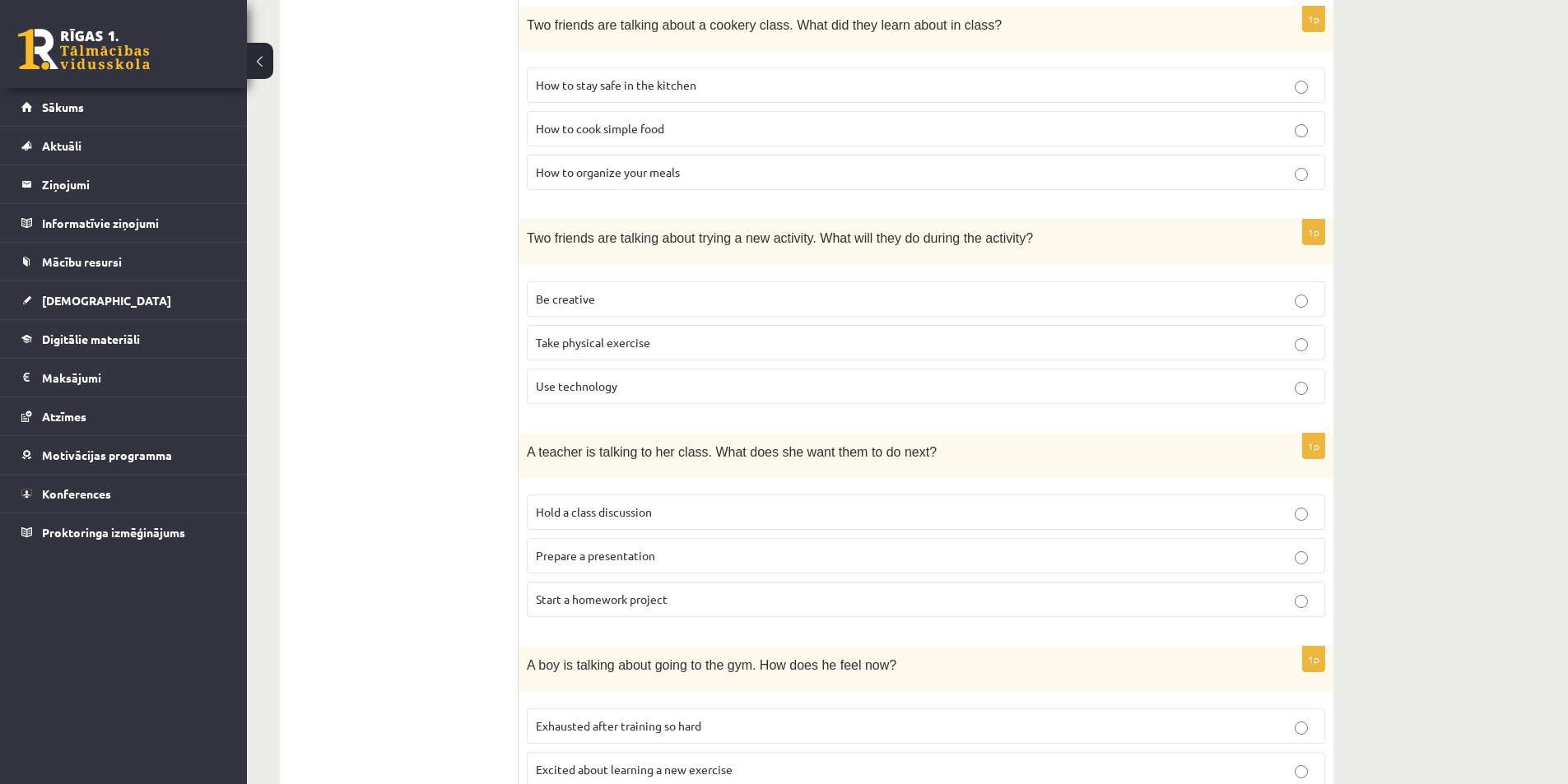
scroll to position [855, 0]
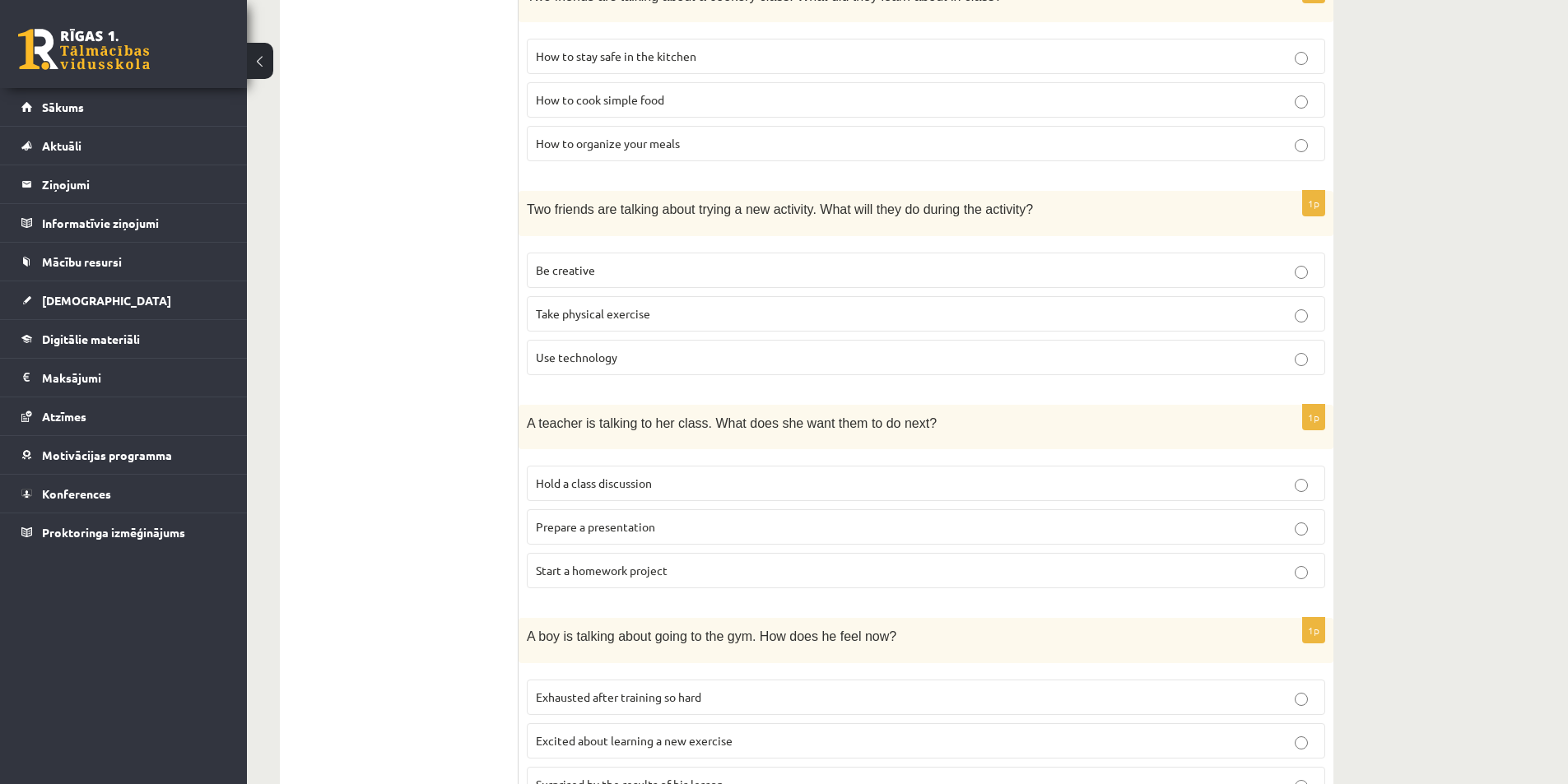
click at [599, 534] on span "Prepare a presentation" at bounding box center [595, 527] width 119 height 15
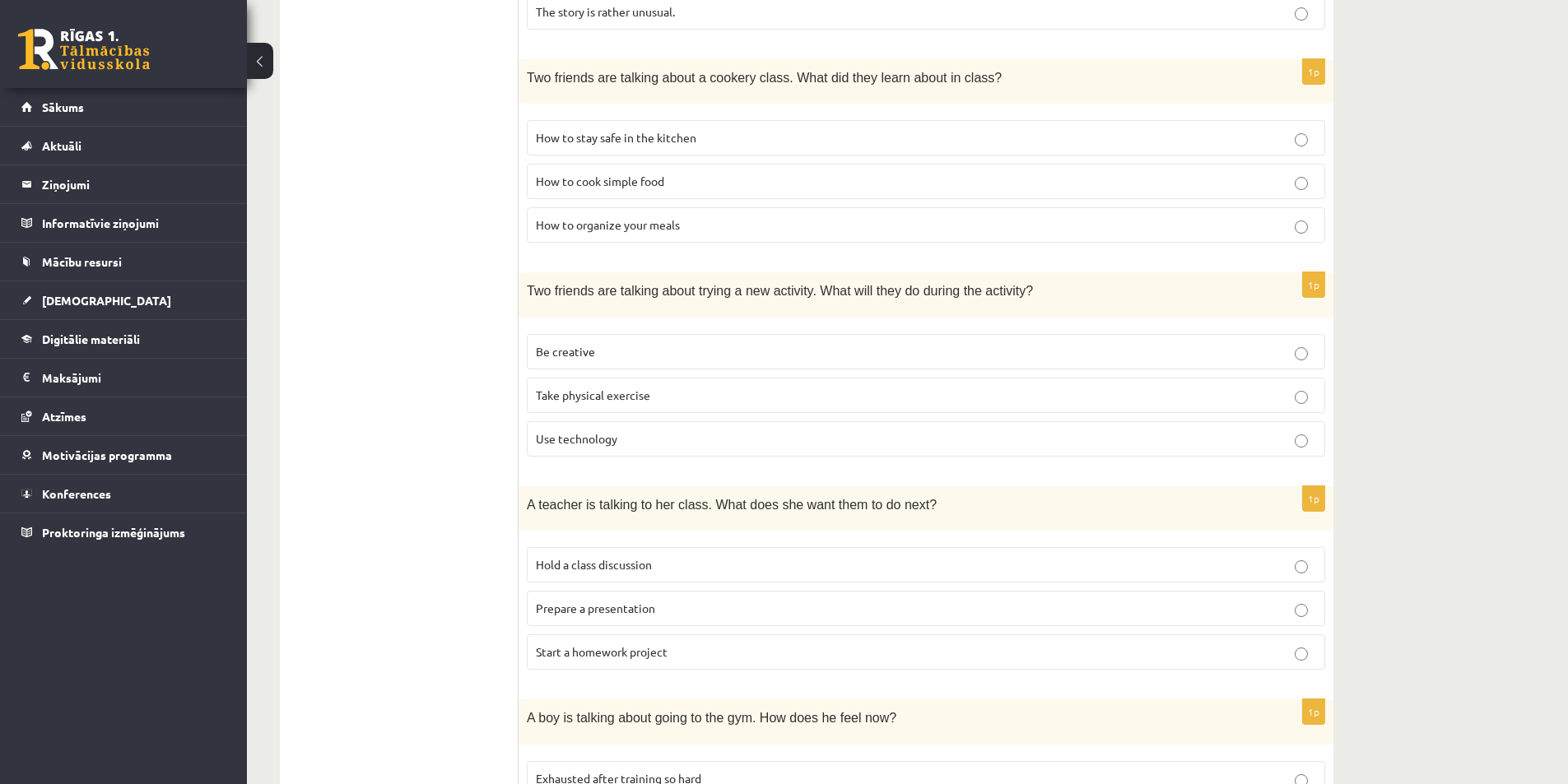
scroll to position [772, 0]
click at [689, 452] on label "Use technology" at bounding box center [925, 439] width 799 height 36
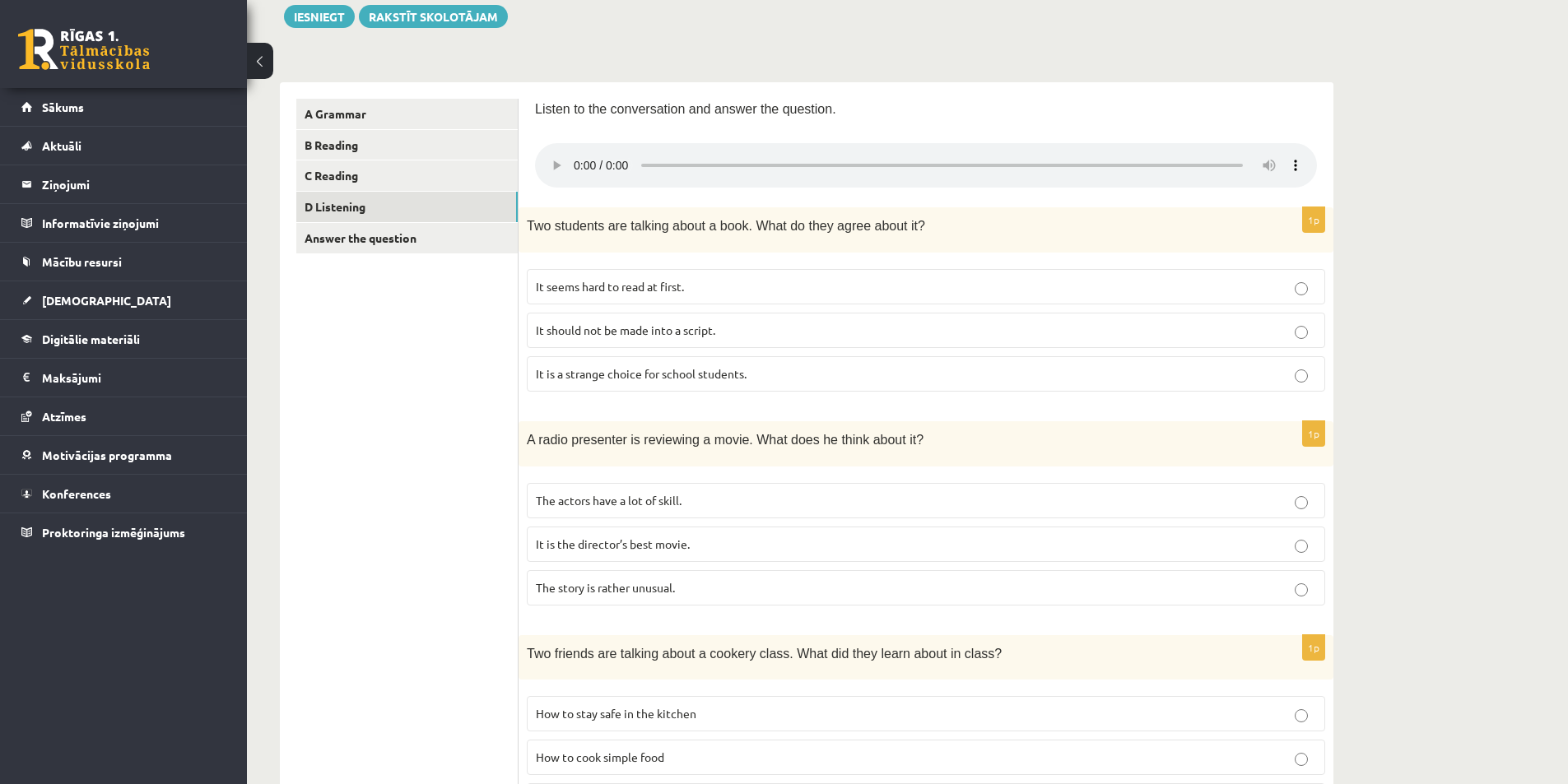
scroll to position [196, 0]
click at [702, 381] on span "It is a strange choice for school students." at bounding box center [642, 374] width 211 height 15
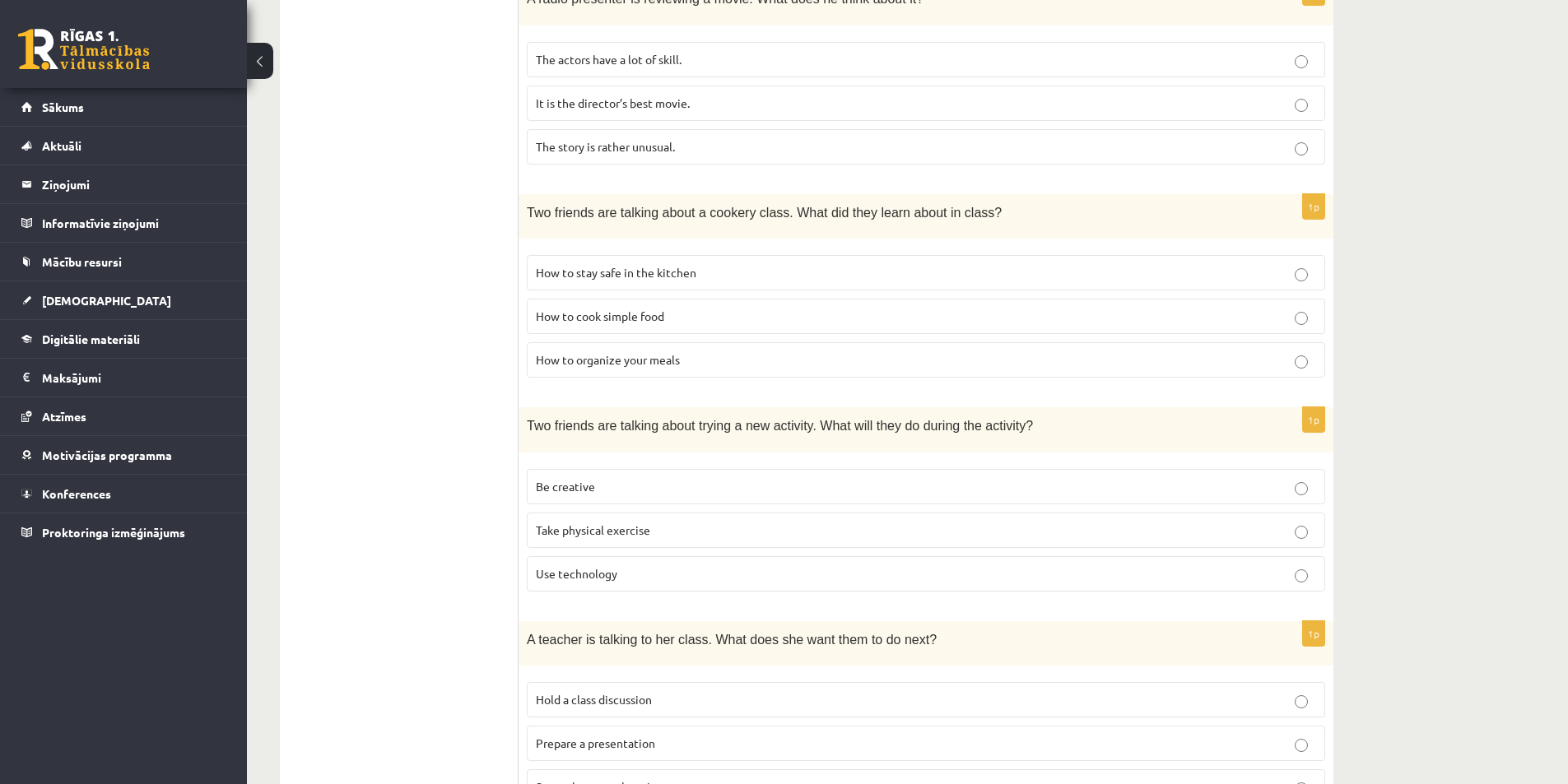
scroll to position [360, 0]
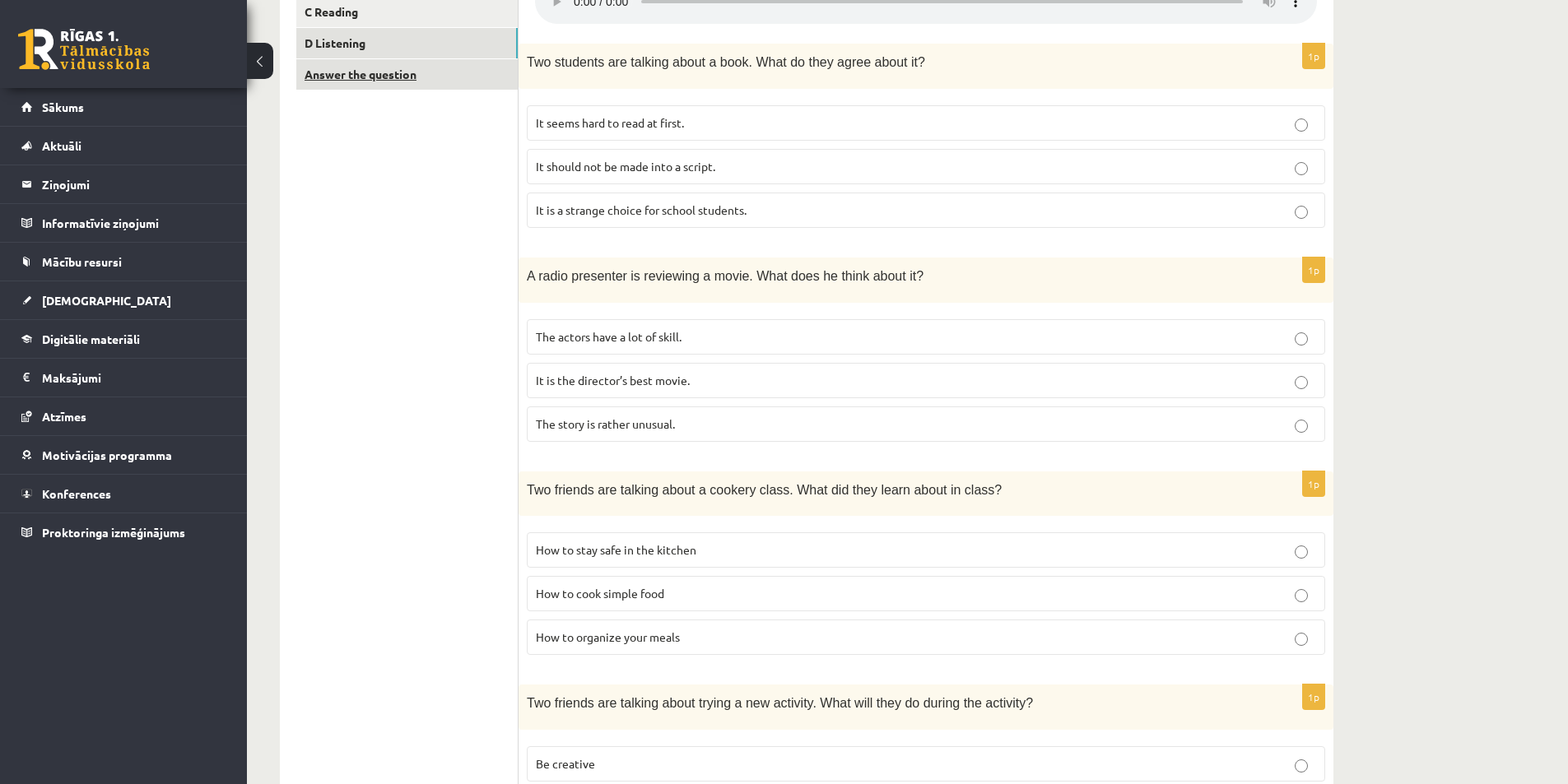
click at [366, 75] on link "Answer the question" at bounding box center [407, 74] width 222 height 30
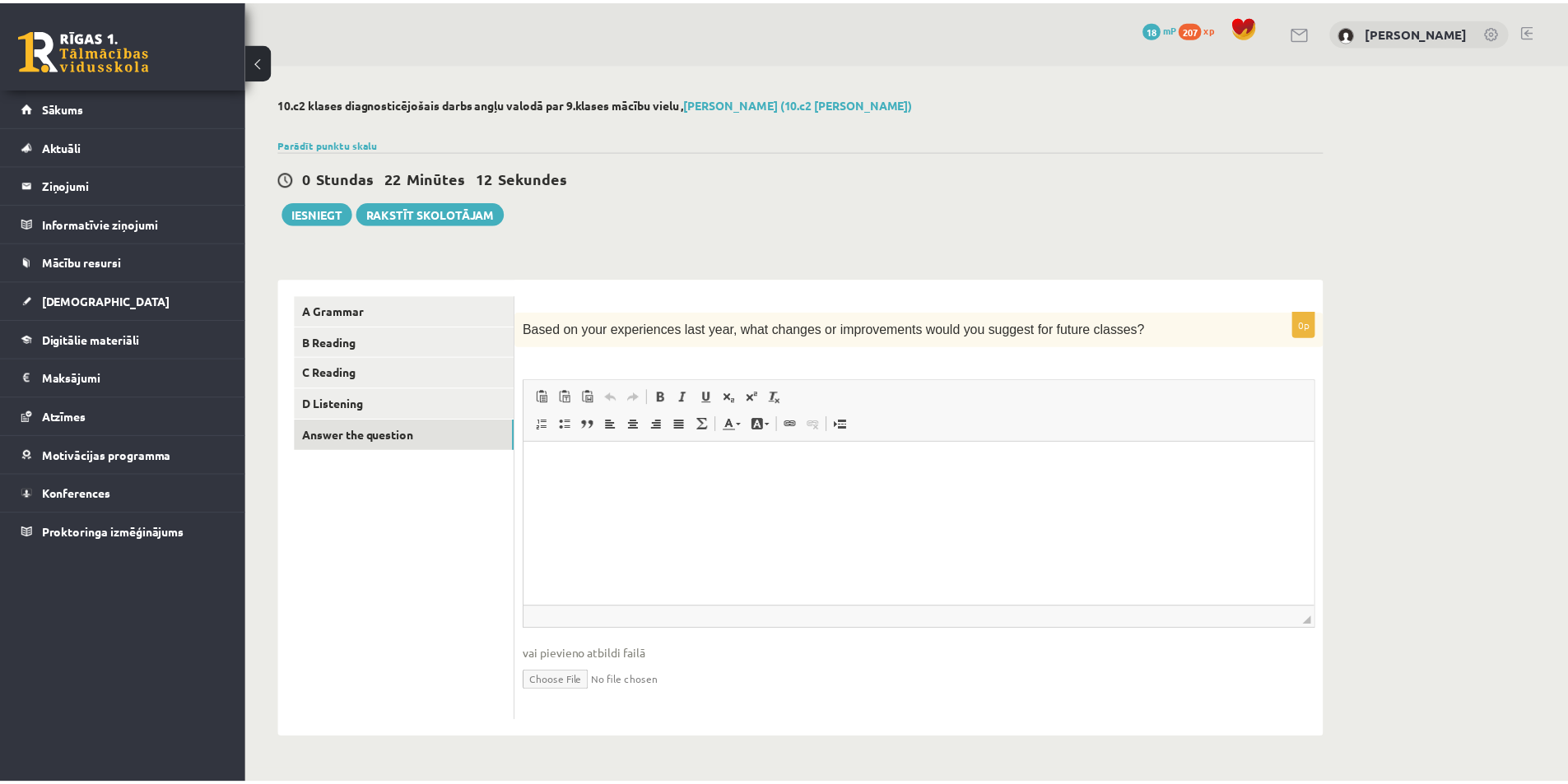
scroll to position [0, 0]
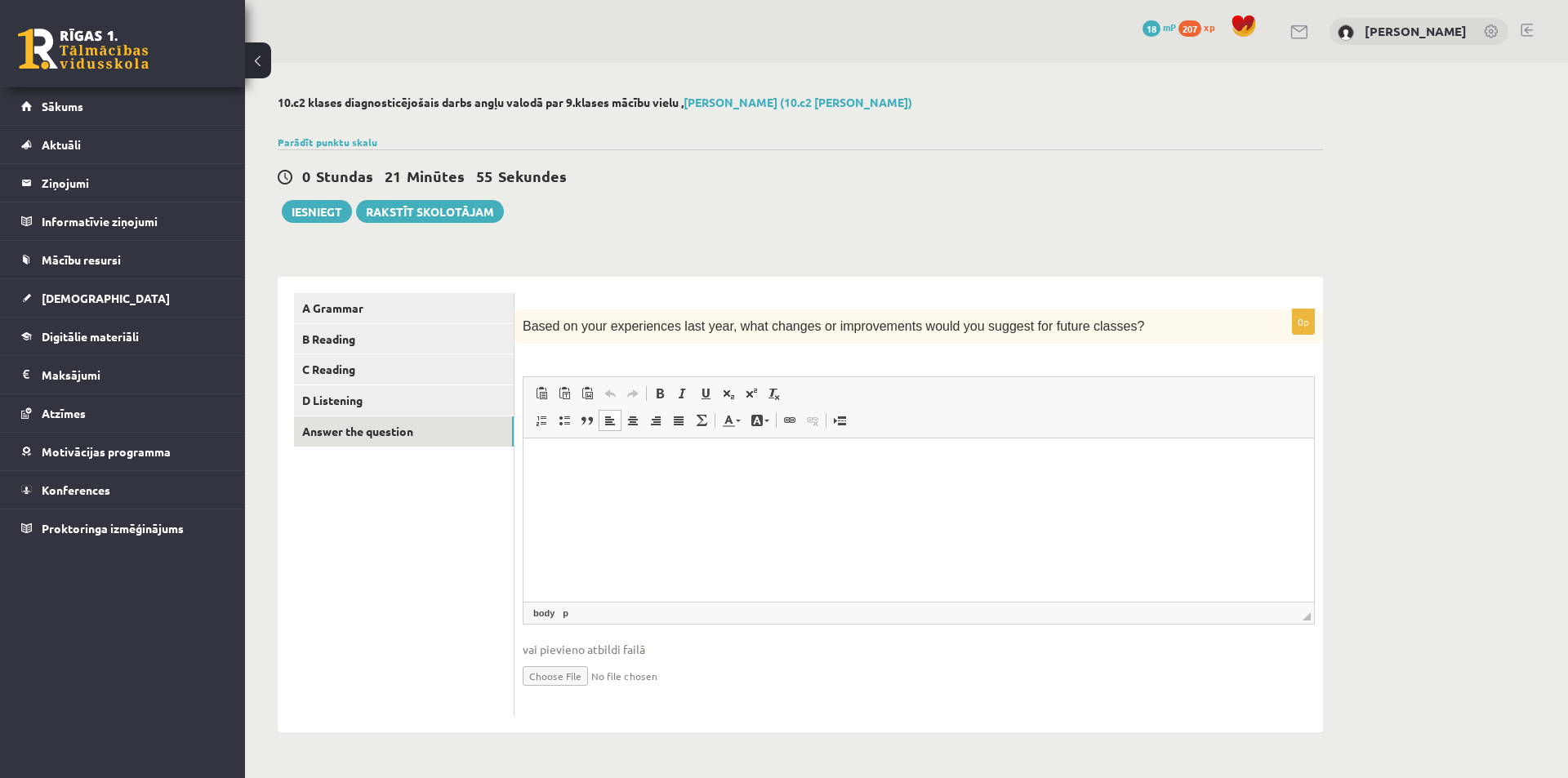
click at [706, 488] on html at bounding box center [918, 464] width 790 height 50
click at [534, 456] on html at bounding box center [918, 464] width 790 height 50
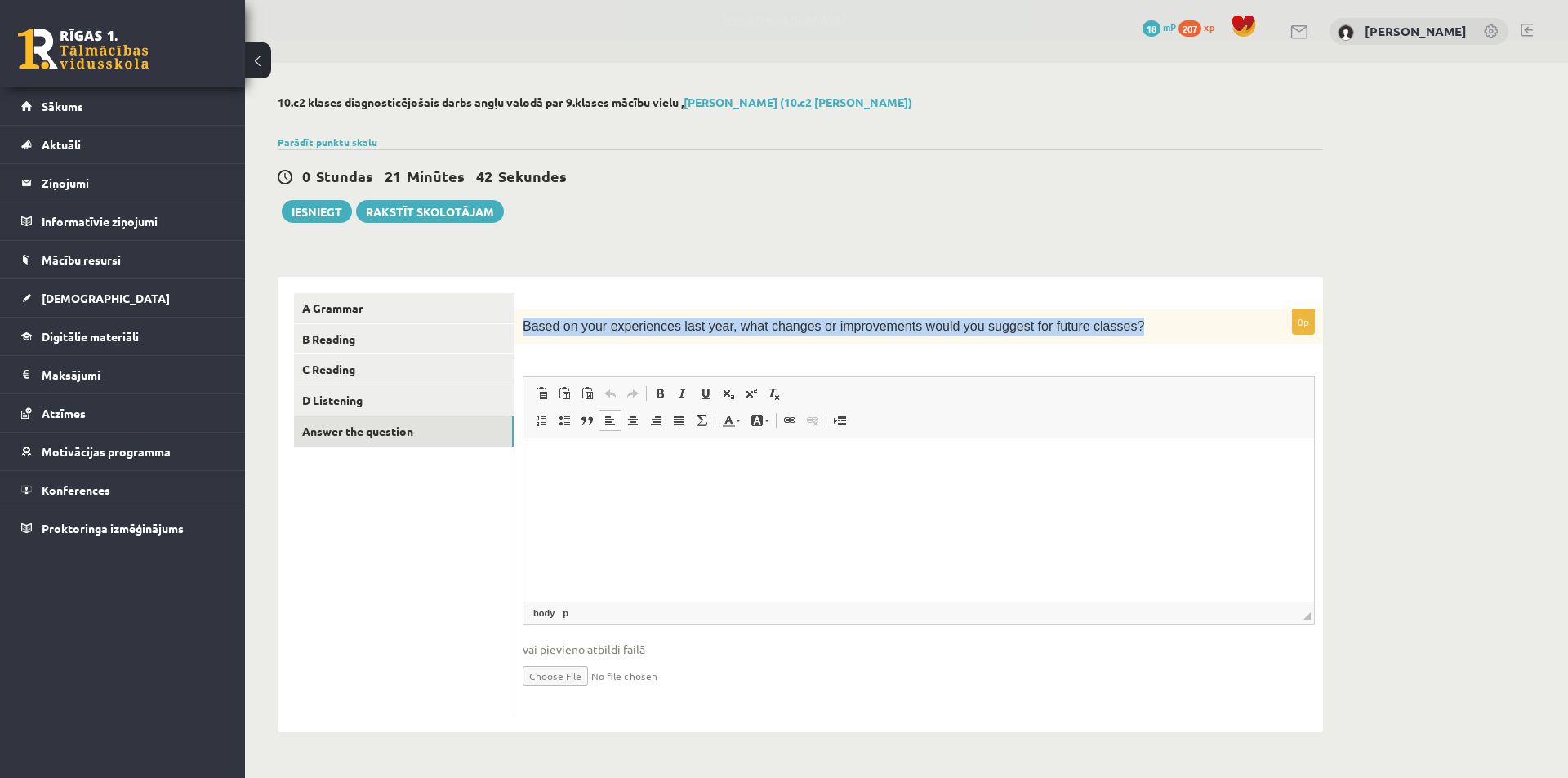
drag, startPoint x: 1083, startPoint y: 325, endPoint x: 523, endPoint y: 328, distance: 560.0
click at [523, 328] on span "Based on your experiences last year, what changes or improvements would you sug…" at bounding box center [832, 326] width 621 height 13
copy span "Based on your experiences last year, what changes or improvements would you sug…"
click at [401, 402] on link "D Listening" at bounding box center [403, 400] width 220 height 30
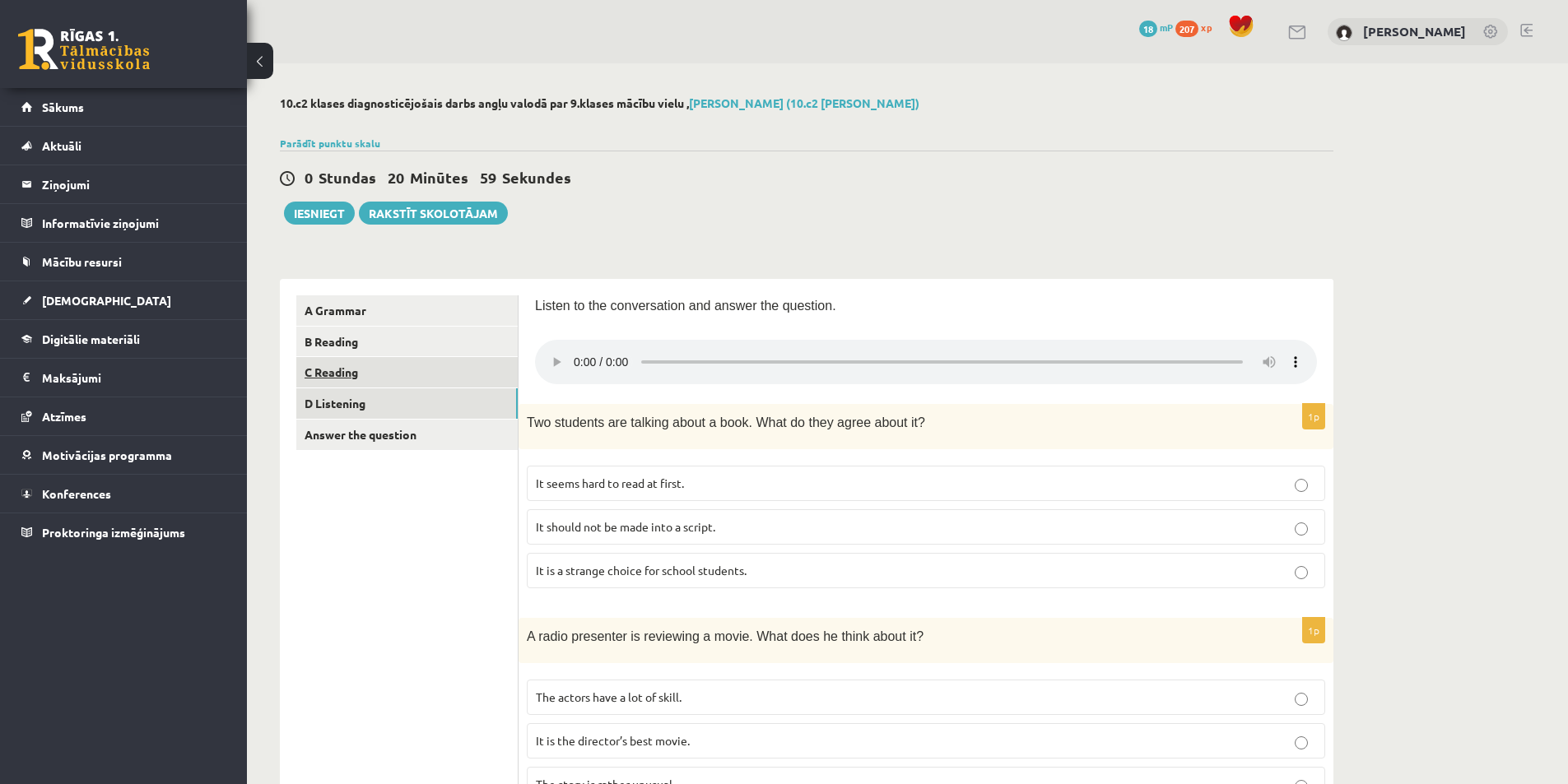
click at [397, 375] on link "C Reading" at bounding box center [407, 372] width 222 height 30
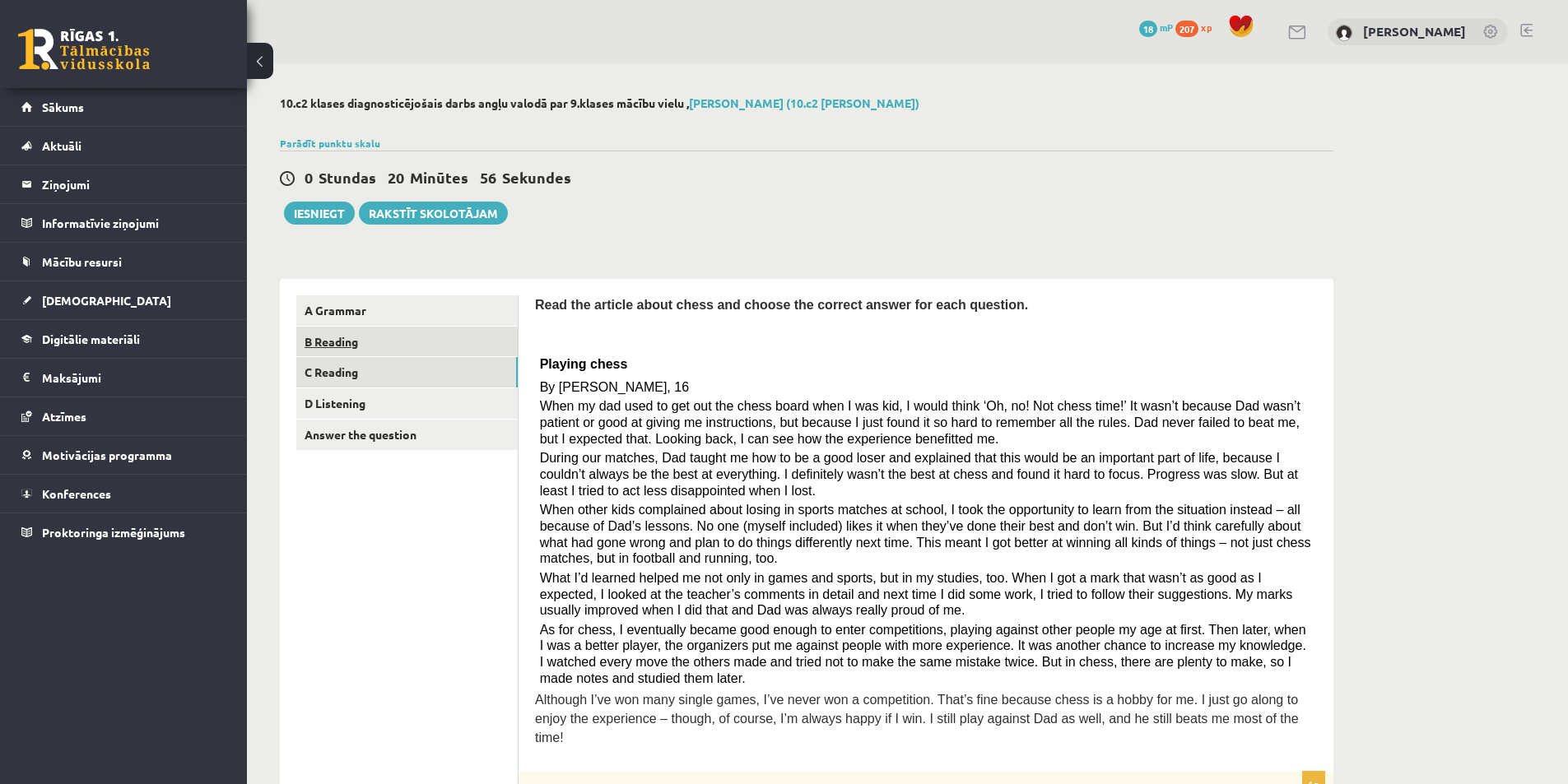
click at [385, 337] on link "B Reading" at bounding box center [407, 342] width 222 height 30
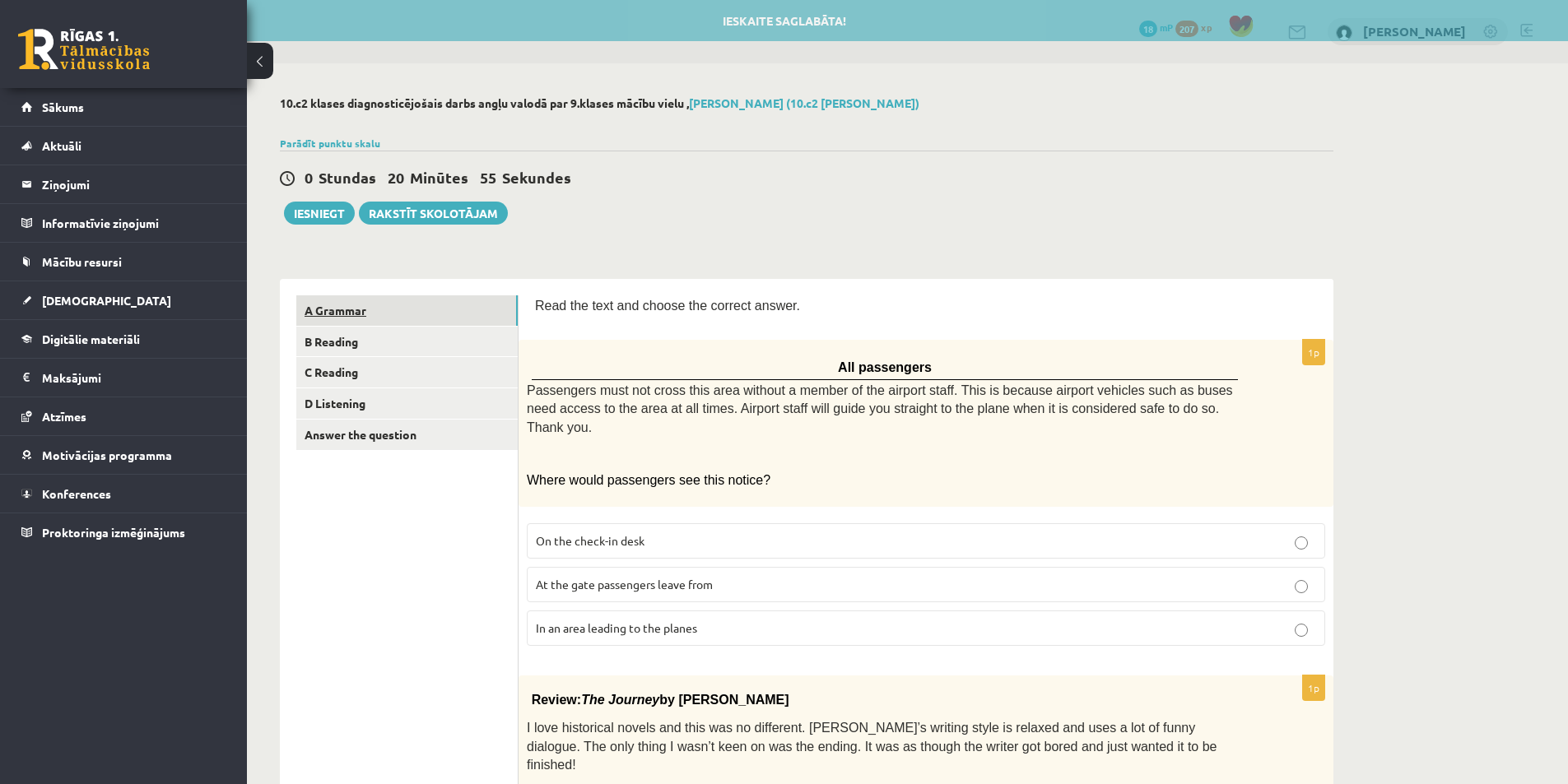
click at [386, 325] on link "A Grammar" at bounding box center [407, 310] width 222 height 30
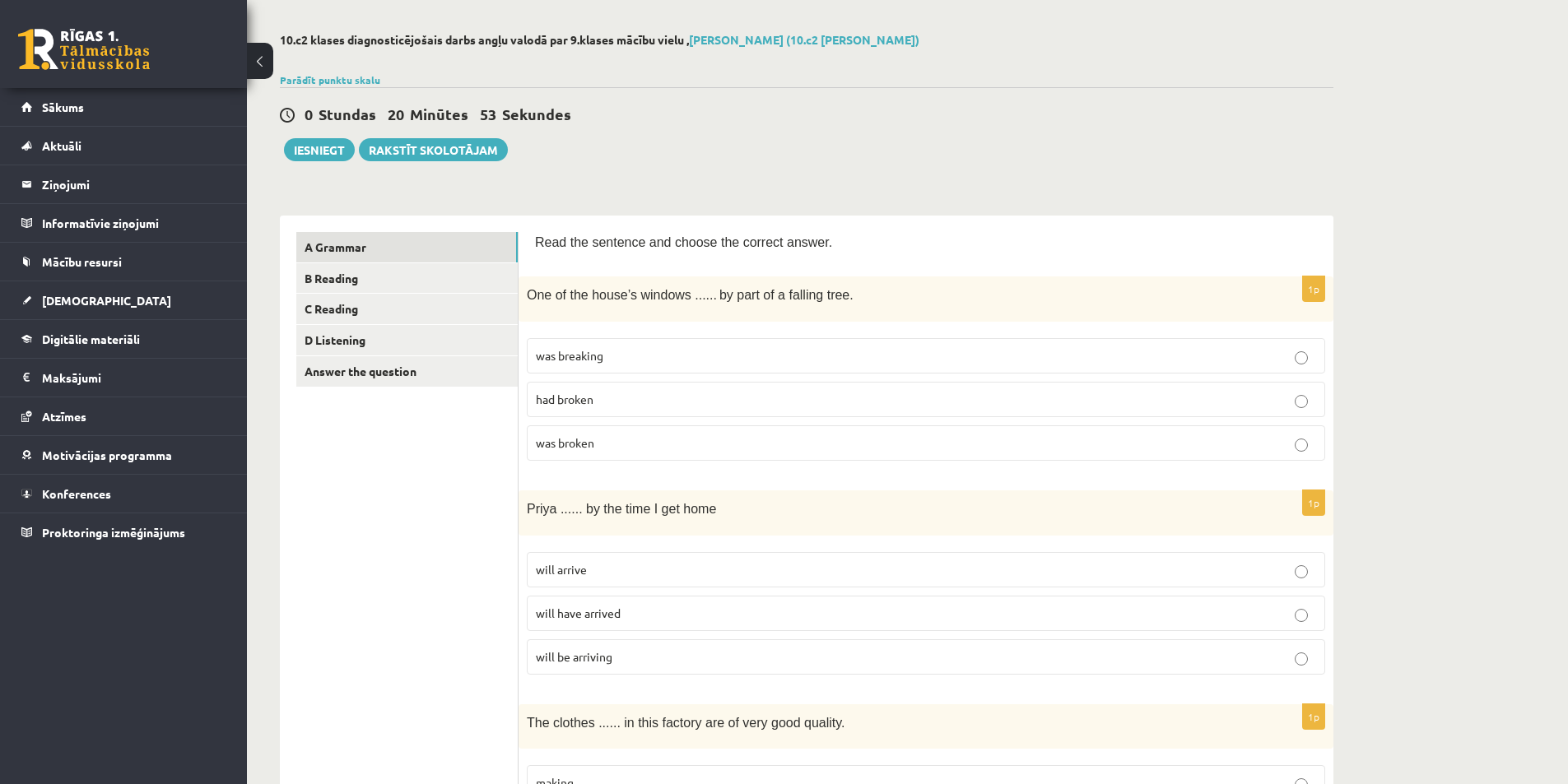
scroll to position [82, 0]
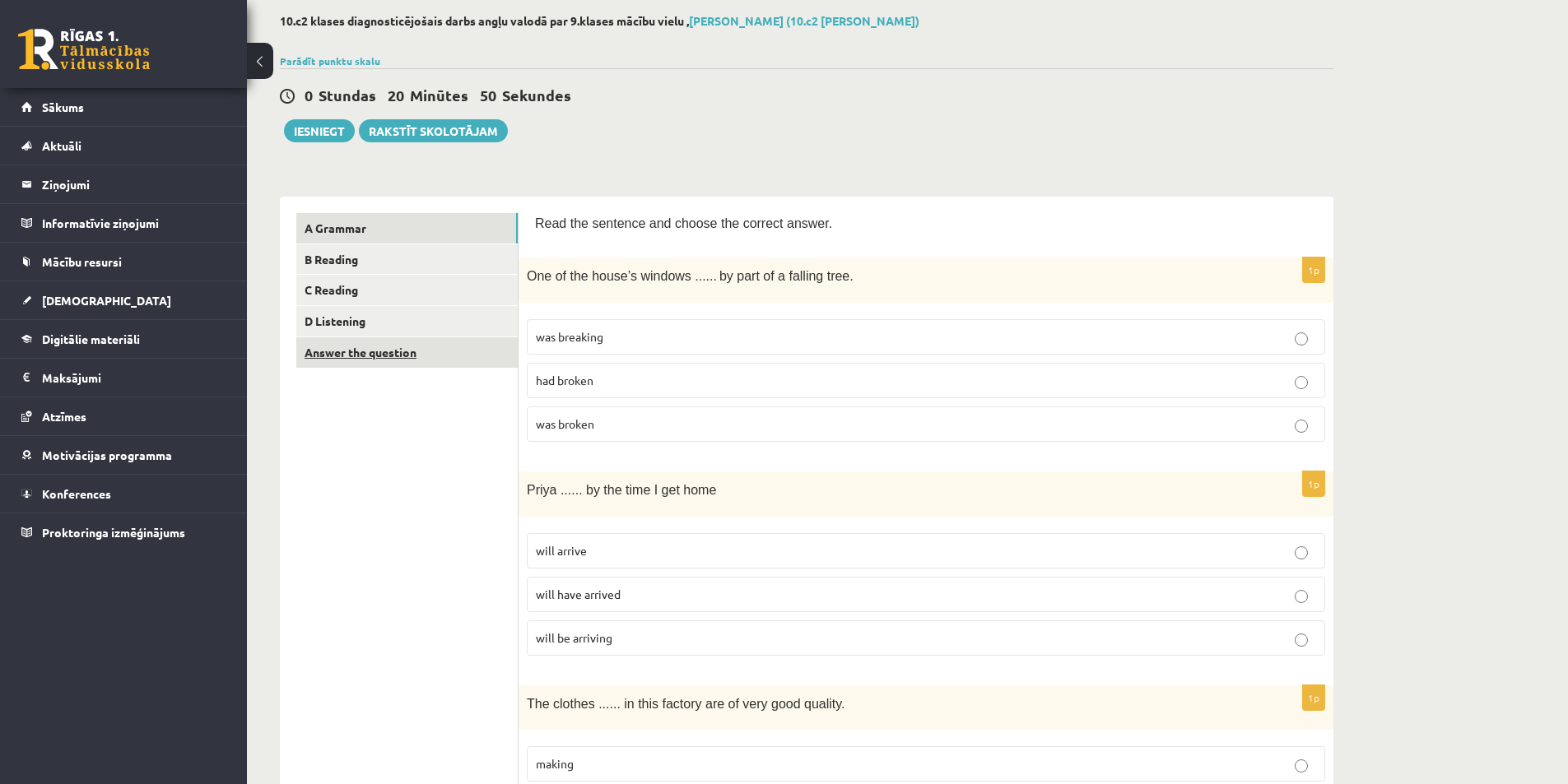
click at [413, 355] on link "Answer the question" at bounding box center [407, 352] width 222 height 30
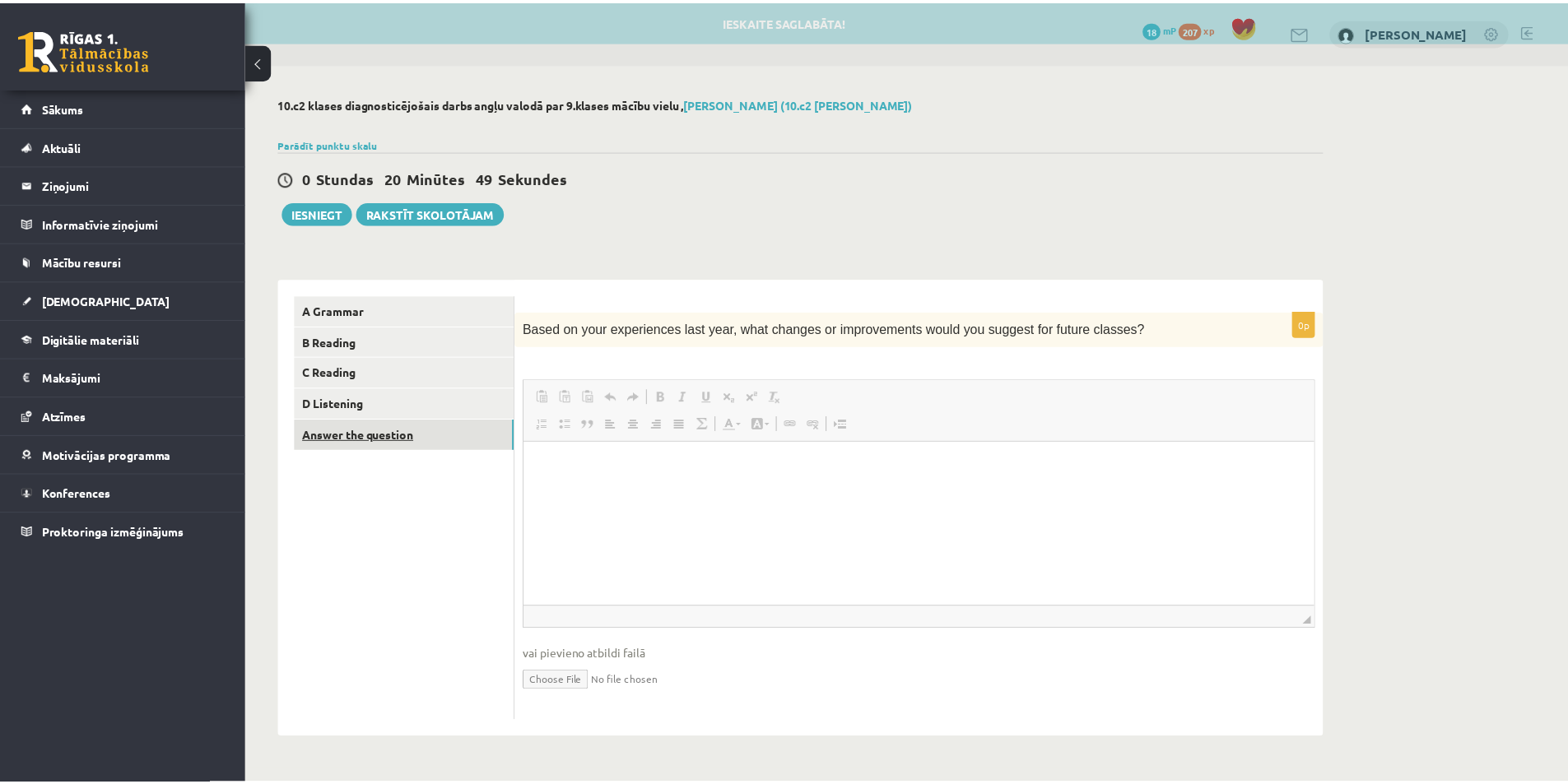
scroll to position [0, 0]
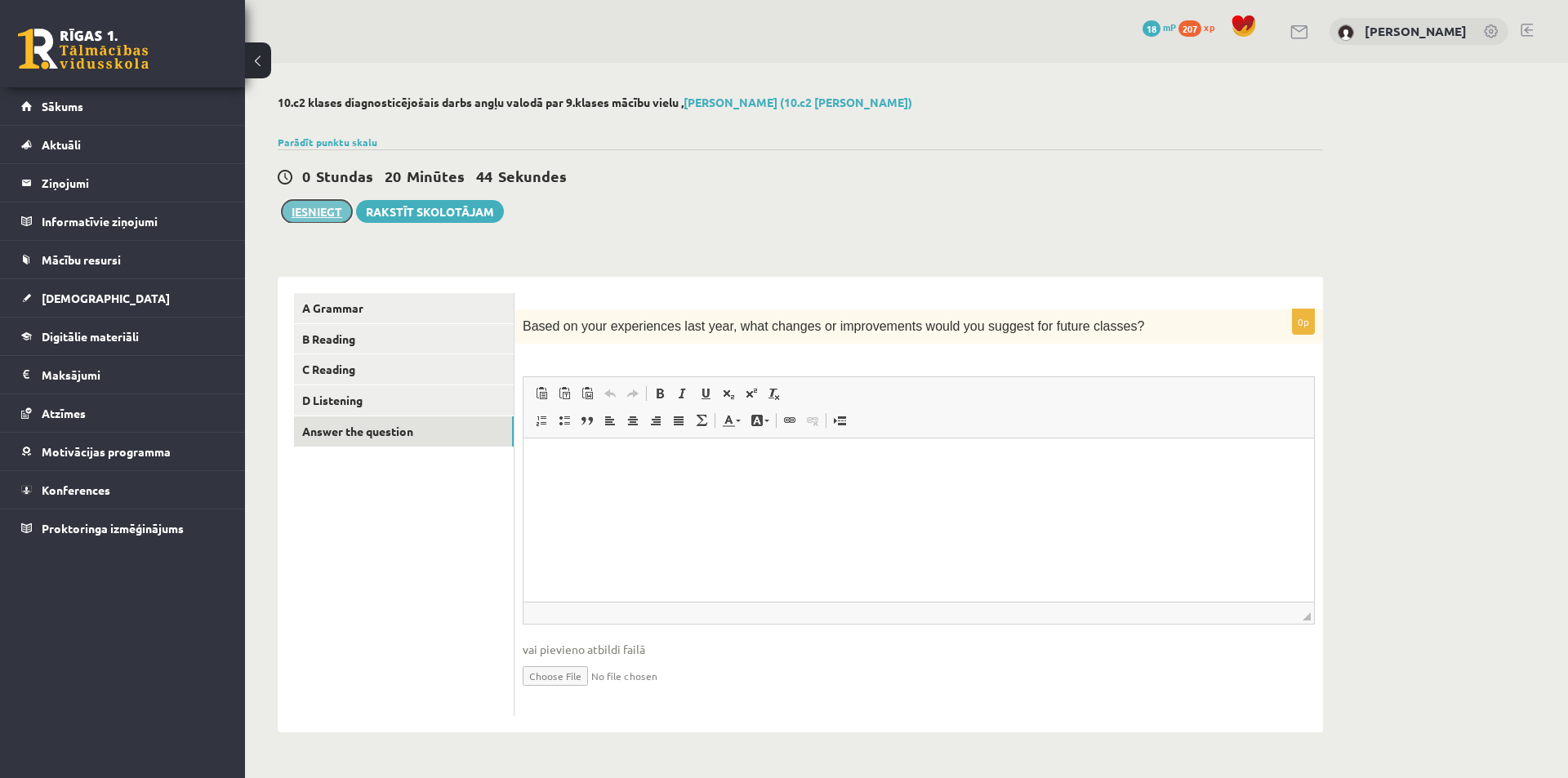
click at [318, 215] on button "Iesniegt" at bounding box center [316, 211] width 70 height 23
click at [701, 488] on html at bounding box center [918, 464] width 790 height 50
click at [352, 401] on link "D Listening" at bounding box center [403, 400] width 220 height 30
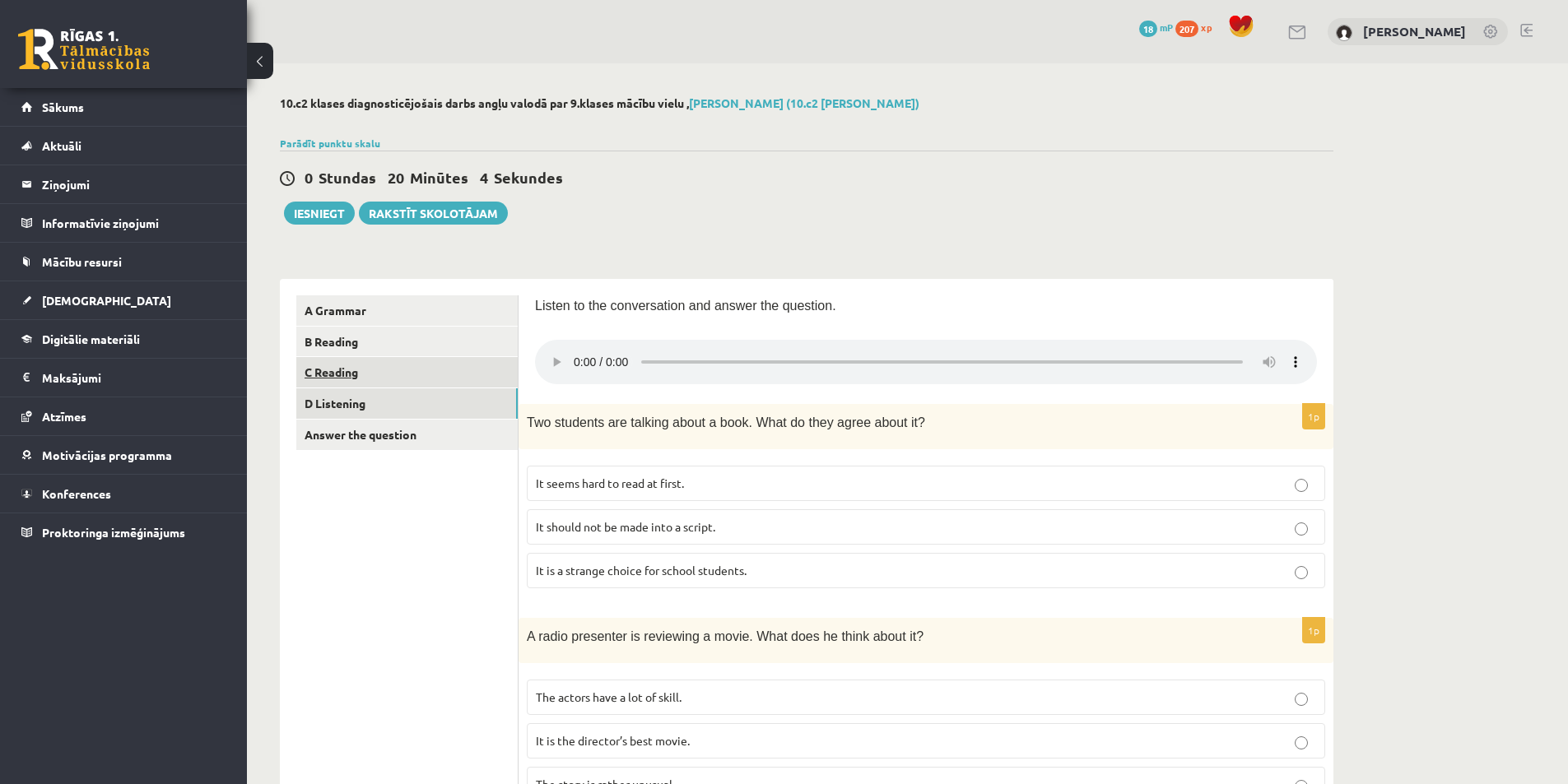
click at [349, 377] on link "C Reading" at bounding box center [407, 372] width 222 height 30
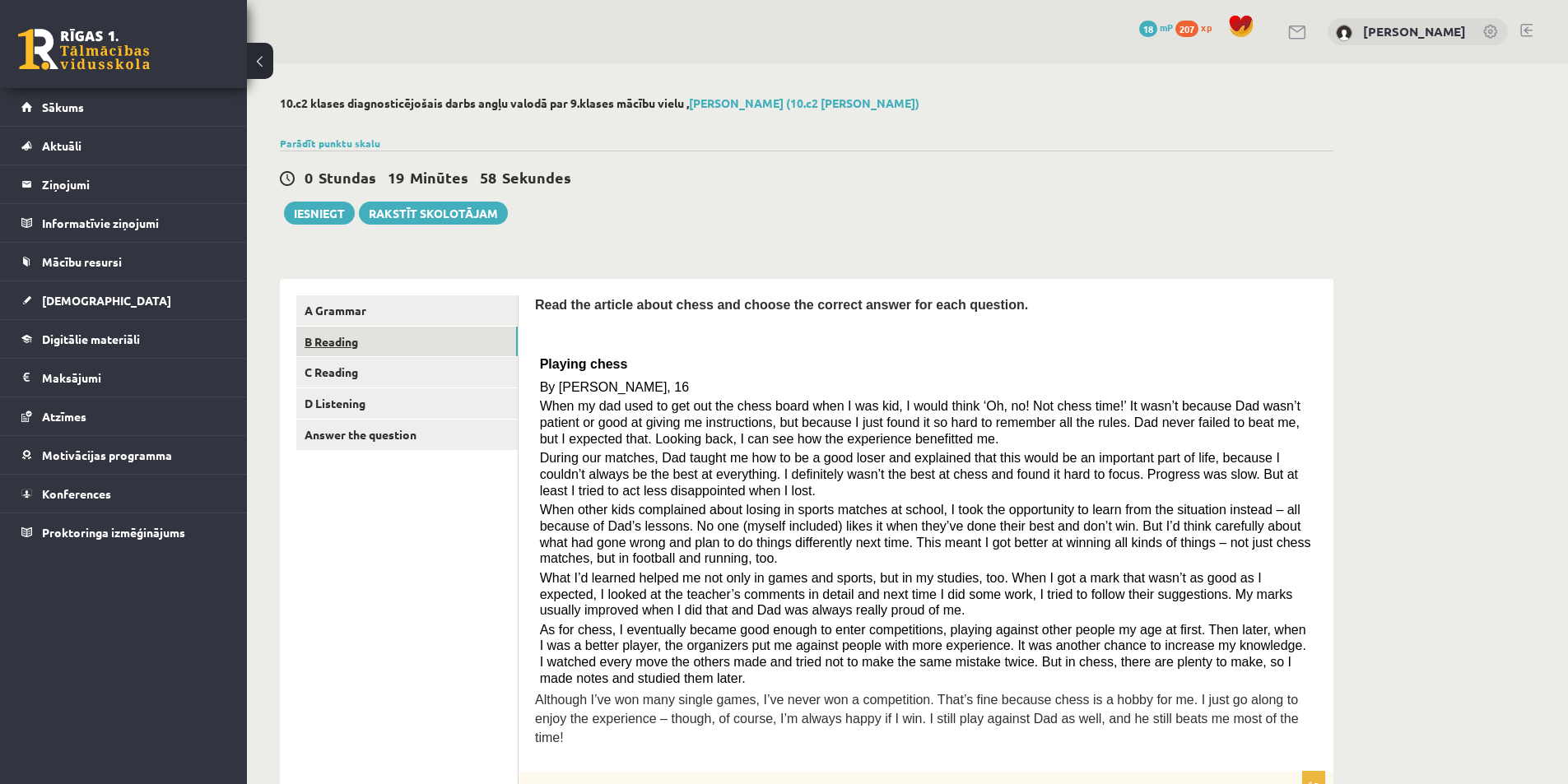
click at [328, 346] on link "B Reading" at bounding box center [407, 342] width 222 height 30
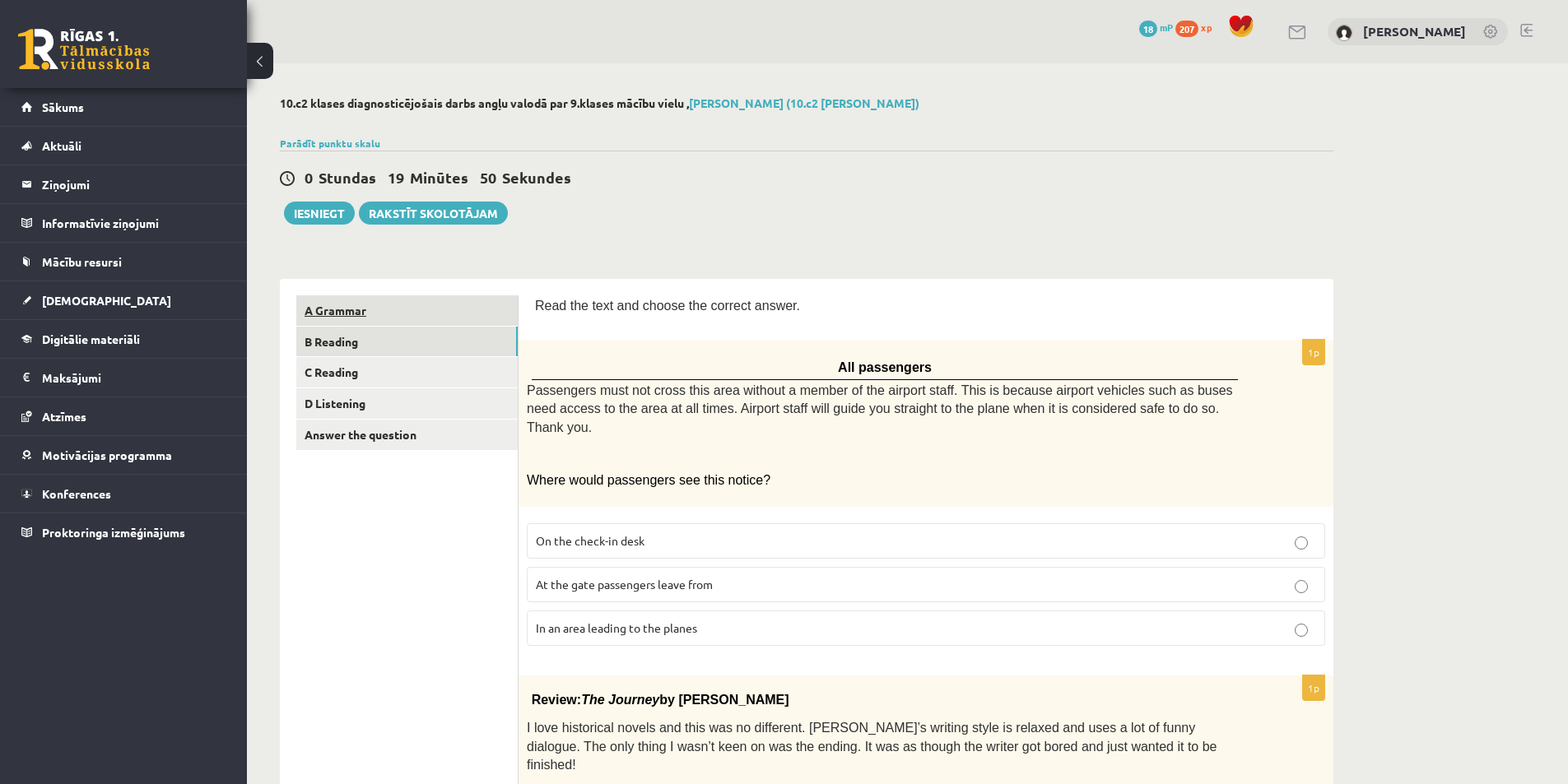
click at [333, 317] on link "A Grammar" at bounding box center [407, 310] width 222 height 30
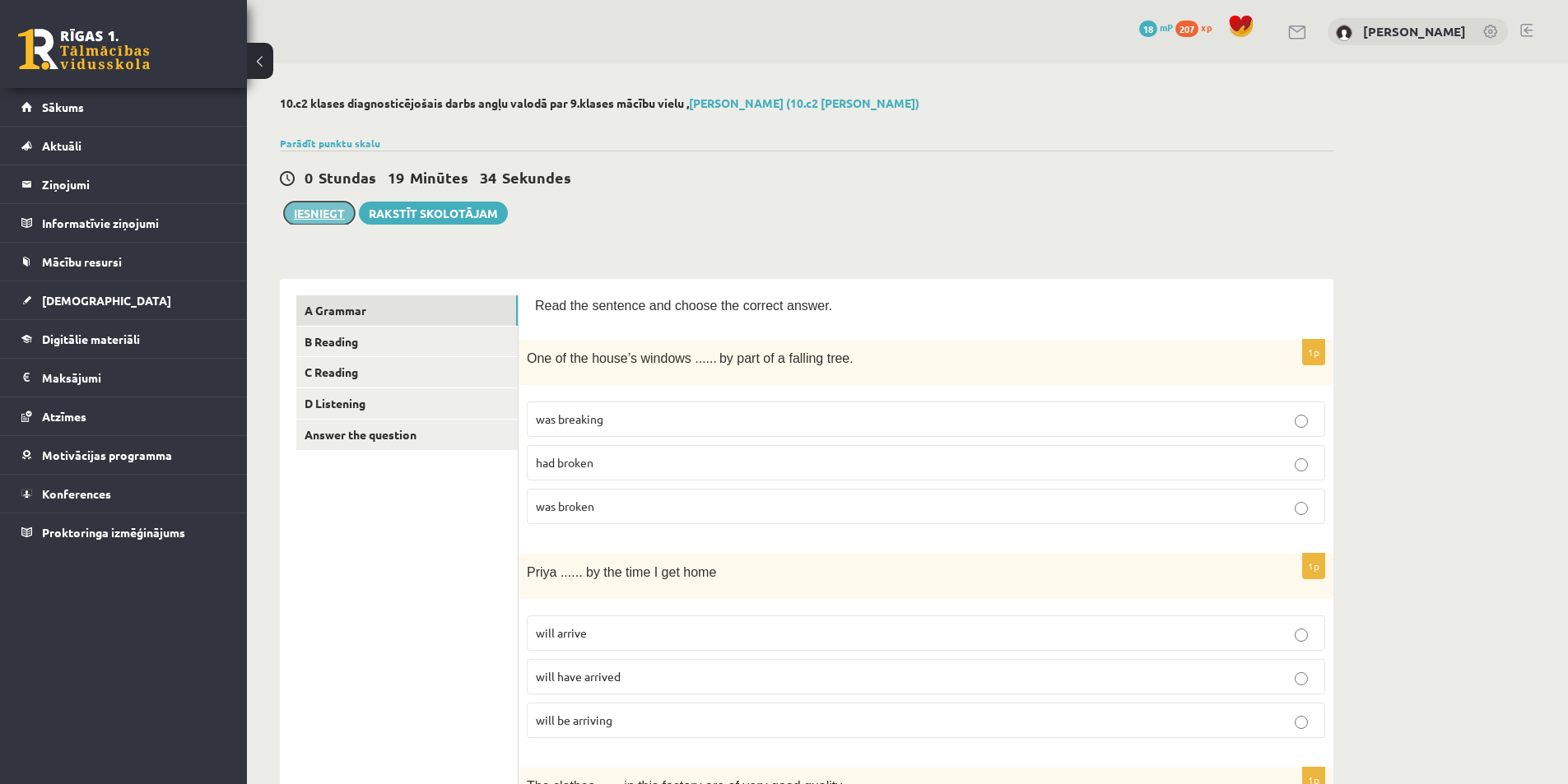
click at [311, 208] on button "Iesniegt" at bounding box center [318, 213] width 71 height 23
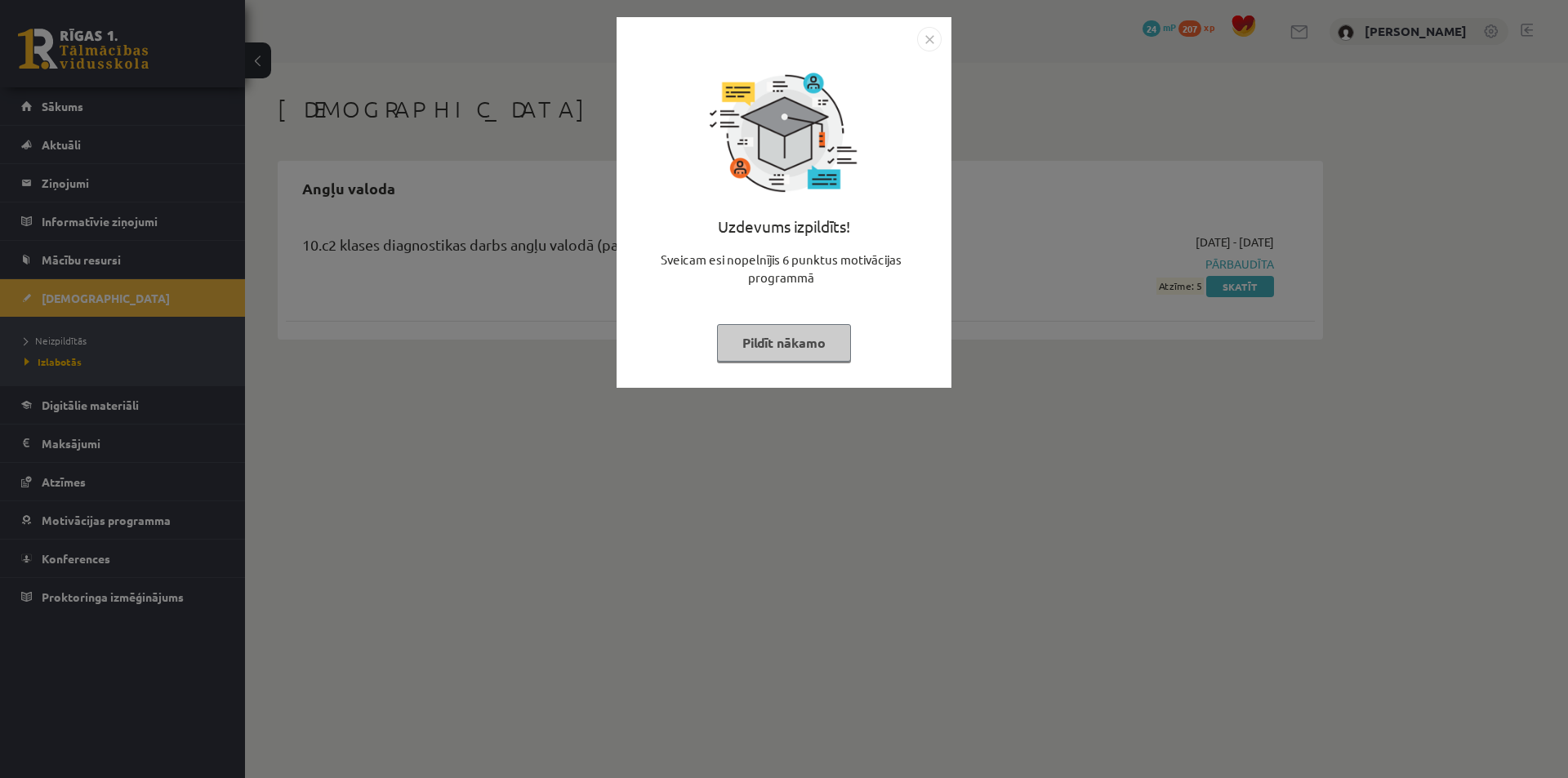
click at [931, 40] on img "Close" at bounding box center [929, 39] width 25 height 25
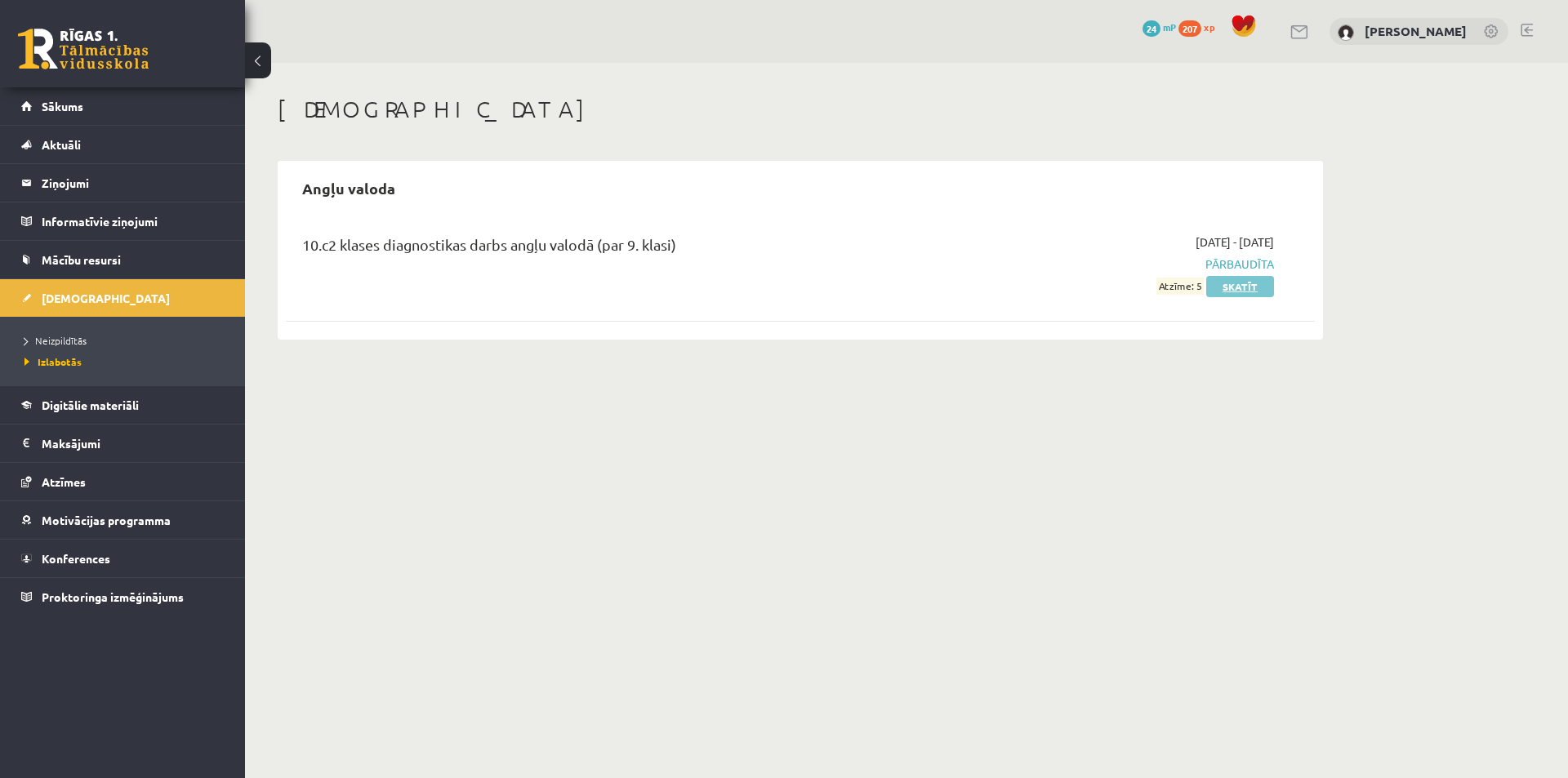
click at [1253, 286] on link "Skatīt" at bounding box center [1240, 286] width 68 height 21
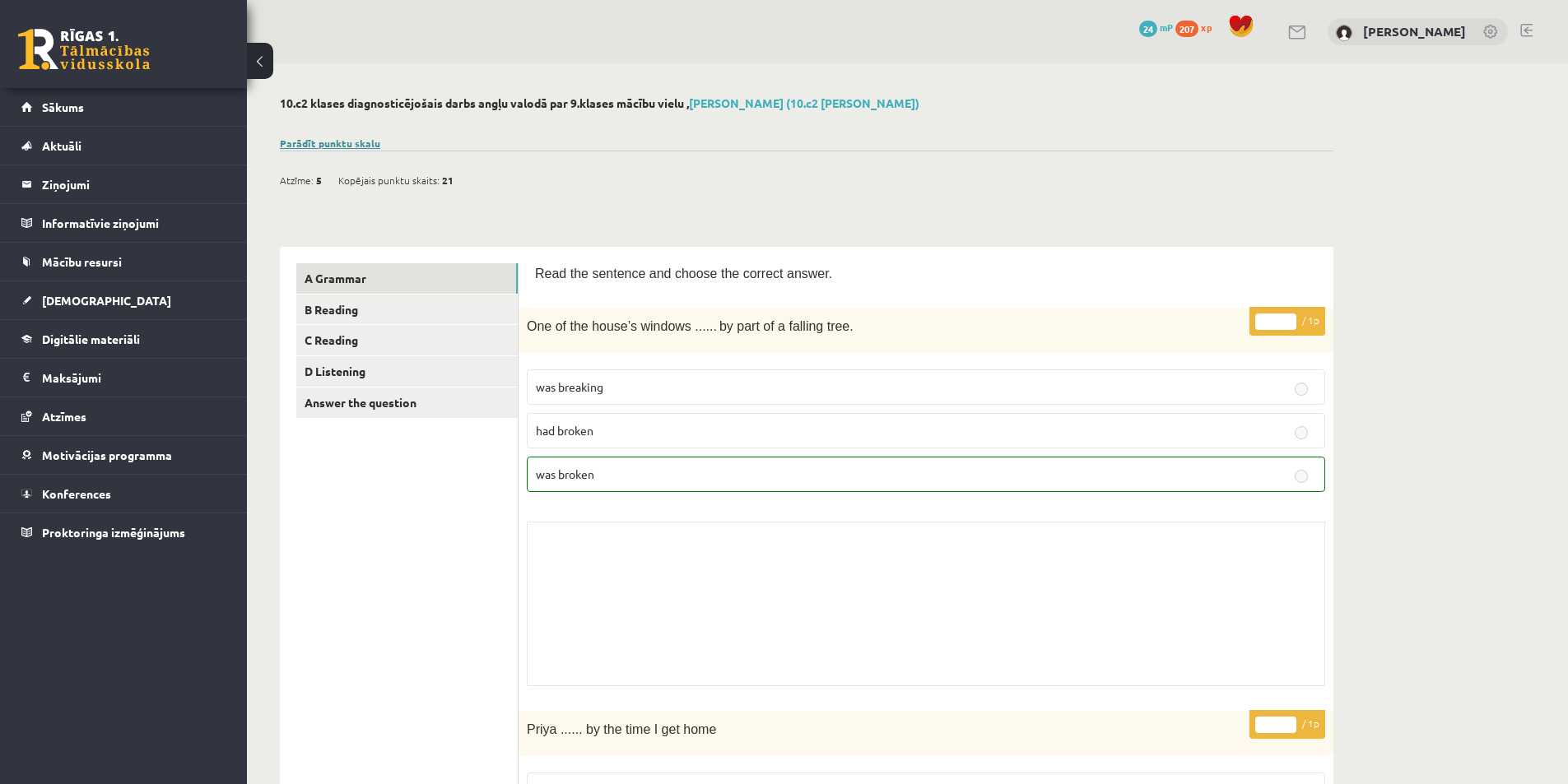
click at [331, 143] on link "Parādīt punktu skalu" at bounding box center [330, 143] width 101 height 14
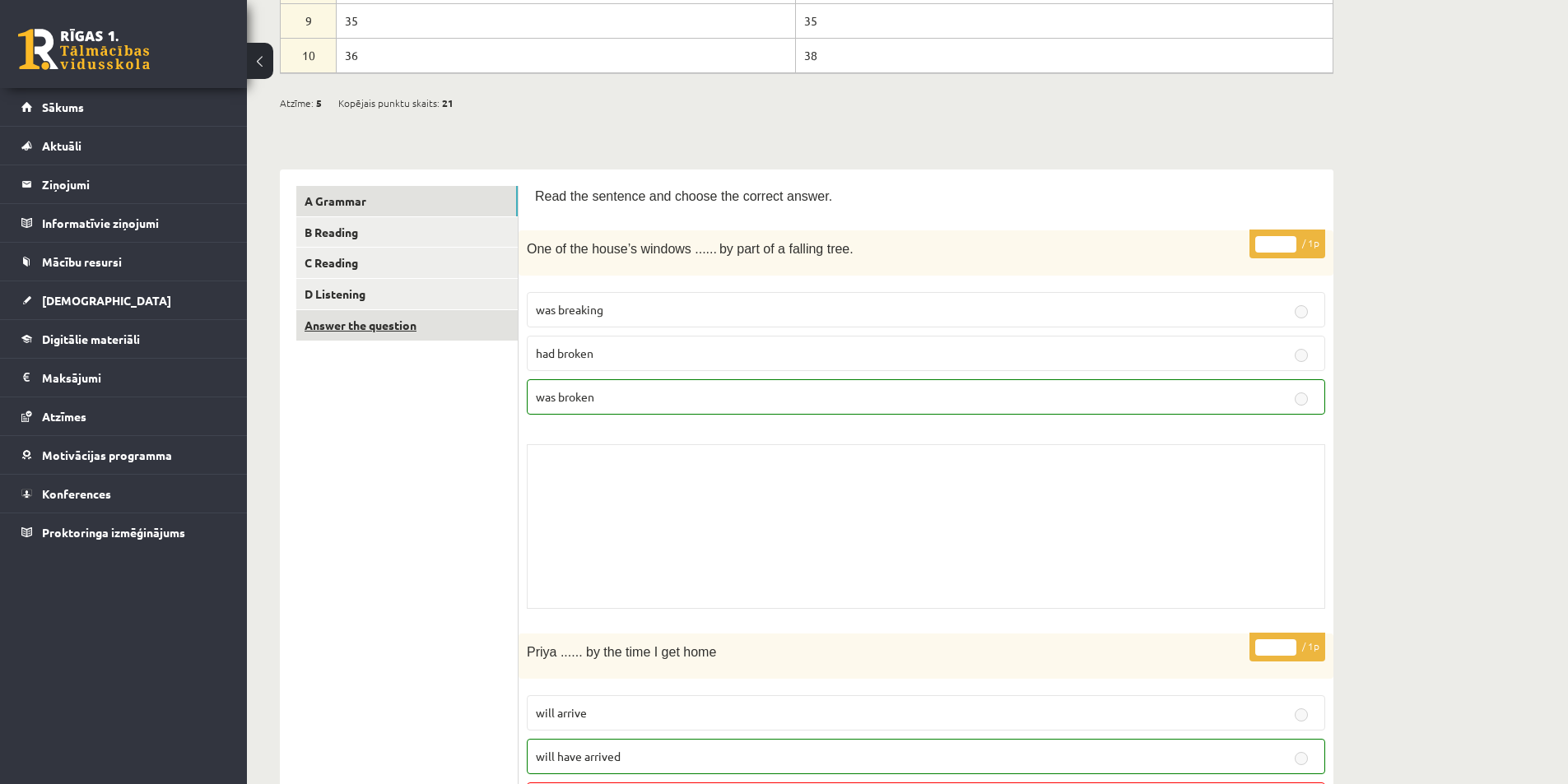
scroll to position [494, 0]
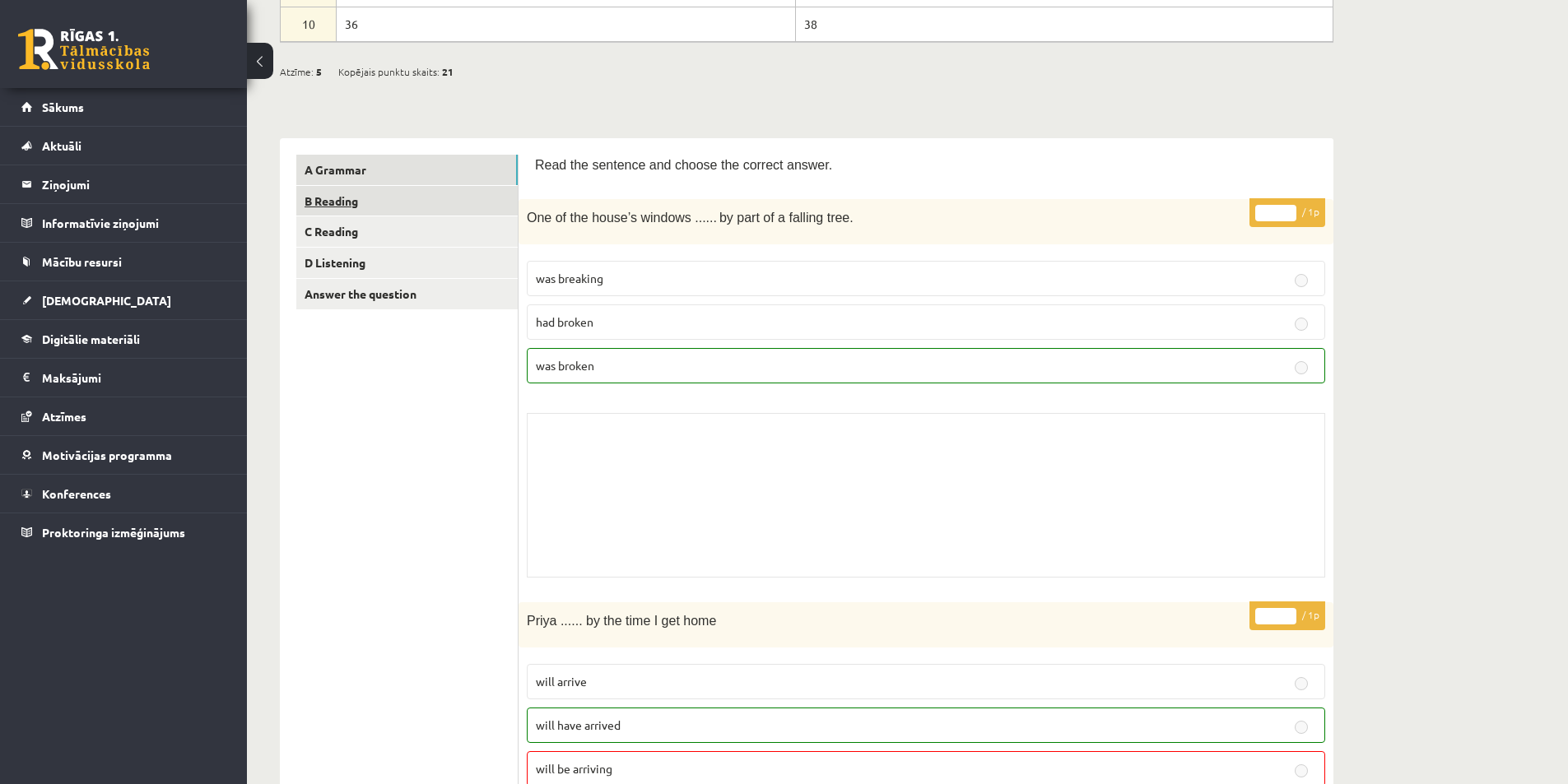
click at [340, 200] on link "B Reading" at bounding box center [407, 200] width 222 height 30
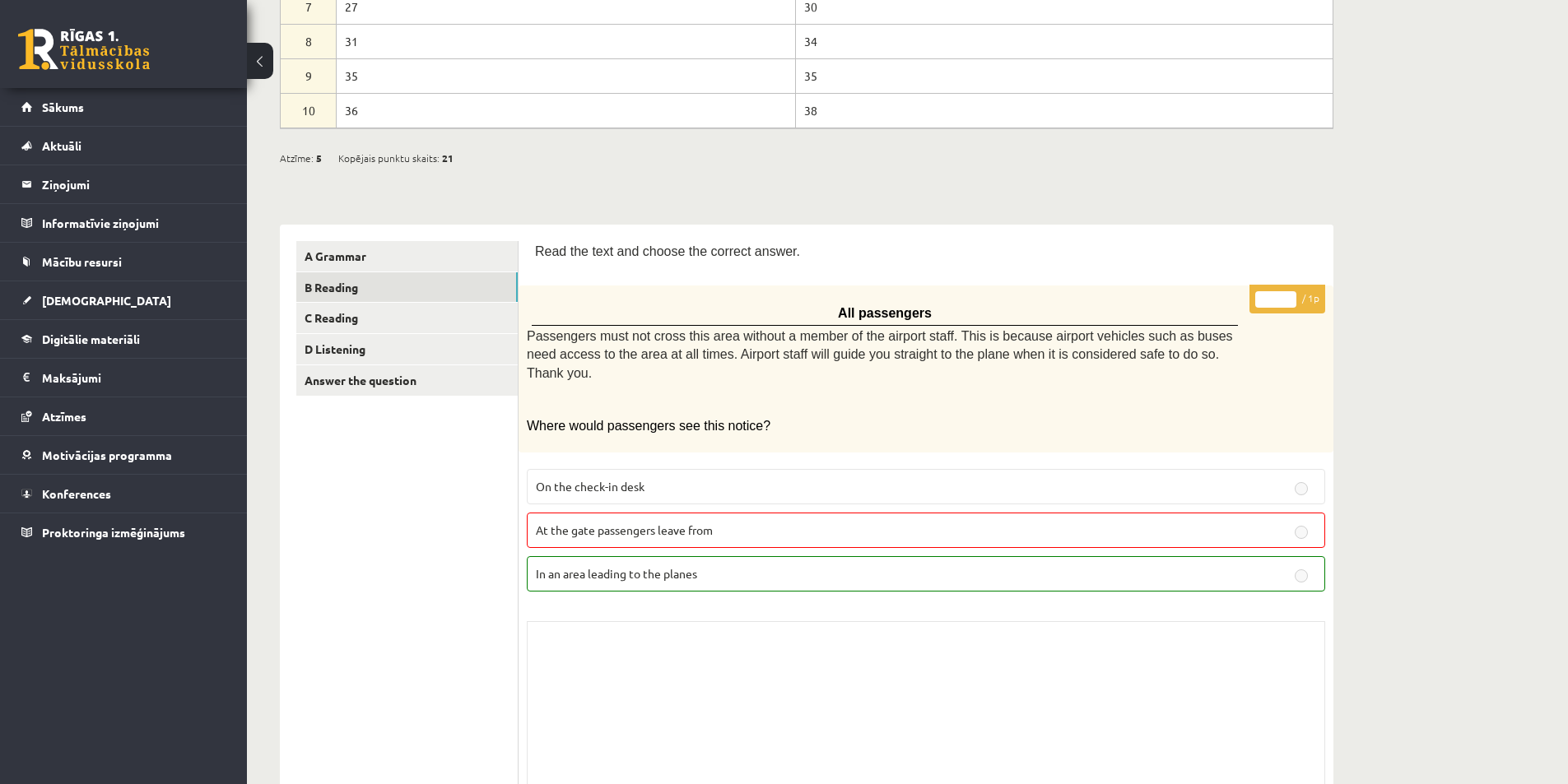
scroll to position [49, 0]
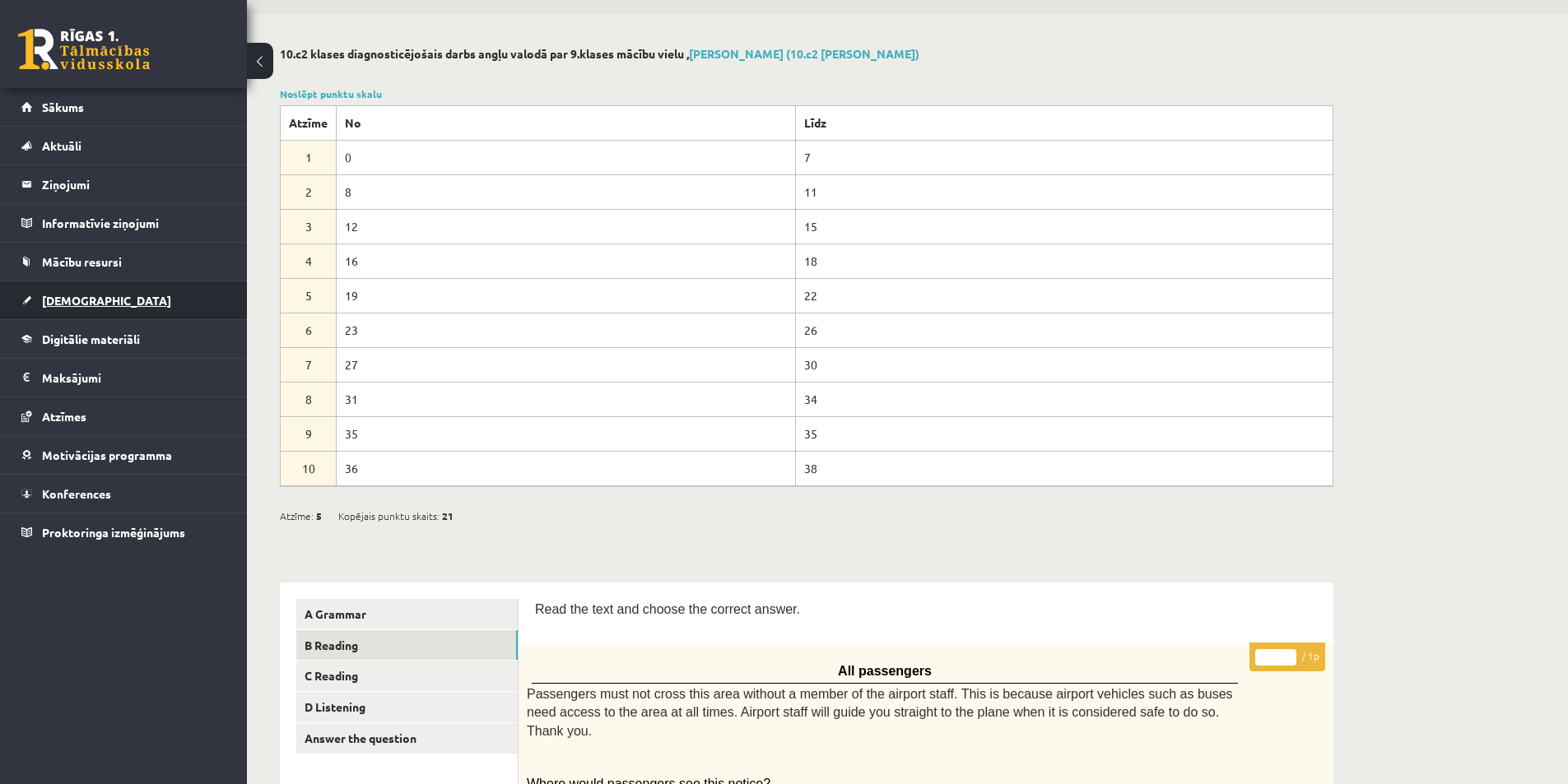
click at [85, 297] on span "[DEMOGRAPHIC_DATA]" at bounding box center [106, 300] width 129 height 15
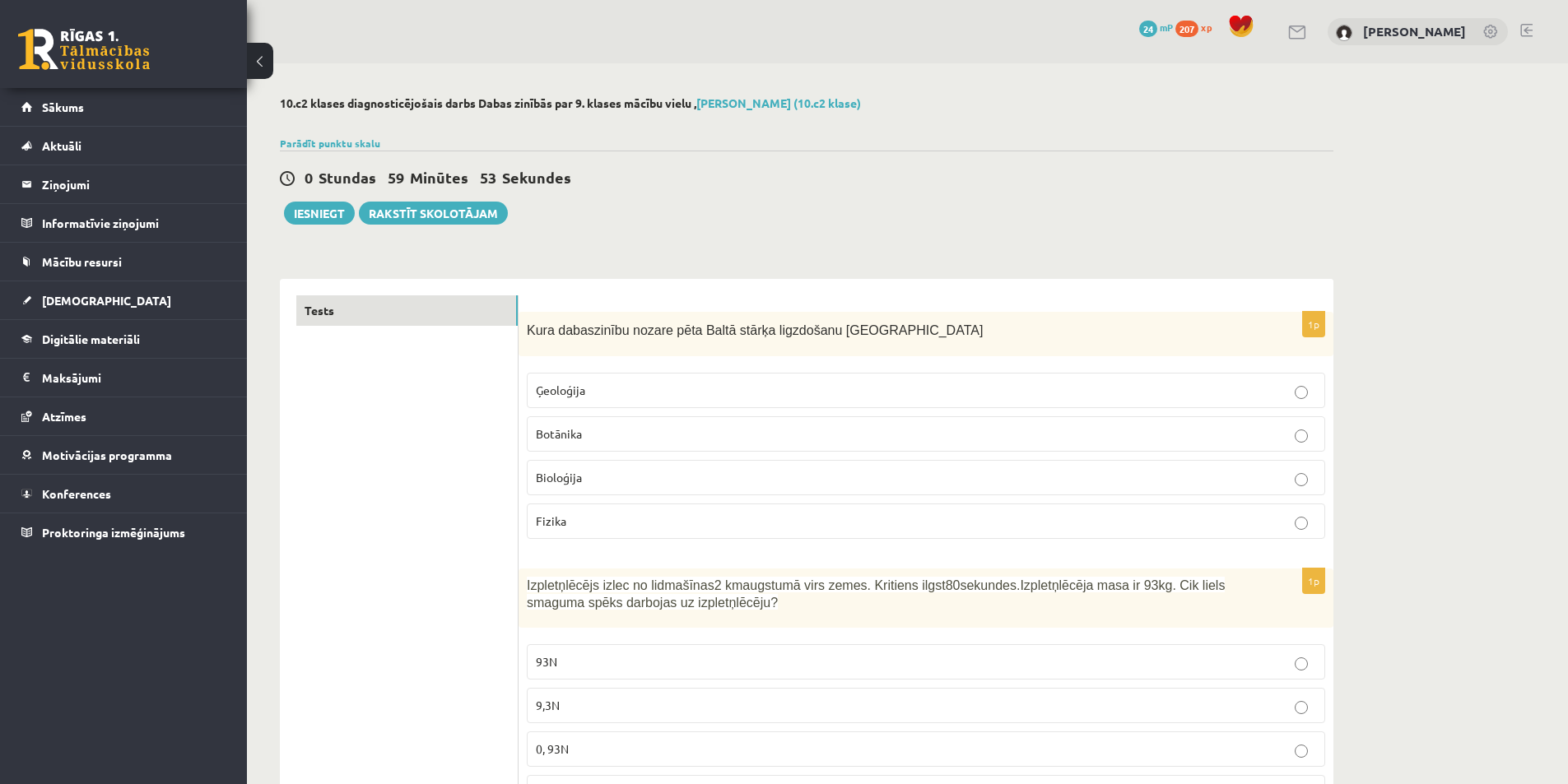
scroll to position [82, 0]
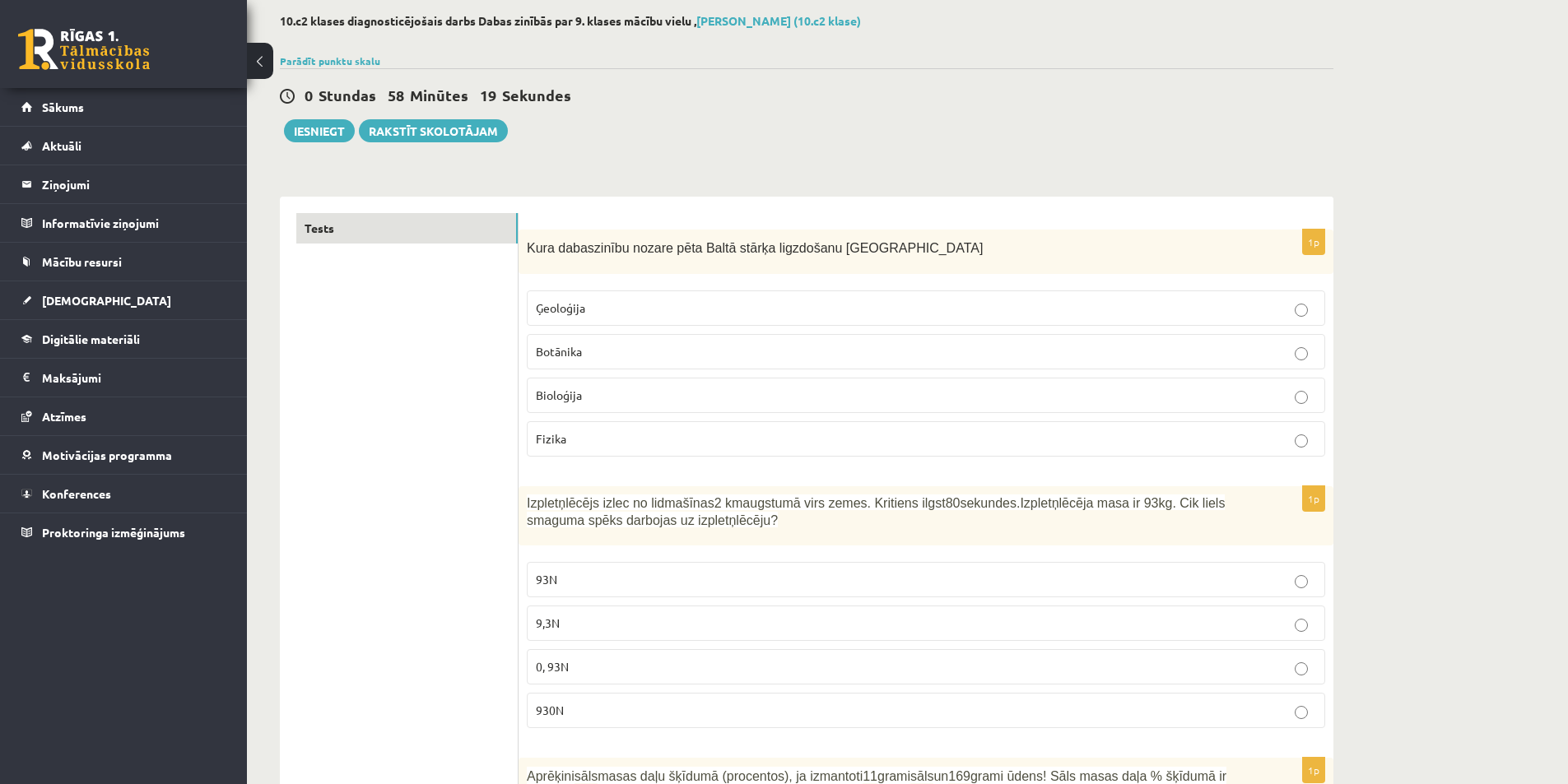
click at [640, 402] on p "Bioloģija" at bounding box center [926, 396] width 780 height 17
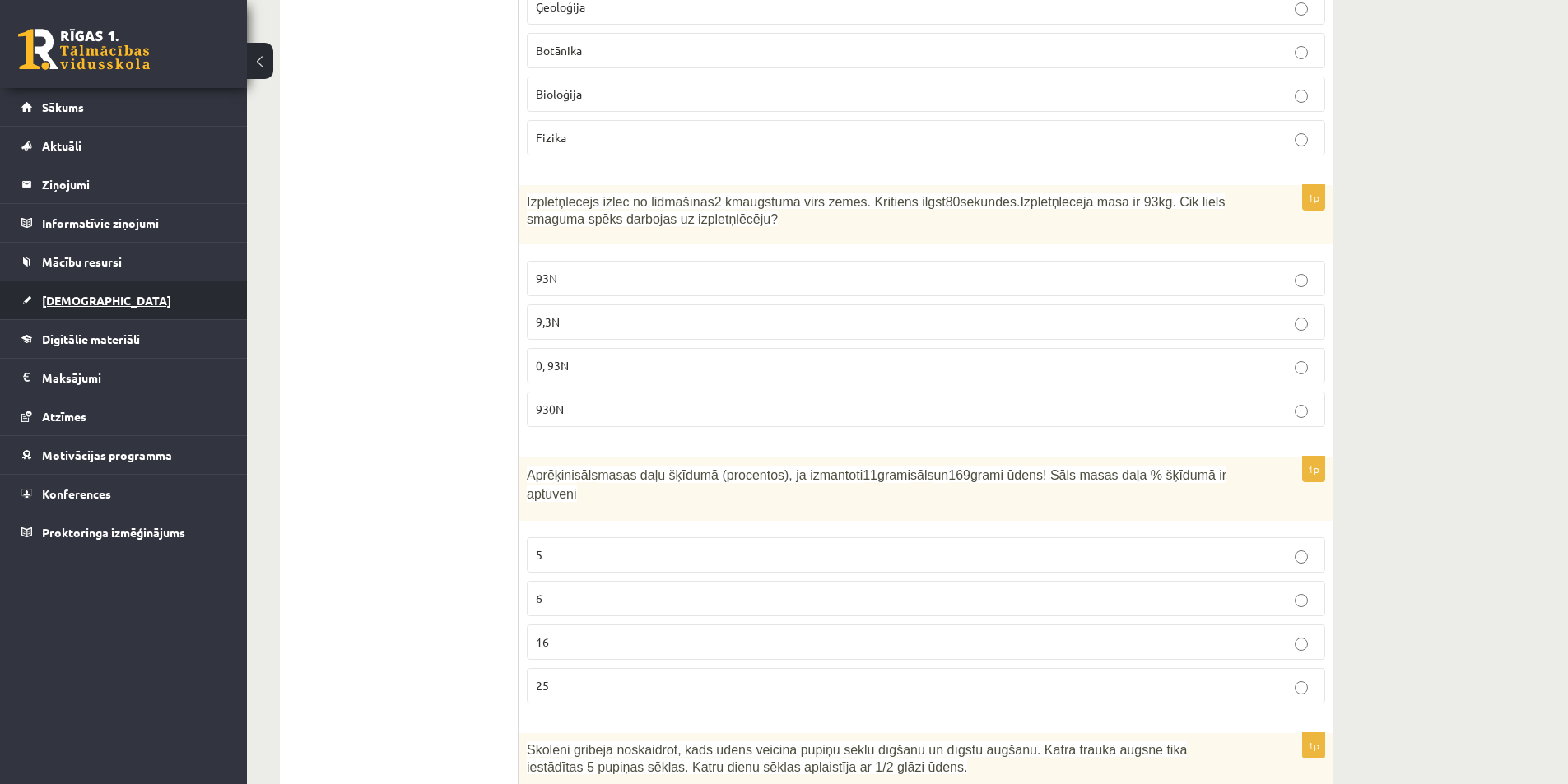
scroll to position [411, 0]
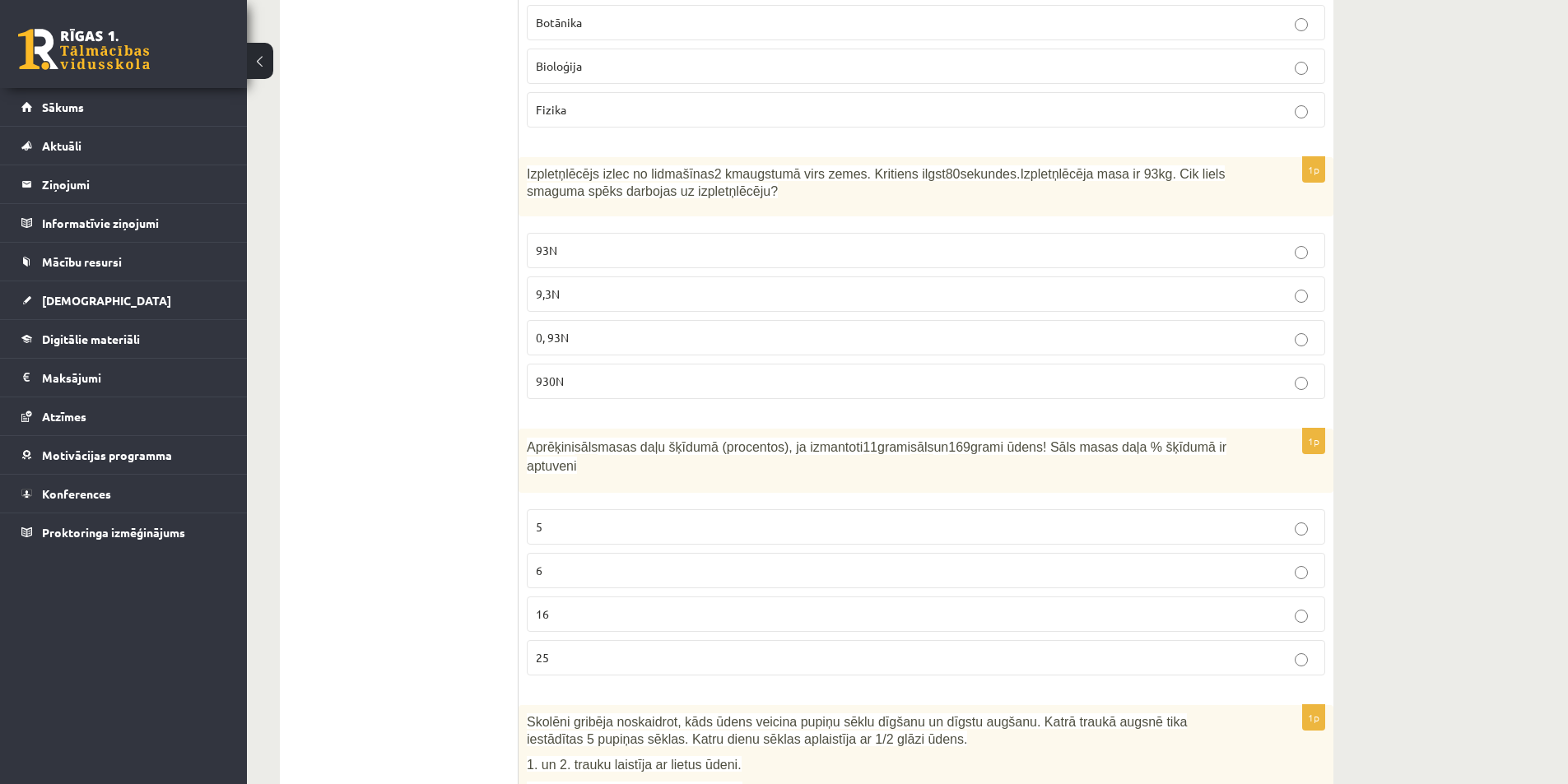
click at [579, 562] on p "6" at bounding box center [926, 571] width 780 height 17
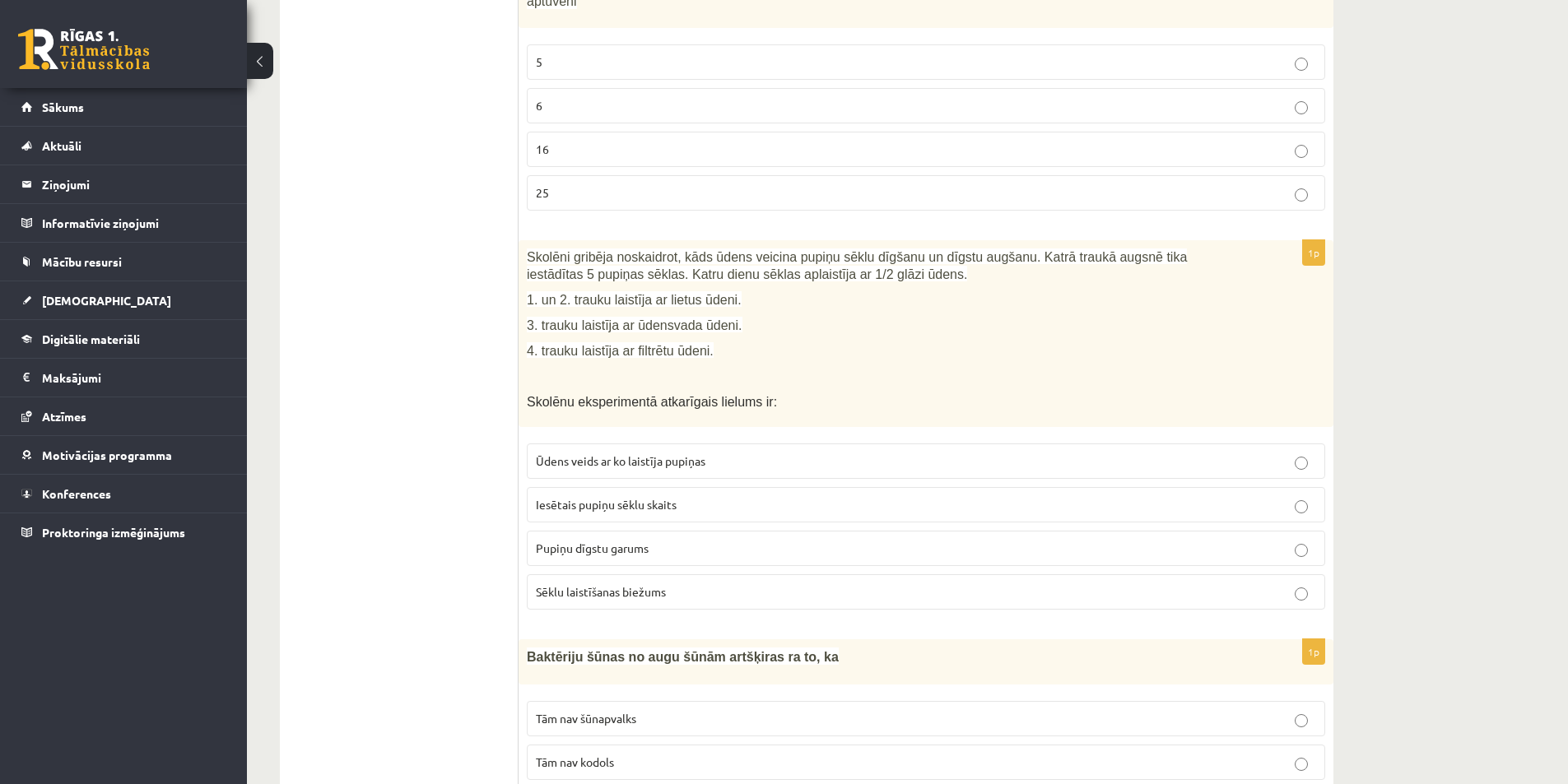
scroll to position [905, 0]
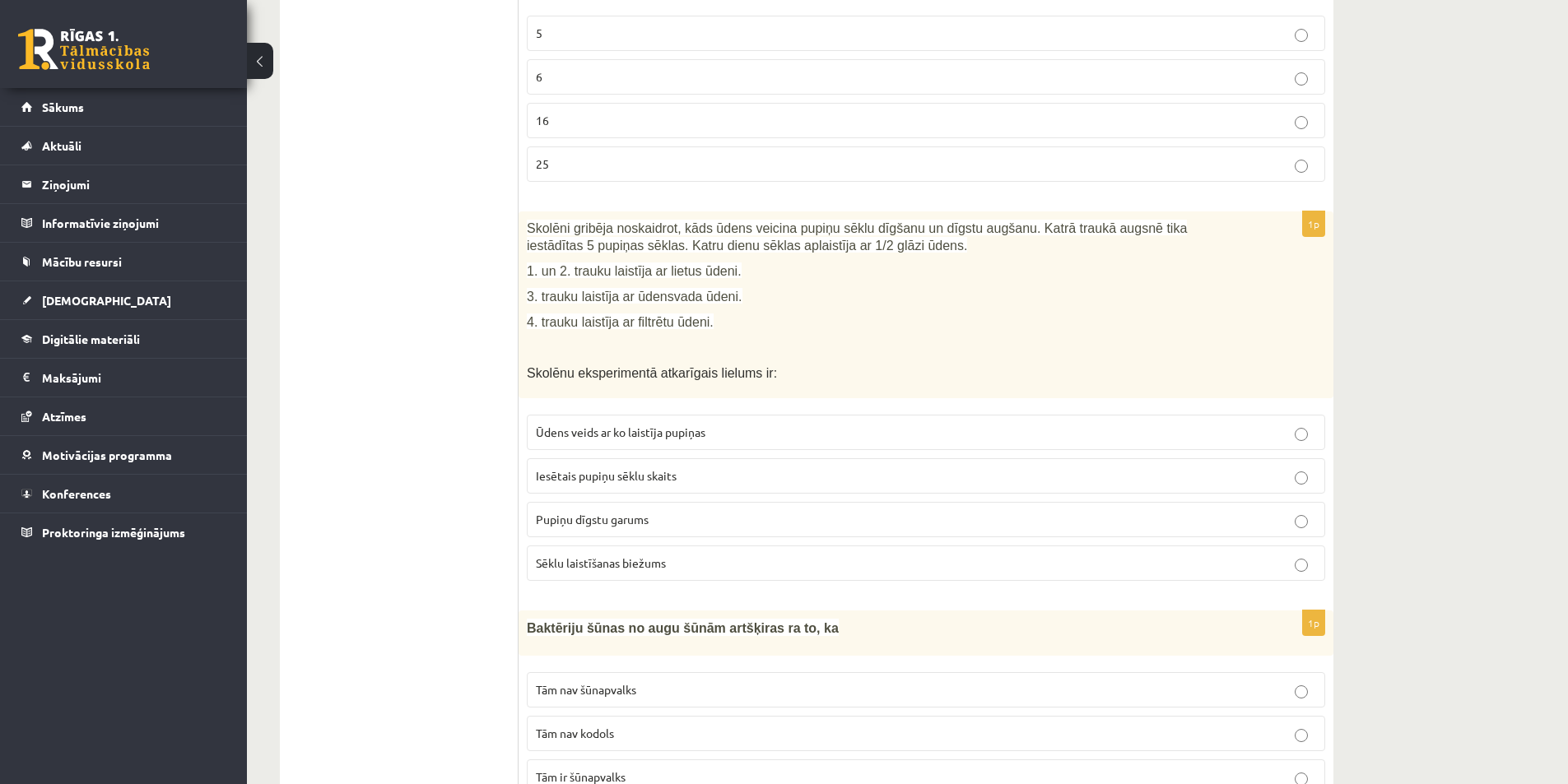
click at [687, 467] on p "Iesētais pupiņu sēklu skaits" at bounding box center [926, 476] width 780 height 17
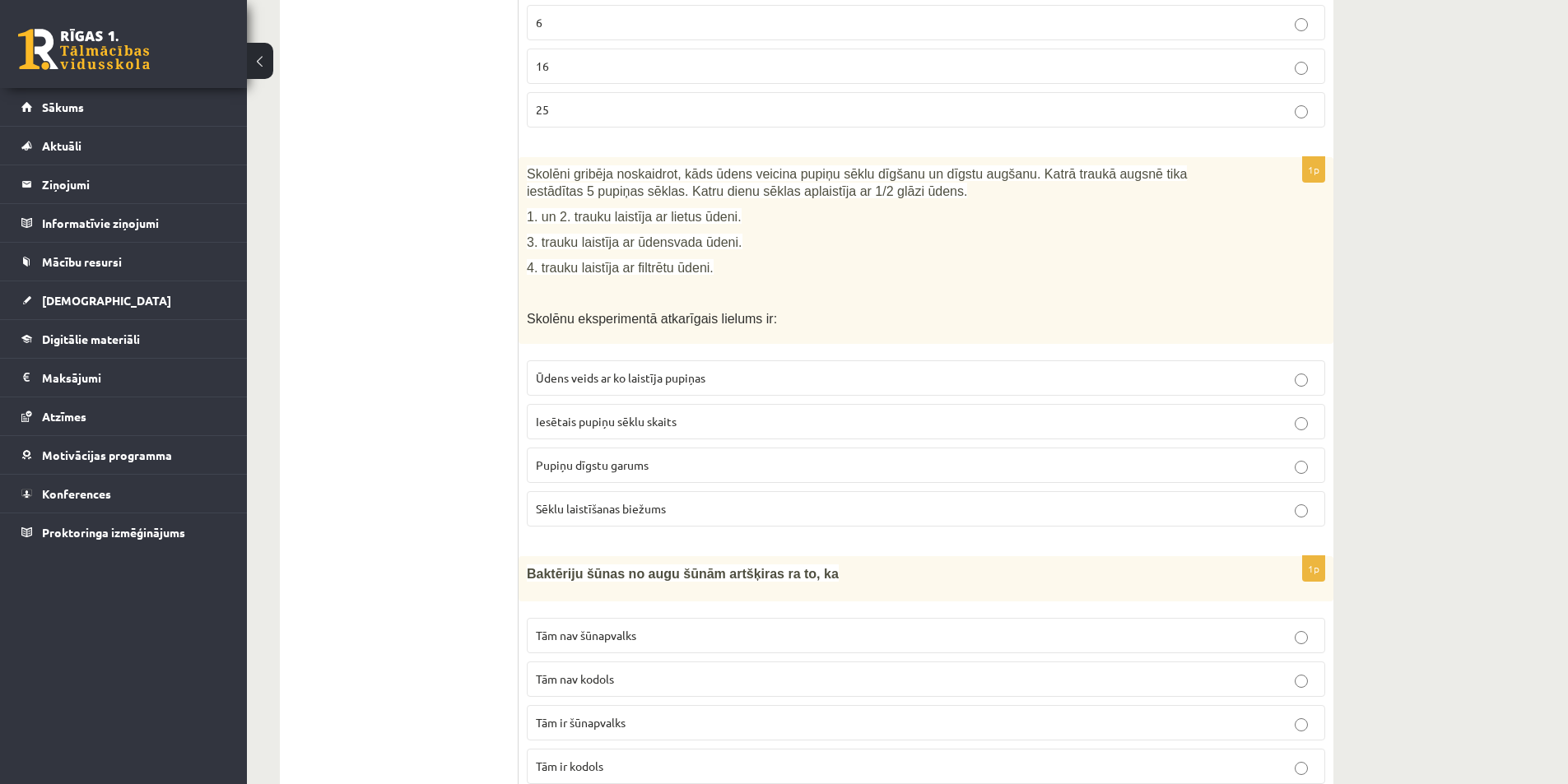
scroll to position [1070, 0]
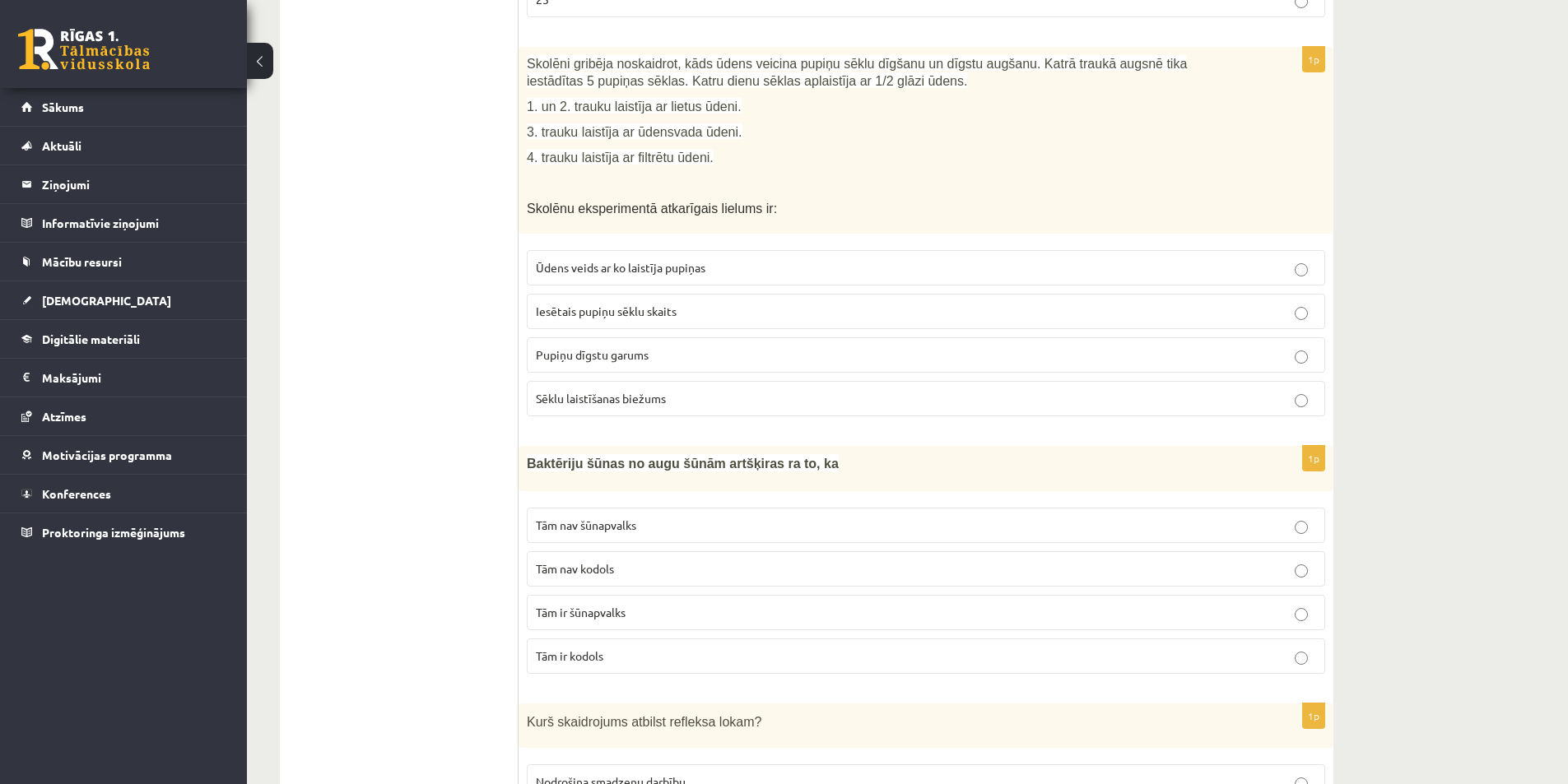
click at [692, 560] on p "Tām nav kodols" at bounding box center [926, 569] width 780 height 17
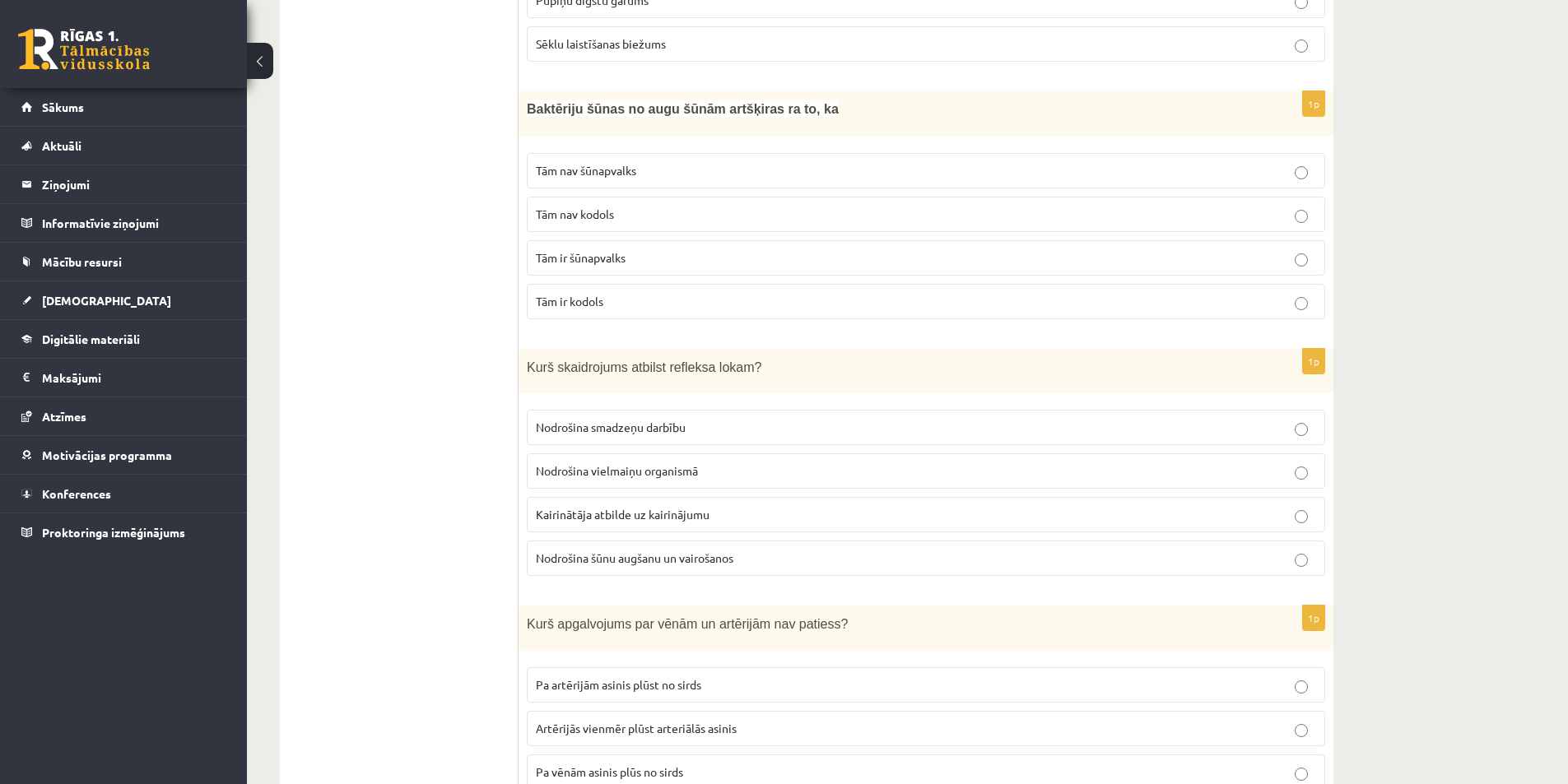
scroll to position [1400, 0]
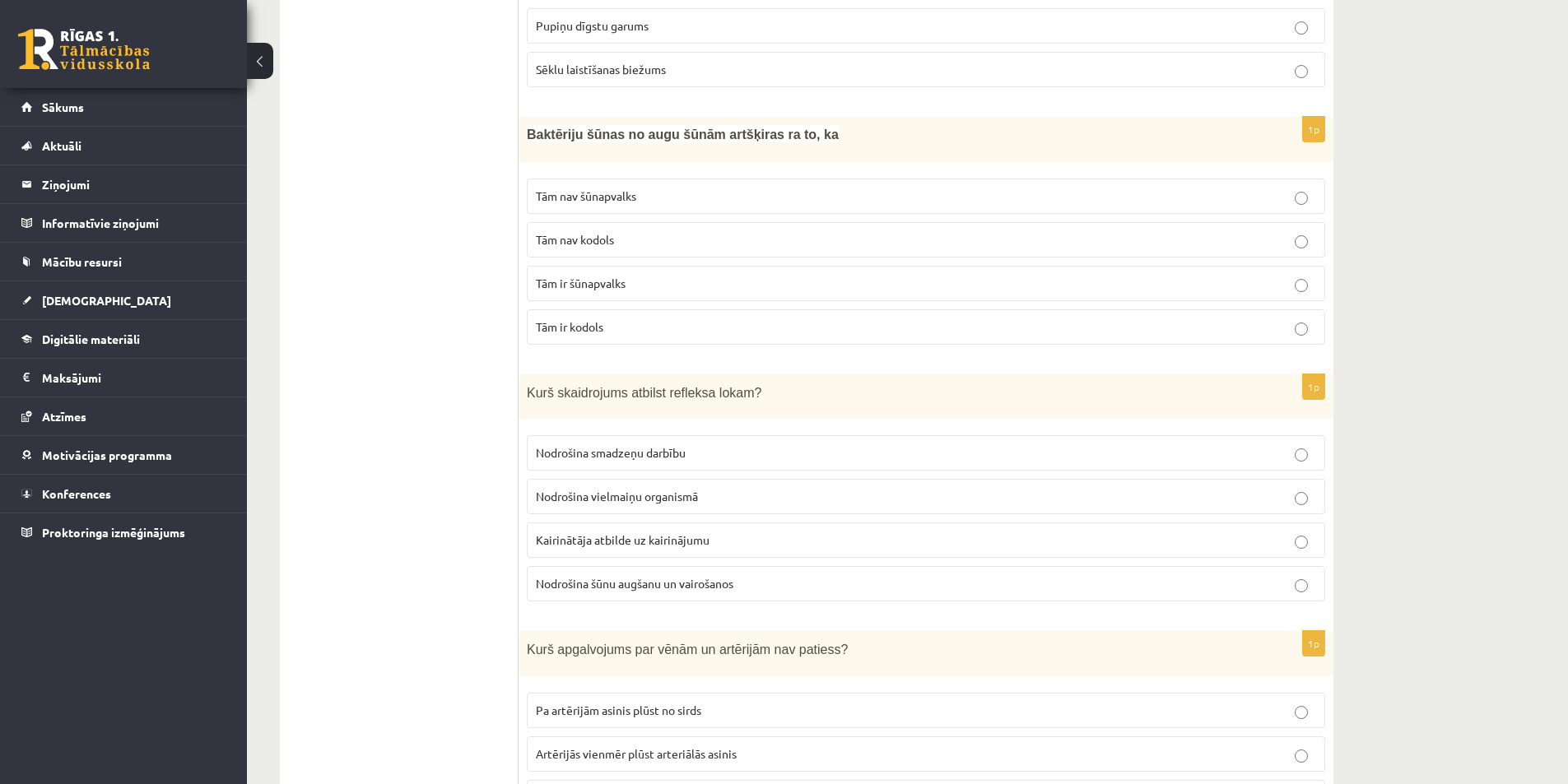
click at [580, 532] on span "Kairinātāja atbilde uz kairinājumu" at bounding box center [622, 539] width 173 height 15
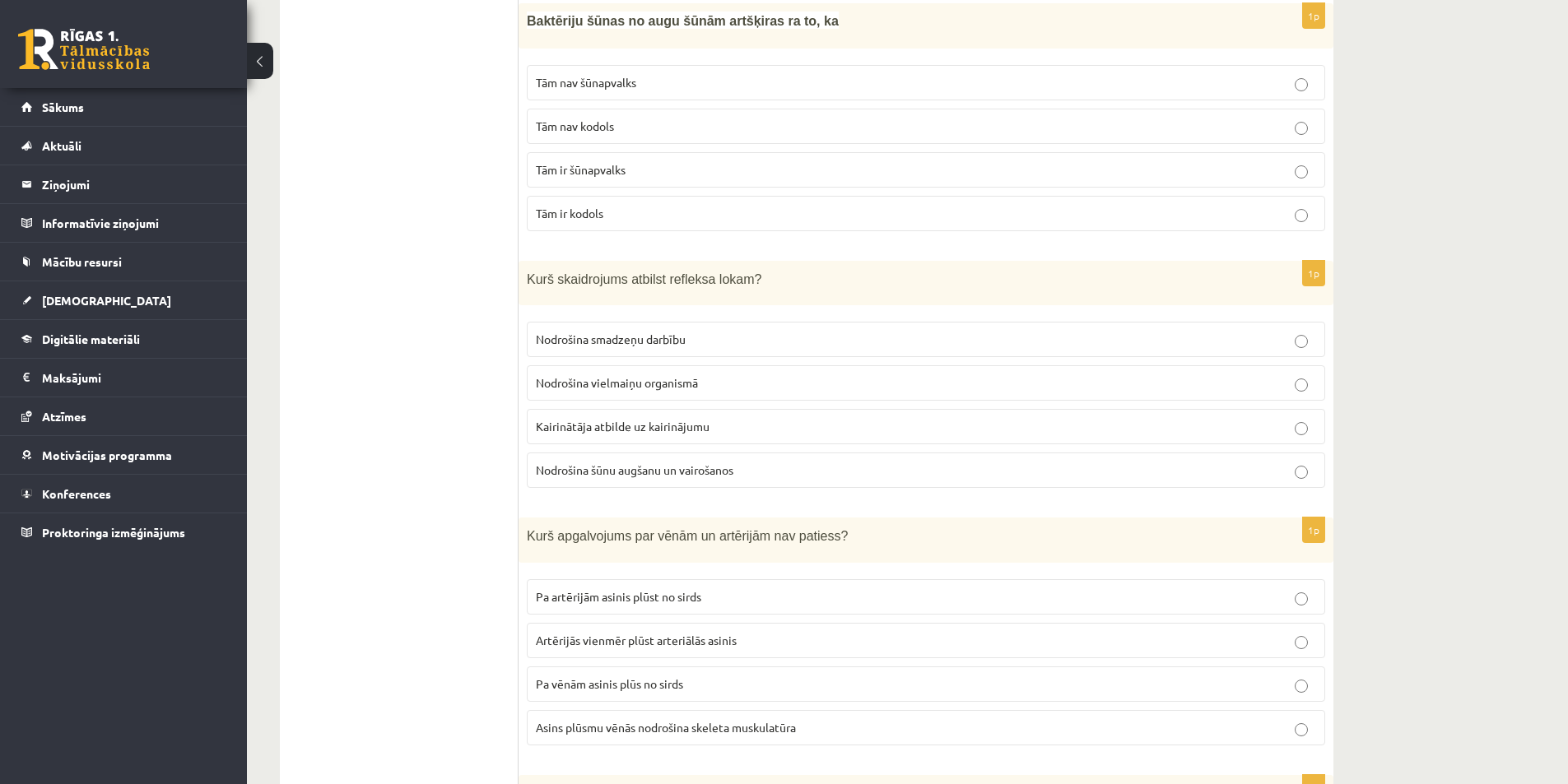
scroll to position [1564, 0]
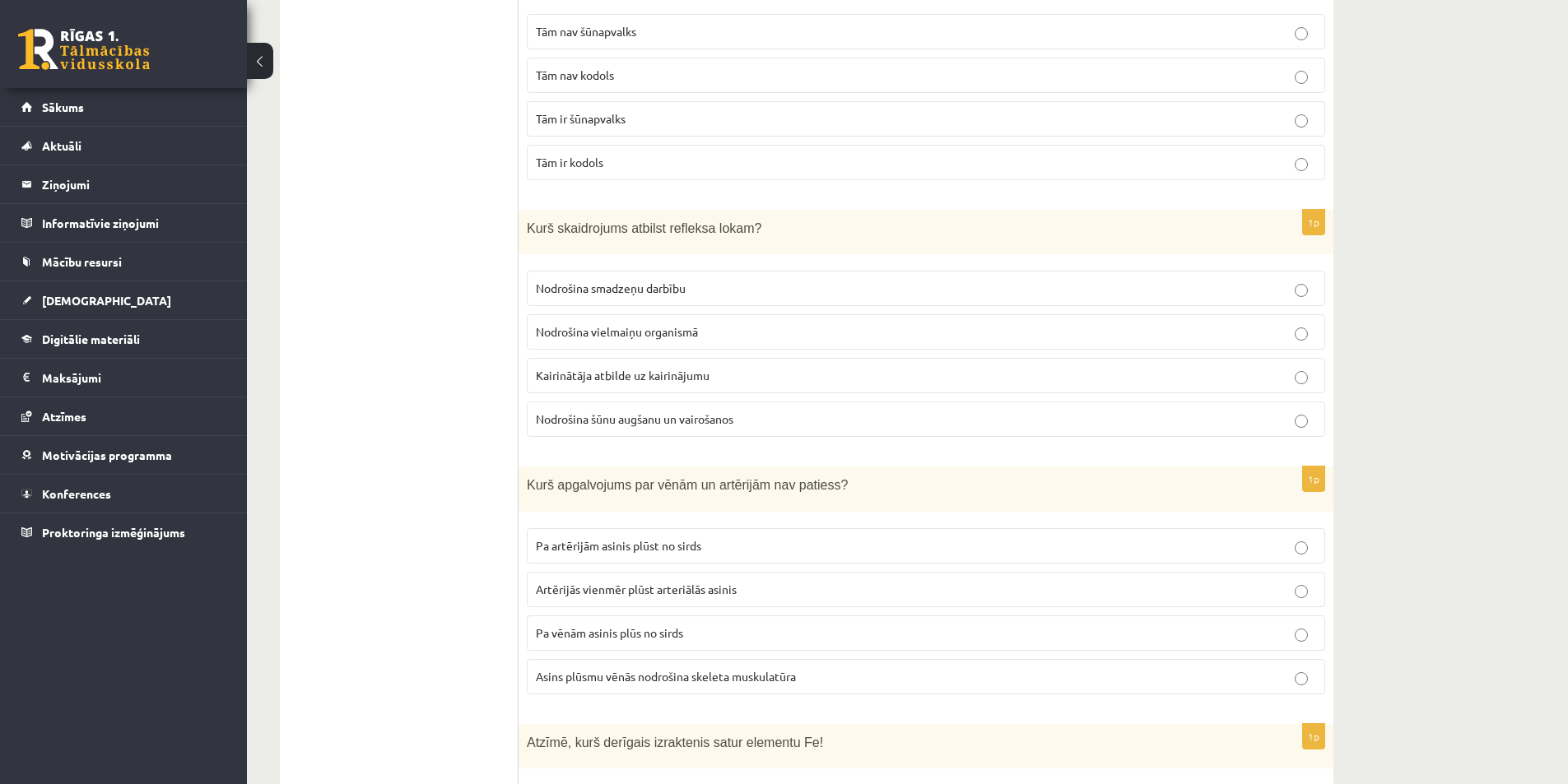
click at [664, 669] on span "Asins plūsmu vēnās nodrošina skeleta muskulatūra" at bounding box center [666, 676] width 260 height 15
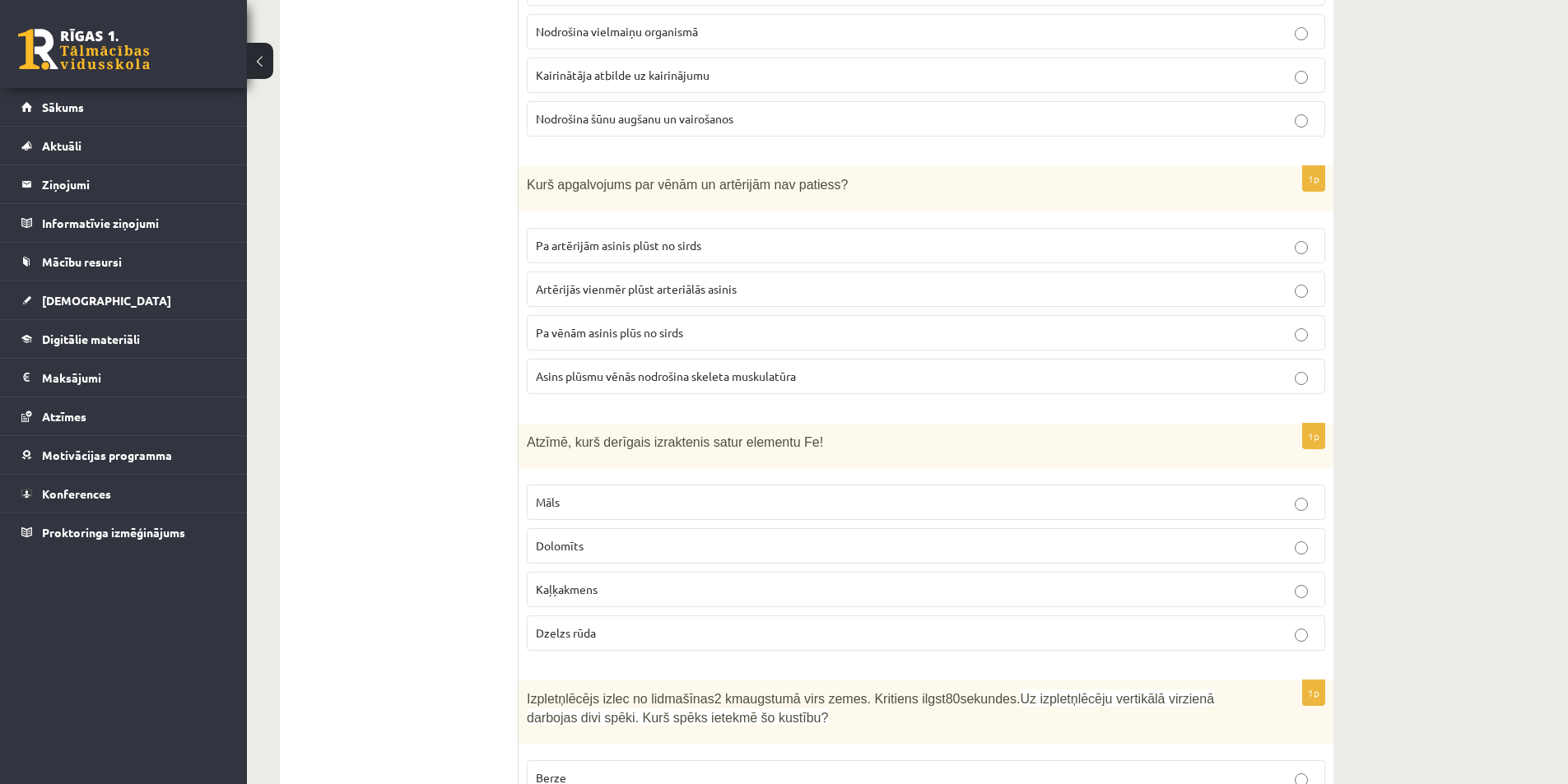
scroll to position [1893, 0]
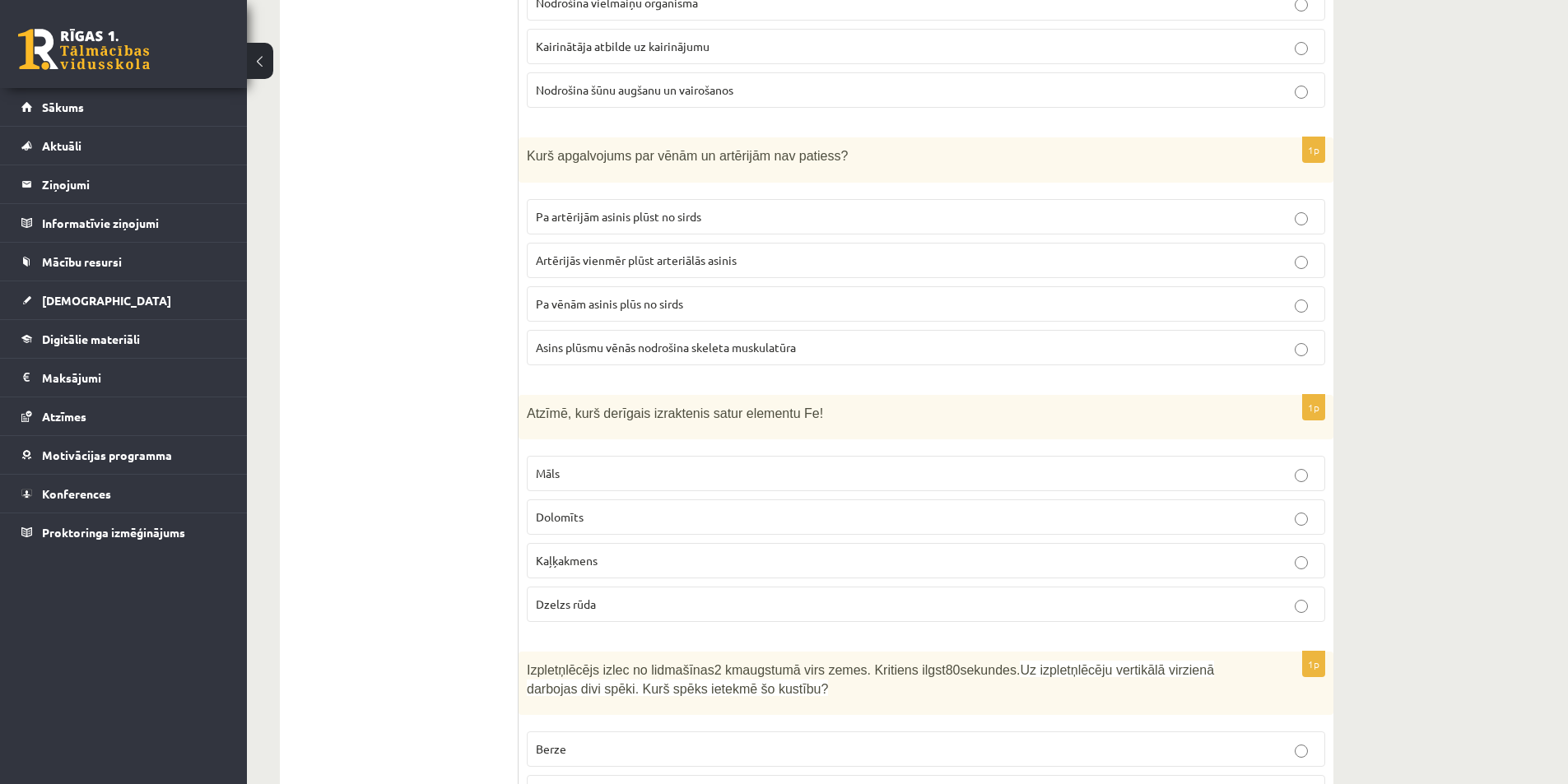
click at [576, 596] on span "Dzelzs rūda" at bounding box center [566, 603] width 60 height 15
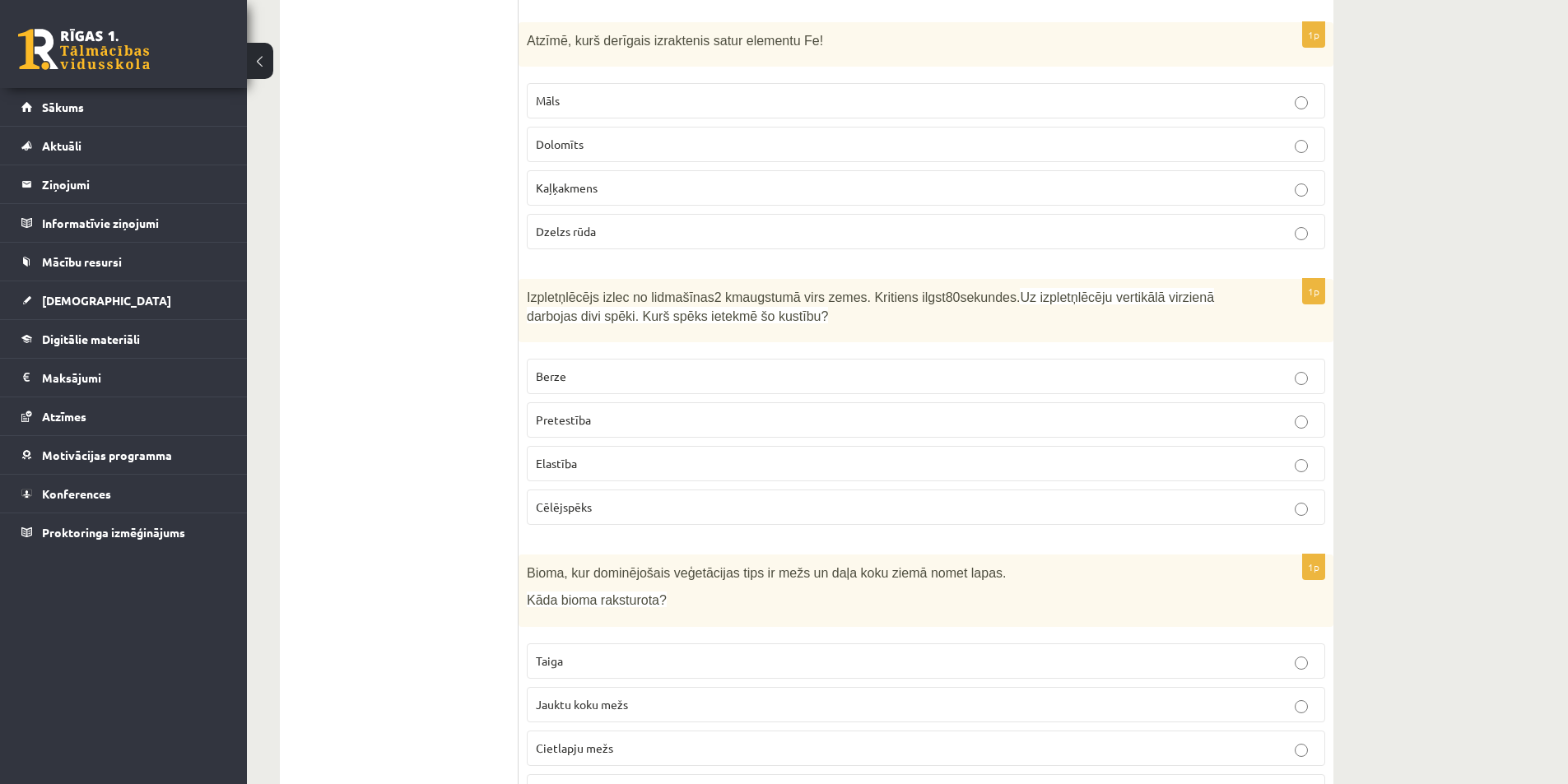
scroll to position [2305, 0]
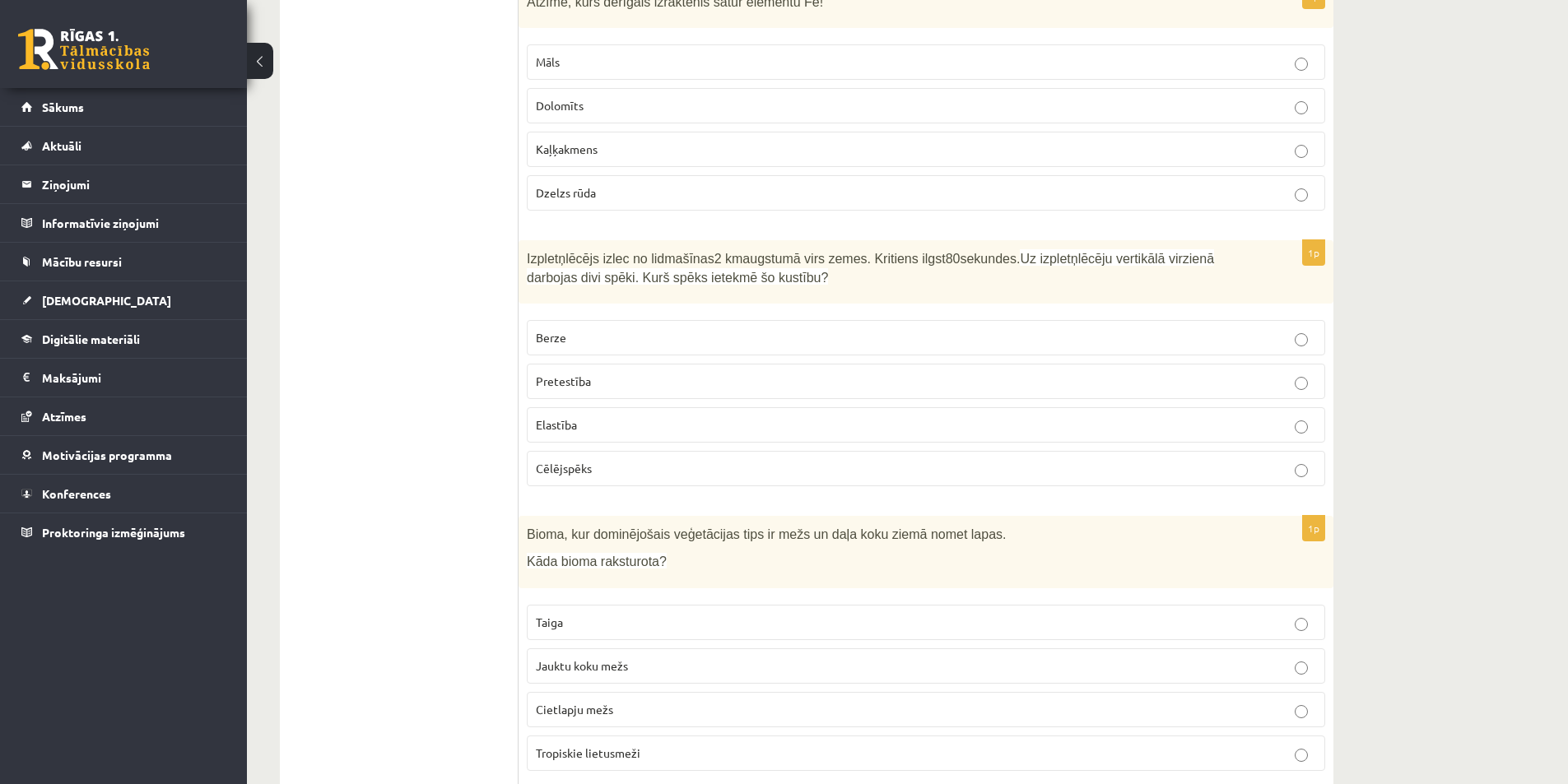
click at [575, 460] on p "Cēlējspēks" at bounding box center [926, 468] width 780 height 17
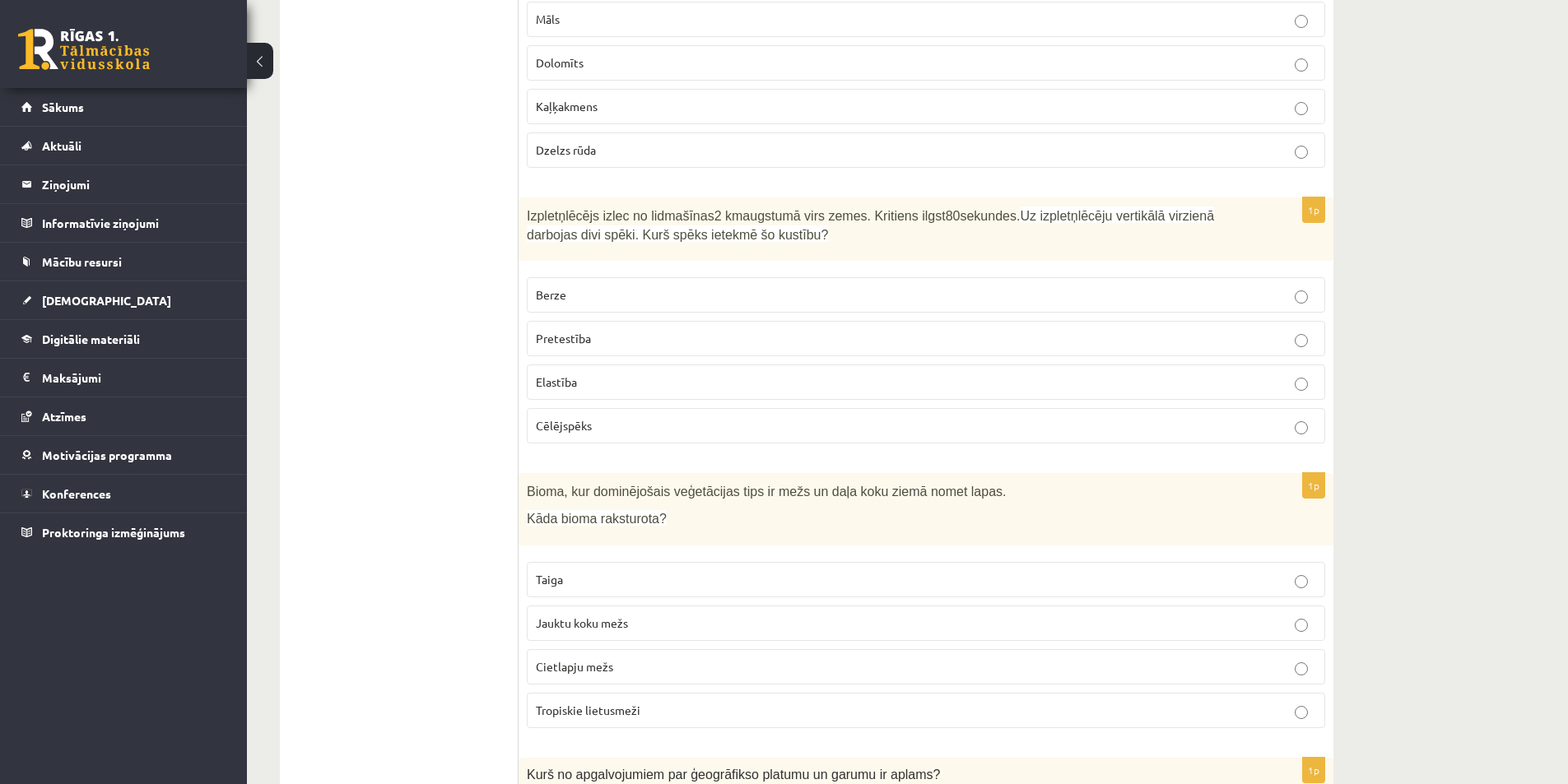
scroll to position [2387, 0]
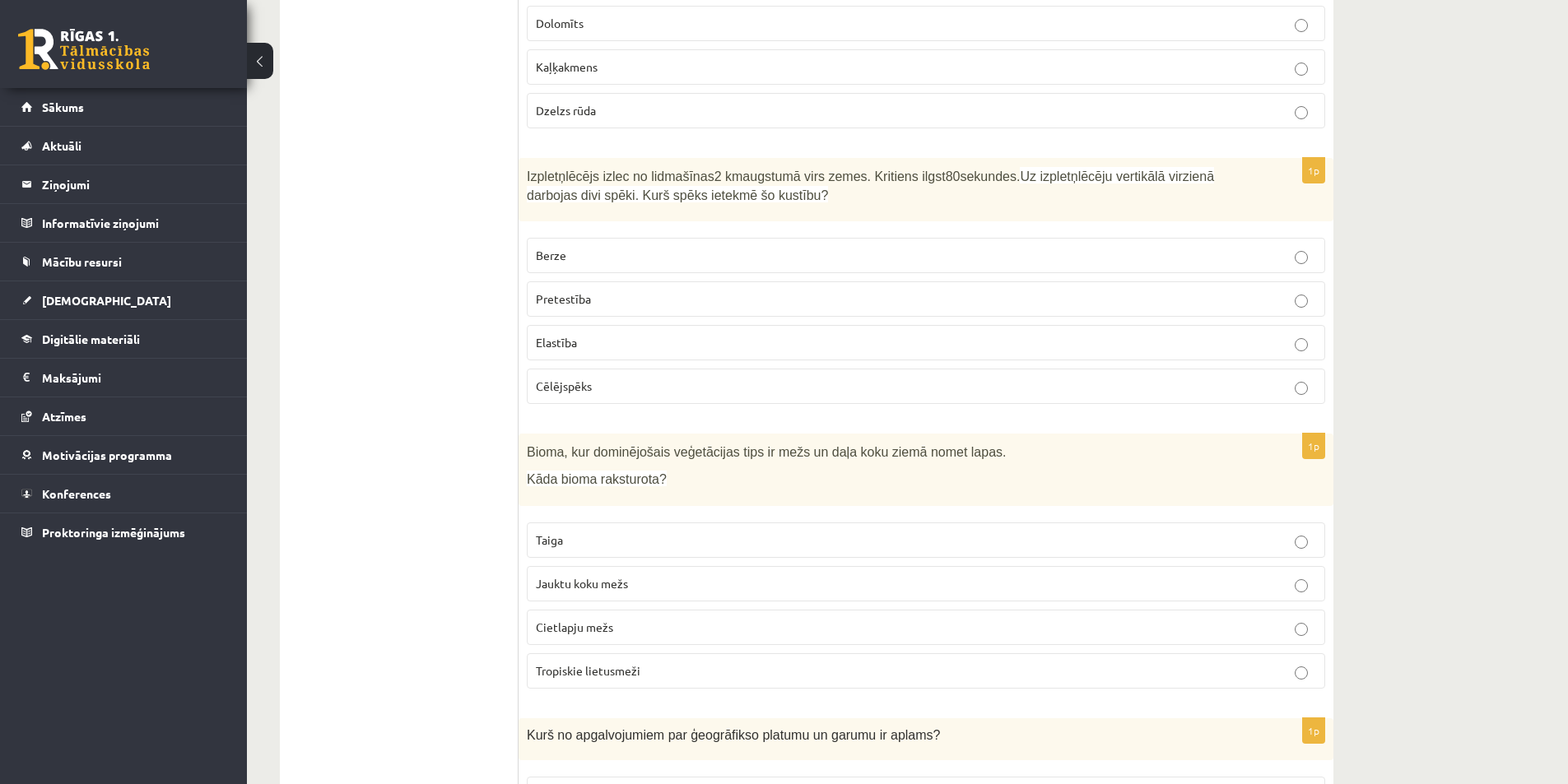
drag, startPoint x: 587, startPoint y: 573, endPoint x: 447, endPoint y: 575, distance: 140.0
click at [586, 575] on p "Jauktu koku mežs" at bounding box center [926, 584] width 780 height 17
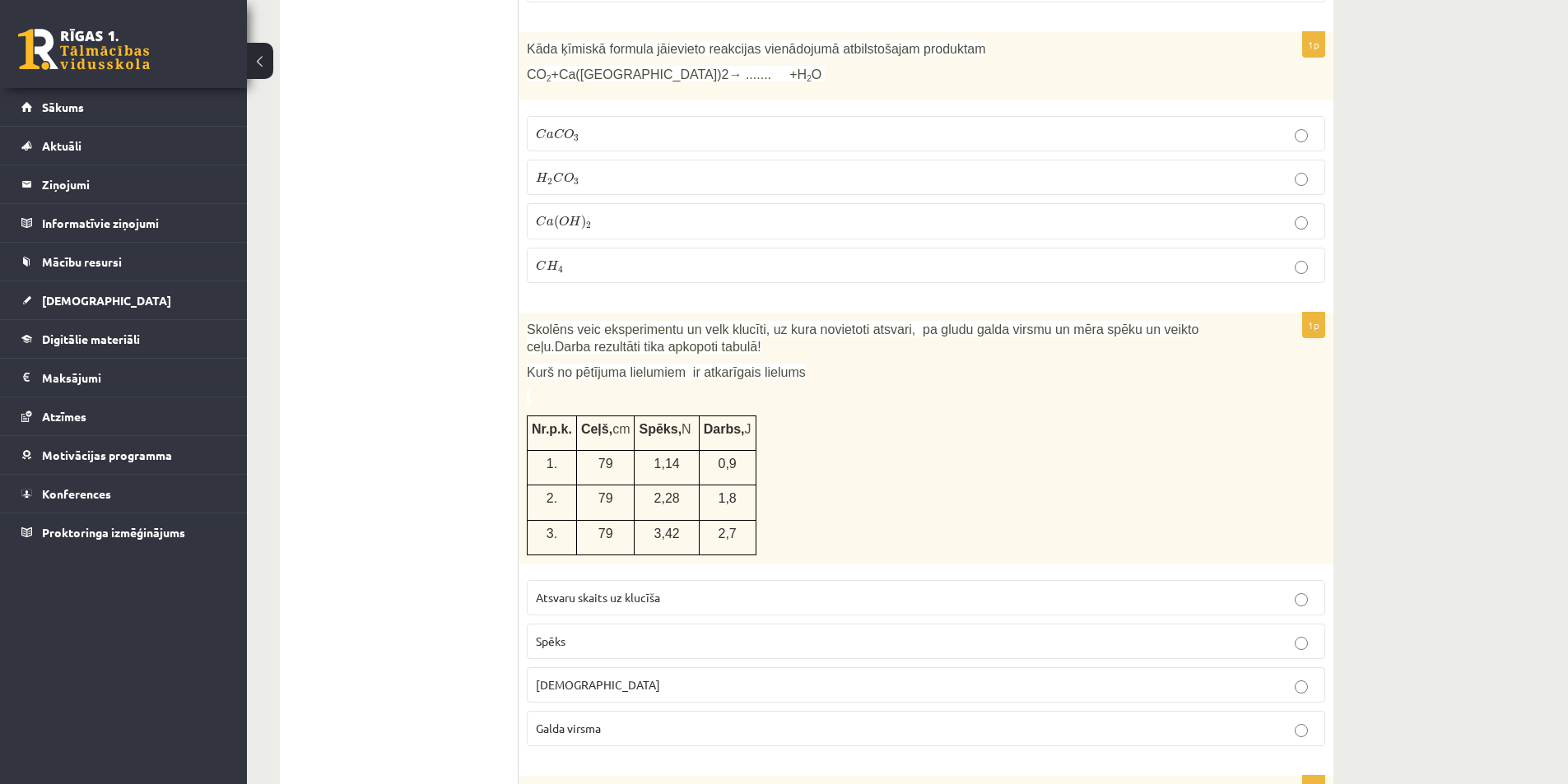
scroll to position [3374, 0]
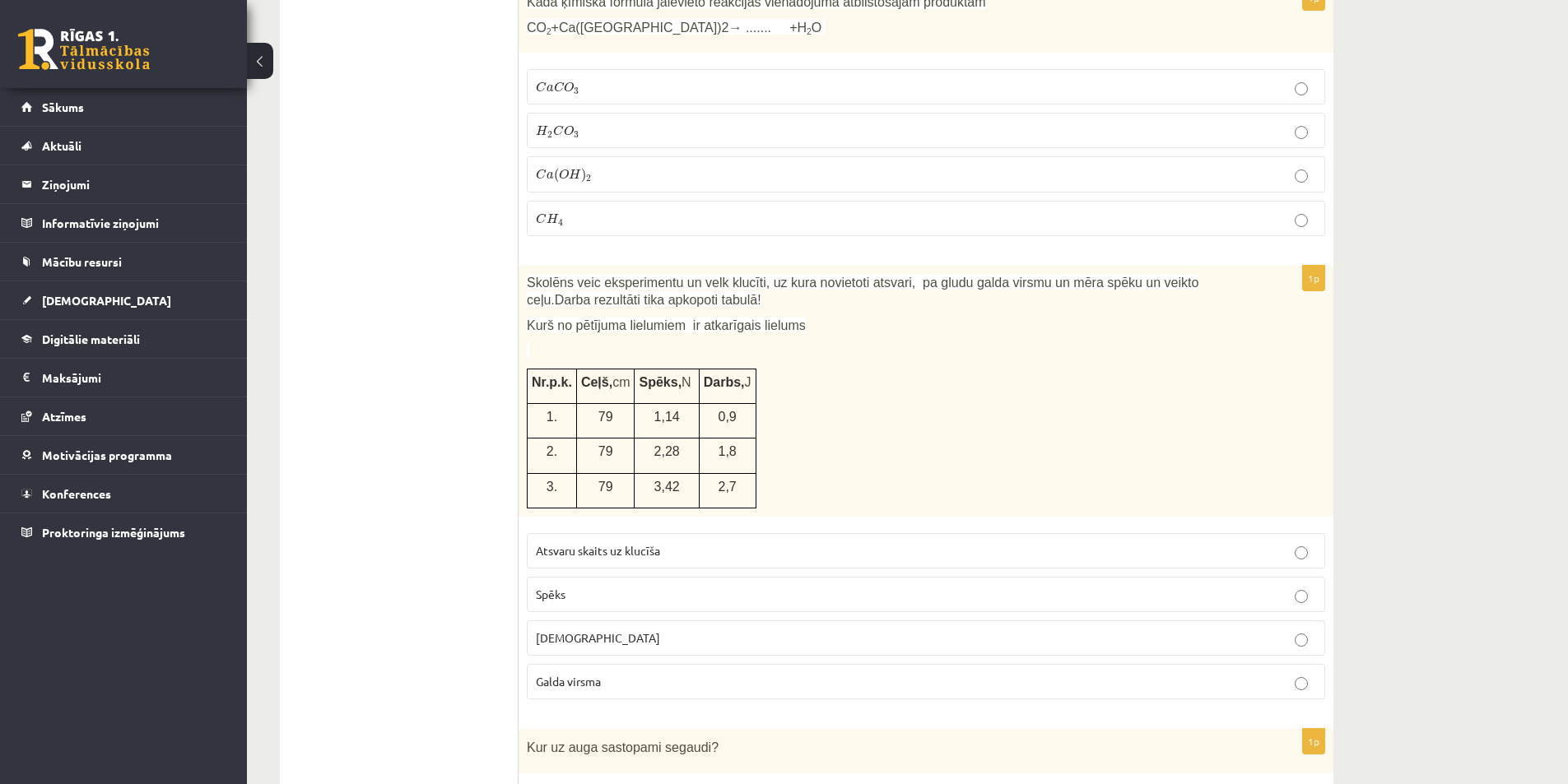
click at [571, 586] on p "Spēks" at bounding box center [926, 594] width 780 height 17
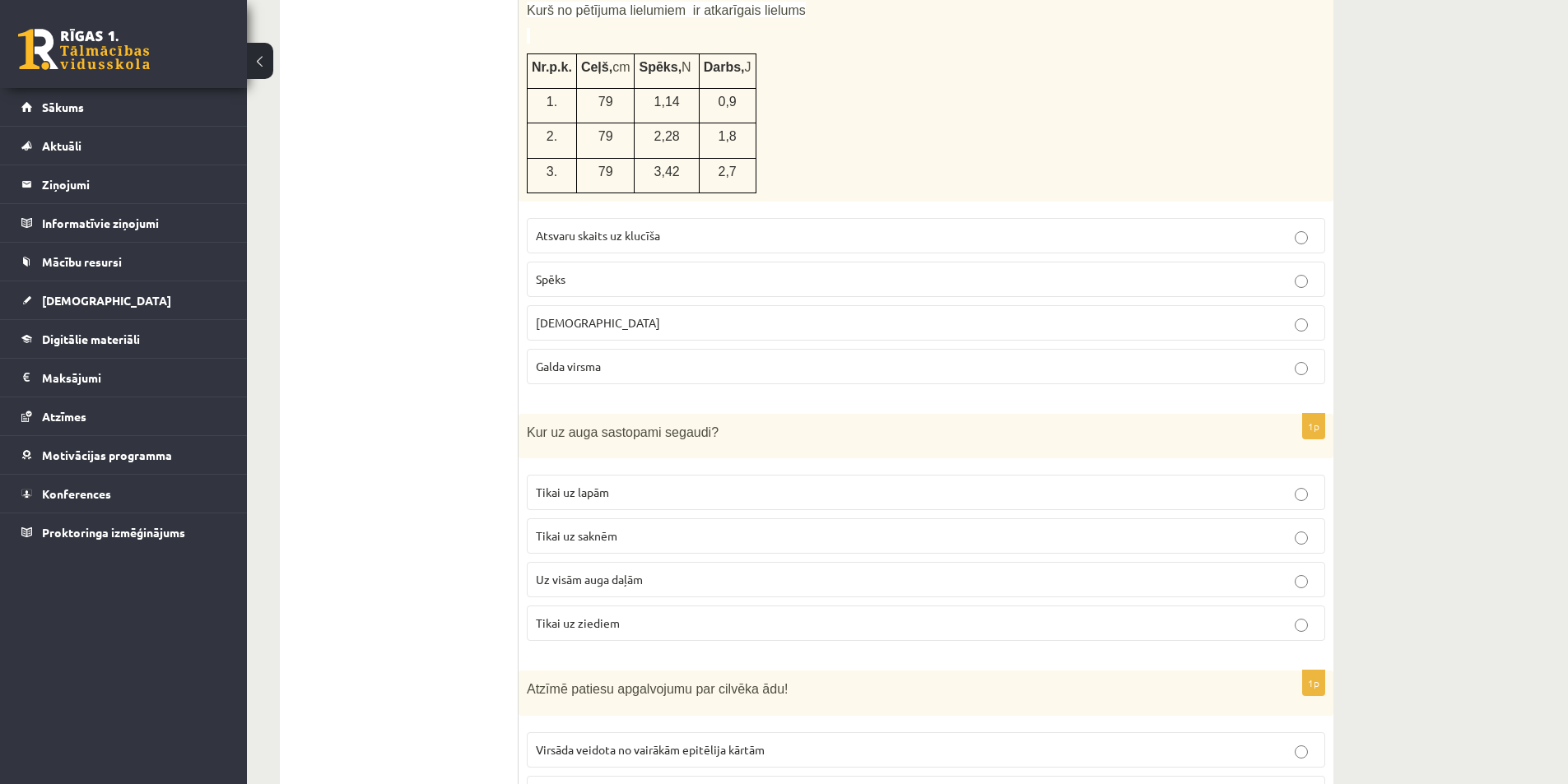
scroll to position [3703, 0]
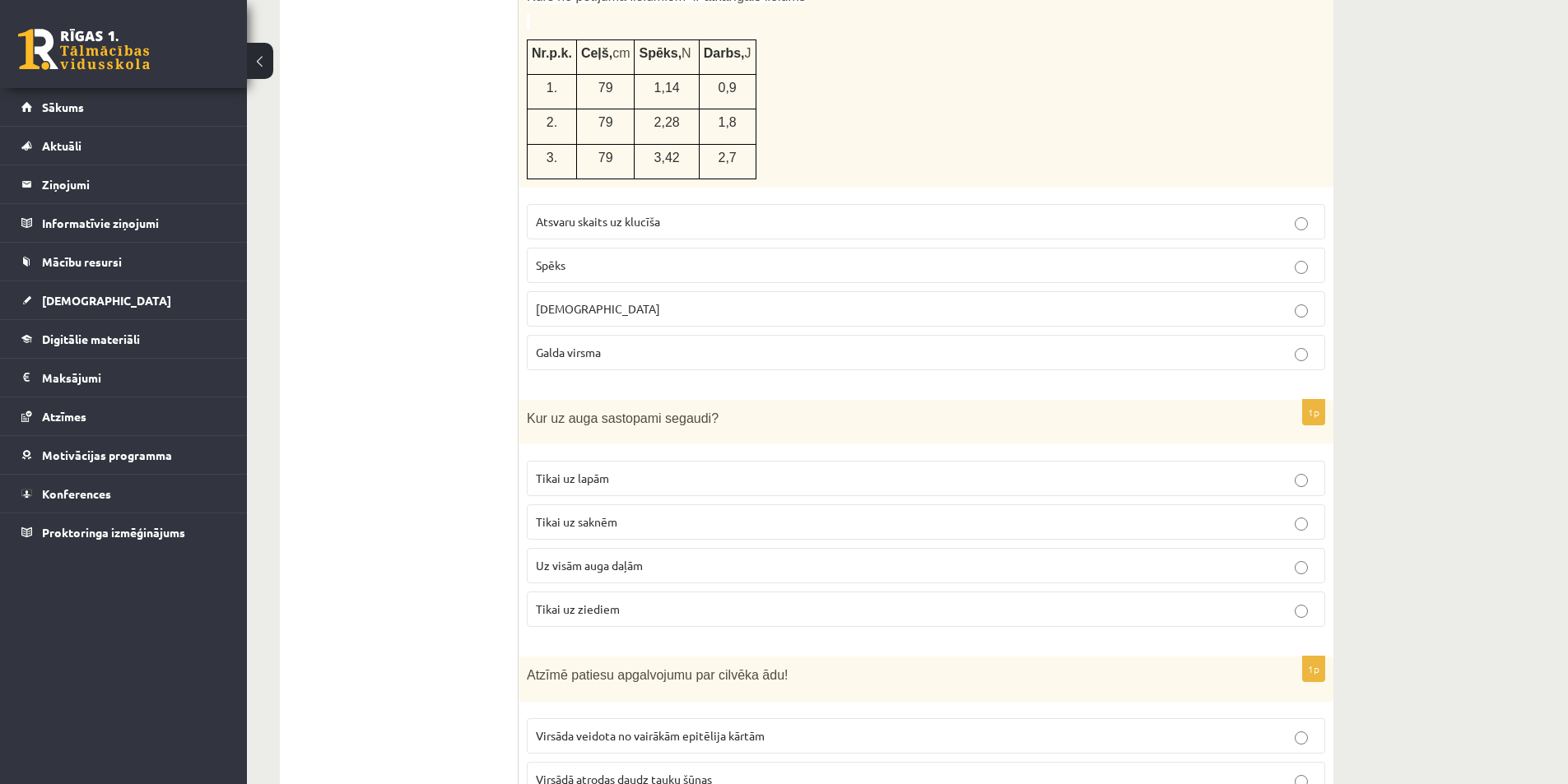
click at [623, 558] on span "Uz visām auga daļām" at bounding box center [589, 565] width 107 height 15
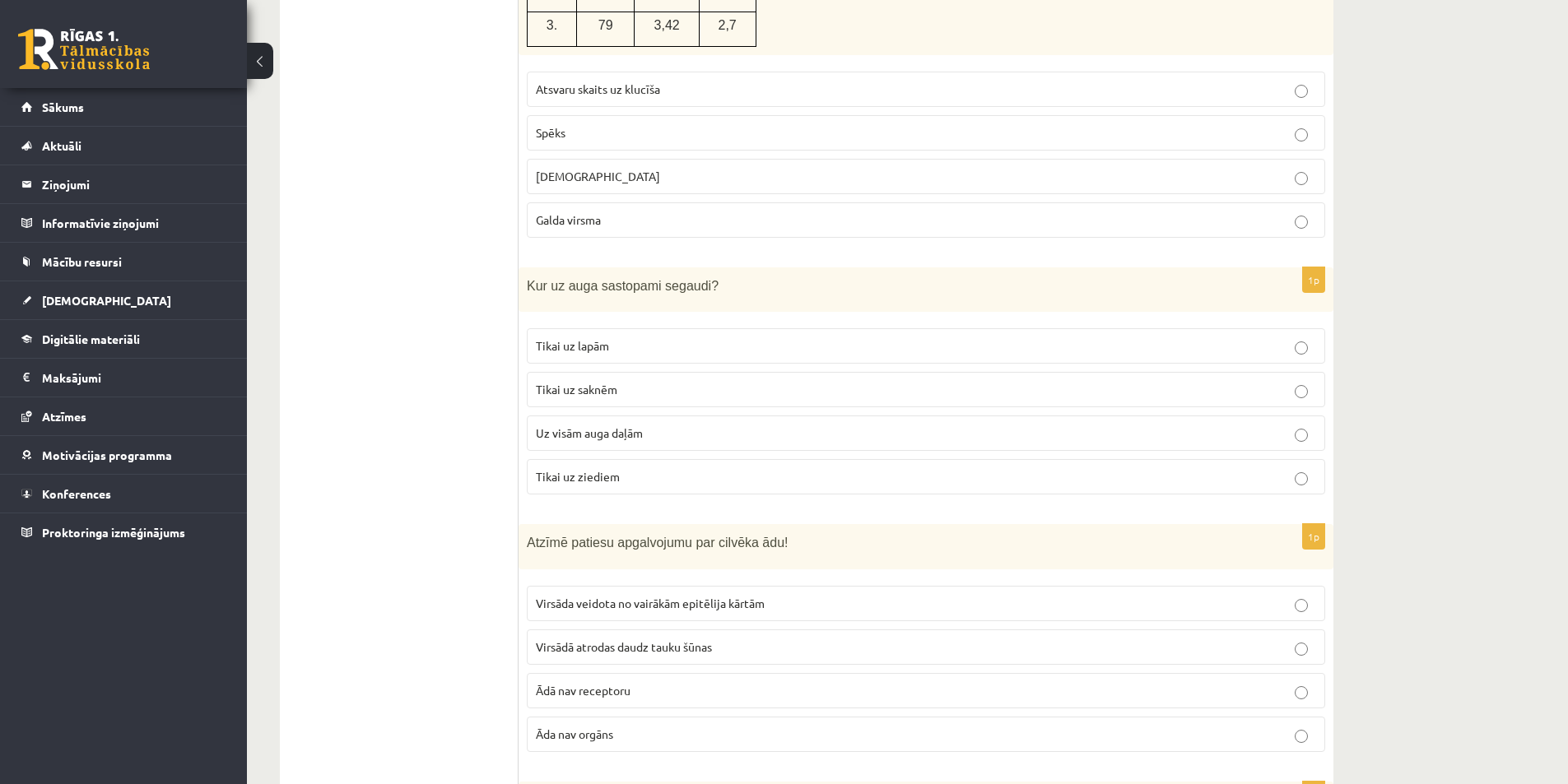
scroll to position [3868, 0]
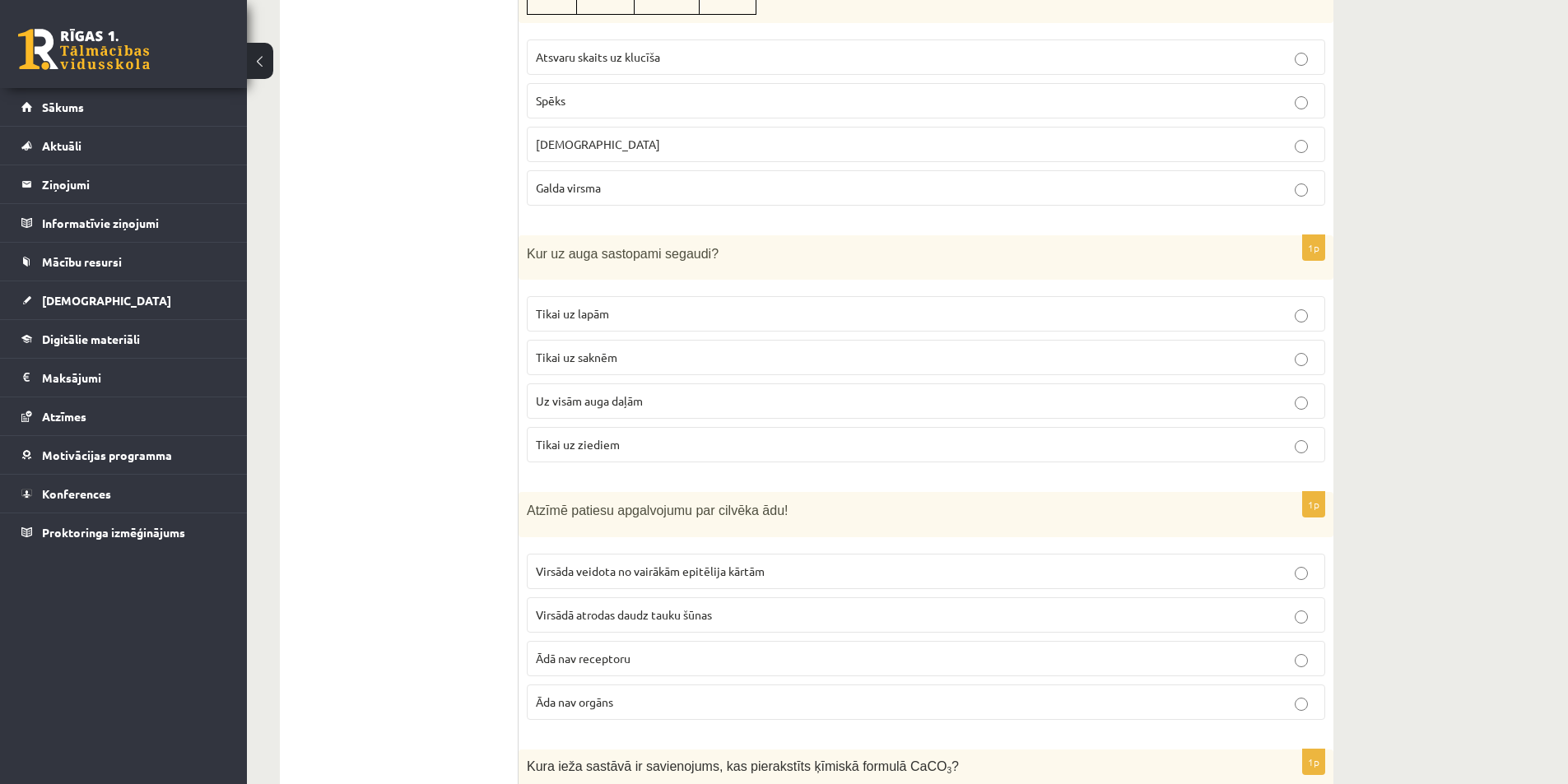
click at [598, 563] on span "Virsāda veidota no vairākām epitēlija kārtām" at bounding box center [650, 570] width 228 height 15
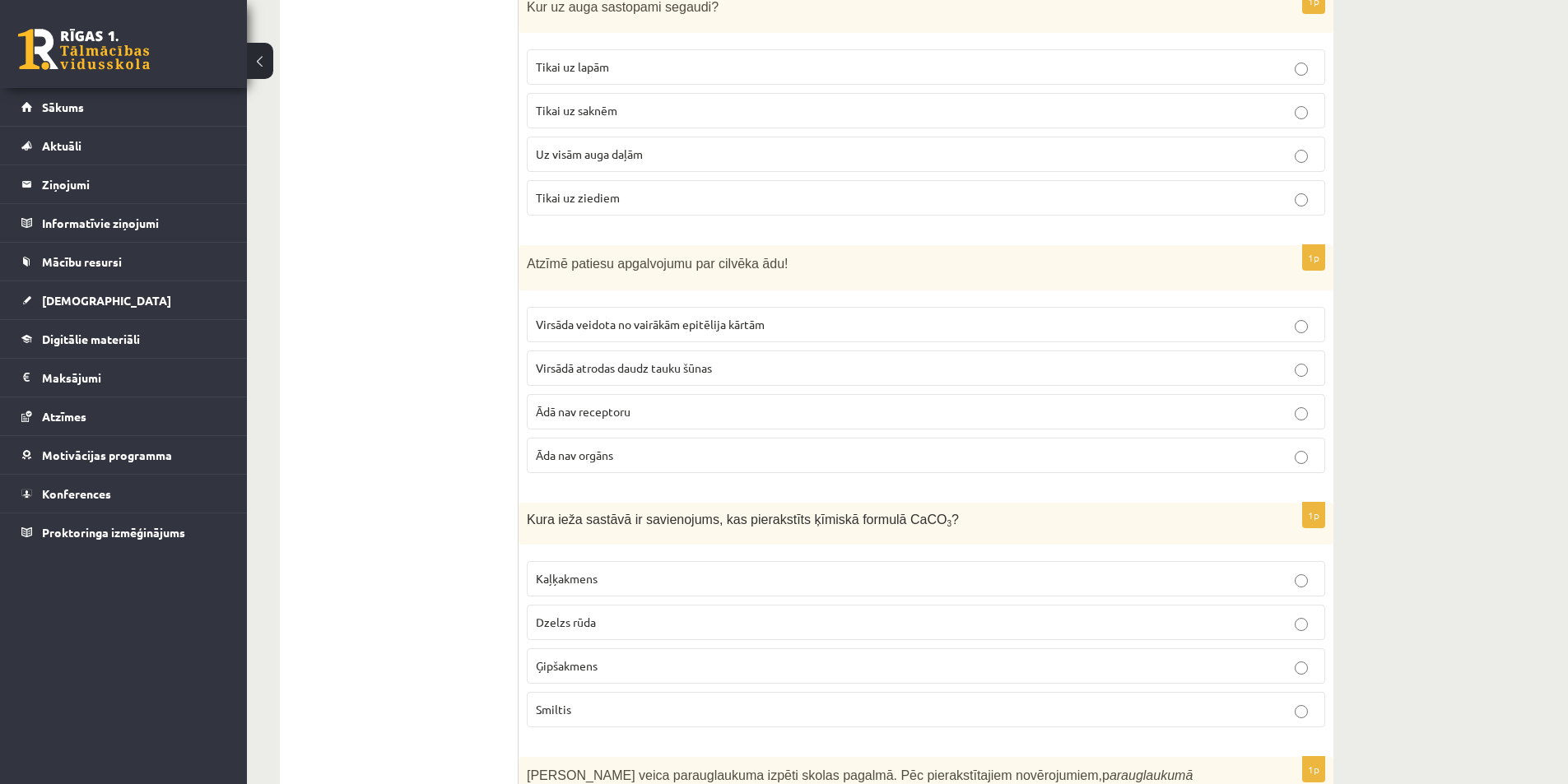
scroll to position [4198, 0]
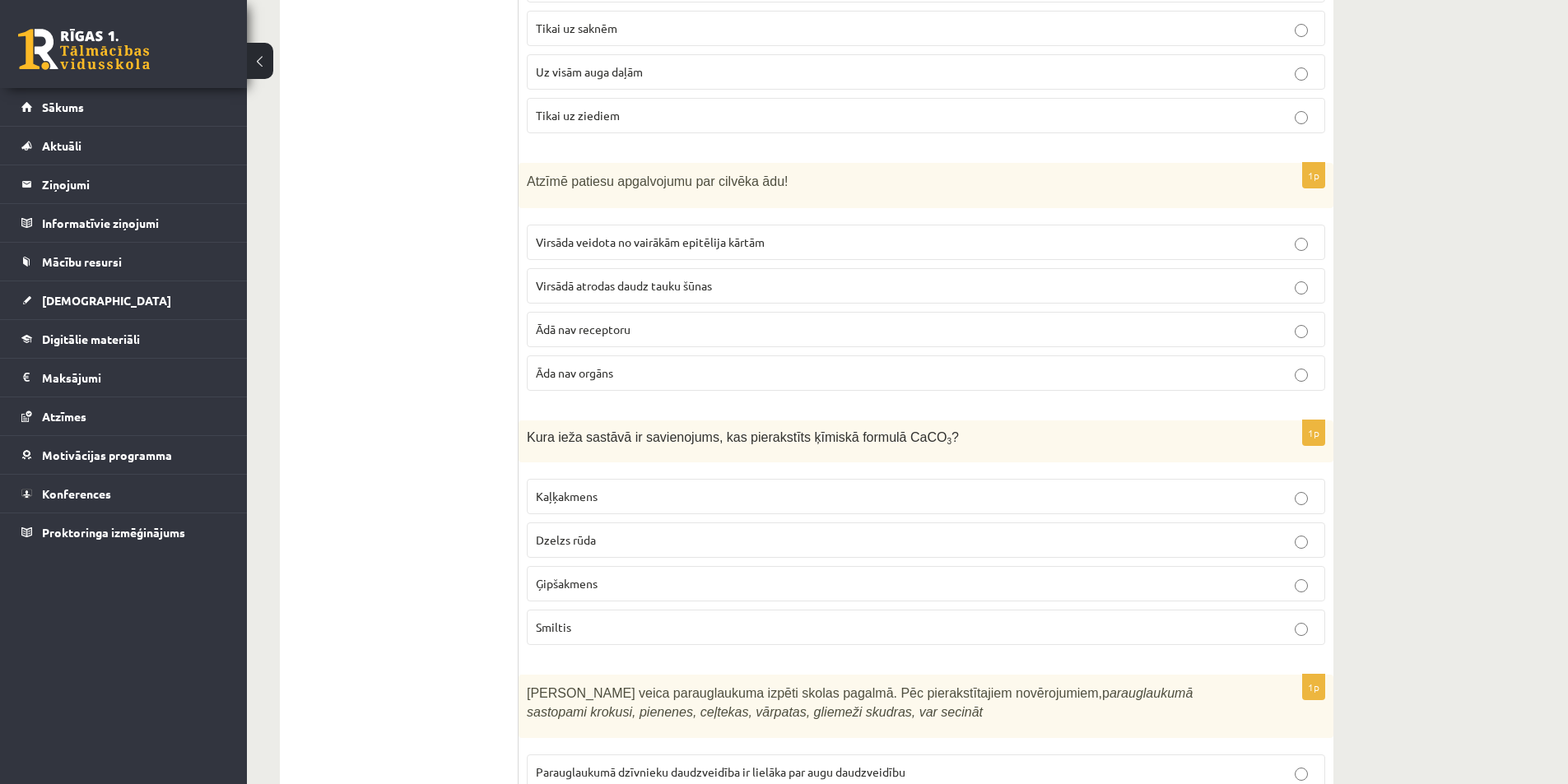
click at [590, 488] on p "Kaļķakmens" at bounding box center [926, 497] width 780 height 17
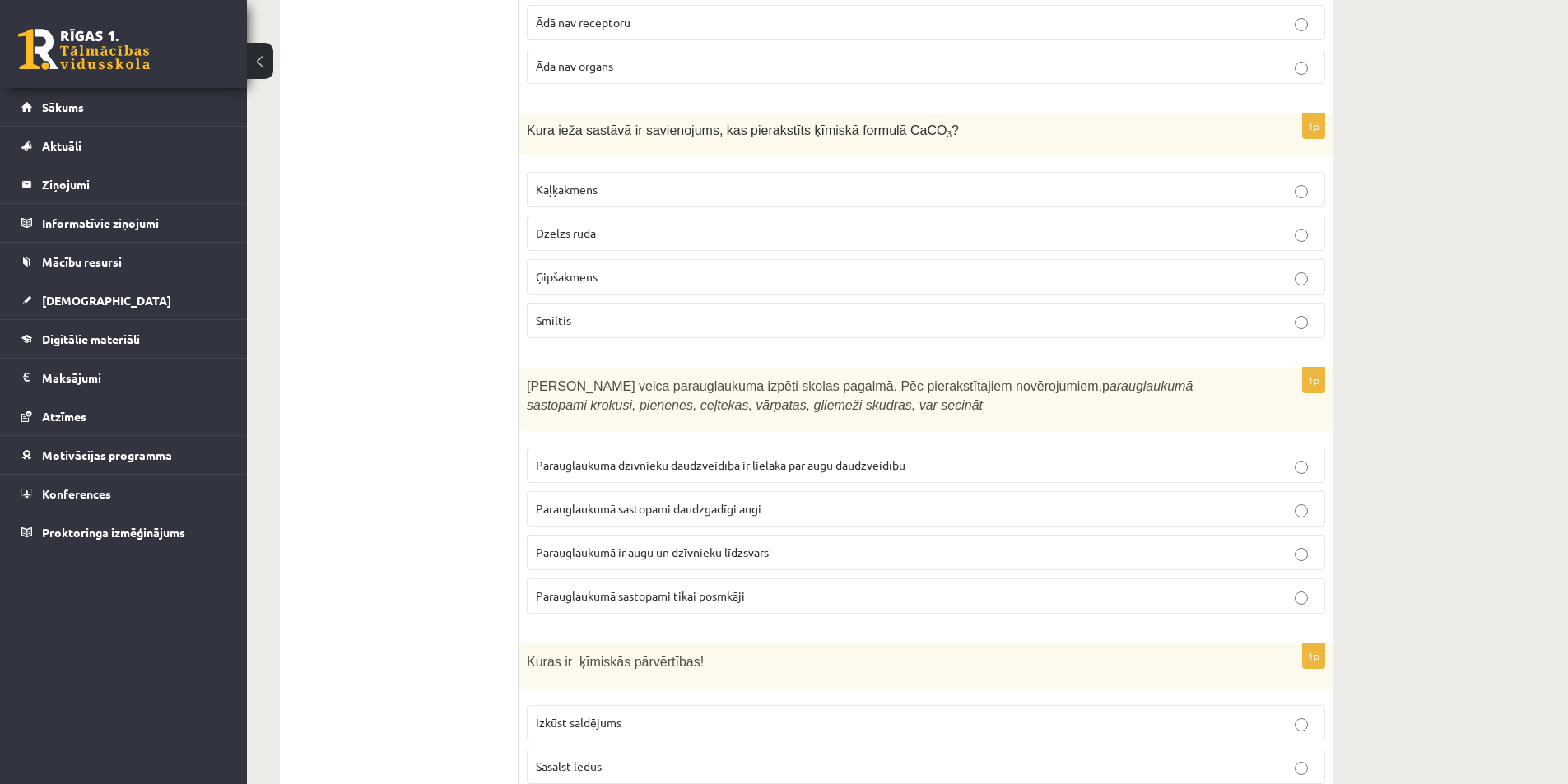
scroll to position [4527, 0]
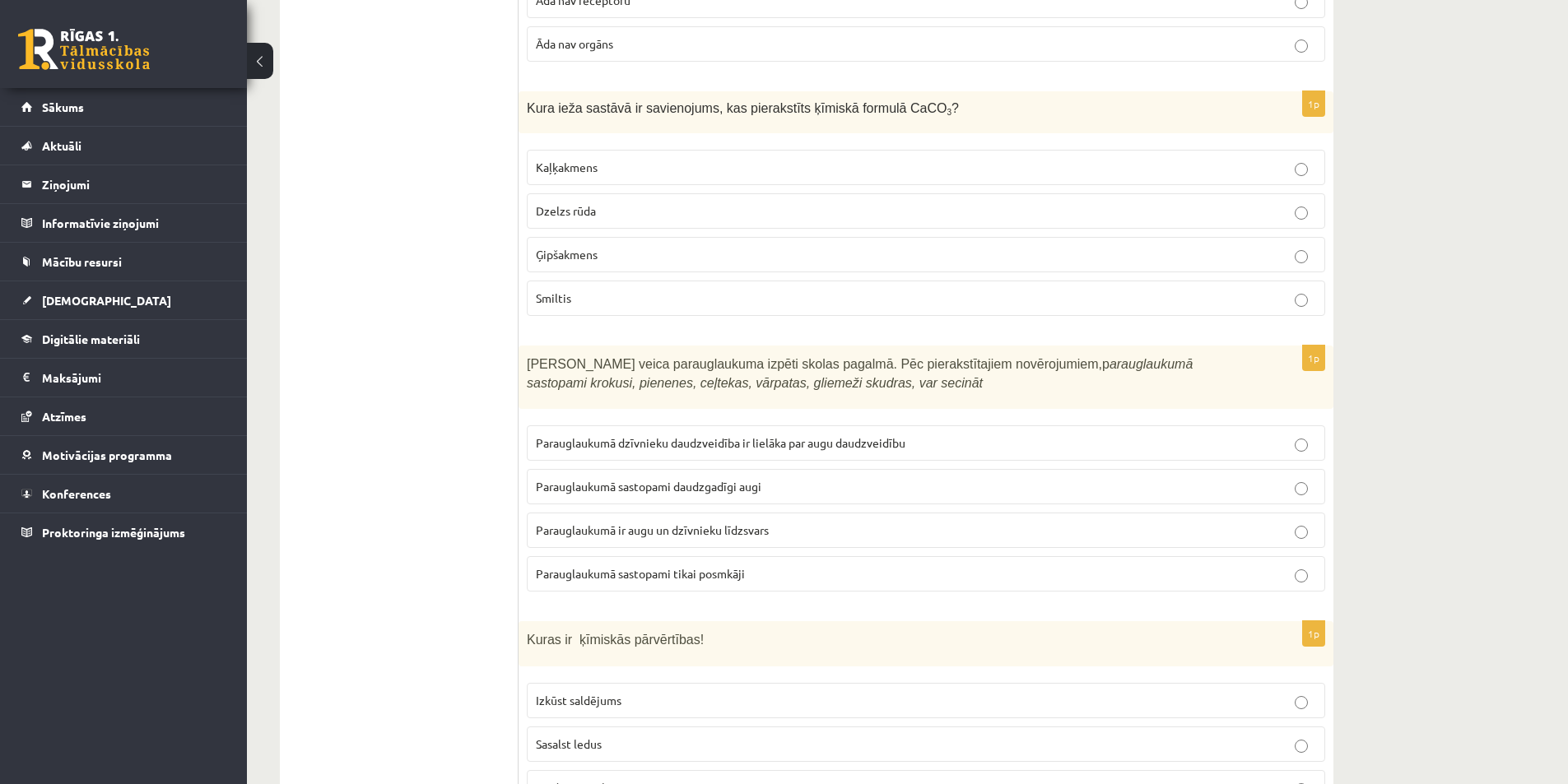
click at [630, 478] on p "Parauglaukumā sastopami daudzgadīgi augi" at bounding box center [926, 487] width 780 height 17
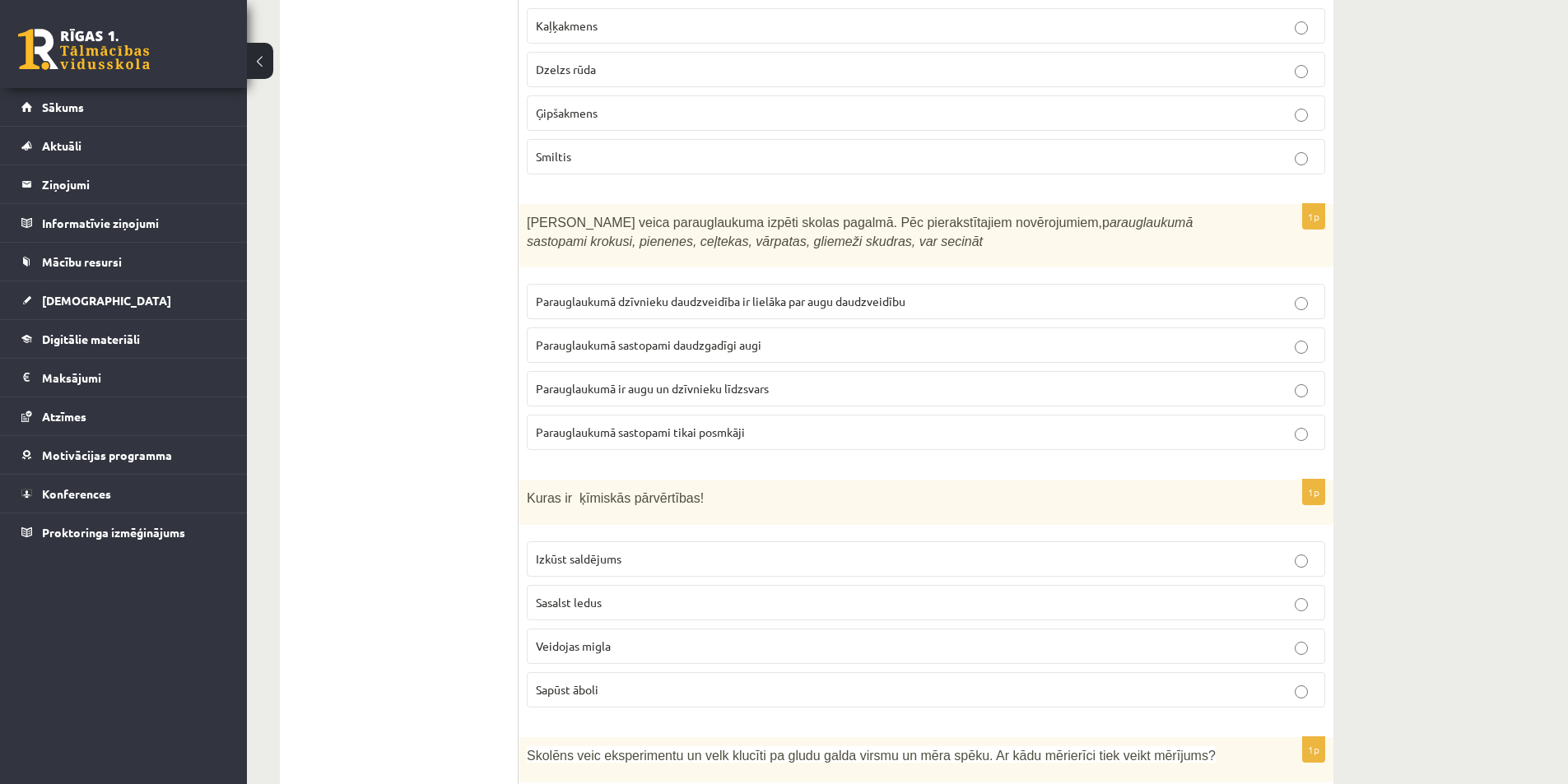
scroll to position [4691, 0]
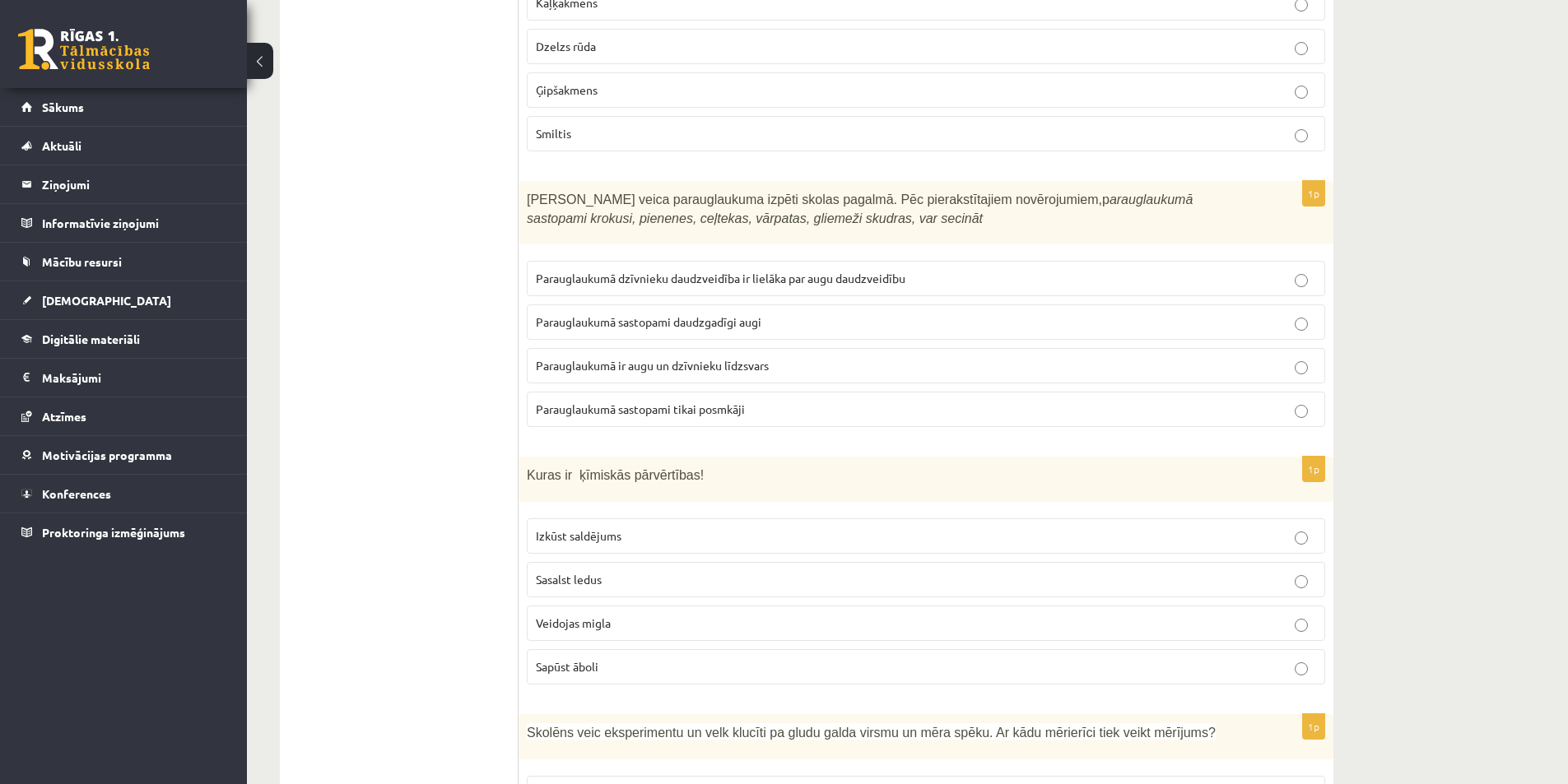
click at [549, 659] on span "Sapūst āboli" at bounding box center [567, 666] width 63 height 15
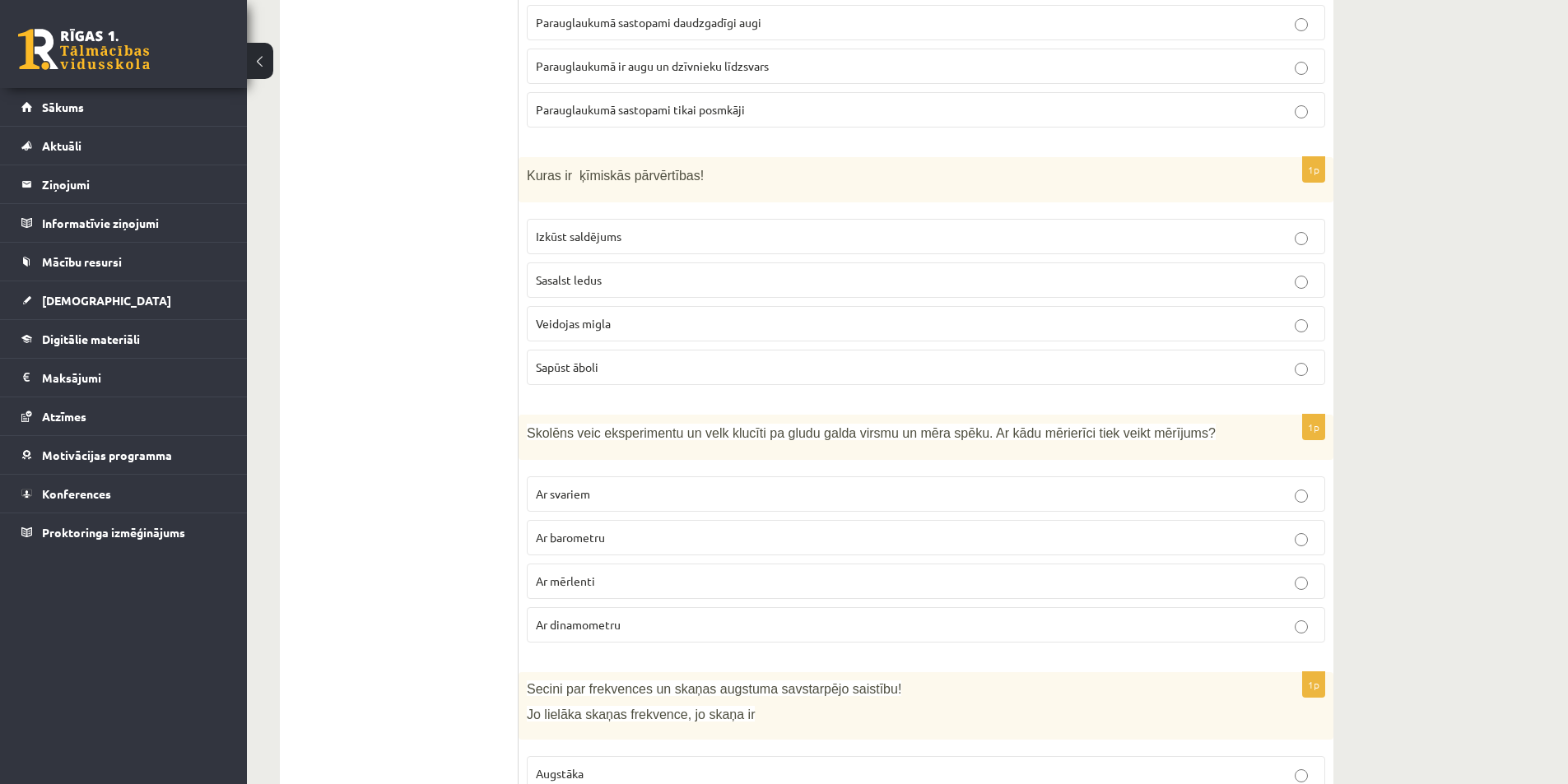
scroll to position [5021, 0]
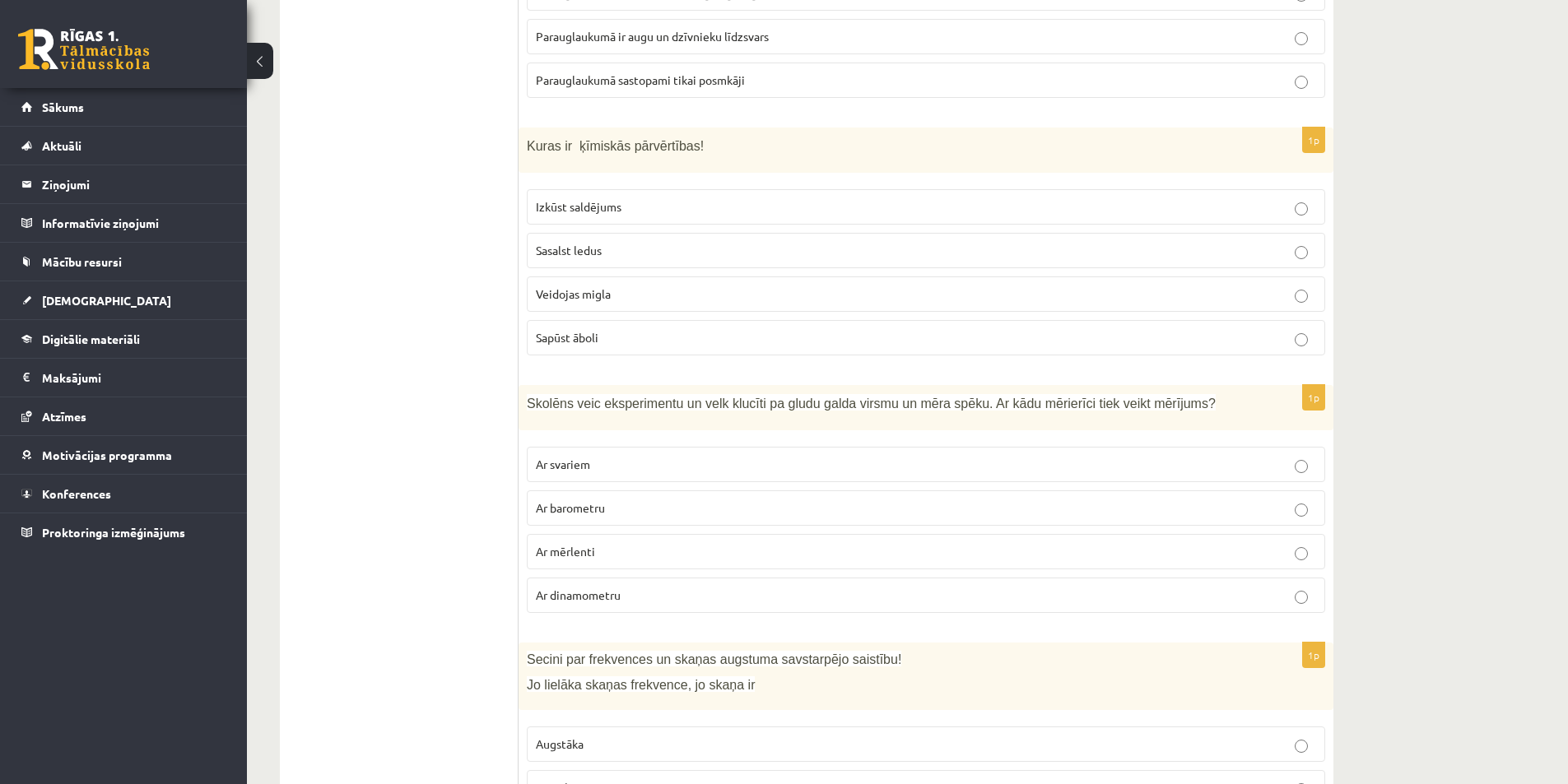
click at [635, 587] on p "Ar dinamometru" at bounding box center [926, 595] width 780 height 17
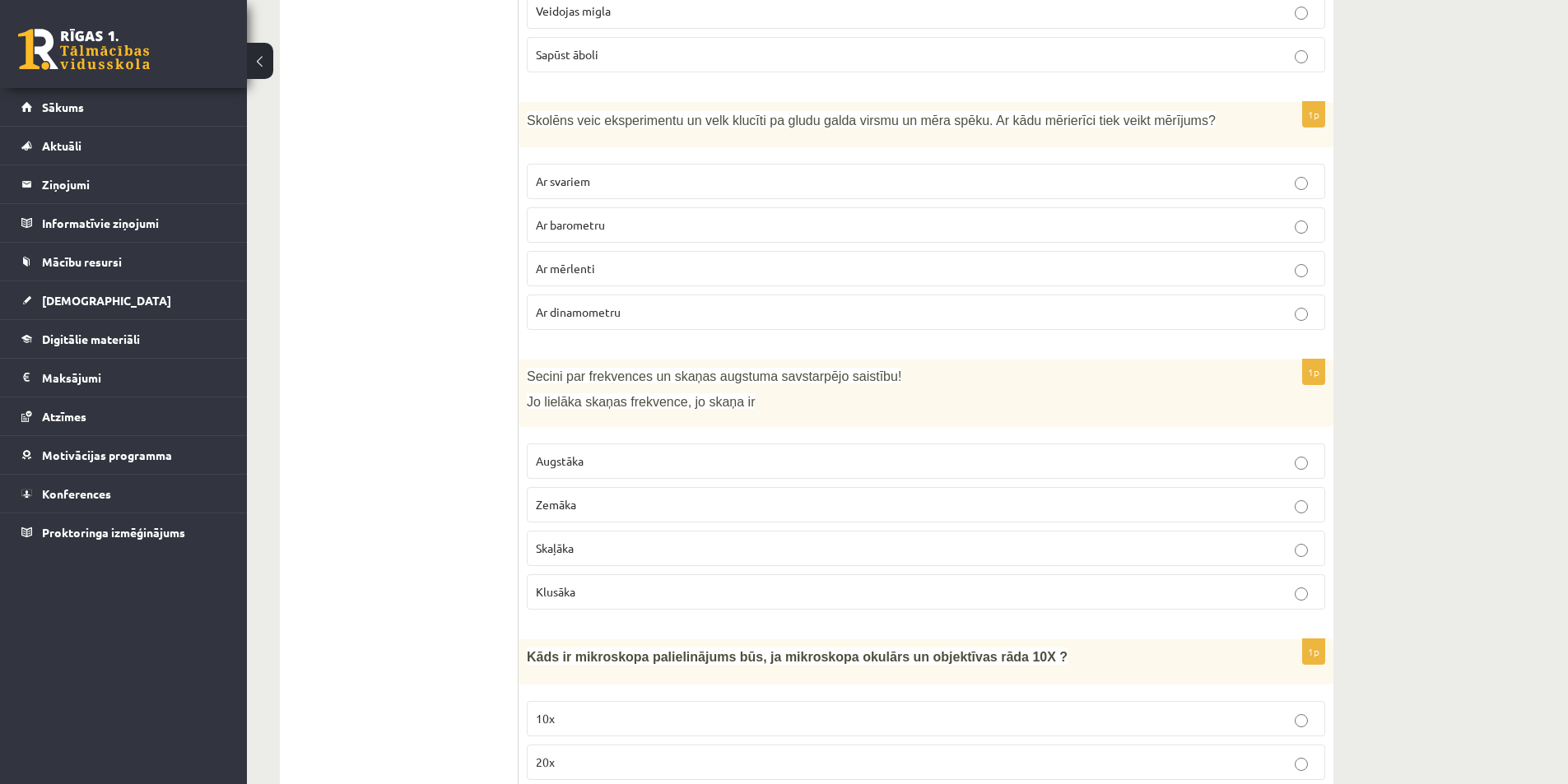
scroll to position [5432, 0]
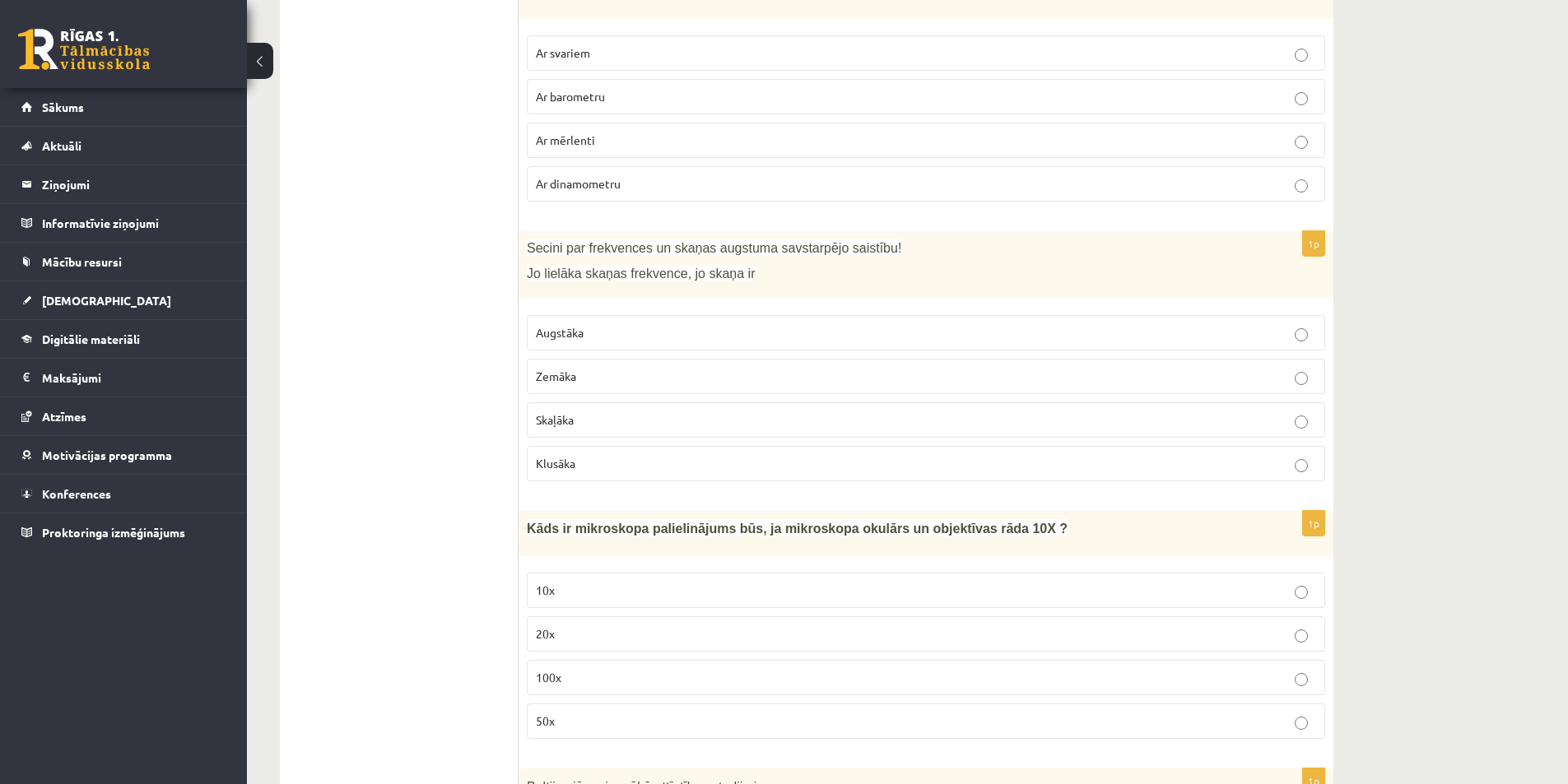
click at [810, 324] on p "Augstāka" at bounding box center [926, 333] width 780 height 17
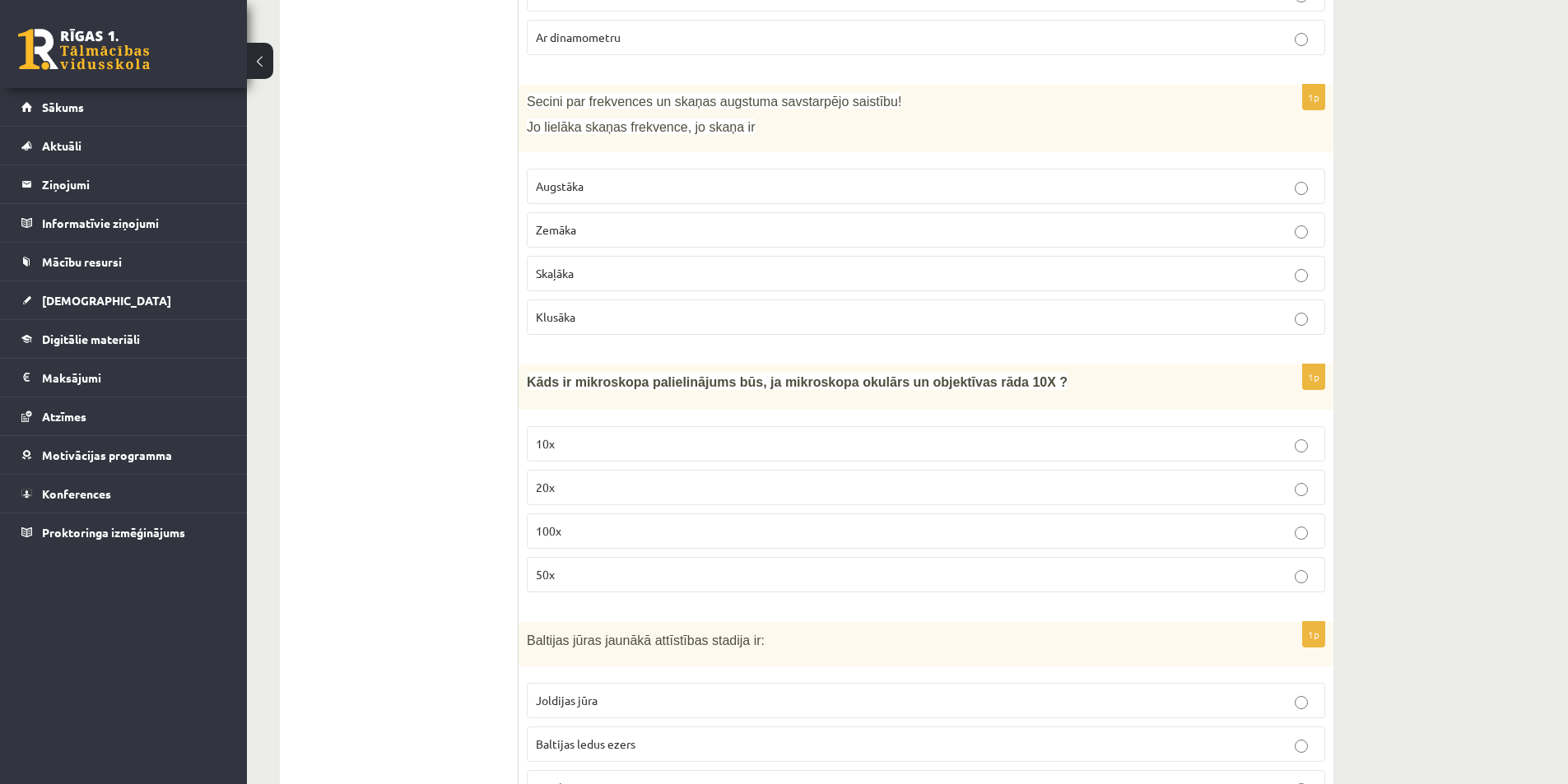
scroll to position [5596, 0]
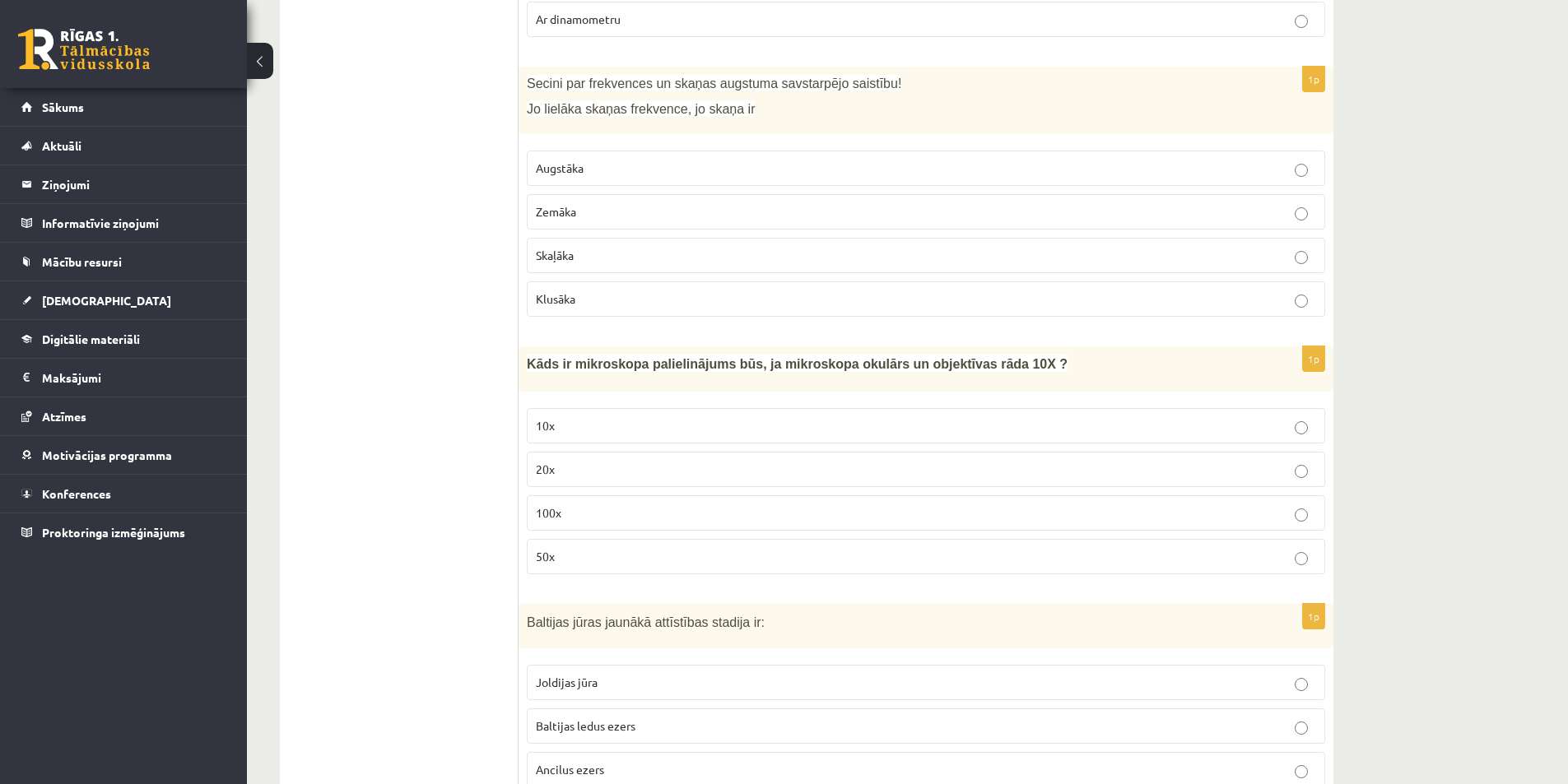
click at [563, 504] on p "100x" at bounding box center [926, 513] width 780 height 17
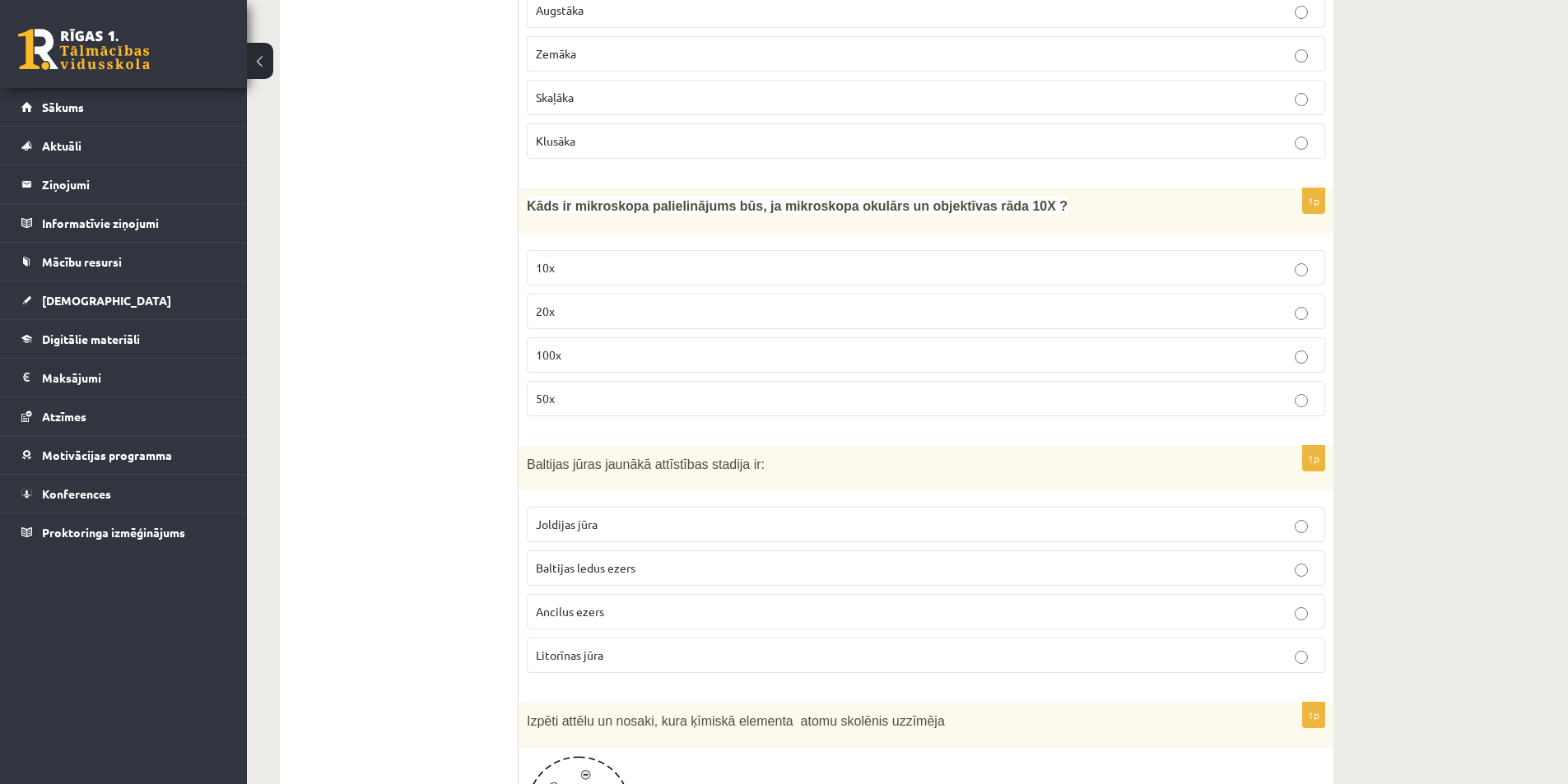
scroll to position [5761, 0]
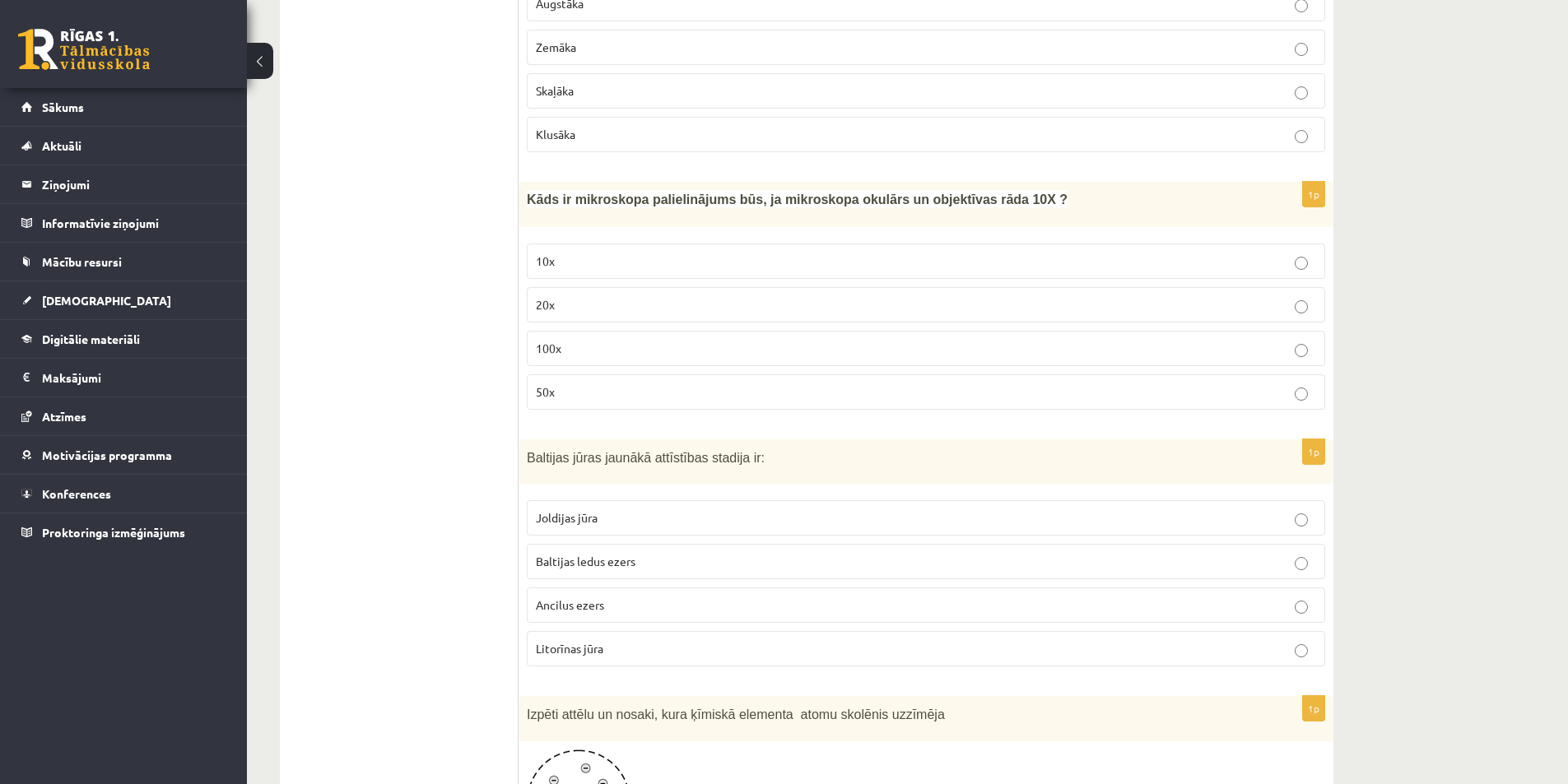
click at [654, 641] on p "Litorīnas jūra" at bounding box center [926, 649] width 780 height 17
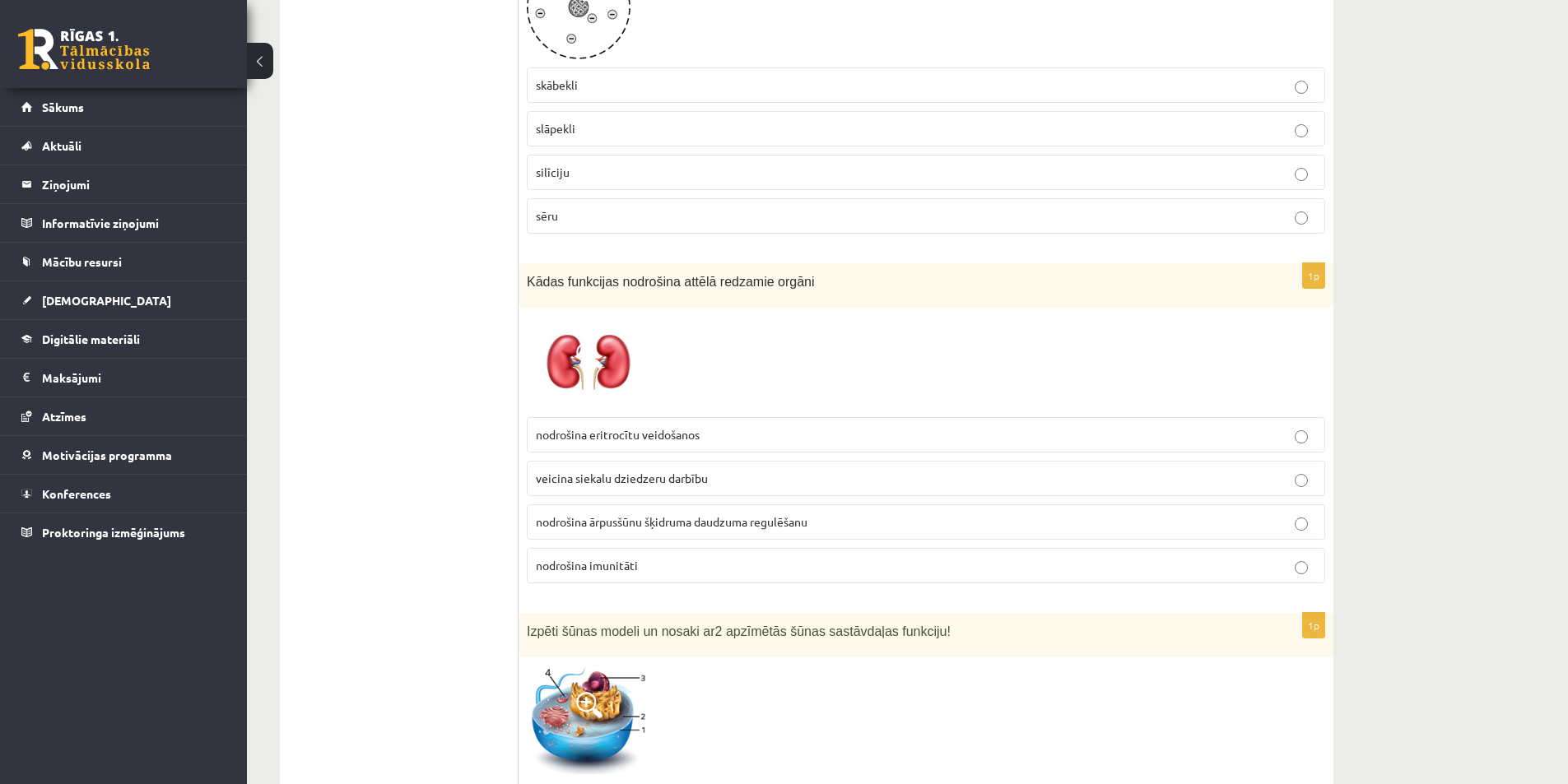
scroll to position [6584, 0]
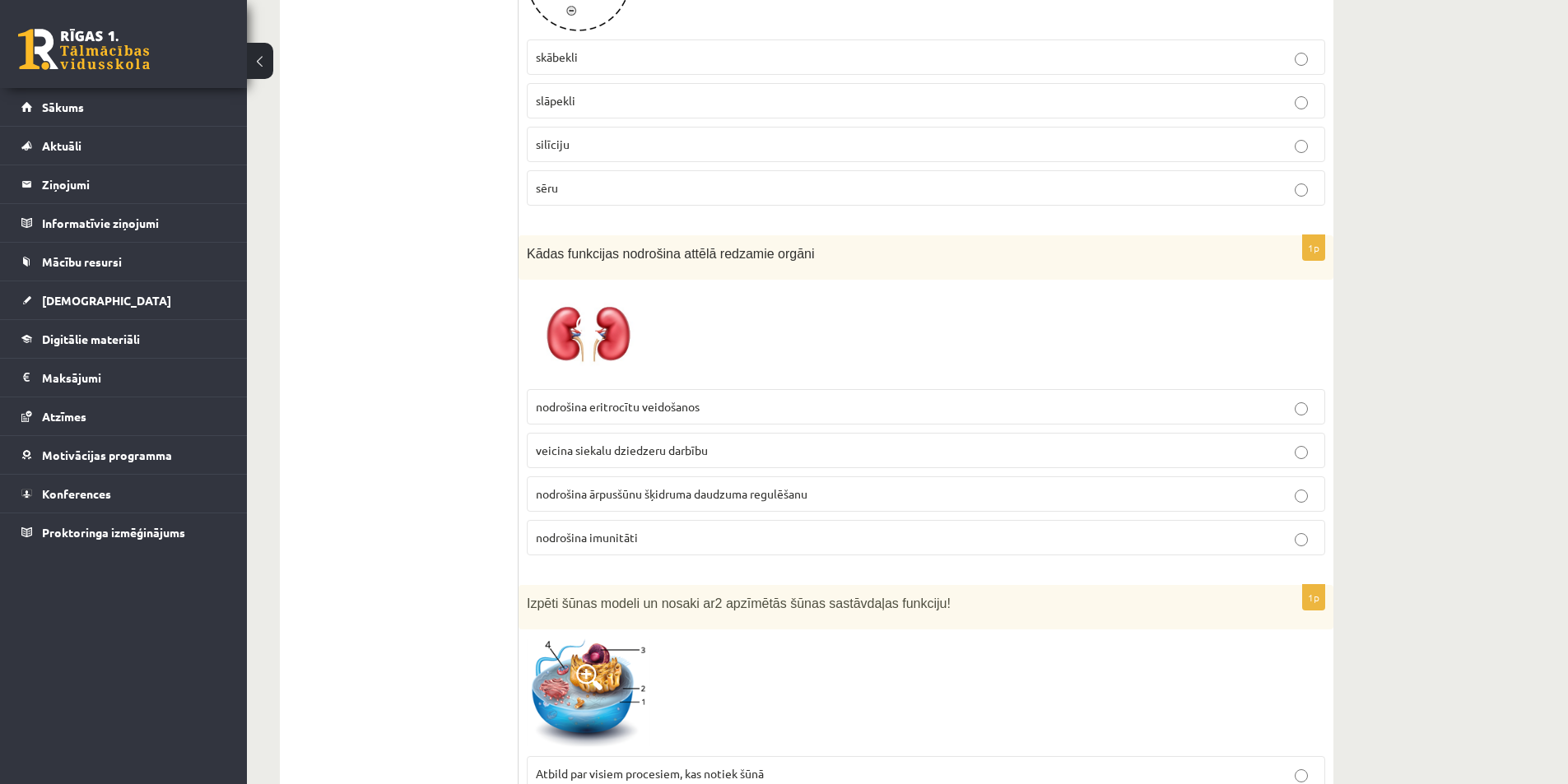
click at [620, 487] on span "nodrošina ārpusšūnu šķidruma daudzuma regulēšanu" at bounding box center [672, 494] width 272 height 15
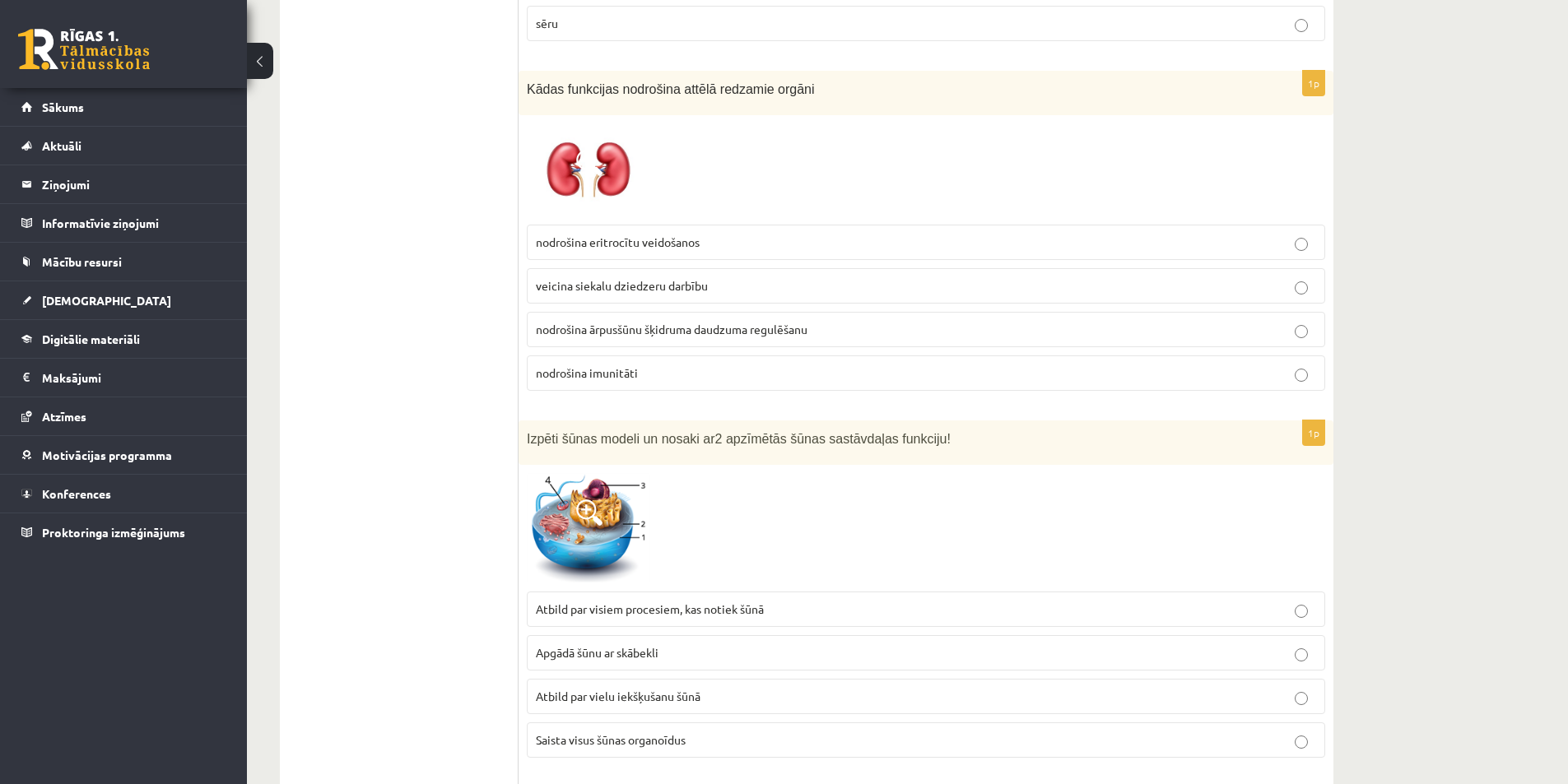
scroll to position [6831, 0]
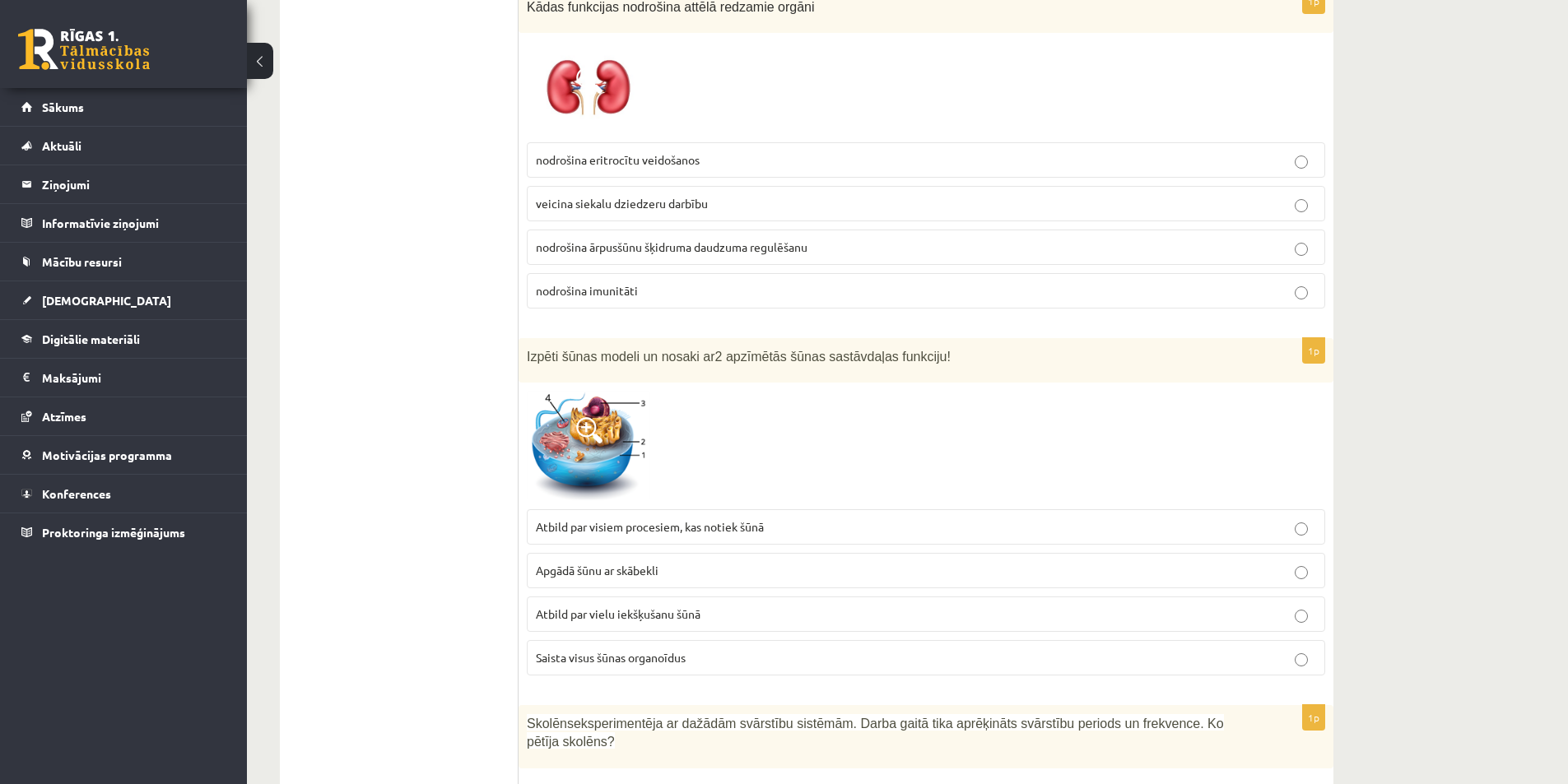
click at [695, 649] on p "Saista visus šūnas organoīdus" at bounding box center [926, 658] width 780 height 17
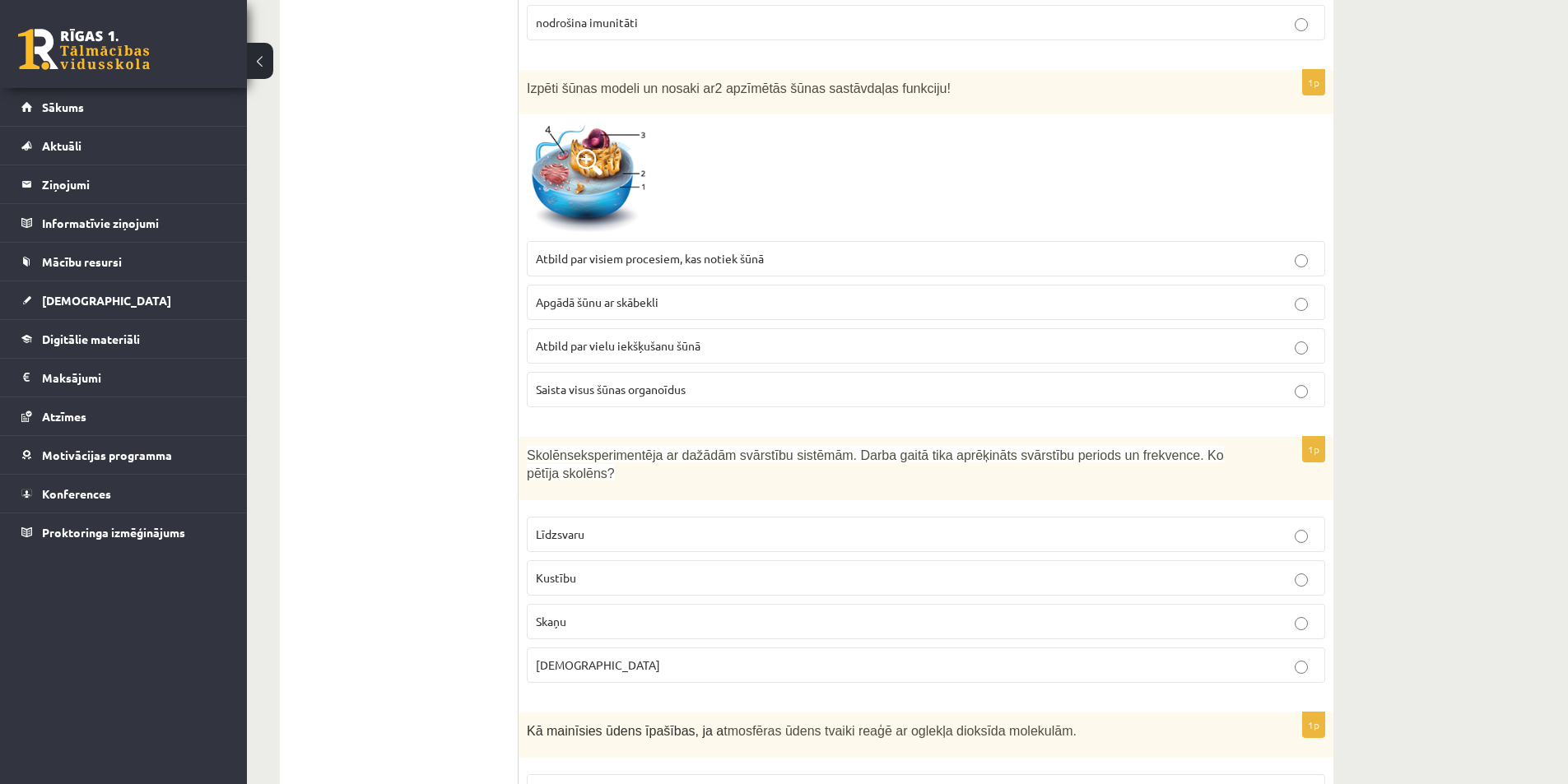
scroll to position [7161, 0]
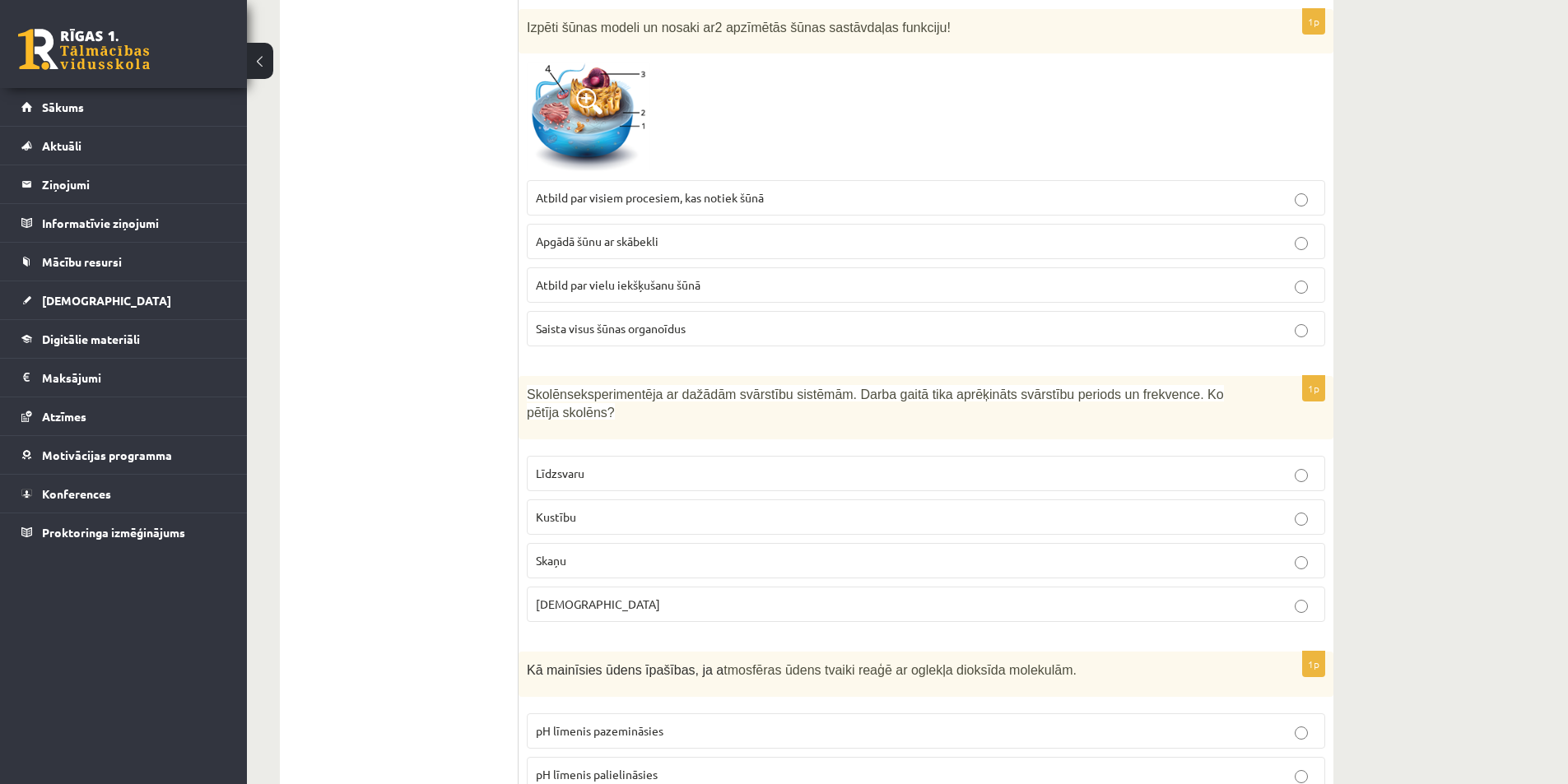
click at [585, 543] on label "Skaņu" at bounding box center [925, 560] width 799 height 36
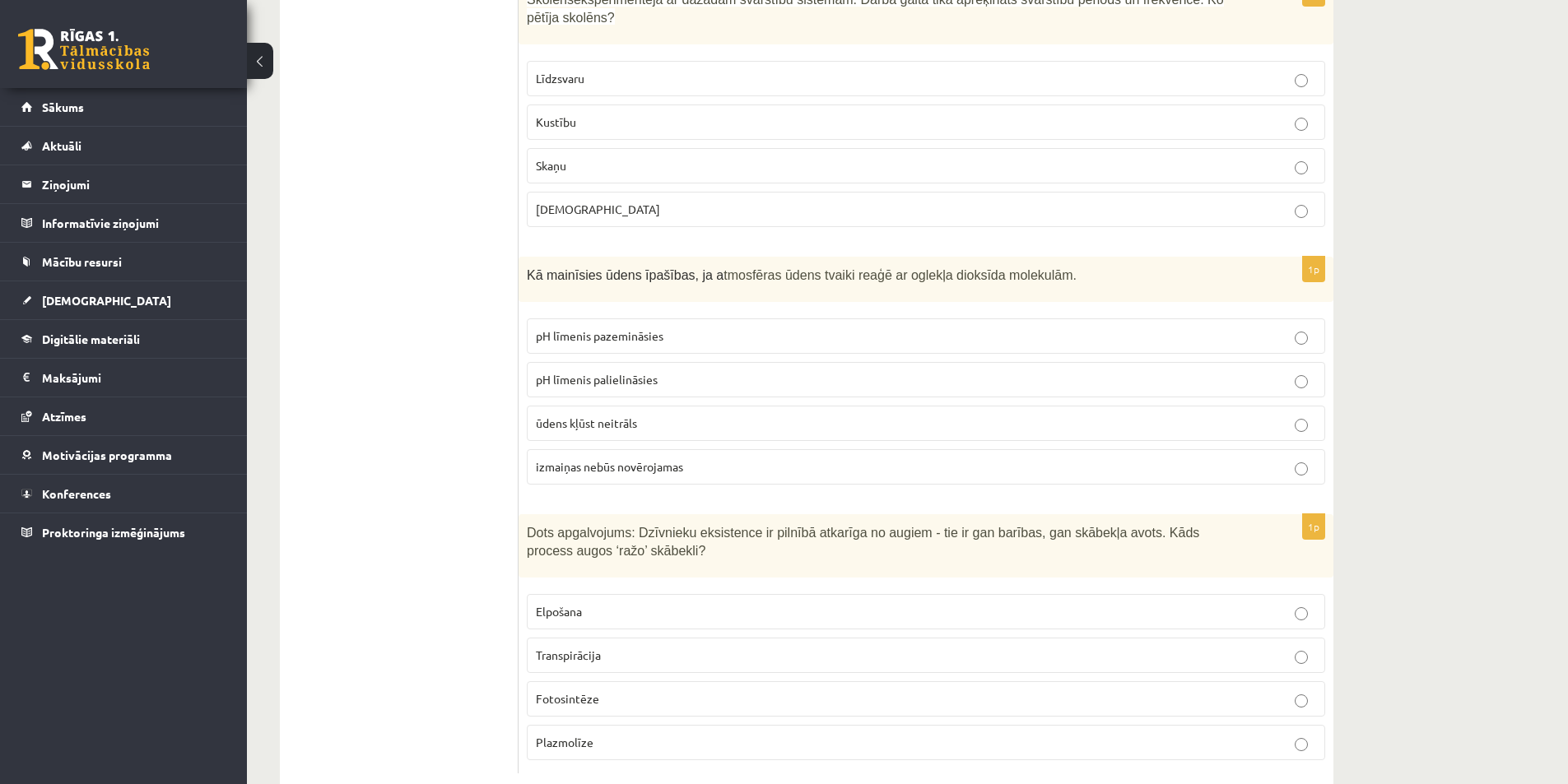
scroll to position [7556, 0]
click at [597, 690] on p "Fotosintēze" at bounding box center [926, 699] width 780 height 17
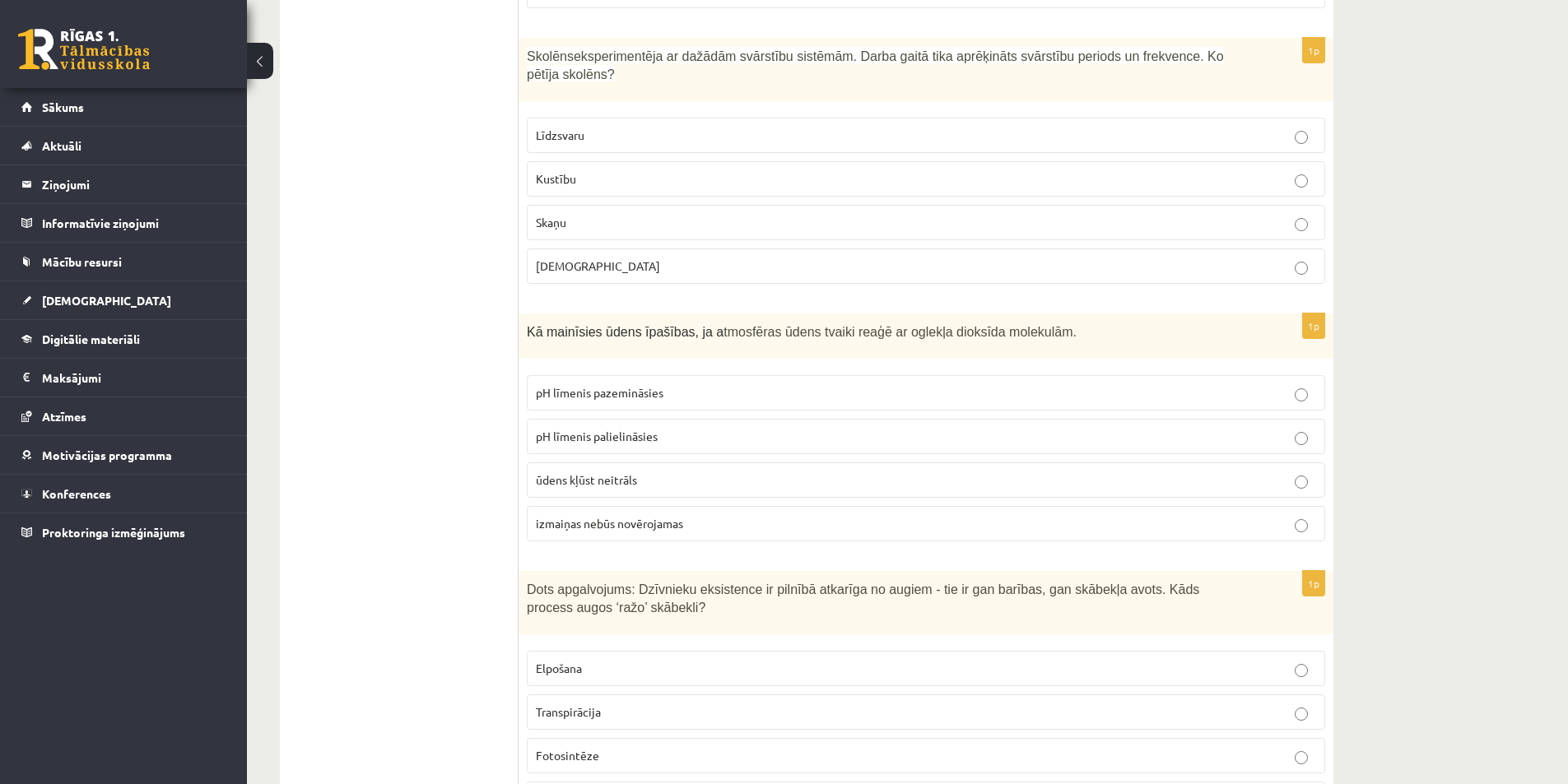
scroll to position [7474, 0]
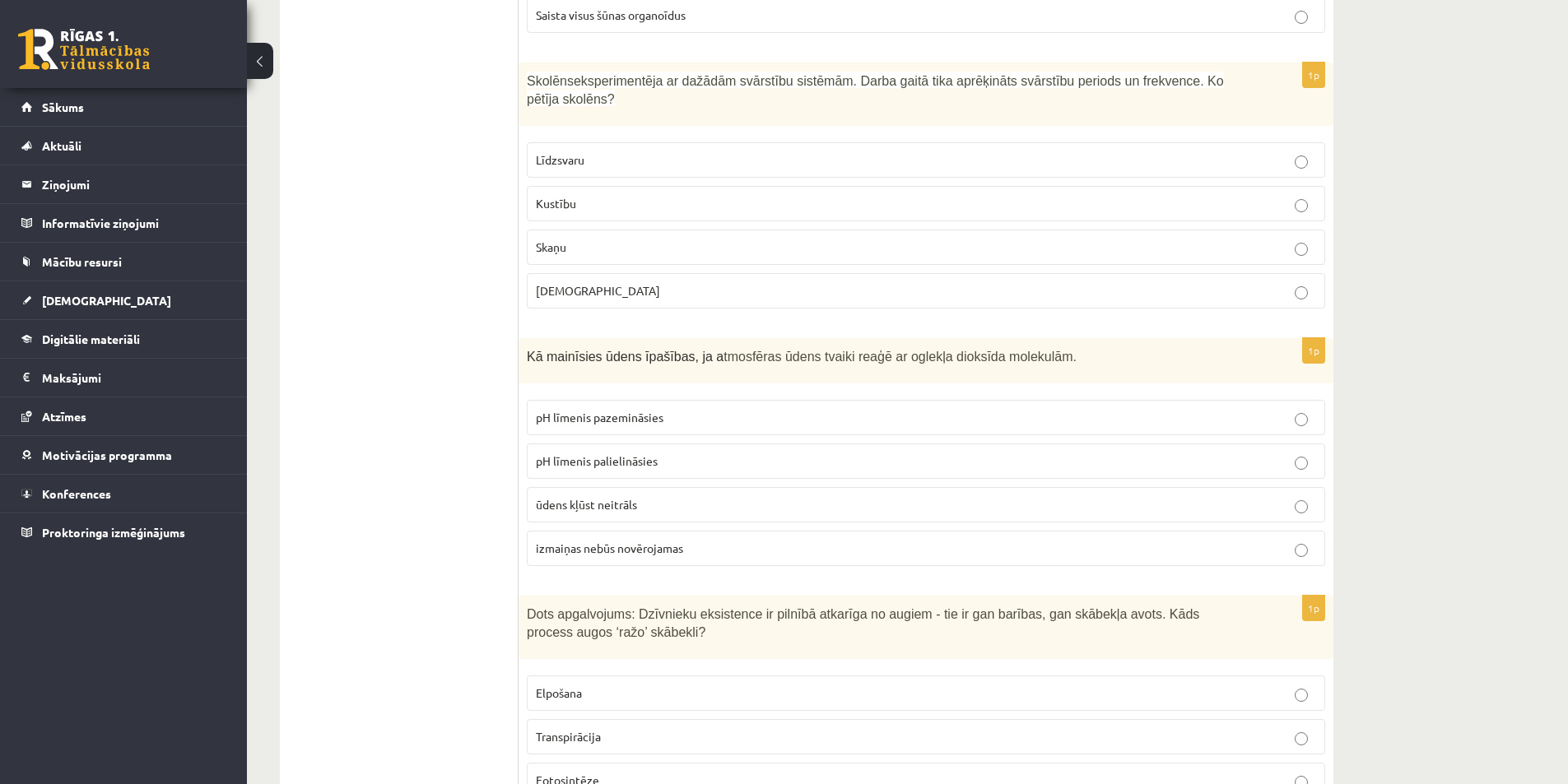
click at [670, 409] on p "pH līmenis pazemināsies" at bounding box center [926, 418] width 780 height 17
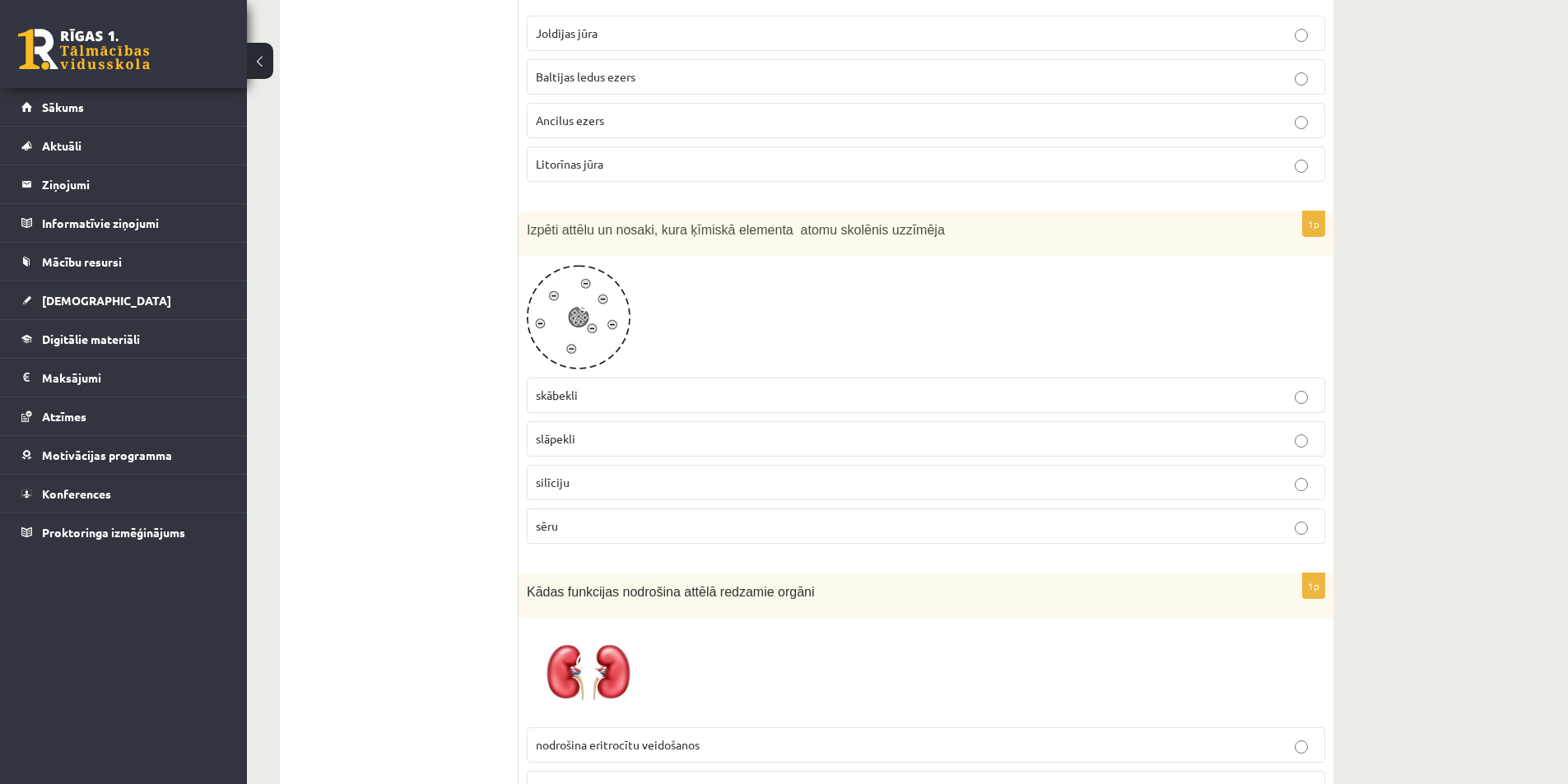
scroll to position [6239, 0]
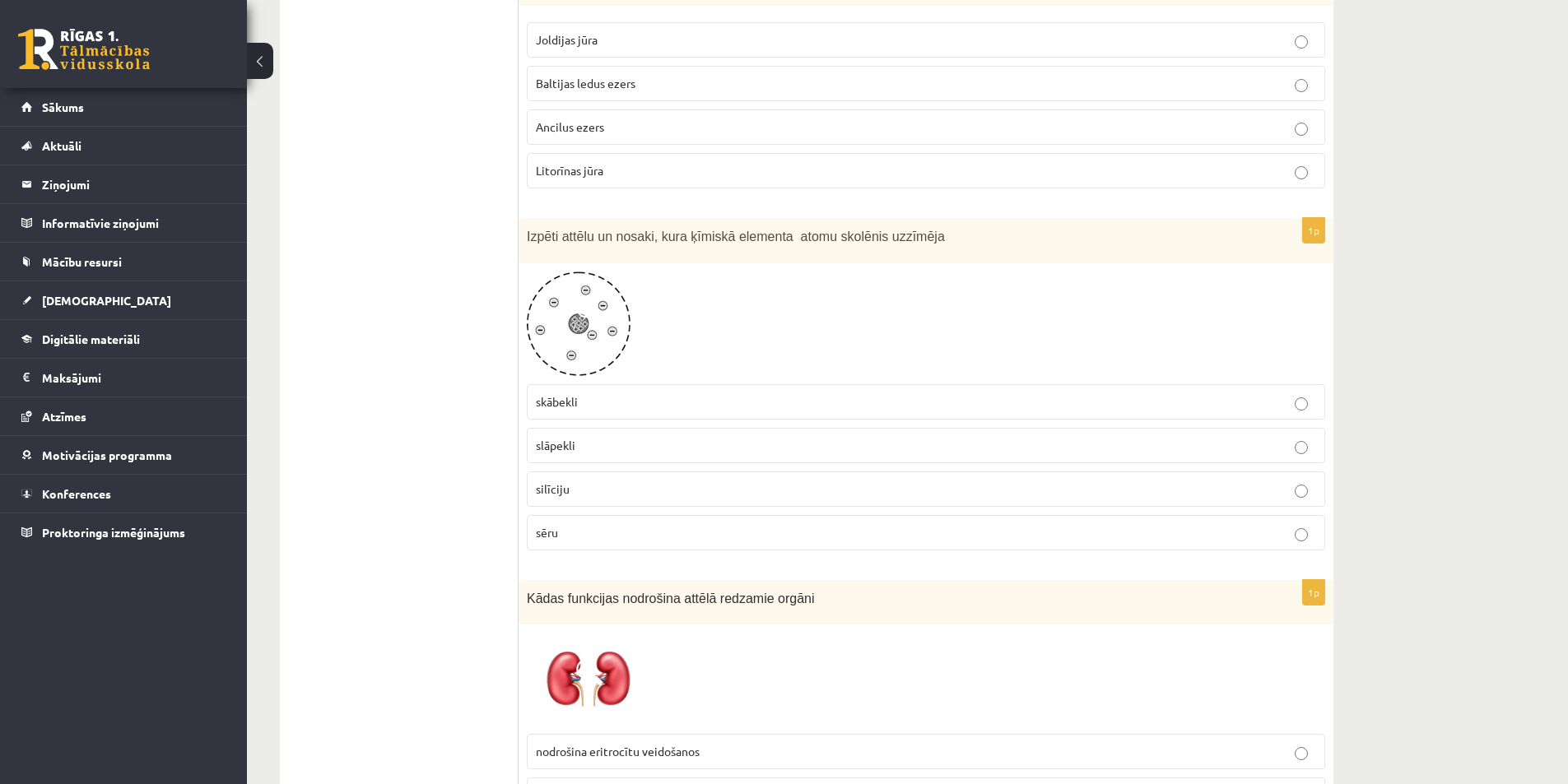
click at [588, 437] on p "slāpekli" at bounding box center [926, 446] width 780 height 17
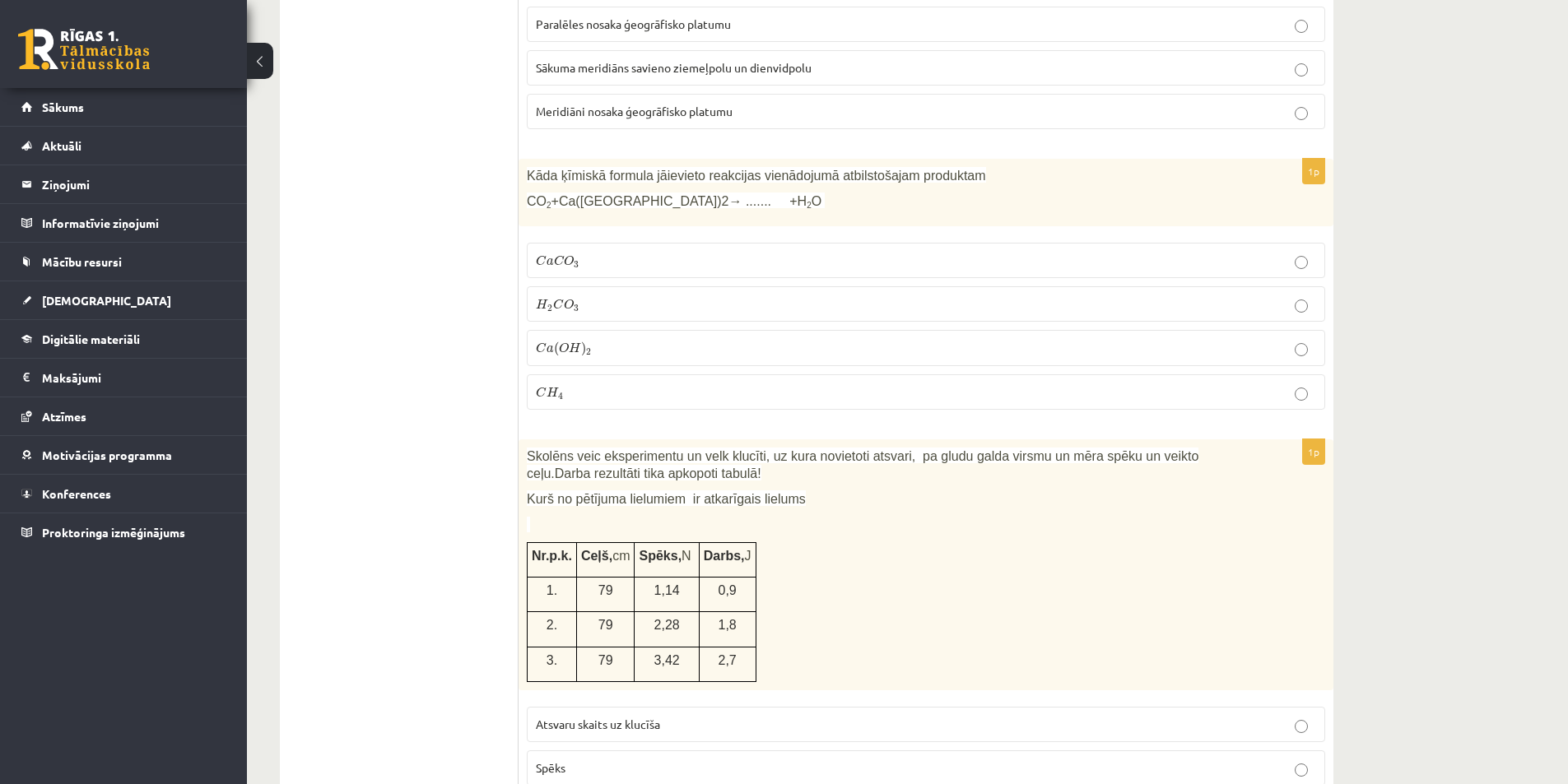
scroll to position [3194, 0]
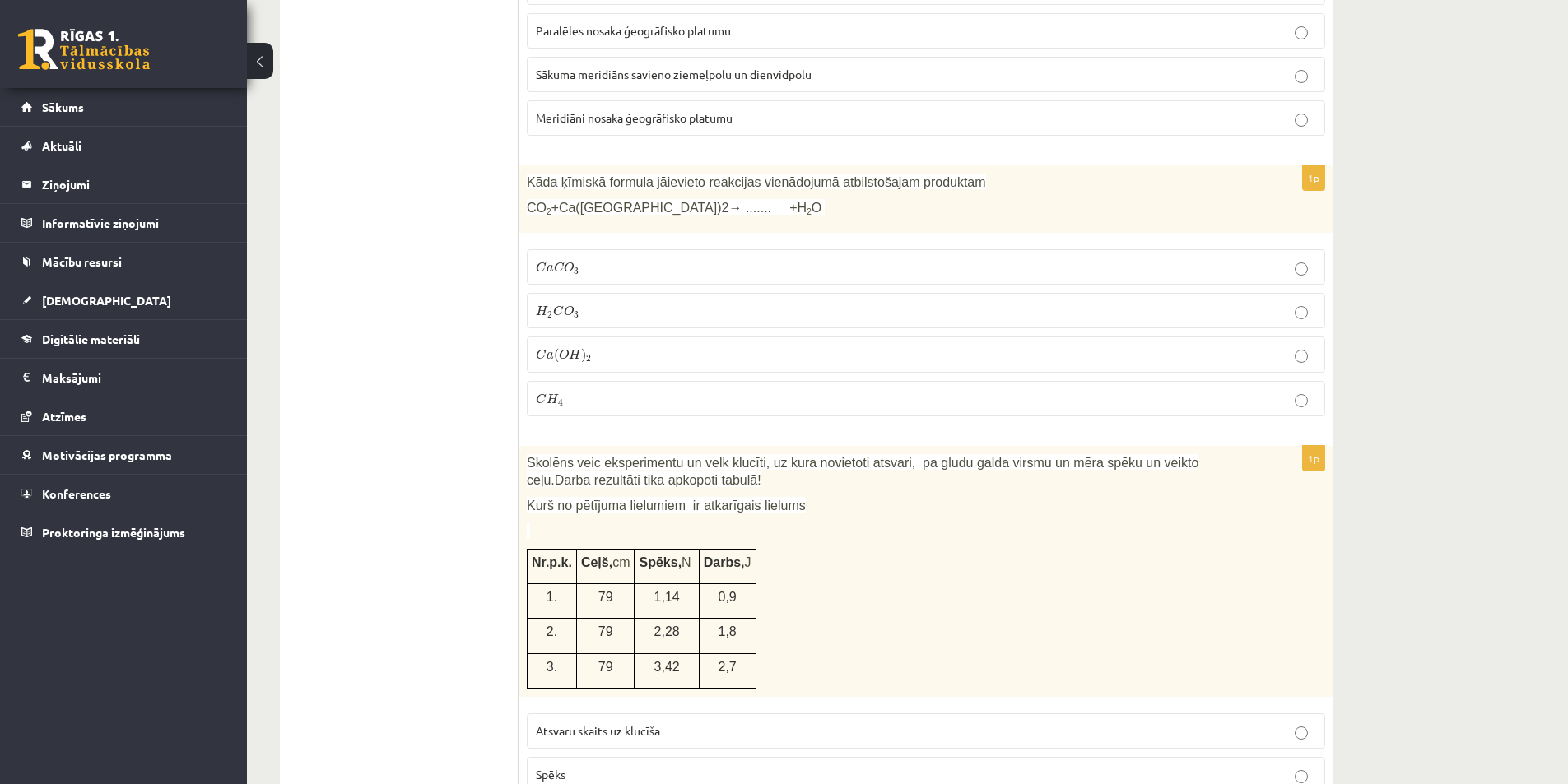
click at [611, 258] on p "C a C O 3 C a C O 3" at bounding box center [926, 267] width 780 height 17
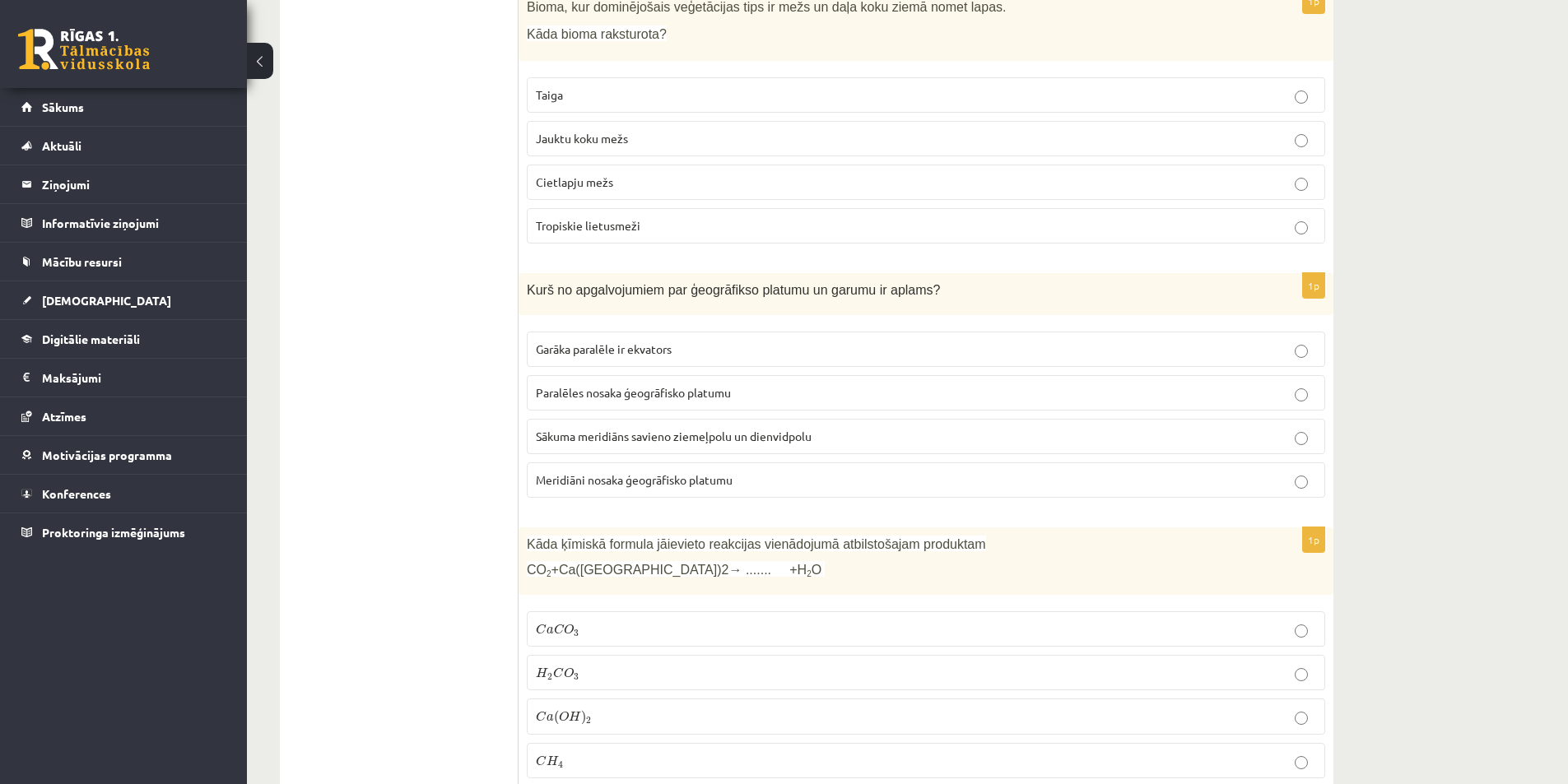
scroll to position [2783, 0]
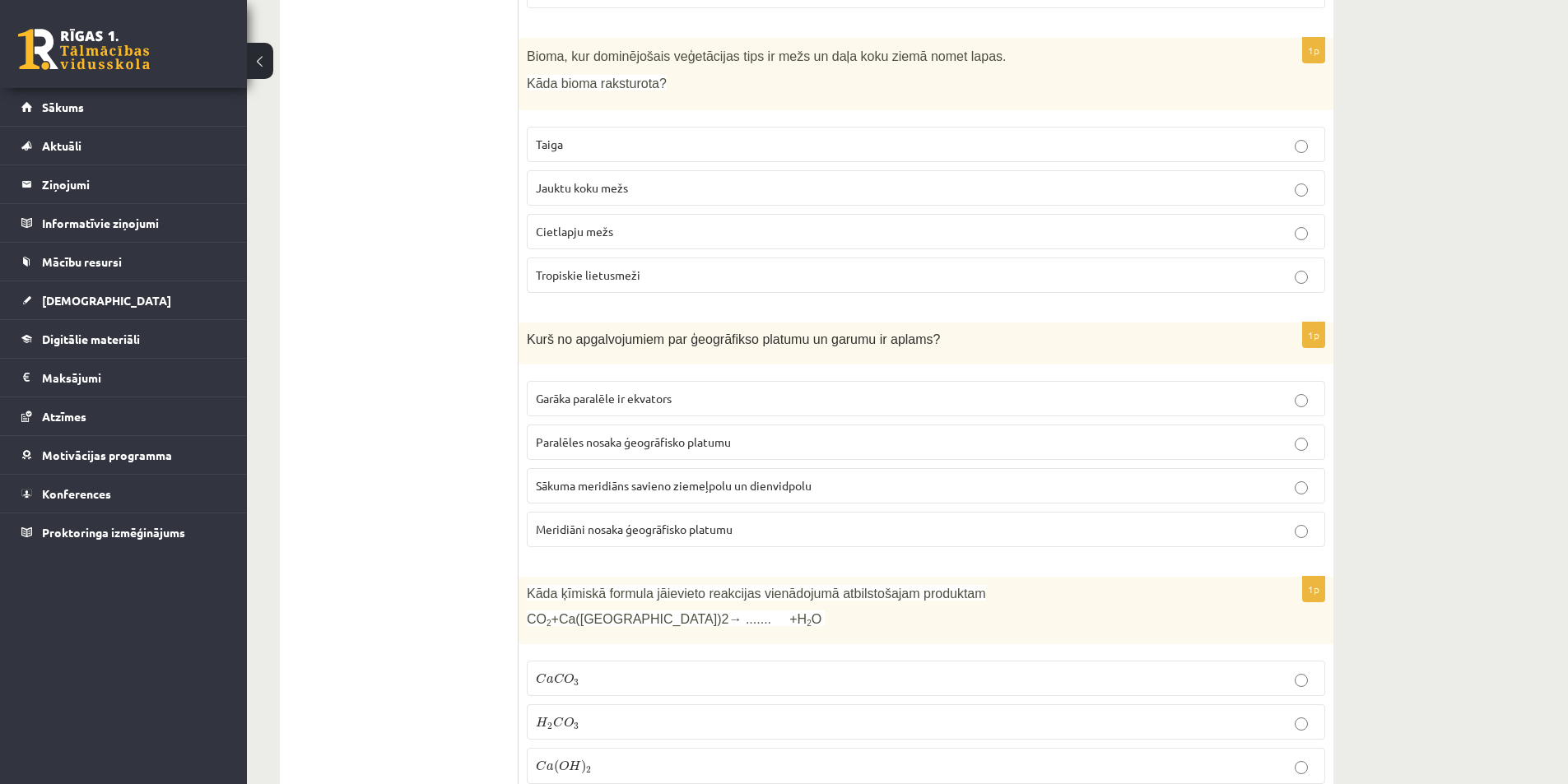
click at [638, 435] on span "Paralēles nosaka ģeogrāfisko platumu" at bounding box center [634, 441] width 196 height 15
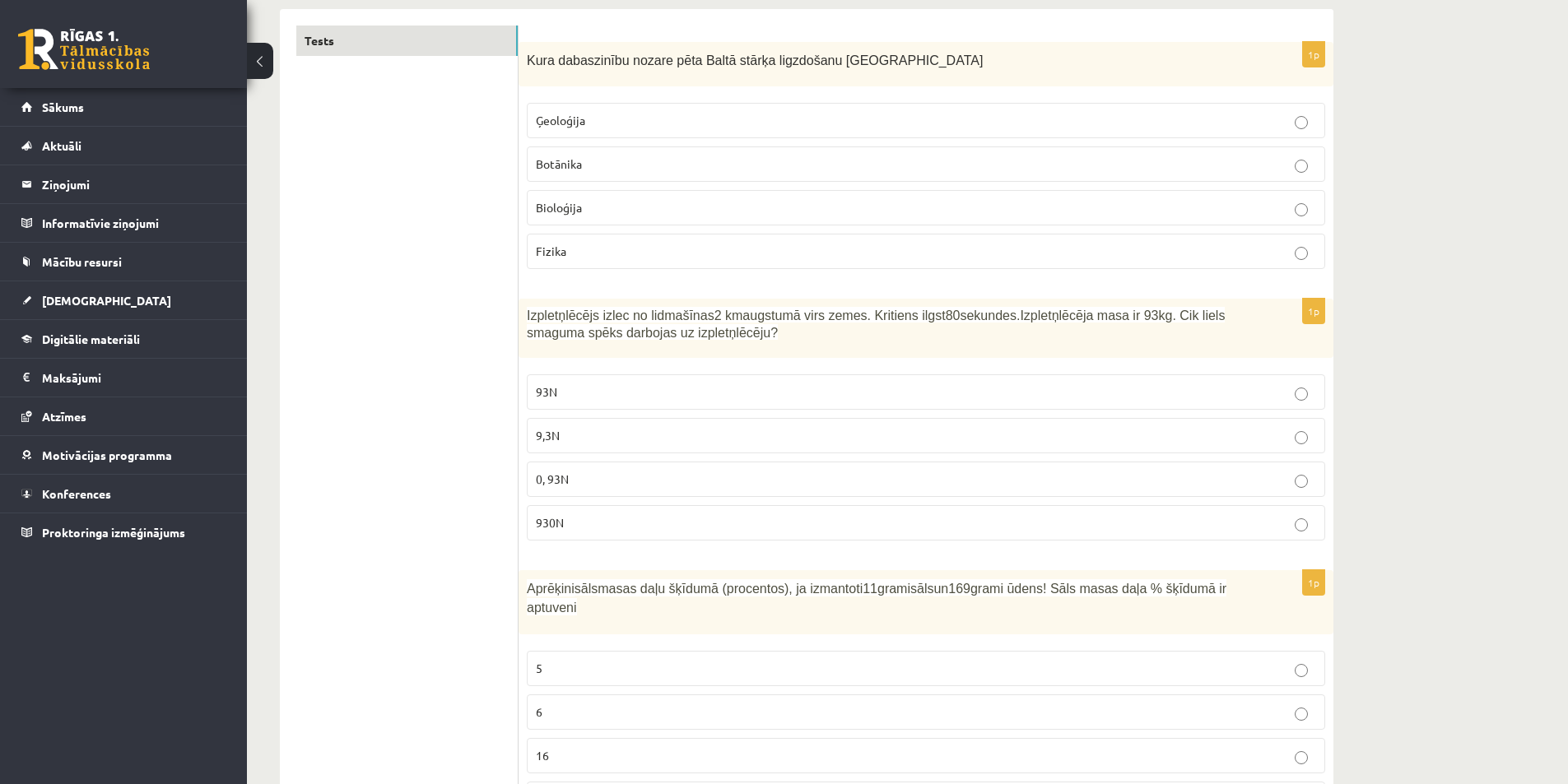
scroll to position [231, 0]
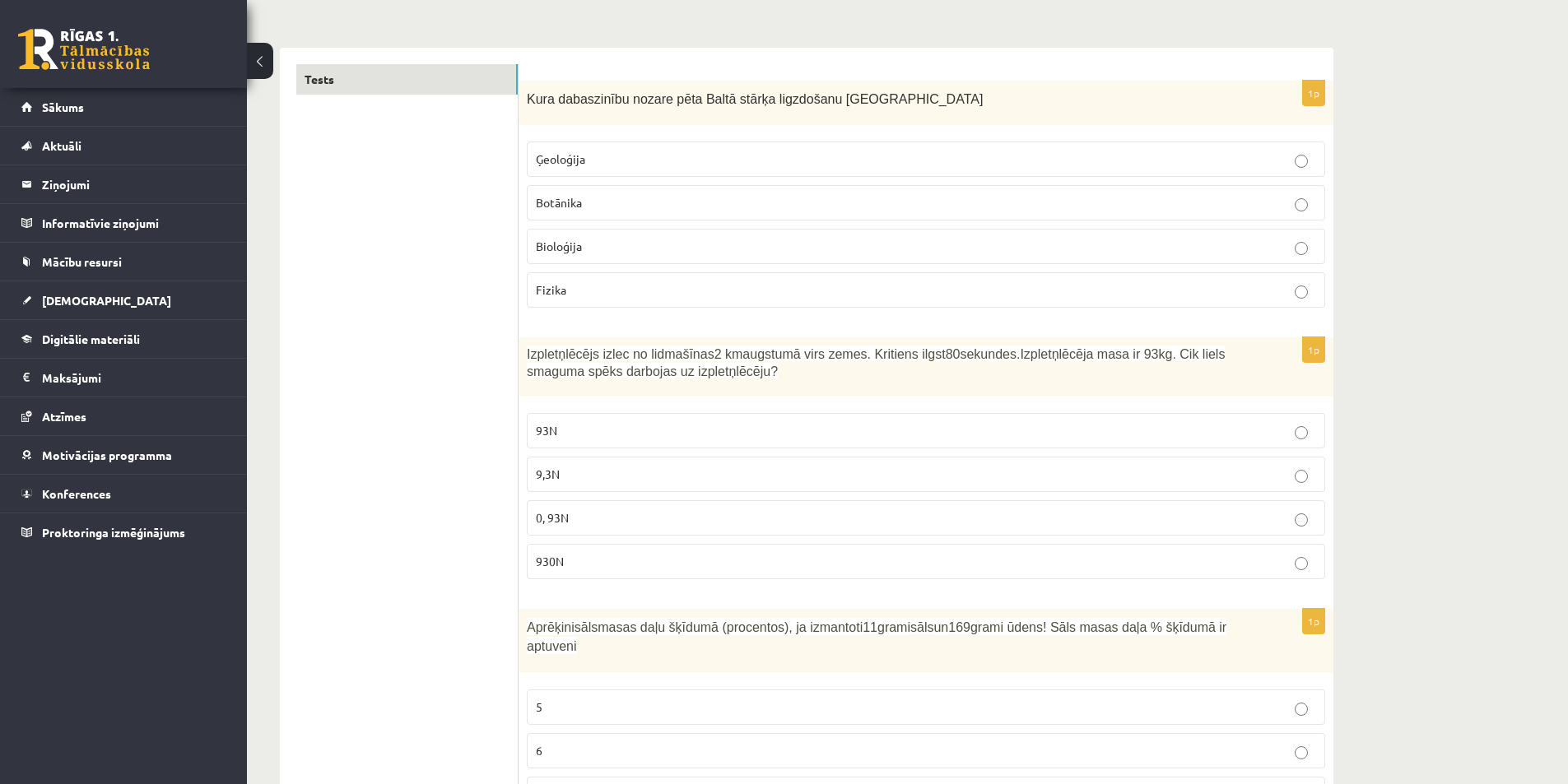
click at [580, 518] on p "0, 93N" at bounding box center [926, 518] width 780 height 17
click at [317, 80] on link "Tests" at bounding box center [407, 78] width 222 height 30
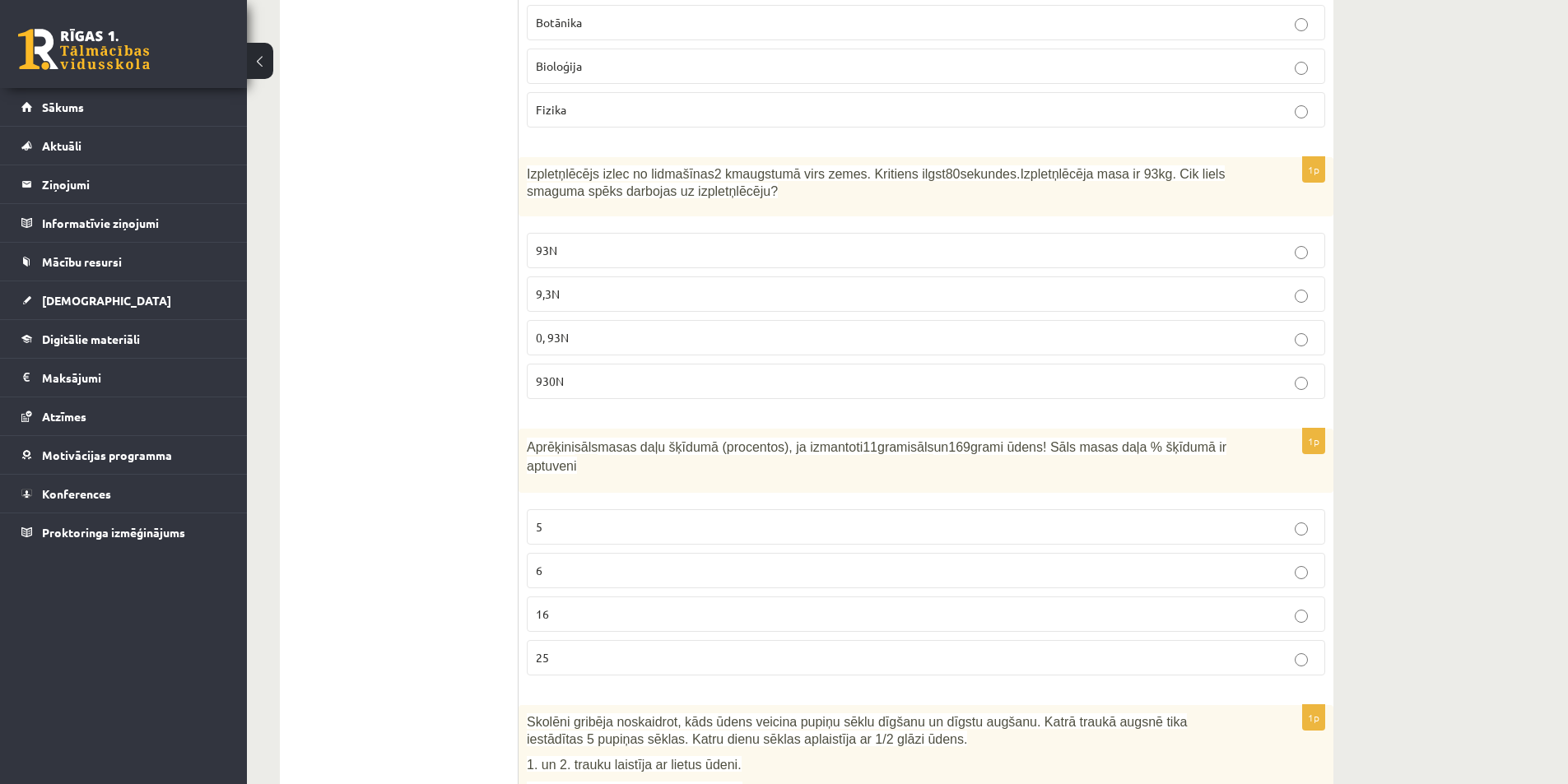
scroll to position [0, 0]
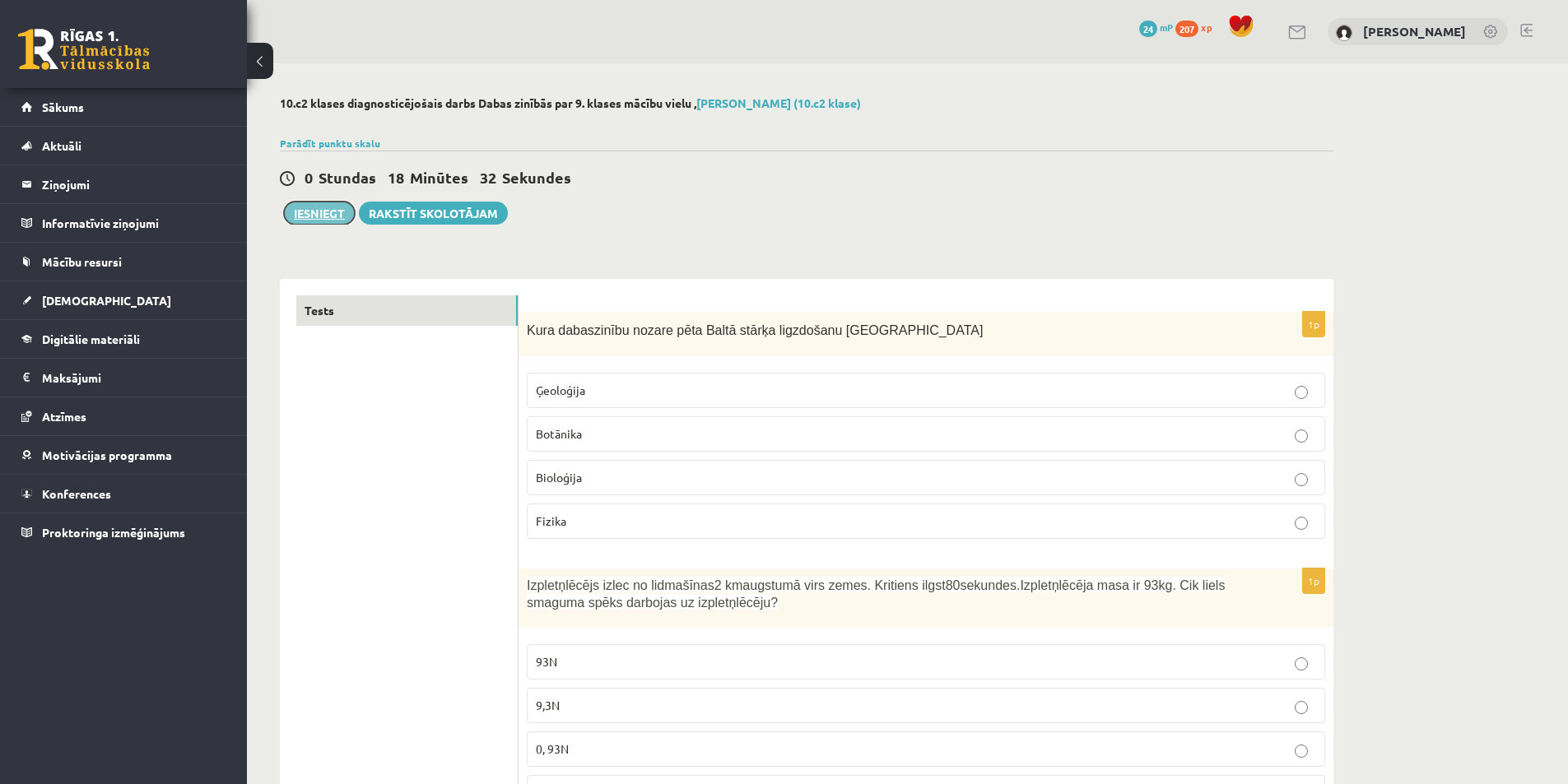
click at [323, 221] on button "Iesniegt" at bounding box center [318, 213] width 71 height 23
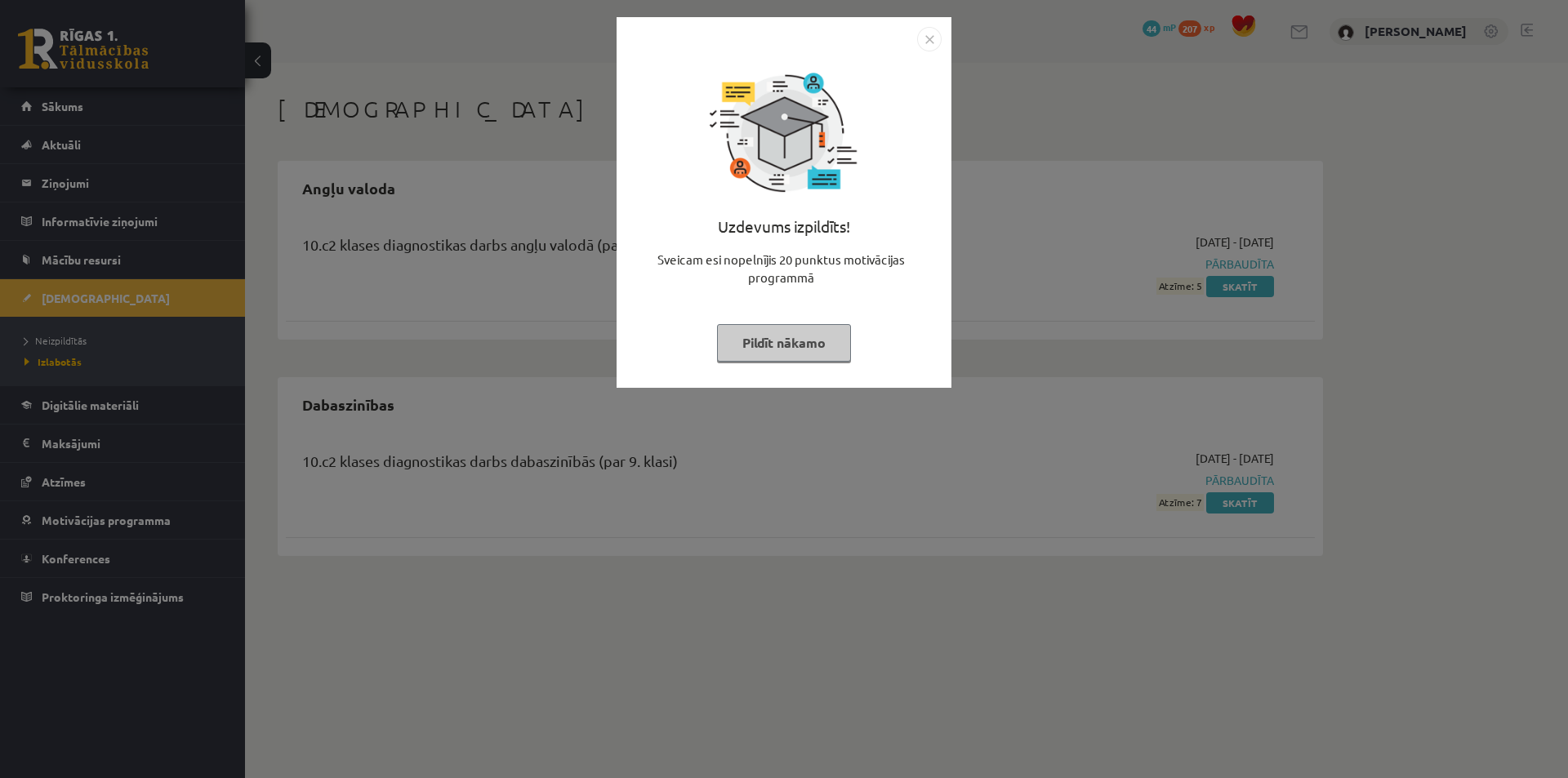
click at [929, 43] on img "Close" at bounding box center [929, 39] width 25 height 25
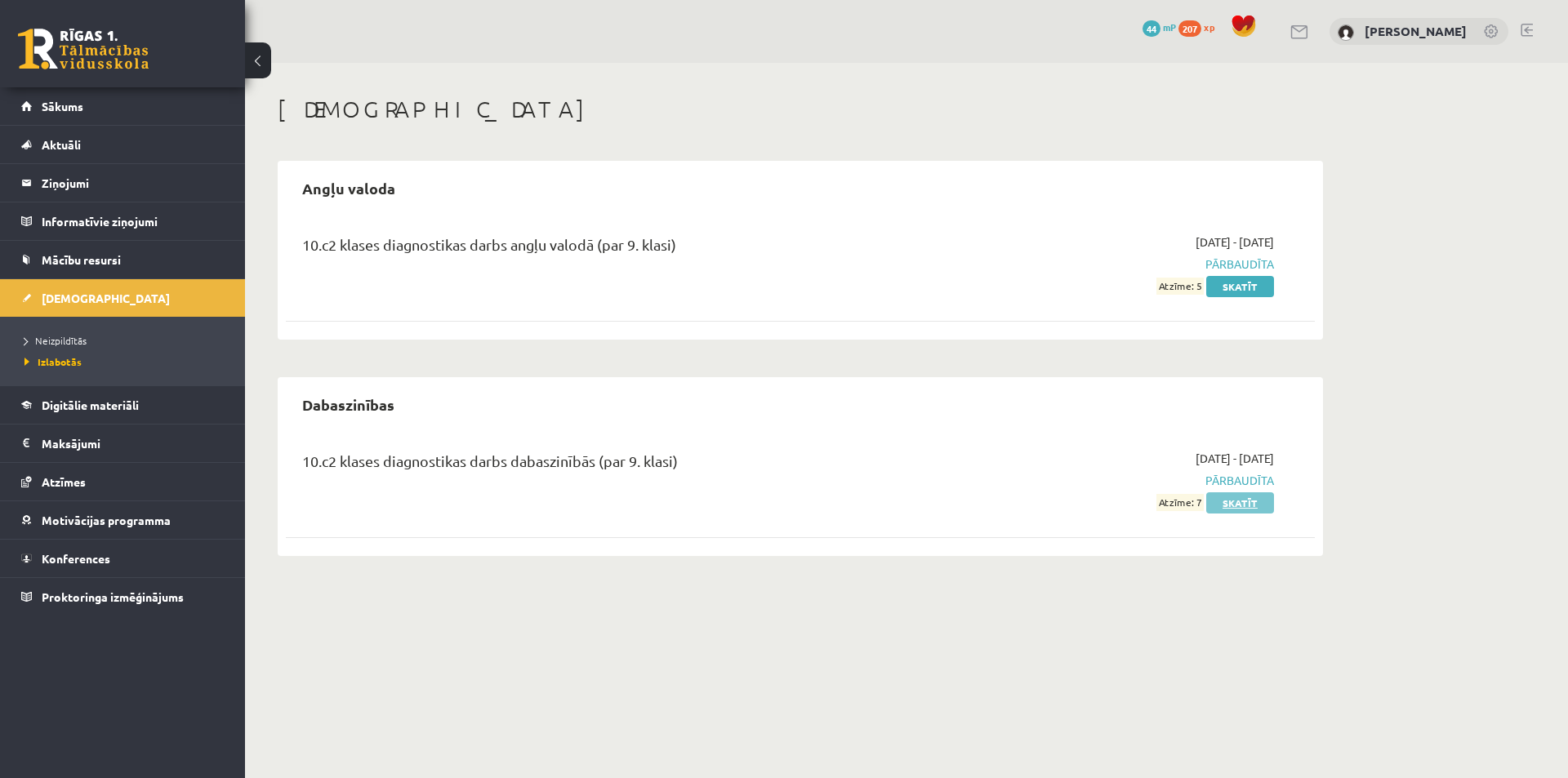
click at [1241, 504] on link "Skatīt" at bounding box center [1240, 503] width 68 height 21
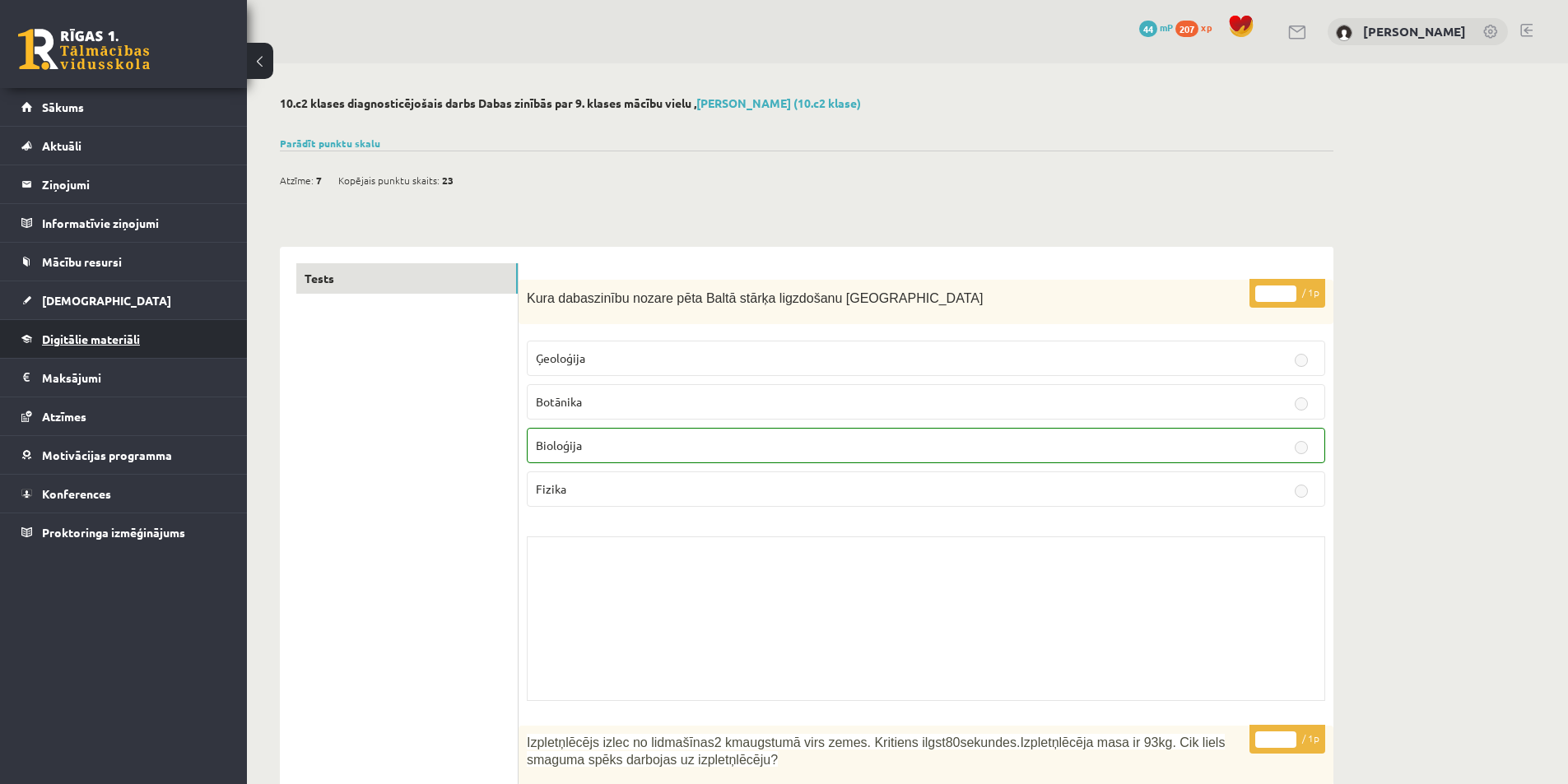
click at [94, 347] on link "Digitālie materiāli" at bounding box center [124, 339] width 205 height 38
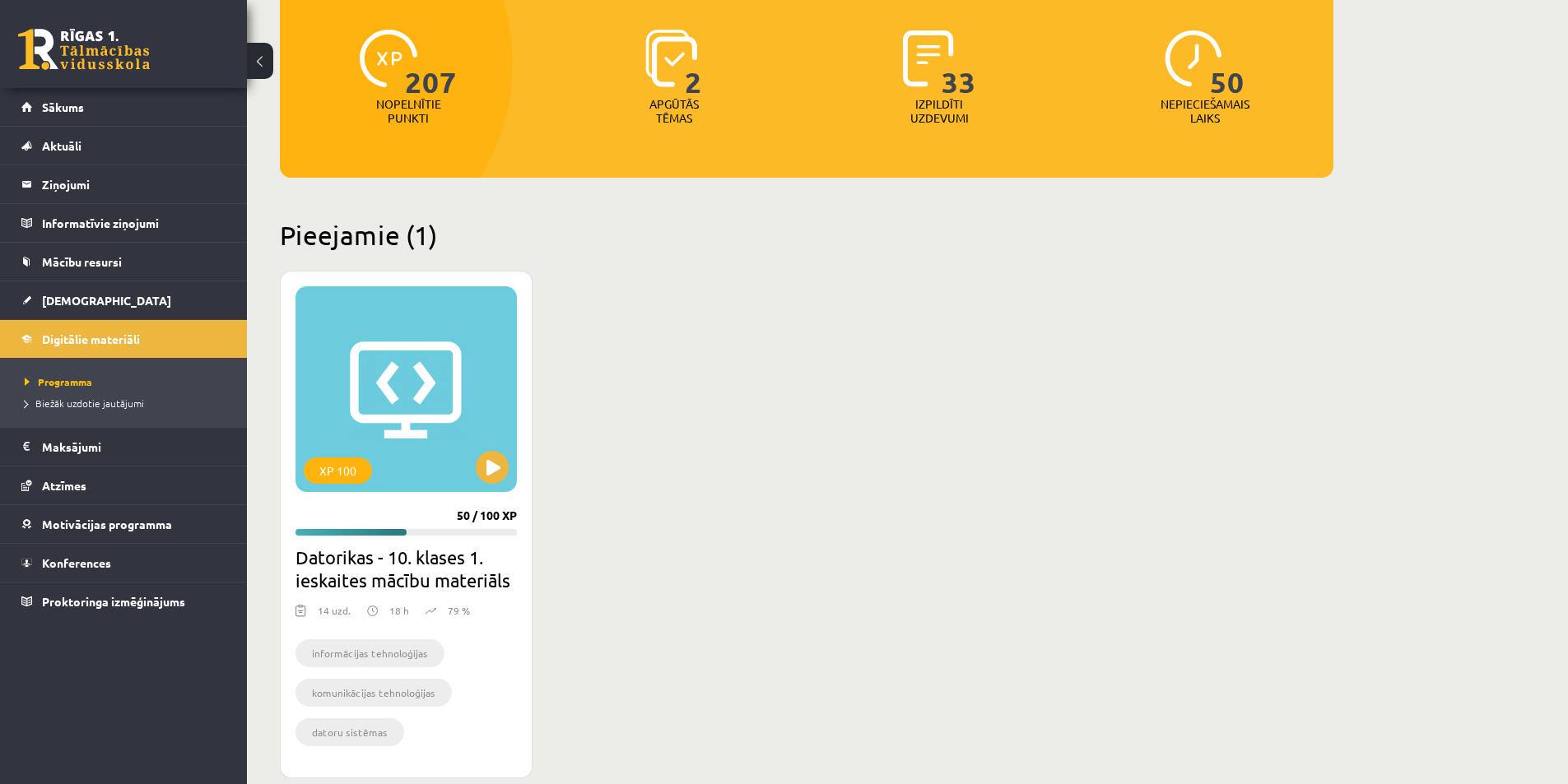
scroll to position [191, 0]
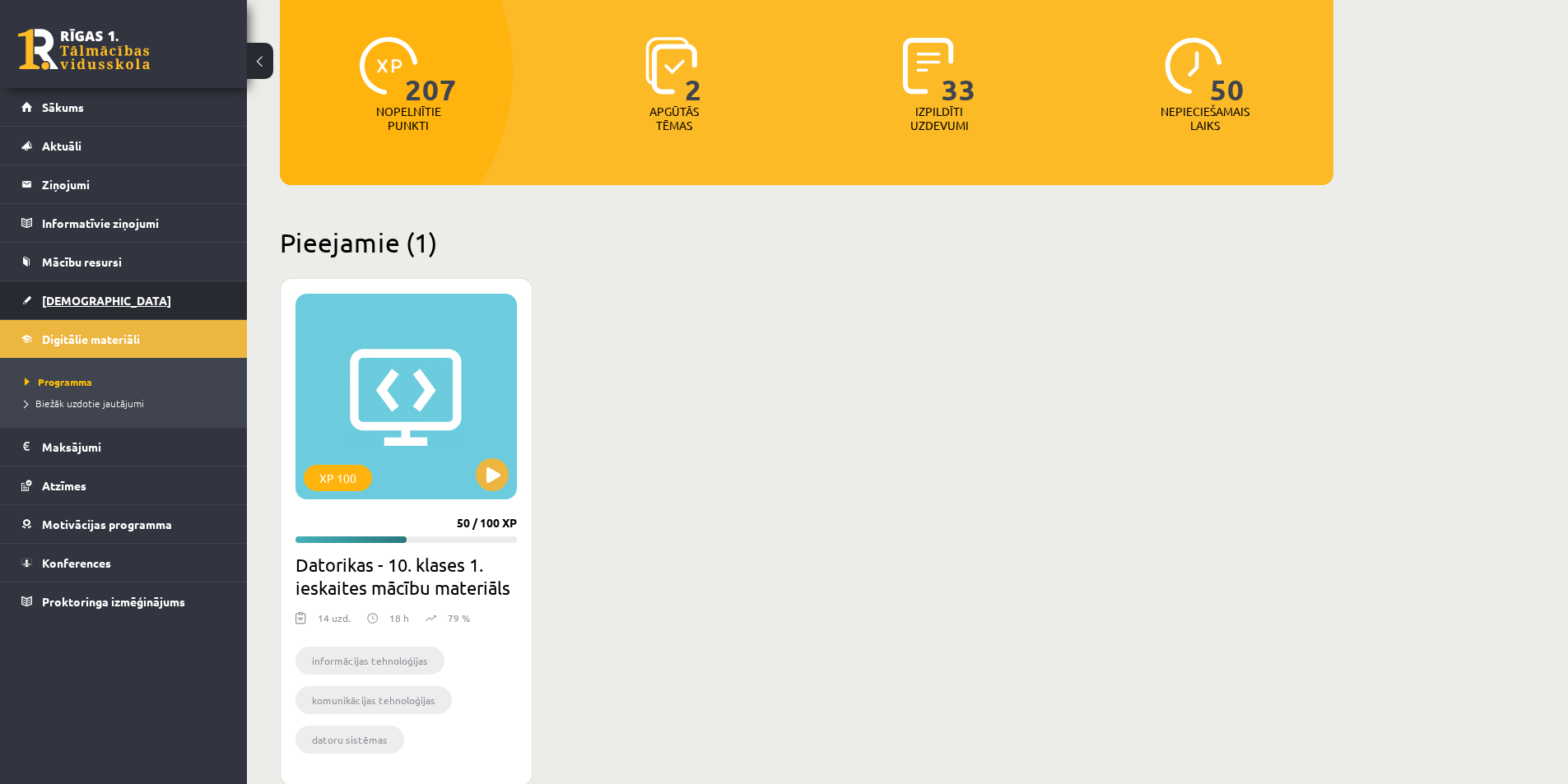
click at [55, 297] on span "[DEMOGRAPHIC_DATA]" at bounding box center [106, 300] width 129 height 15
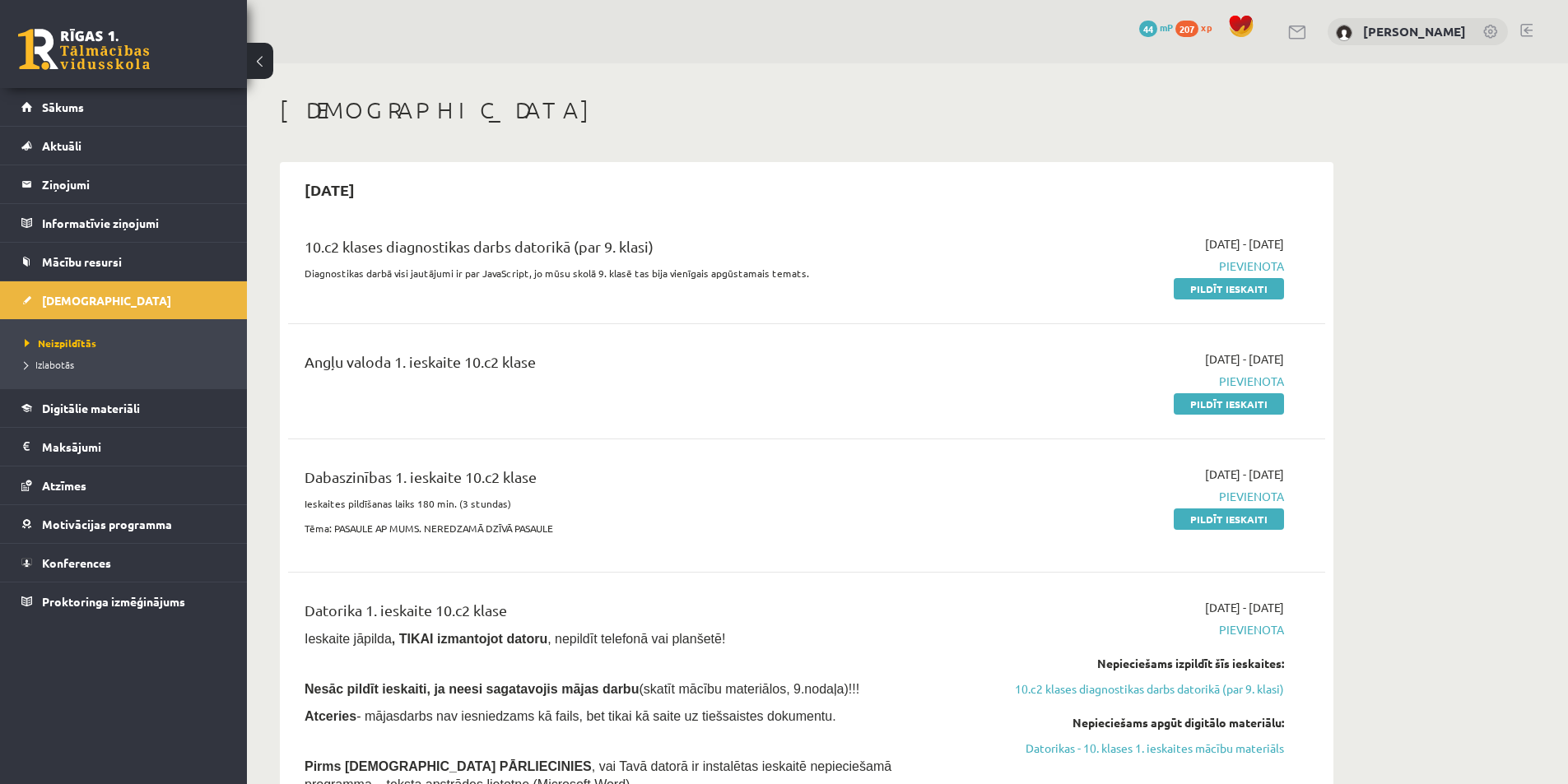
click at [1531, 24] on link at bounding box center [1526, 31] width 13 height 14
